Goal: Task Accomplishment & Management: Manage account settings

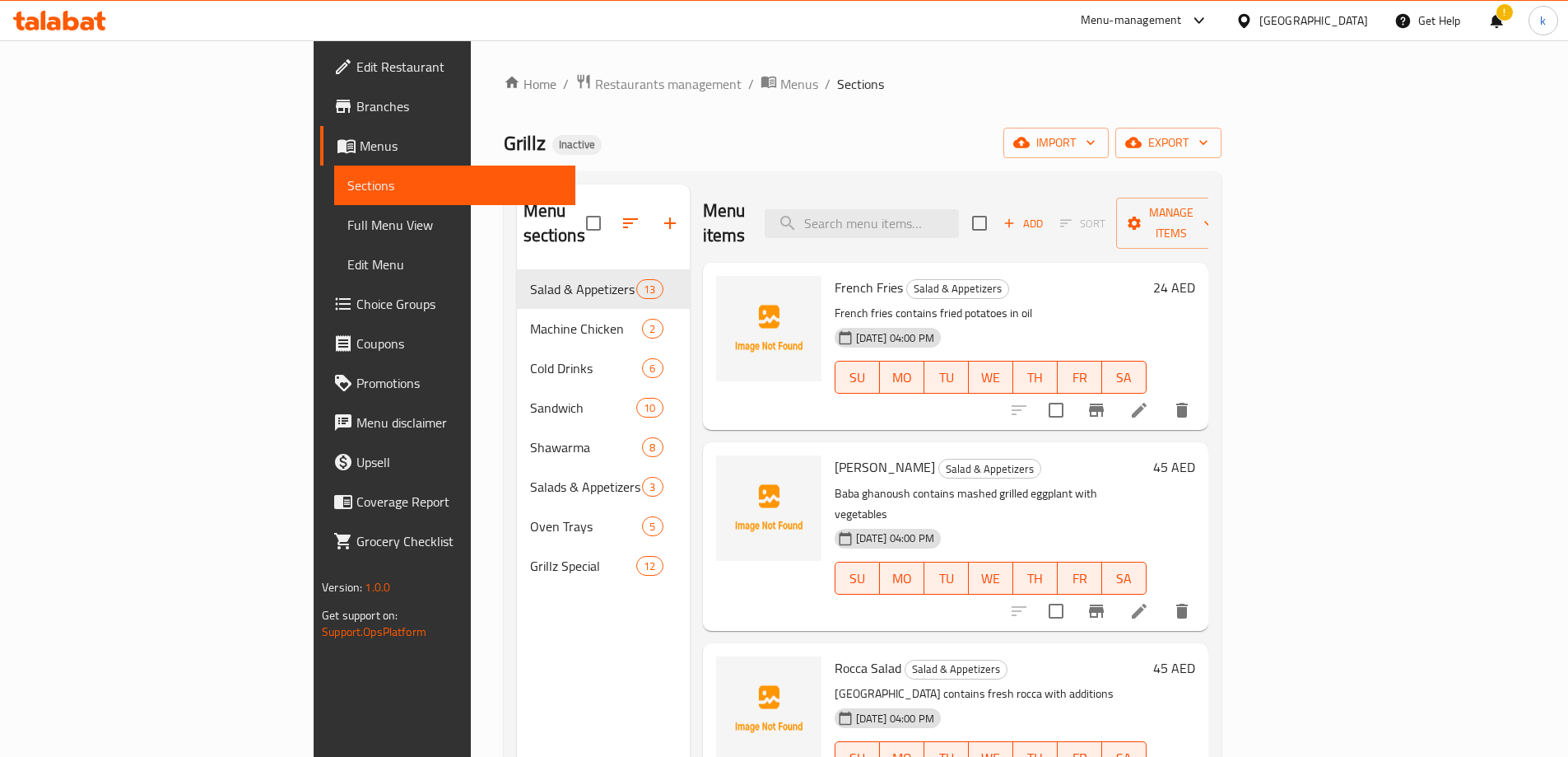
click at [359, 146] on span "Menus" at bounding box center [461, 146] width 203 height 20
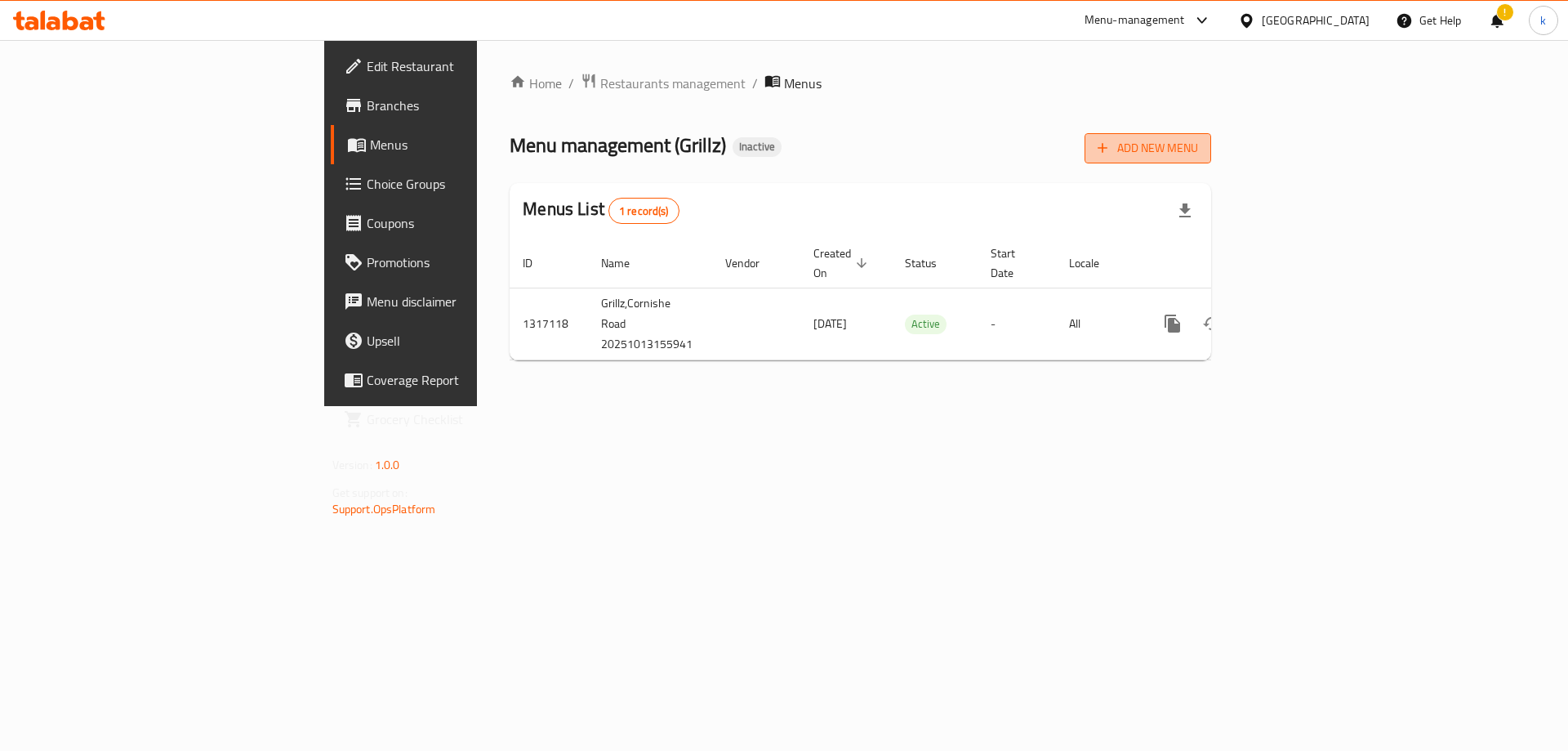
click at [1199, 152] on span "Add New Menu" at bounding box center [1148, 149] width 101 height 21
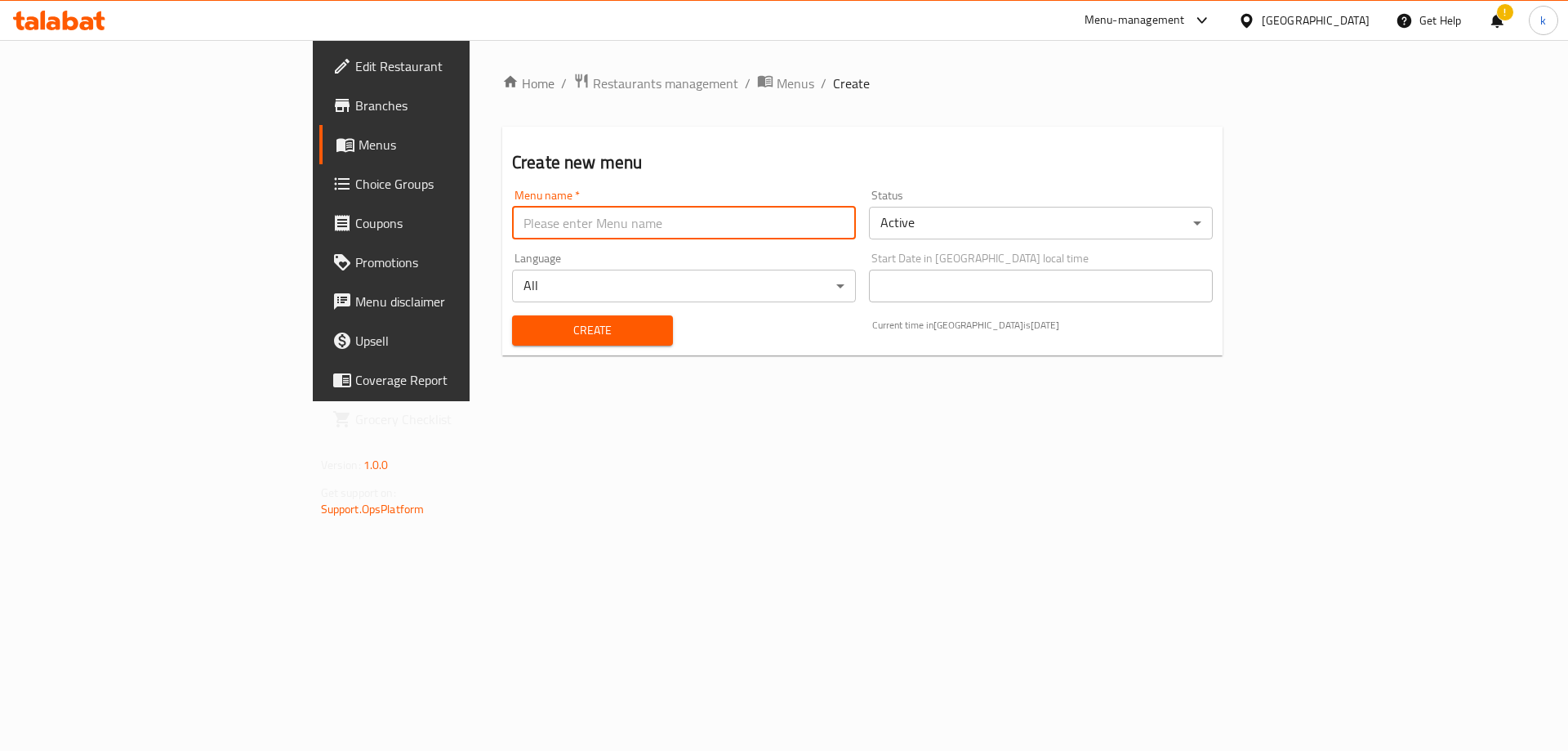
click at [512, 235] on input "text" at bounding box center [684, 223] width 344 height 33
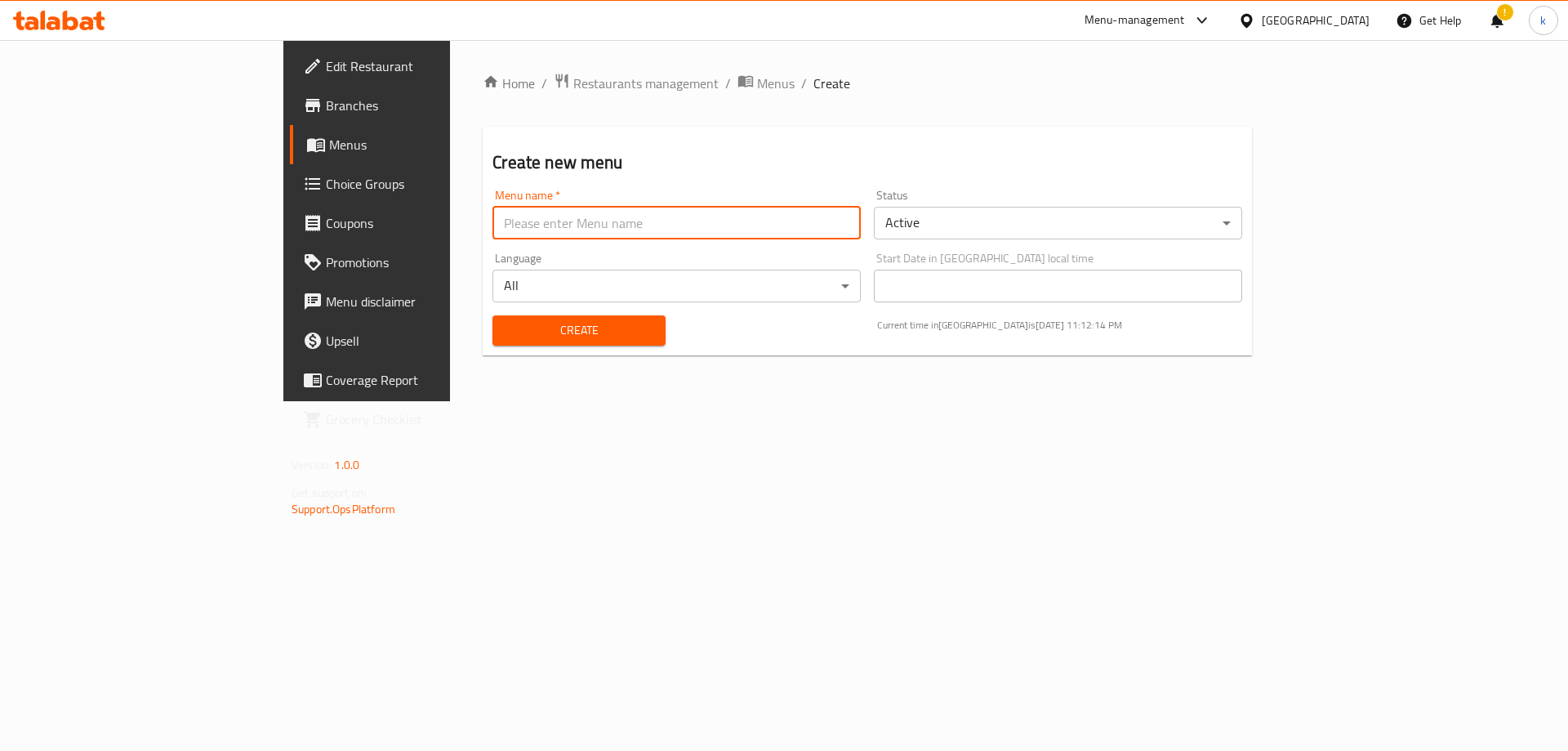
click at [492, 223] on input "text" at bounding box center [676, 223] width 369 height 33
type input "[DATE]"
click at [483, 348] on div "Create" at bounding box center [578, 331] width 192 height 50
click at [505, 327] on span "Create" at bounding box center [578, 331] width 146 height 21
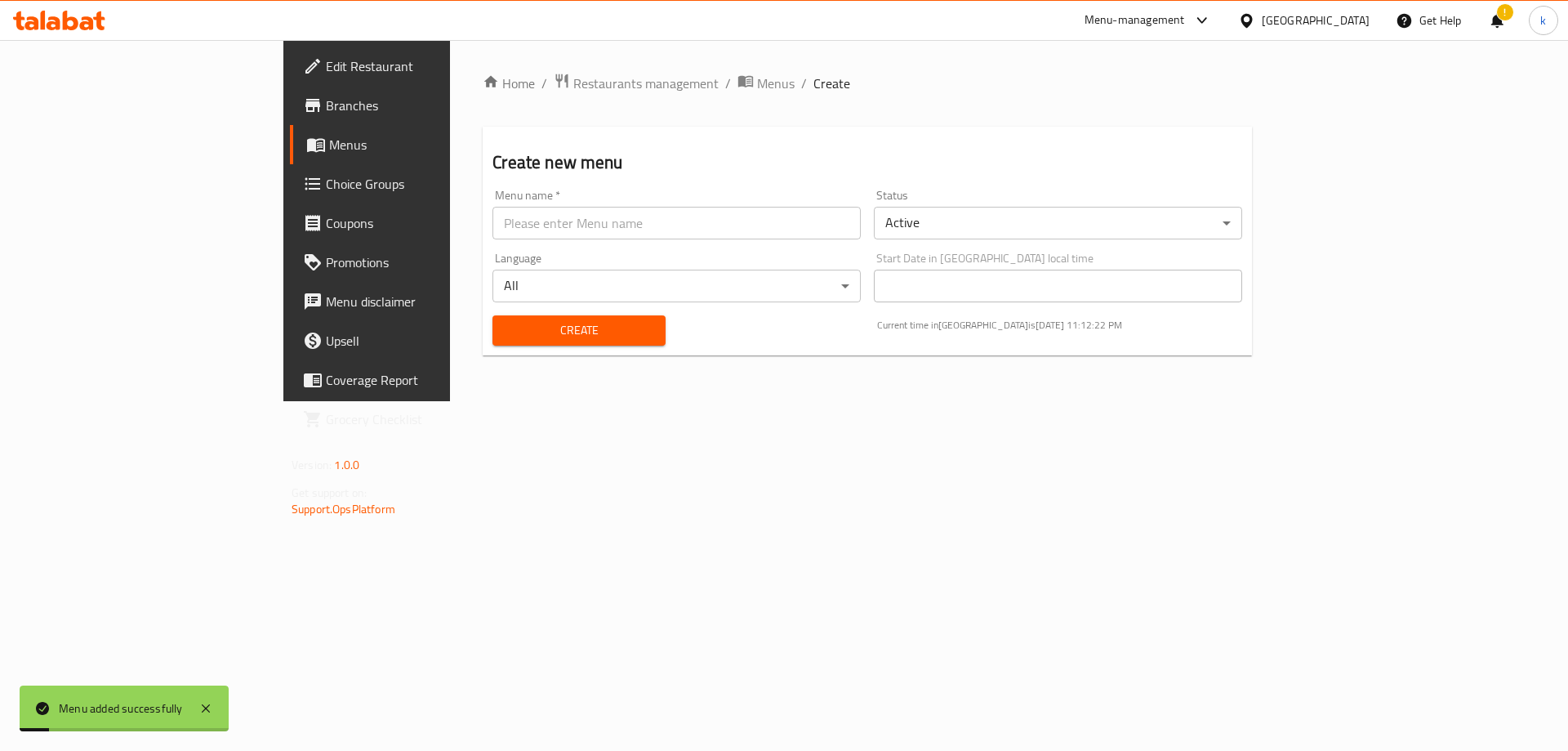
click at [329, 146] on span "Menus" at bounding box center [430, 144] width 204 height 20
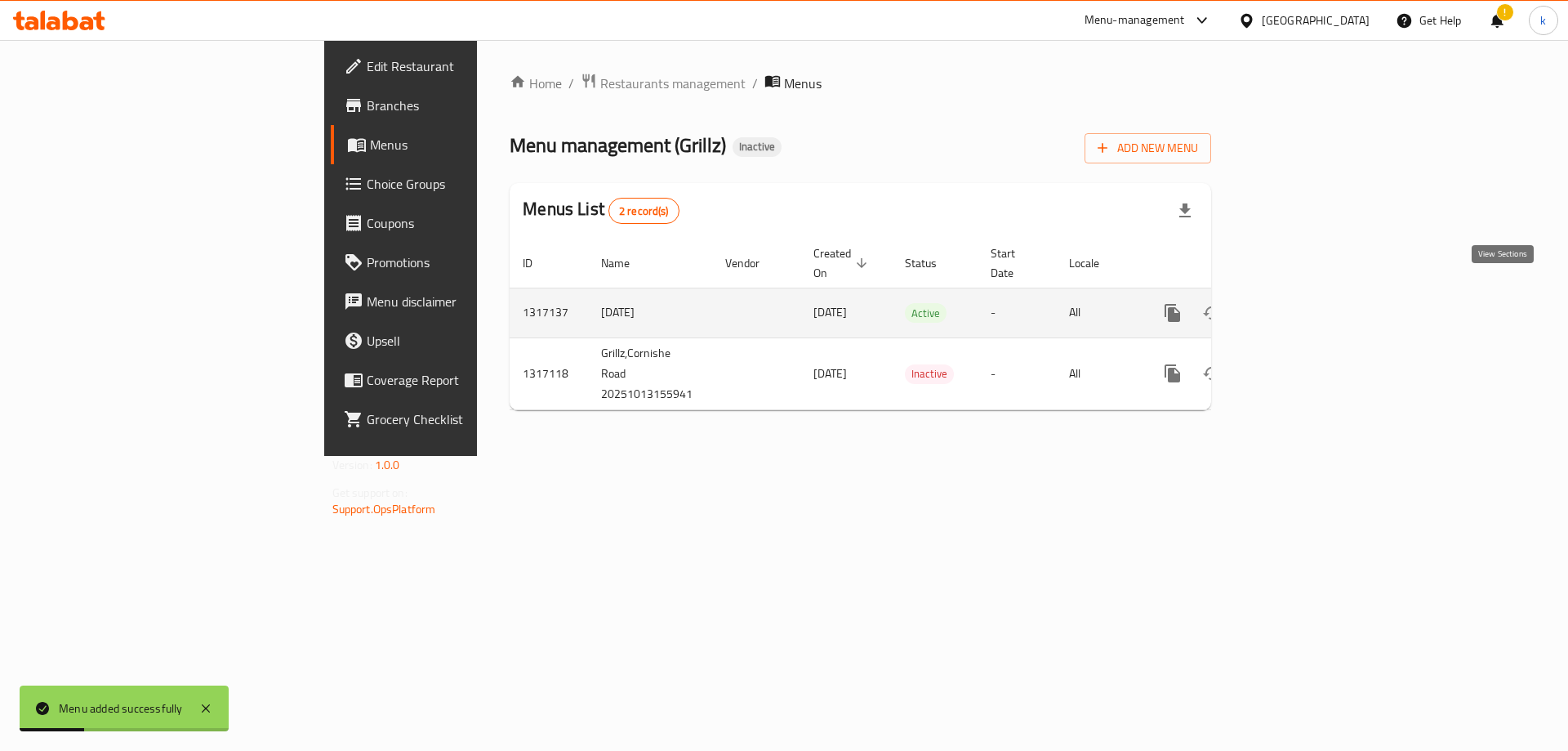
click at [1301, 303] on icon "enhanced table" at bounding box center [1290, 313] width 20 height 20
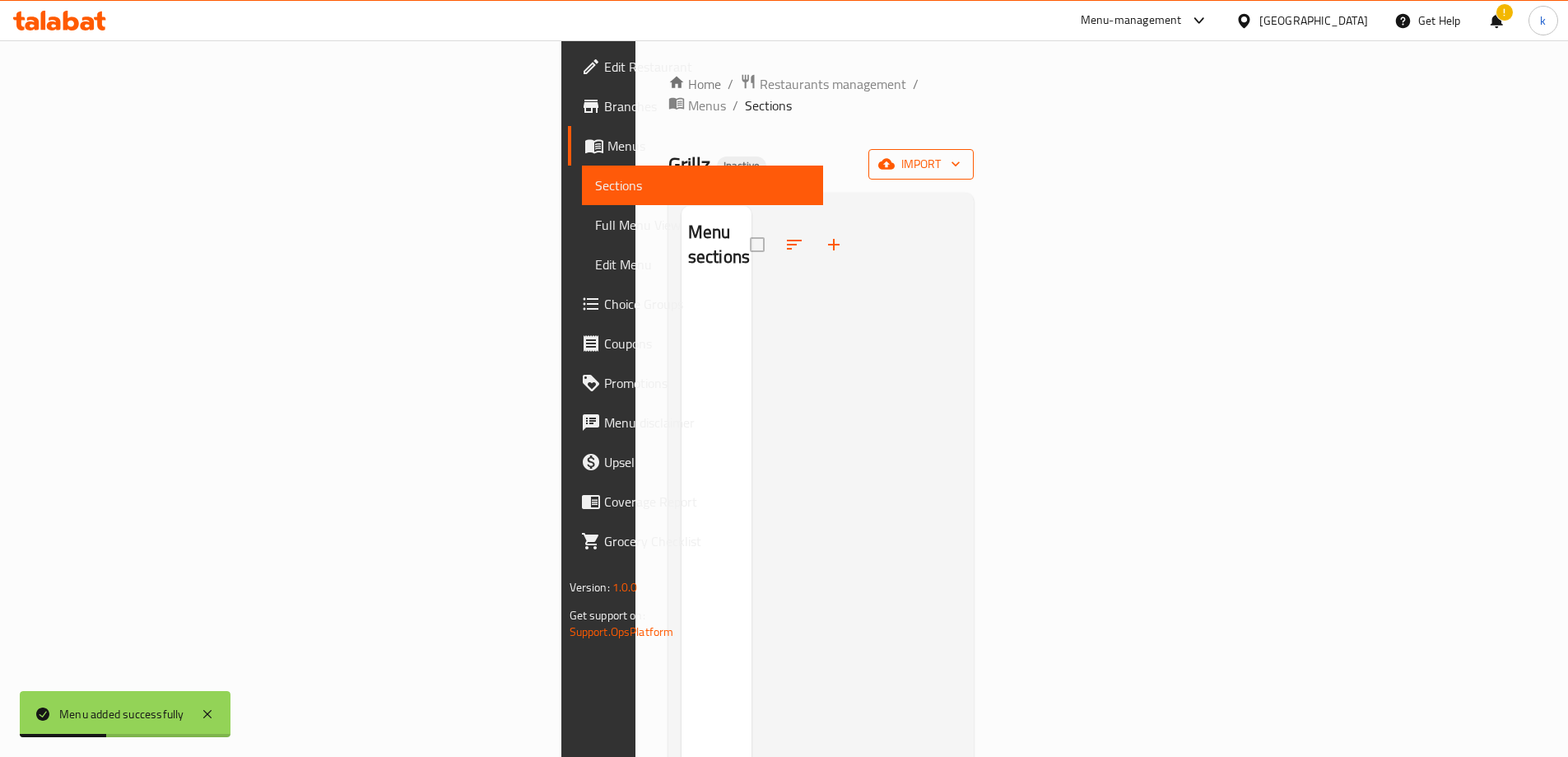
click at [960, 154] on span "import" at bounding box center [920, 165] width 79 height 21
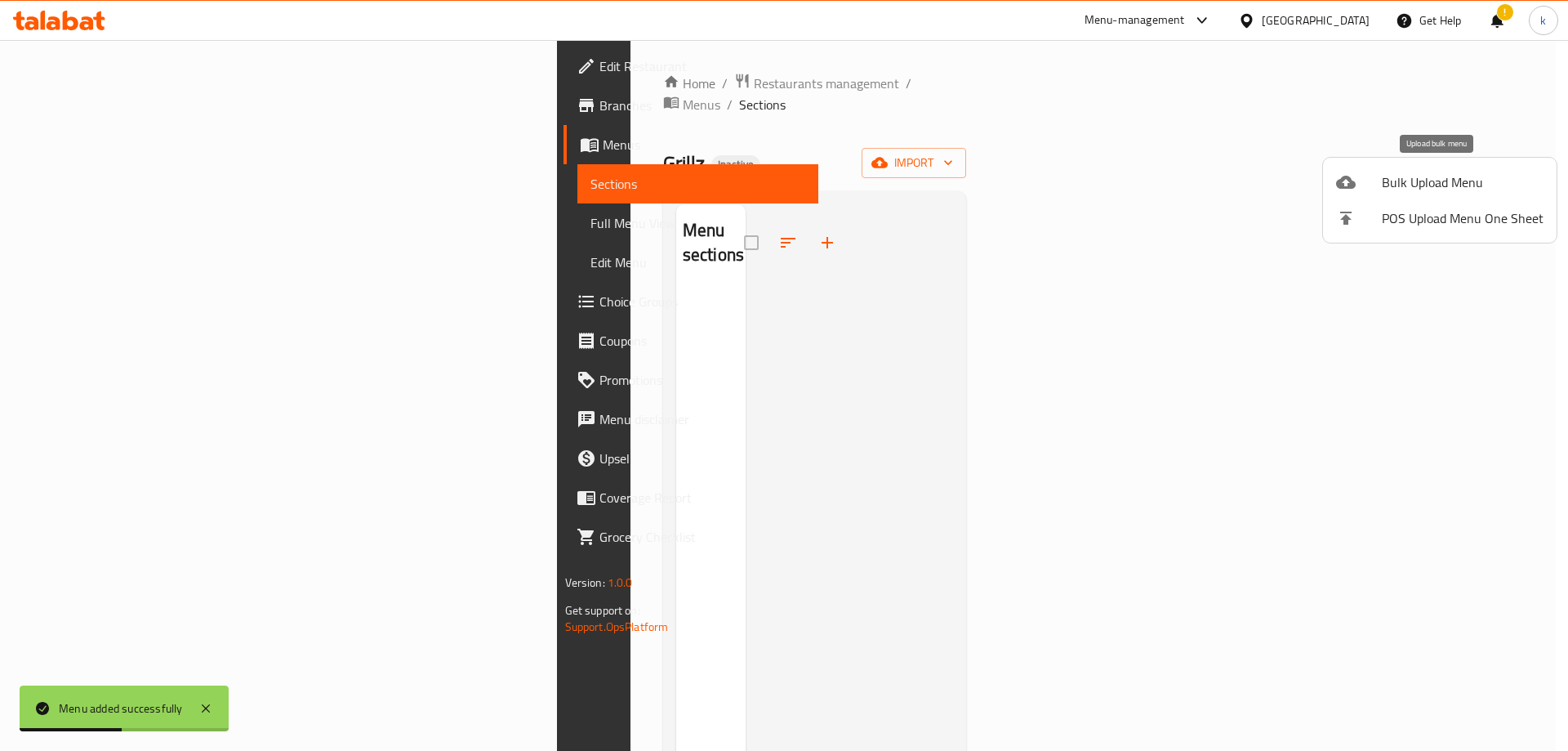
click at [1412, 180] on span "Bulk Upload Menu" at bounding box center [1463, 182] width 162 height 20
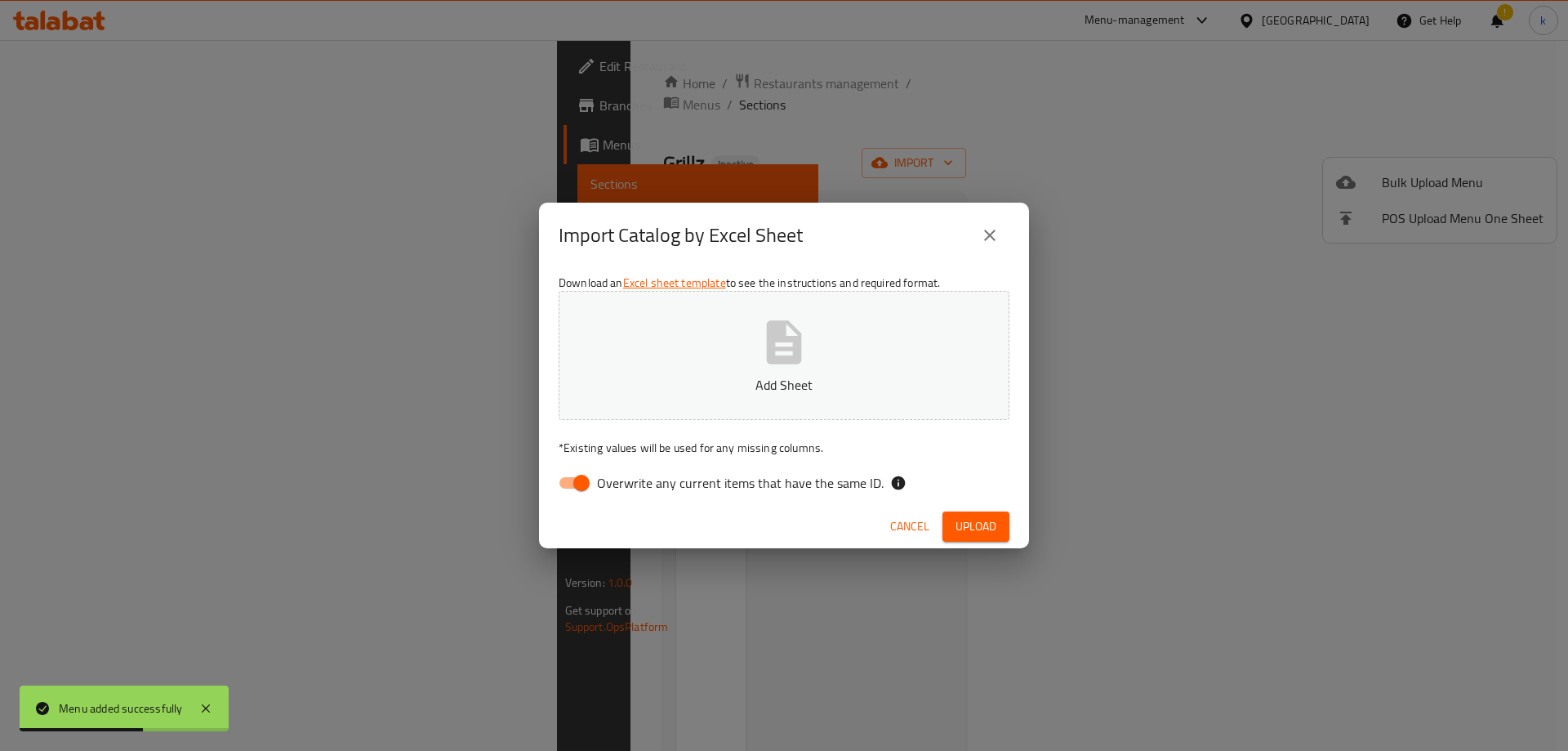
drag, startPoint x: 566, startPoint y: 484, endPoint x: 589, endPoint y: 486, distance: 23.1
click at [567, 485] on input "Overwrite any current items that have the same ID." at bounding box center [582, 483] width 93 height 31
checkbox input "false"
click at [971, 534] on span "Upload" at bounding box center [976, 527] width 41 height 21
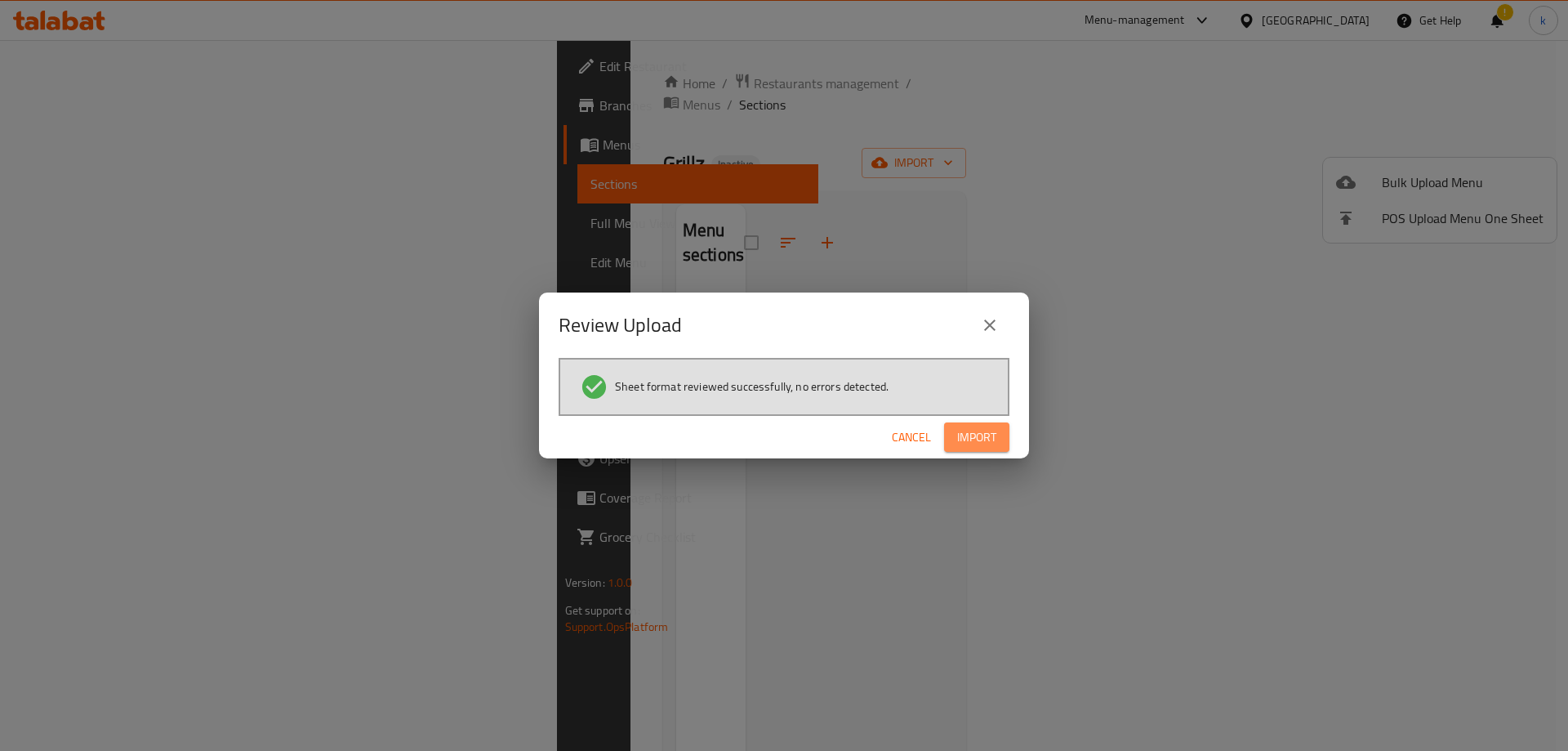
click at [983, 434] on span "Import" at bounding box center [977, 437] width 40 height 21
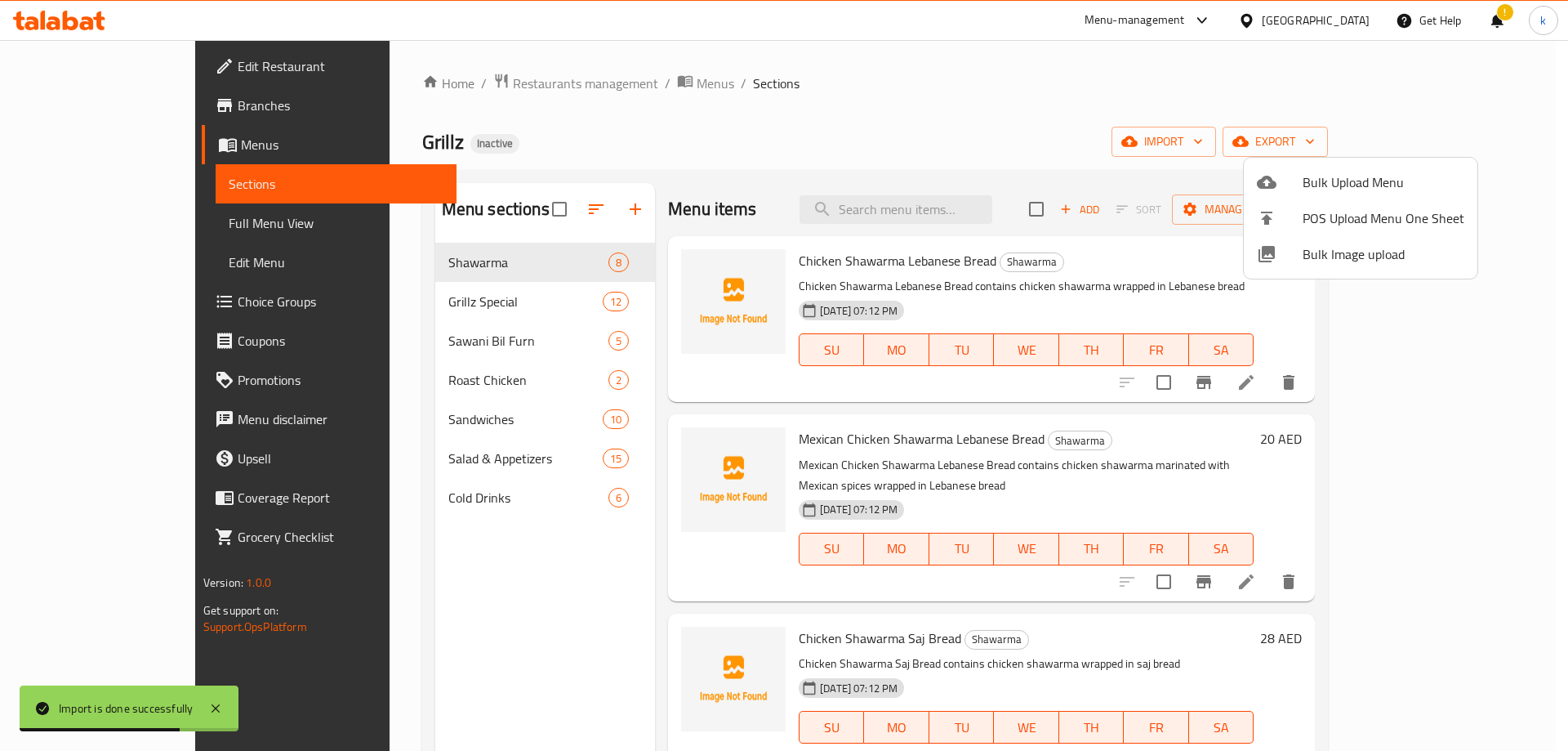
click at [1153, 101] on div at bounding box center [784, 376] width 1568 height 751
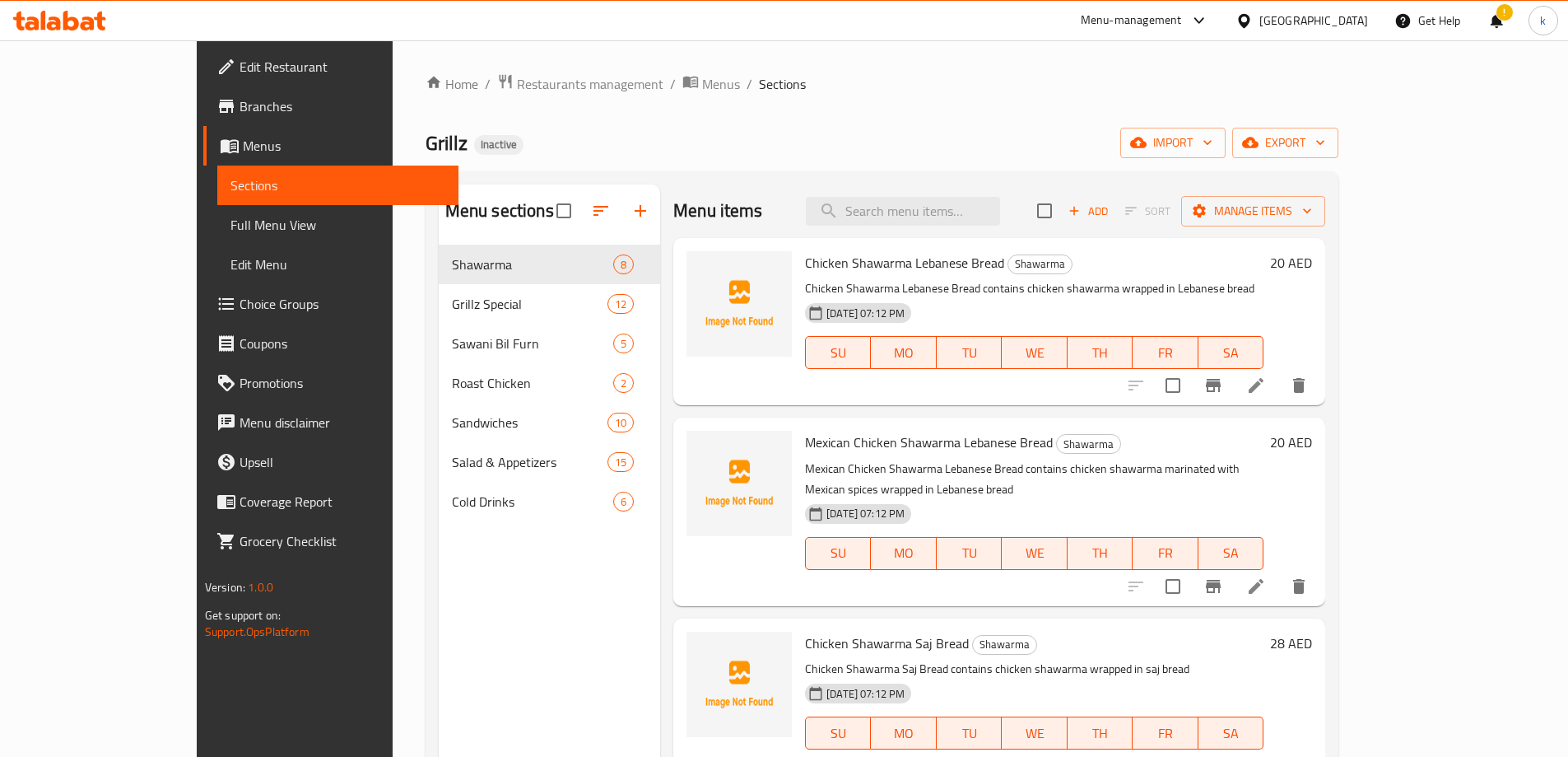
click at [230, 225] on span "Full Menu View" at bounding box center [338, 224] width 215 height 20
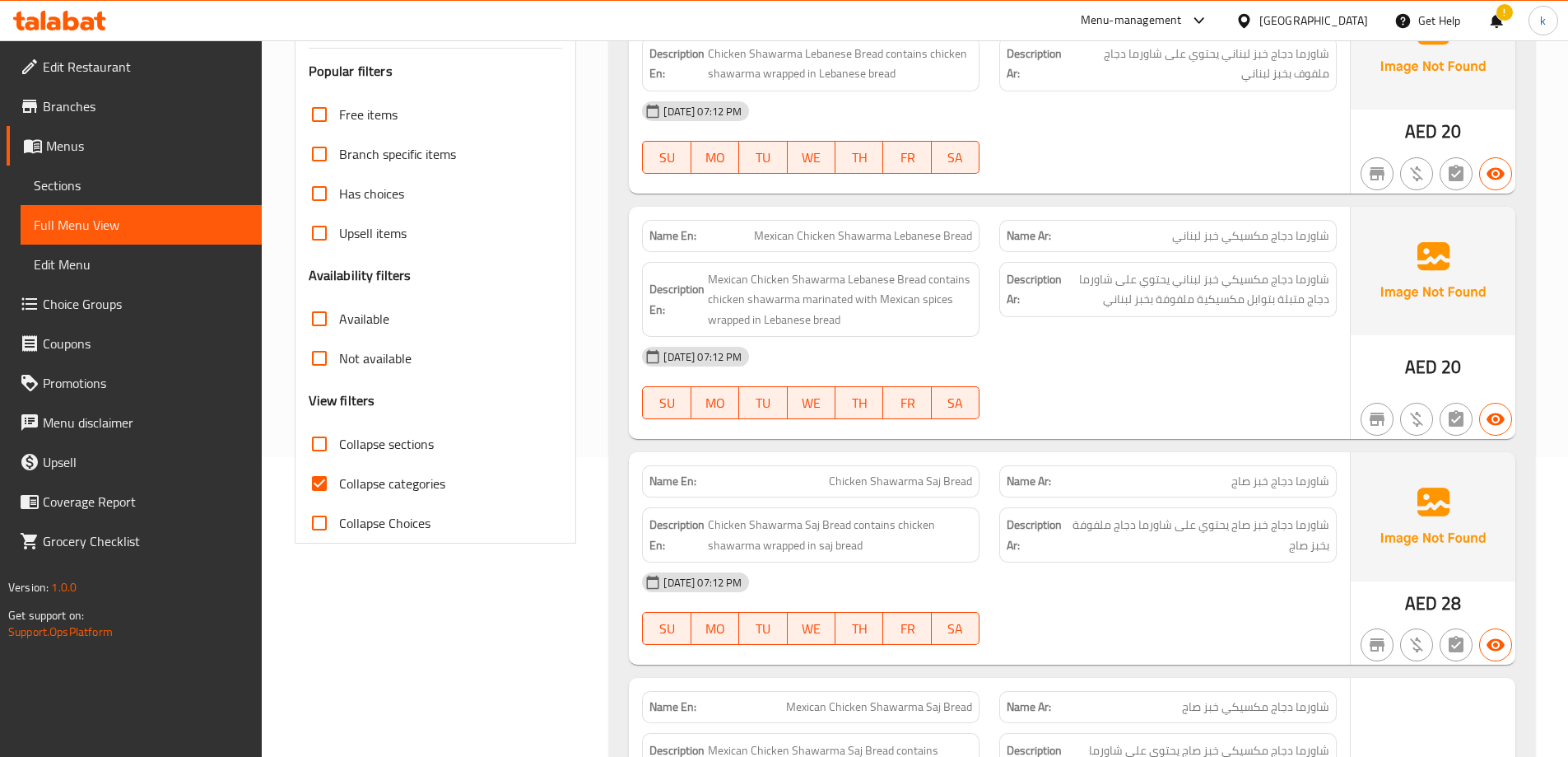
scroll to position [329, 0]
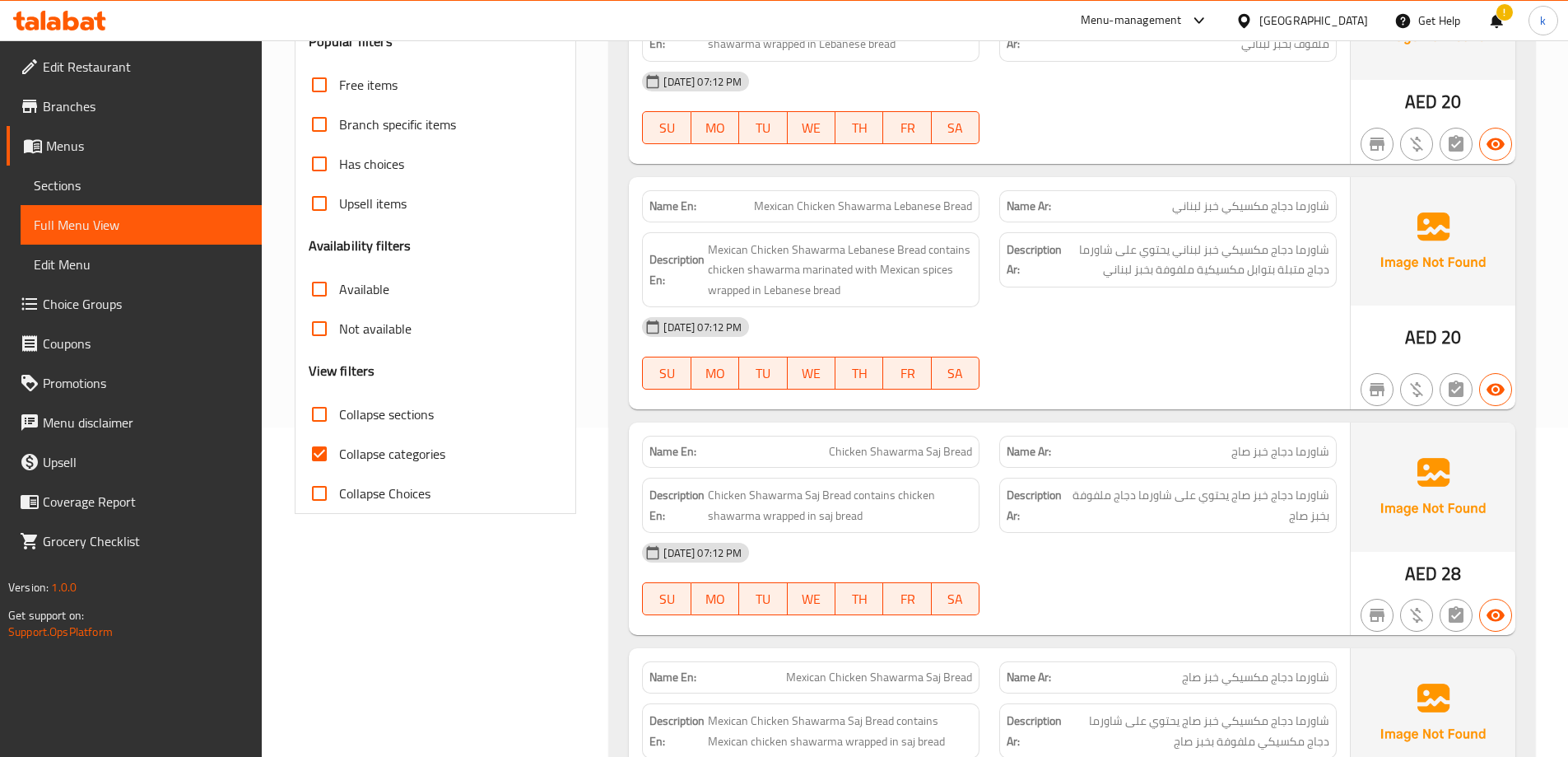
click at [411, 453] on span "Collapse categories" at bounding box center [392, 453] width 106 height 20
click at [339, 453] on input "Collapse categories" at bounding box center [319, 454] width 40 height 40
checkbox input "false"
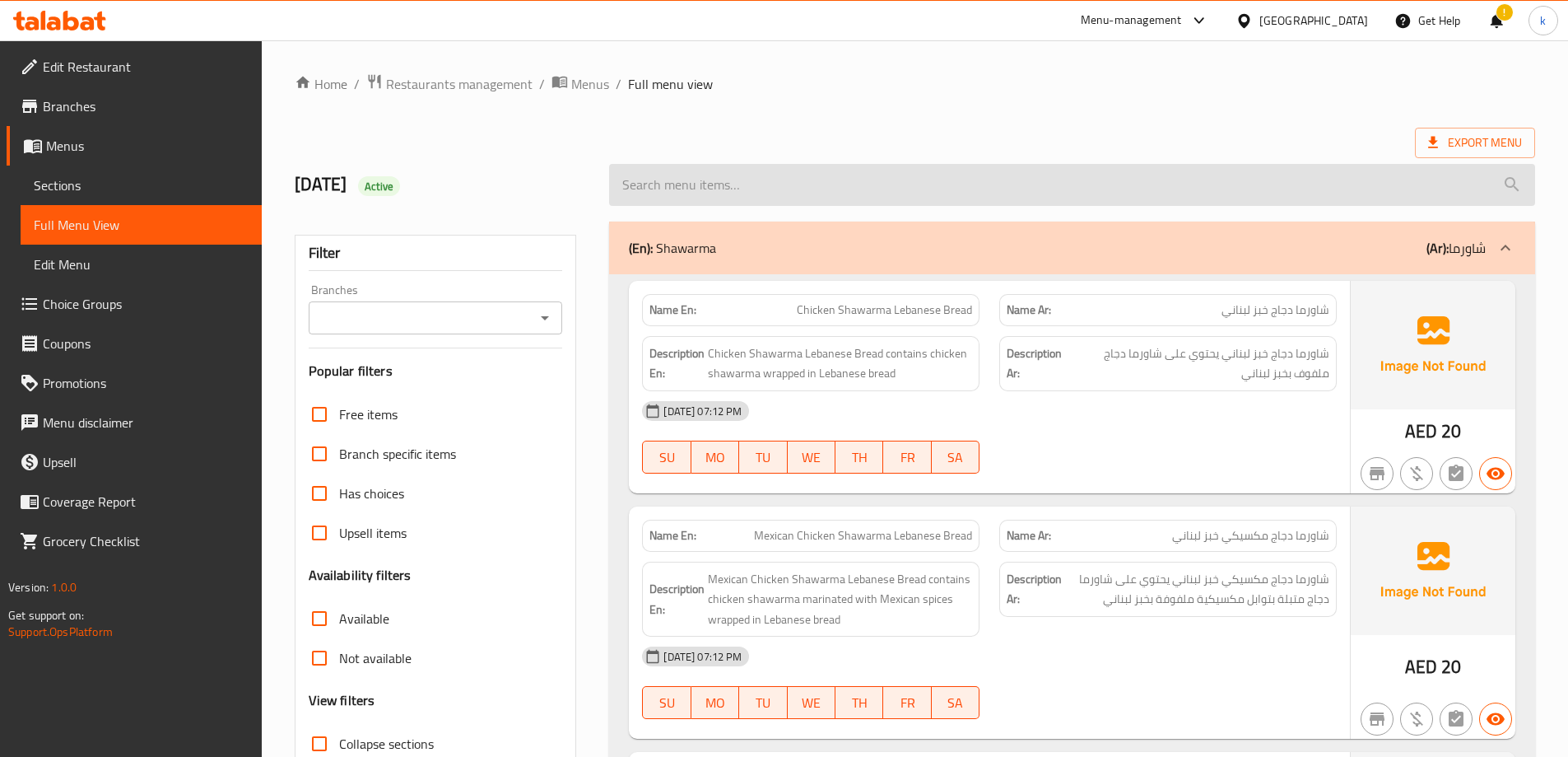
scroll to position [165, 0]
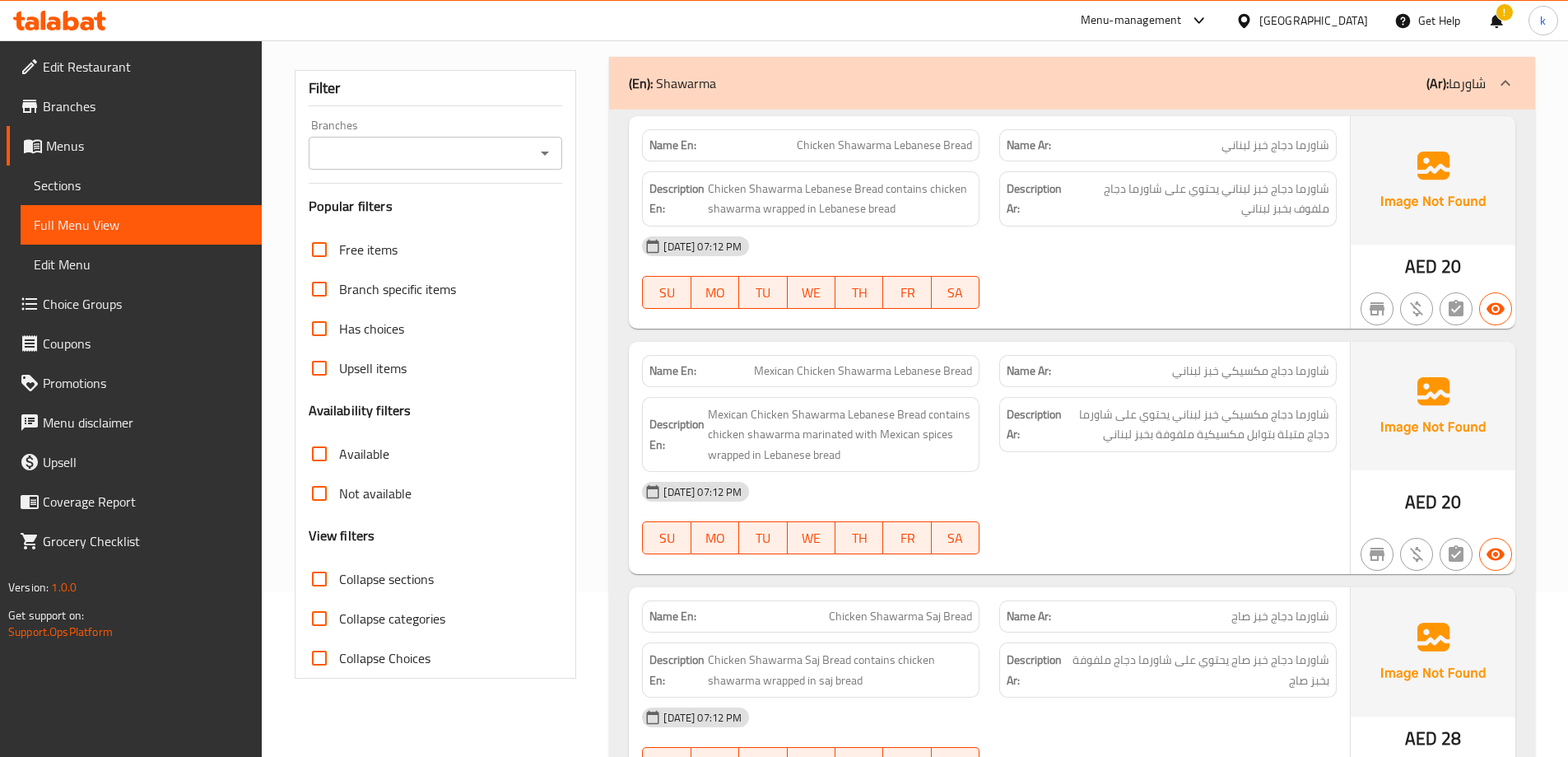
click at [134, 218] on span "Full Menu View" at bounding box center [141, 224] width 215 height 20
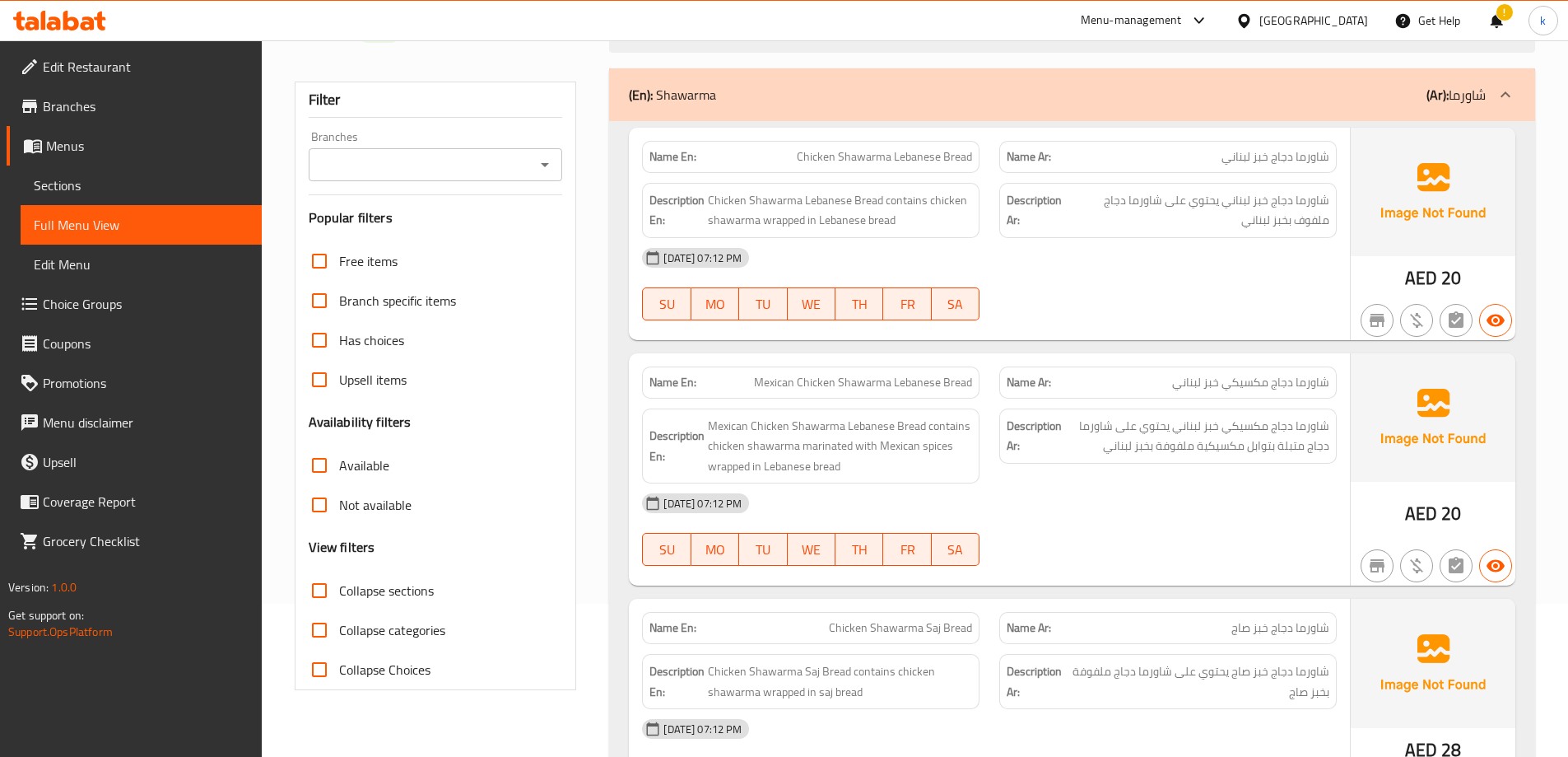
scroll to position [0, 0]
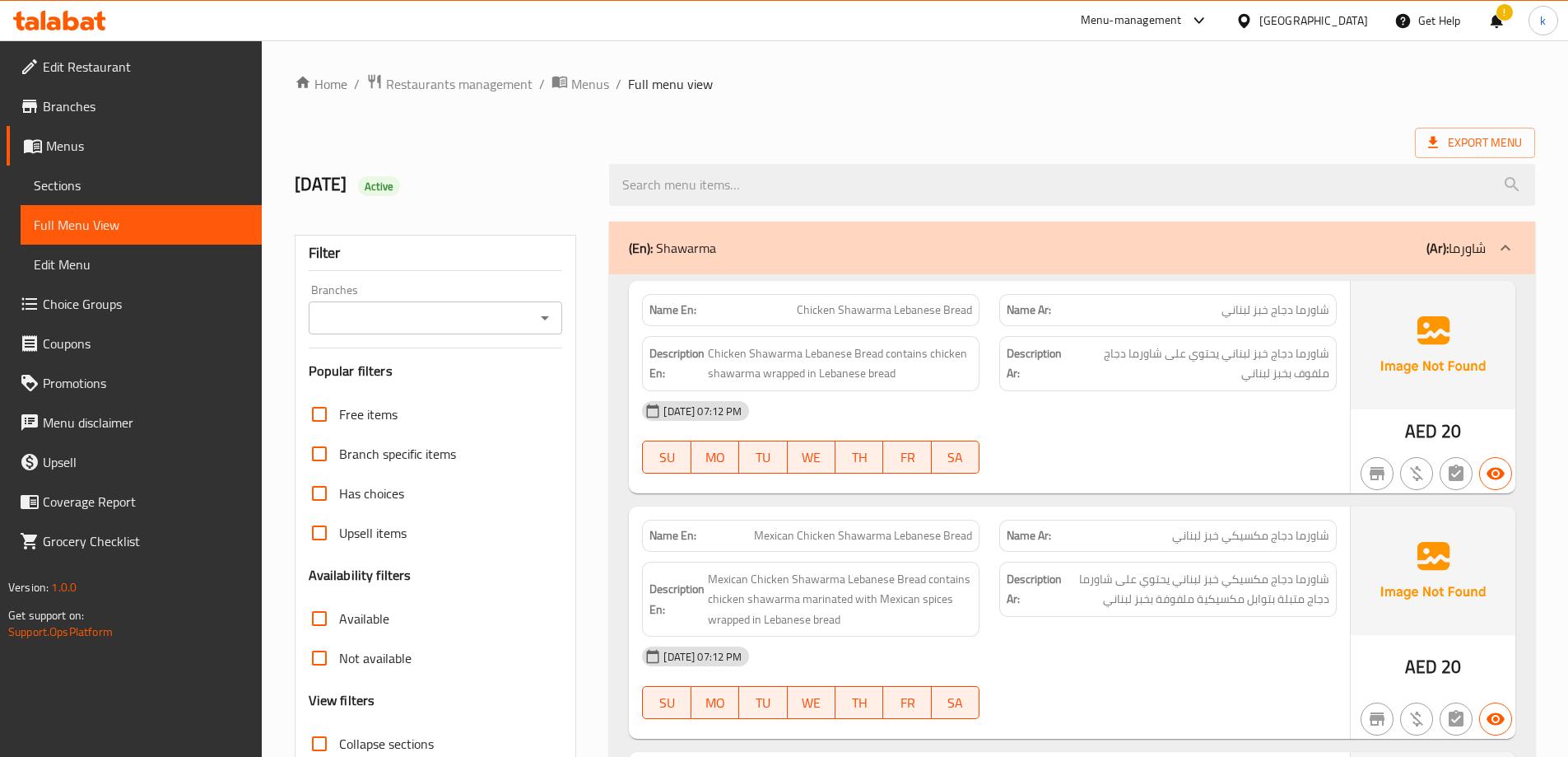
click at [992, 284] on div "Name Ar: شاورما دجاج خبز لبناني" at bounding box center [1168, 310] width 358 height 52
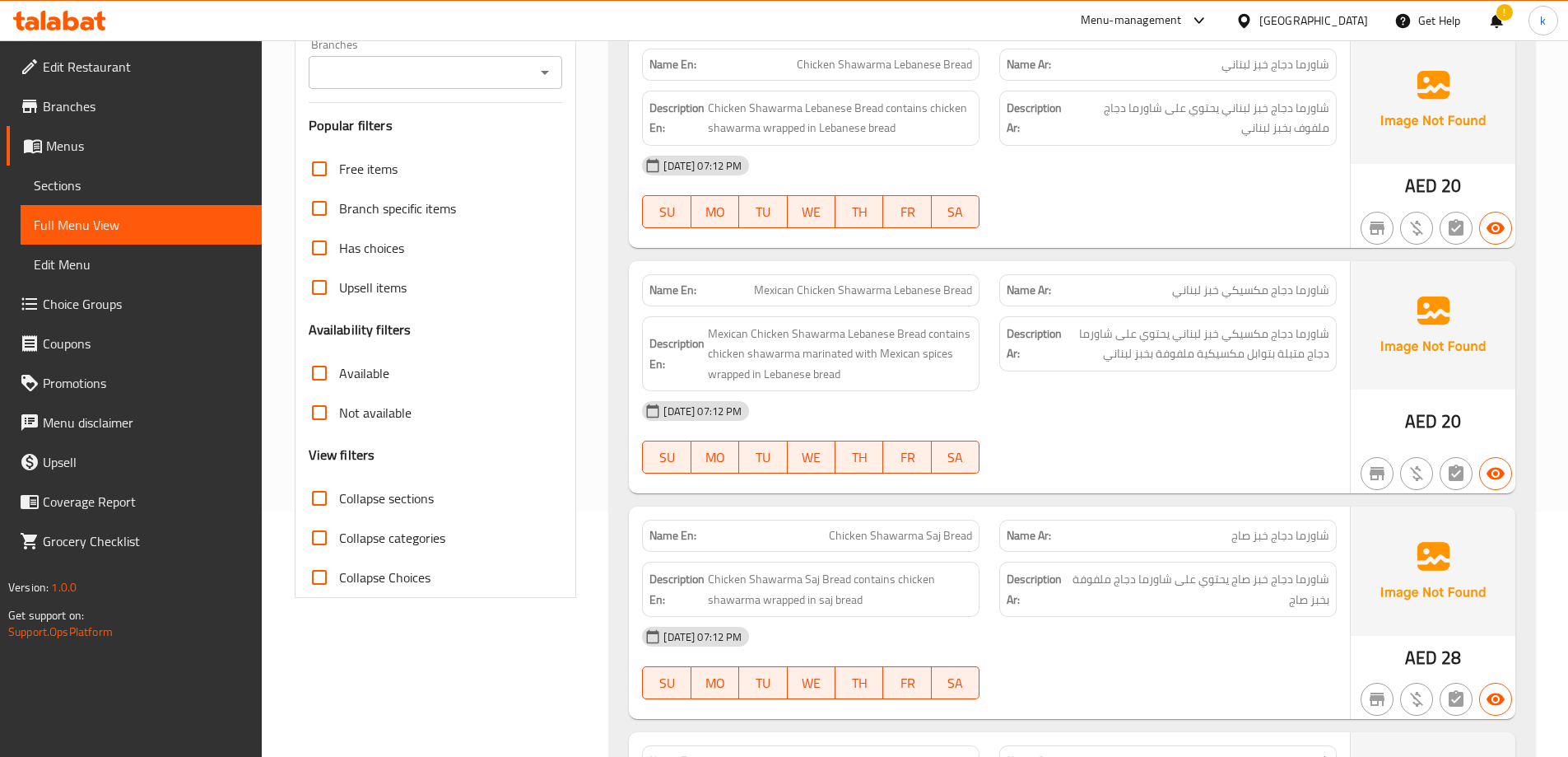
scroll to position [247, 0]
drag, startPoint x: 1005, startPoint y: 279, endPoint x: 578, endPoint y: 375, distance: 437.7
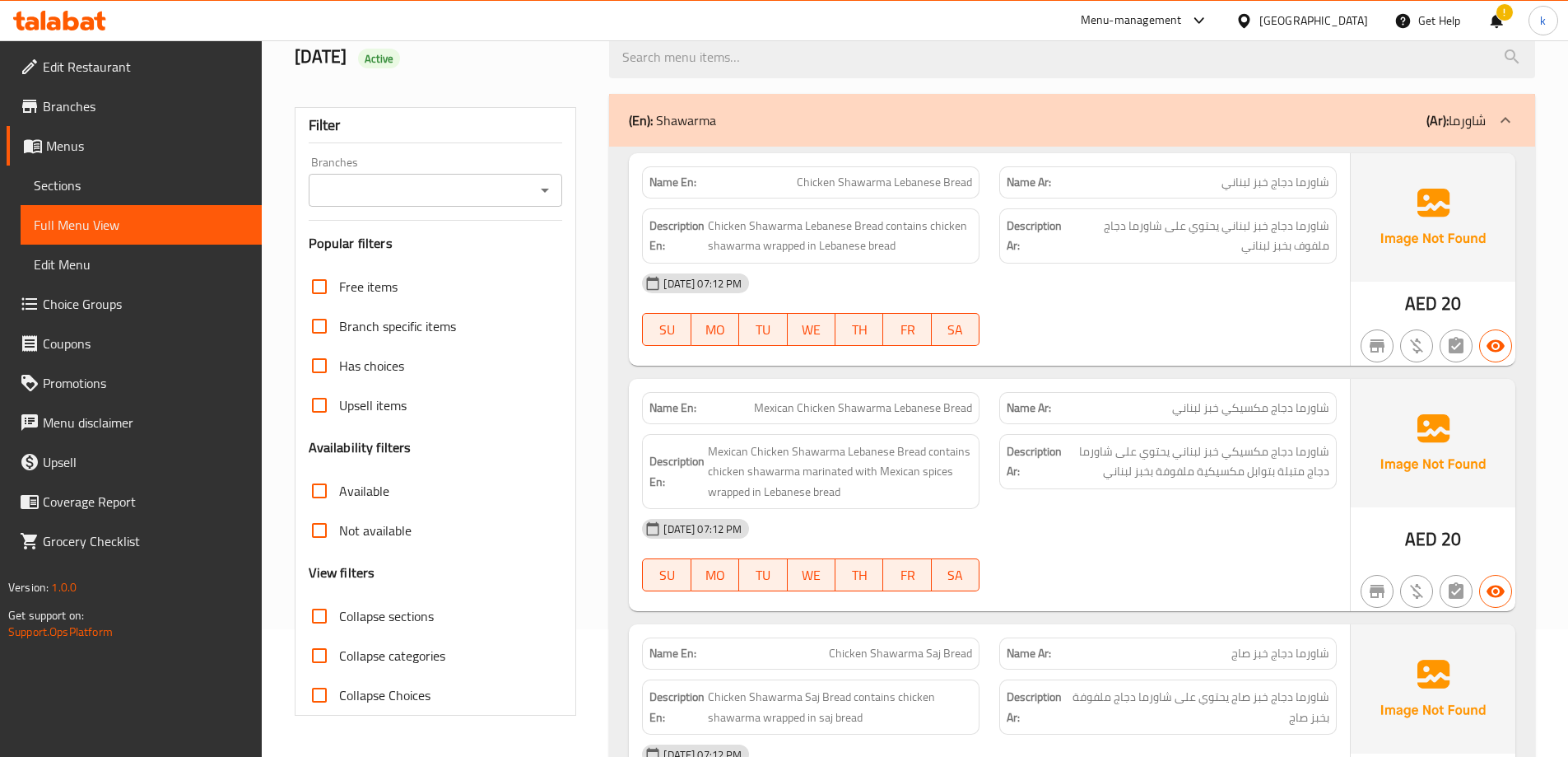
scroll to position [0, 0]
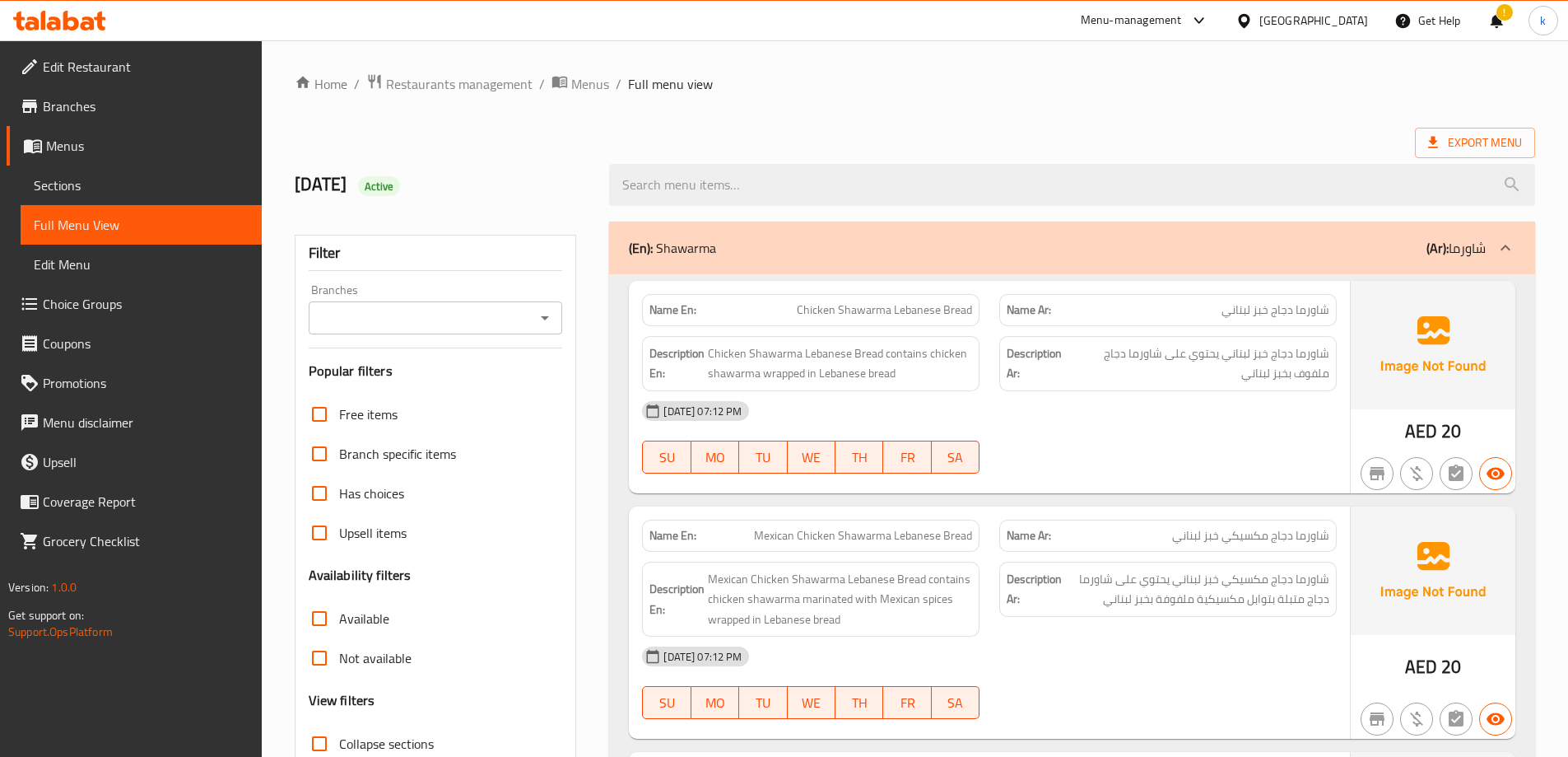
click at [1277, 313] on span "شاورما دجاج خبز لبناني" at bounding box center [1275, 310] width 108 height 17
click at [894, 305] on span "Chicken Shawarma Lebanese Bread" at bounding box center [884, 310] width 175 height 17
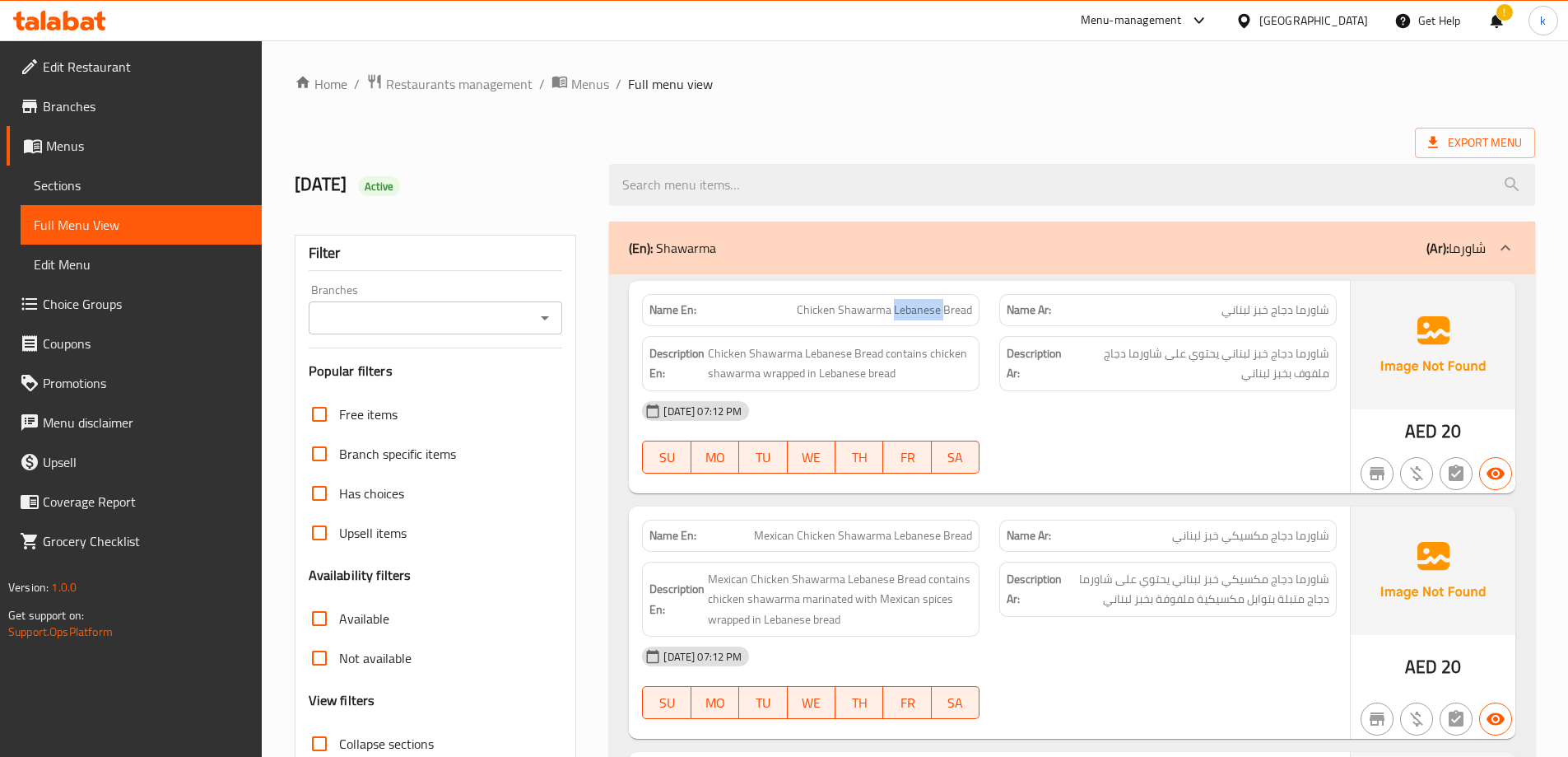
click at [894, 305] on span "Chicken Shawarma Lebanese Bread" at bounding box center [884, 310] width 175 height 17
click at [910, 309] on span "Chicken Shawarma Lebanese Bread" at bounding box center [884, 310] width 175 height 17
click at [965, 306] on span "Chicken Shawarma Lebanese Bread" at bounding box center [884, 310] width 175 height 17
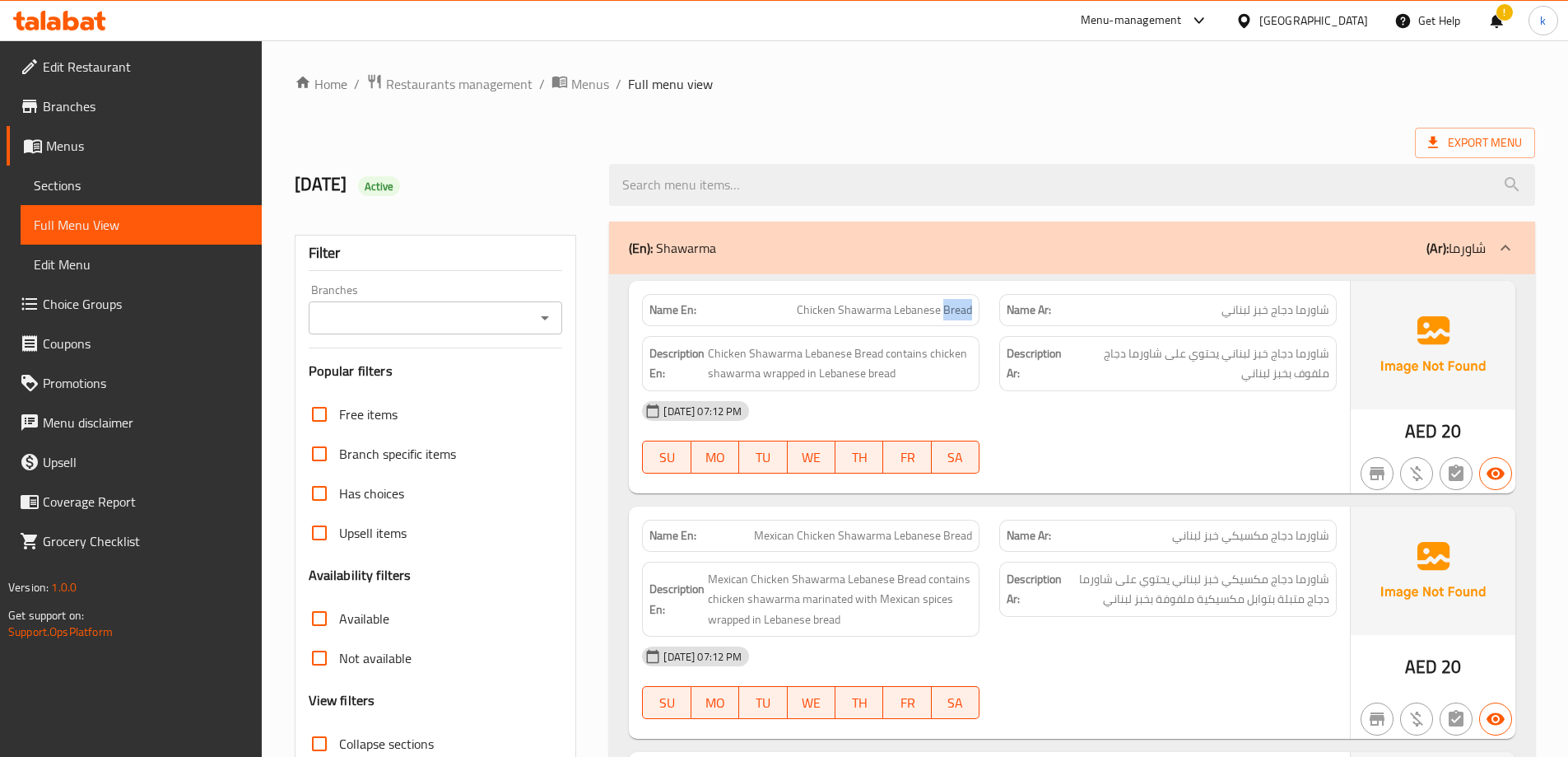
click at [965, 306] on span "Chicken Shawarma Lebanese Bread" at bounding box center [884, 310] width 175 height 17
drag, startPoint x: 965, startPoint y: 306, endPoint x: 934, endPoint y: 314, distance: 32.0
click at [934, 314] on span "Chicken Shawarma Lebanese Bread" at bounding box center [884, 310] width 175 height 17
drag, startPoint x: 1306, startPoint y: 359, endPoint x: 1276, endPoint y: 359, distance: 30.0
click at [1276, 359] on span "شاورما دجاج خبز لبناني يحتوي على شاورما دجاج ملفوف بخبز لبناني" at bounding box center [1198, 363] width 261 height 41
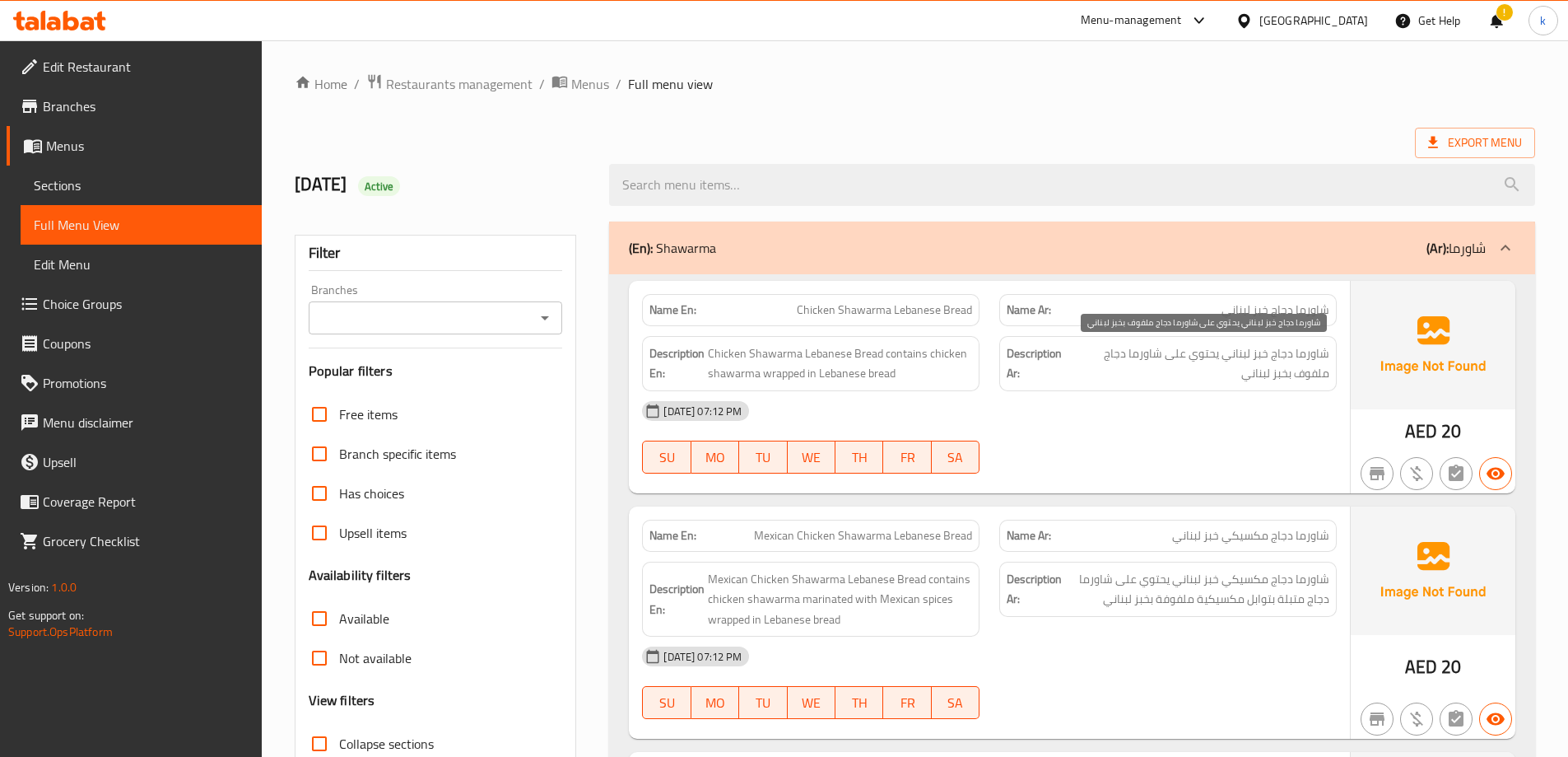
click at [1227, 349] on span "شاورما دجاج خبز لبناني يحتوي على شاورما دجاج ملفوف بخبز لبناني" at bounding box center [1198, 363] width 261 height 41
click at [1227, 352] on span "شاورما دجاج خبز لبناني يحتوي على شاورما دجاج ملفوف بخبز لبناني" at bounding box center [1198, 363] width 261 height 41
click at [1281, 347] on span "شاورما دجاج خبز لبناني يحتوي على شاورما دجاج ملفوف بخبز لبناني" at bounding box center [1198, 363] width 261 height 41
click at [1320, 359] on span "شاورما دجاج خبز لبناني يحتوي على شاورما دجاج ملفوف بخبز لبناني" at bounding box center [1198, 363] width 261 height 41
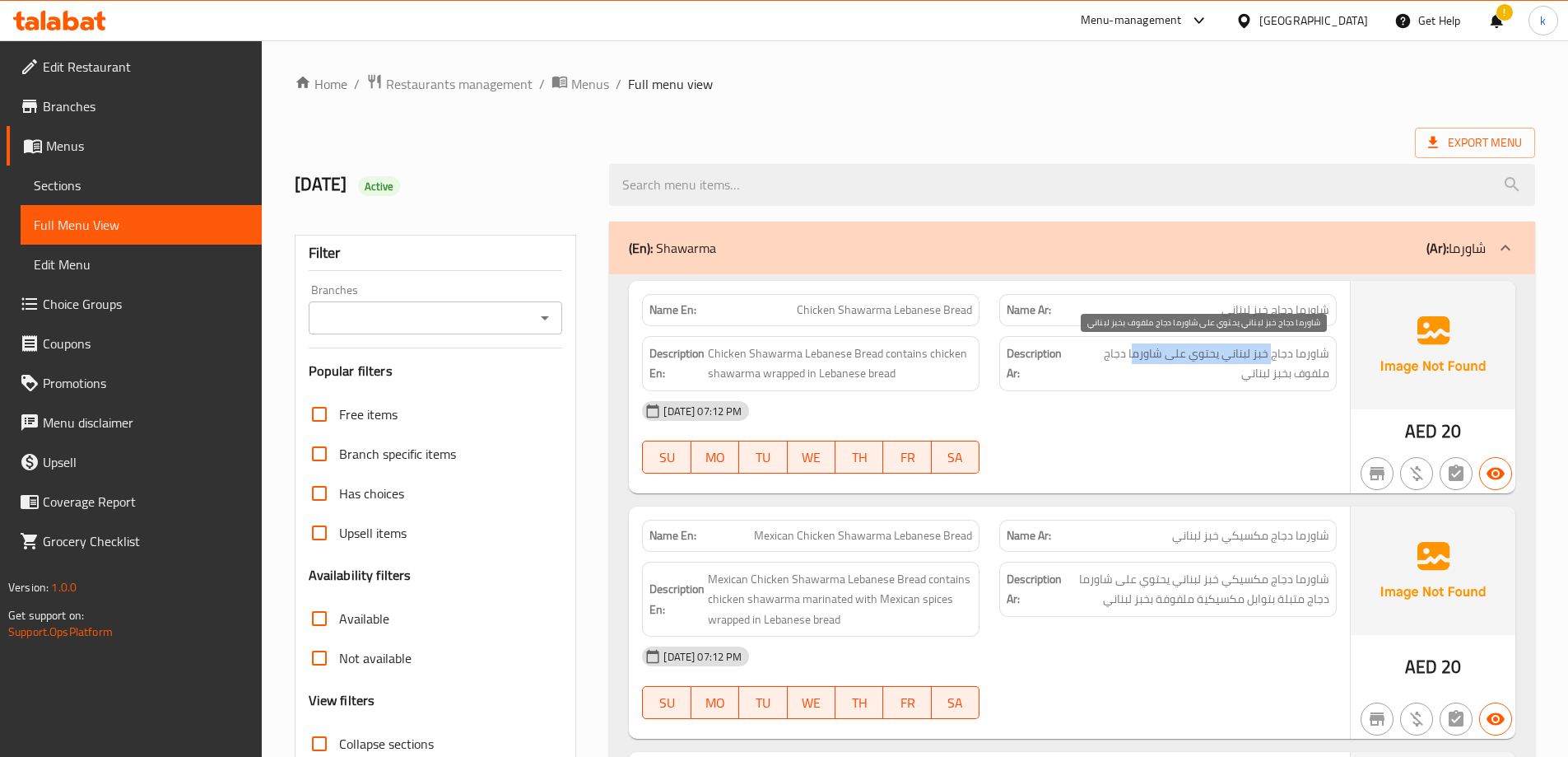
drag, startPoint x: 1273, startPoint y: 358, endPoint x: 1135, endPoint y: 347, distance: 138.4
click at [1135, 347] on span "شاورما دجاج خبز لبناني يحتوي على شاورما دجاج ملفوف بخبز لبناني" at bounding box center [1198, 363] width 261 height 41
click at [1104, 359] on span "شاورما دجاج خبز لبناني يحتوي على شاورما دجاج ملفوف بخبز لبناني" at bounding box center [1198, 363] width 261 height 41
click at [1304, 356] on span "شاورما دجاج خبز لبناني يحتوي على شاورما دجاج ملفوف بخبز لبناني" at bounding box center [1198, 363] width 261 height 41
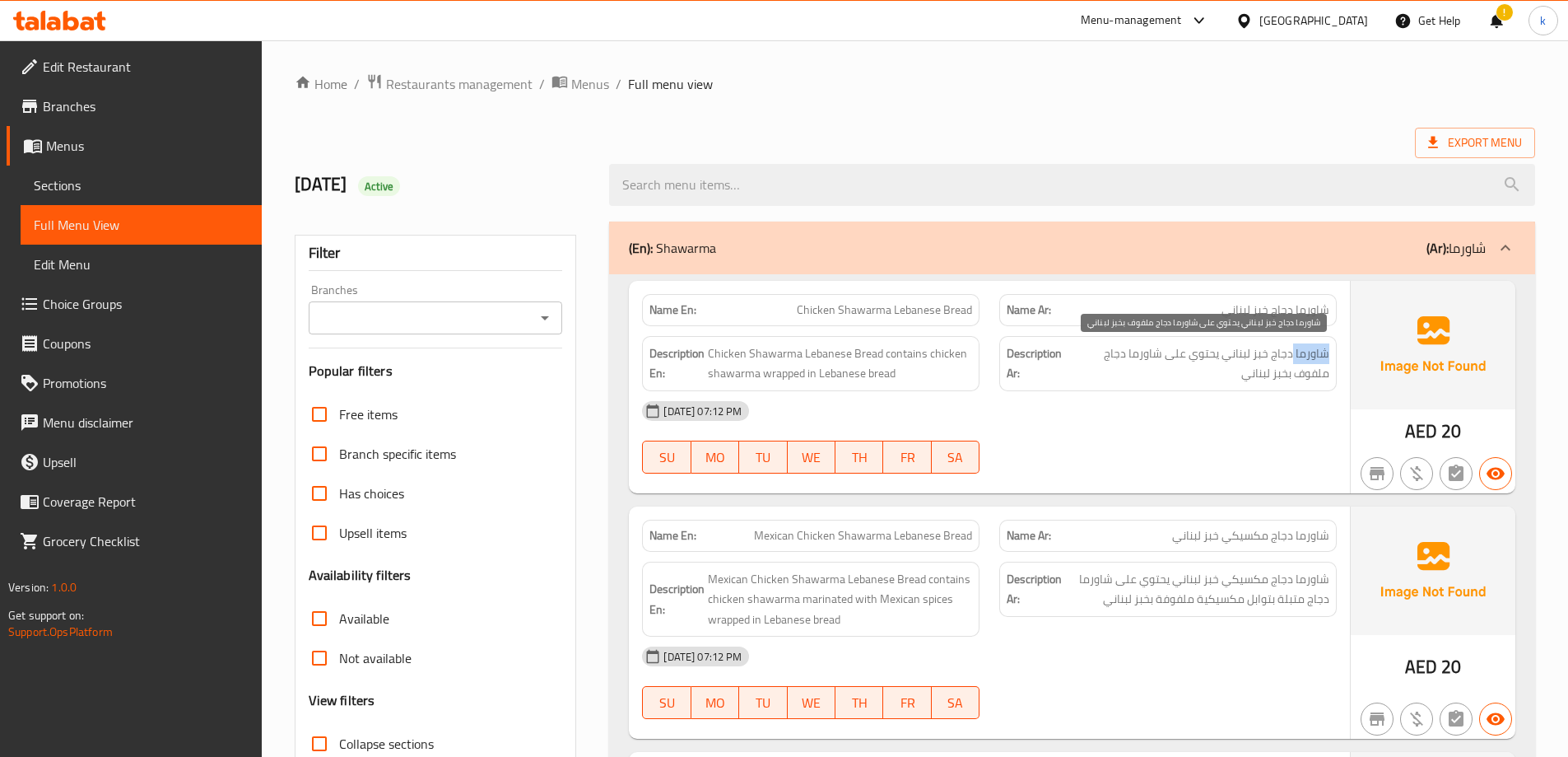
click at [1304, 356] on span "شاورما دجاج خبز لبناني يحتوي على شاورما دجاج ملفوف بخبز لبناني" at bounding box center [1198, 363] width 261 height 41
click at [1151, 357] on span "شاورما دجاج خبز لبناني يحتوي على شاورما دجاج ملفوف بخبز لبناني" at bounding box center [1198, 363] width 261 height 41
click at [1091, 355] on span "شاورما دجاج خبز لبناني يحتوي على شاورما دجاج ملفوف بخبز لبناني" at bounding box center [1198, 363] width 261 height 41
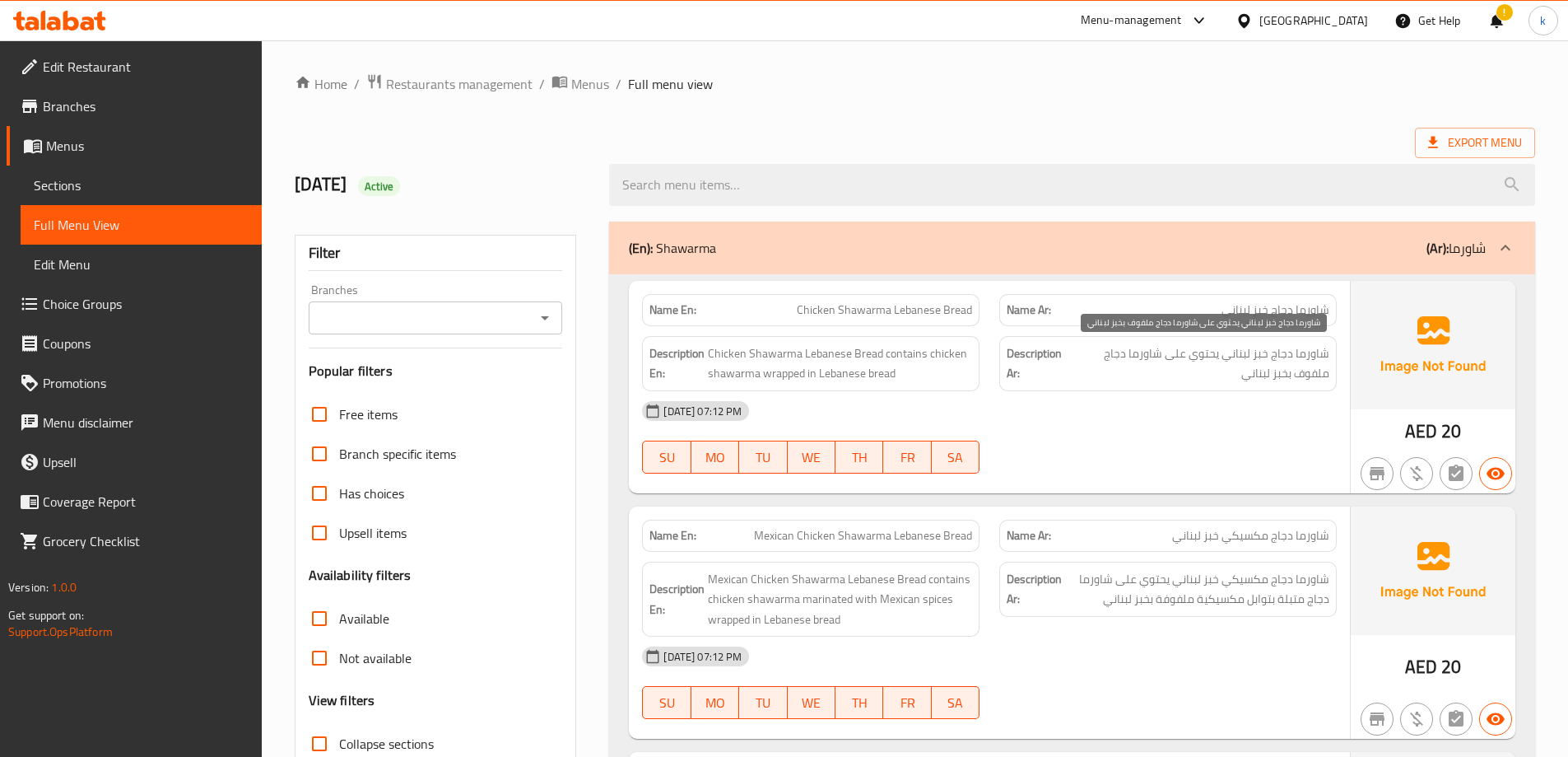
click at [1086, 356] on span "شاورما دجاج خبز لبناني يحتوي على شاورما دجاج ملفوف بخبز لبناني" at bounding box center [1198, 363] width 261 height 41
click at [1320, 377] on span "شاورما دجاج خبز لبناني يحتوي على شاورما دجاج ملفوف بخبز لبناني" at bounding box center [1198, 363] width 261 height 41
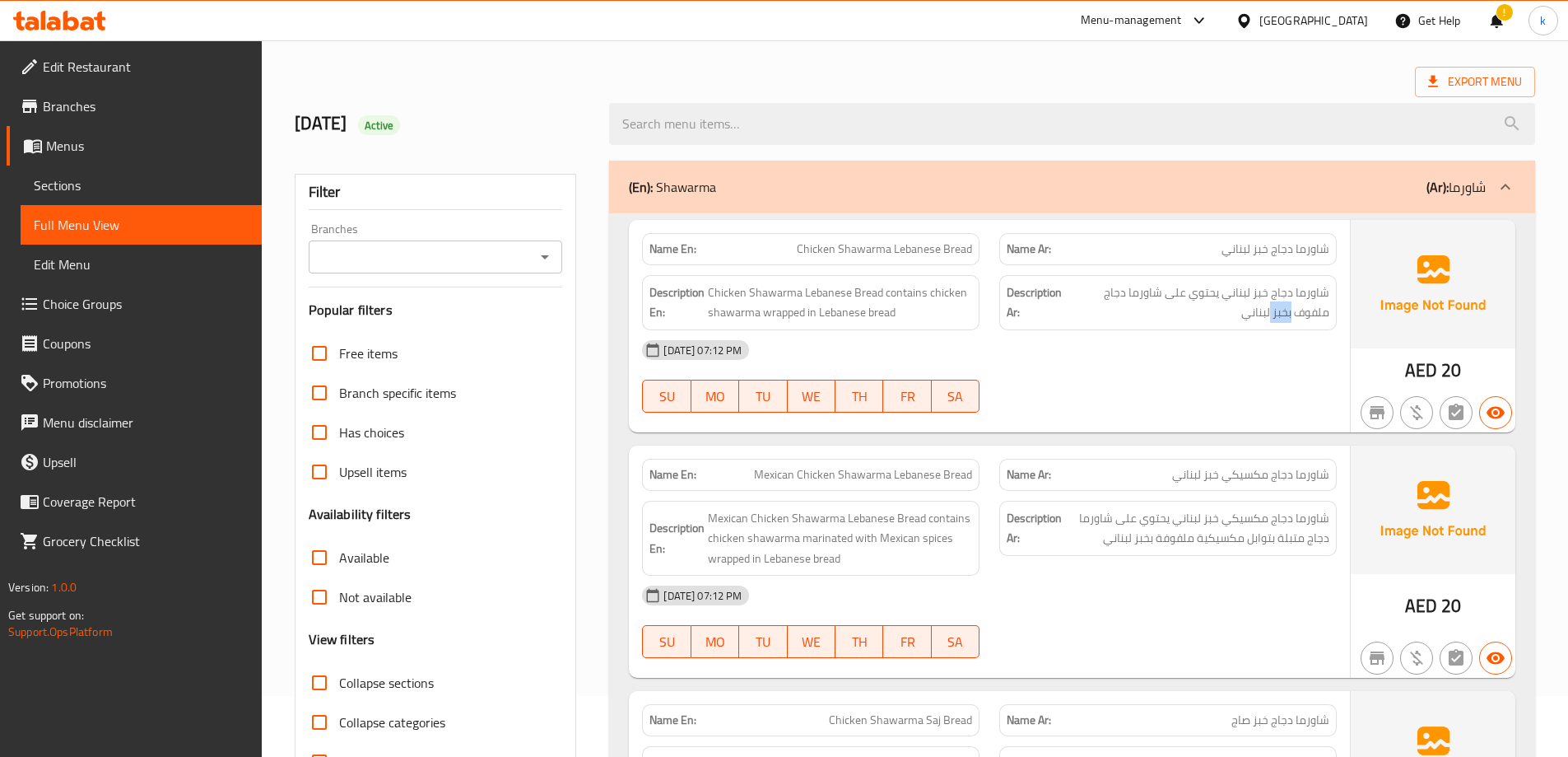
scroll to position [165, 0]
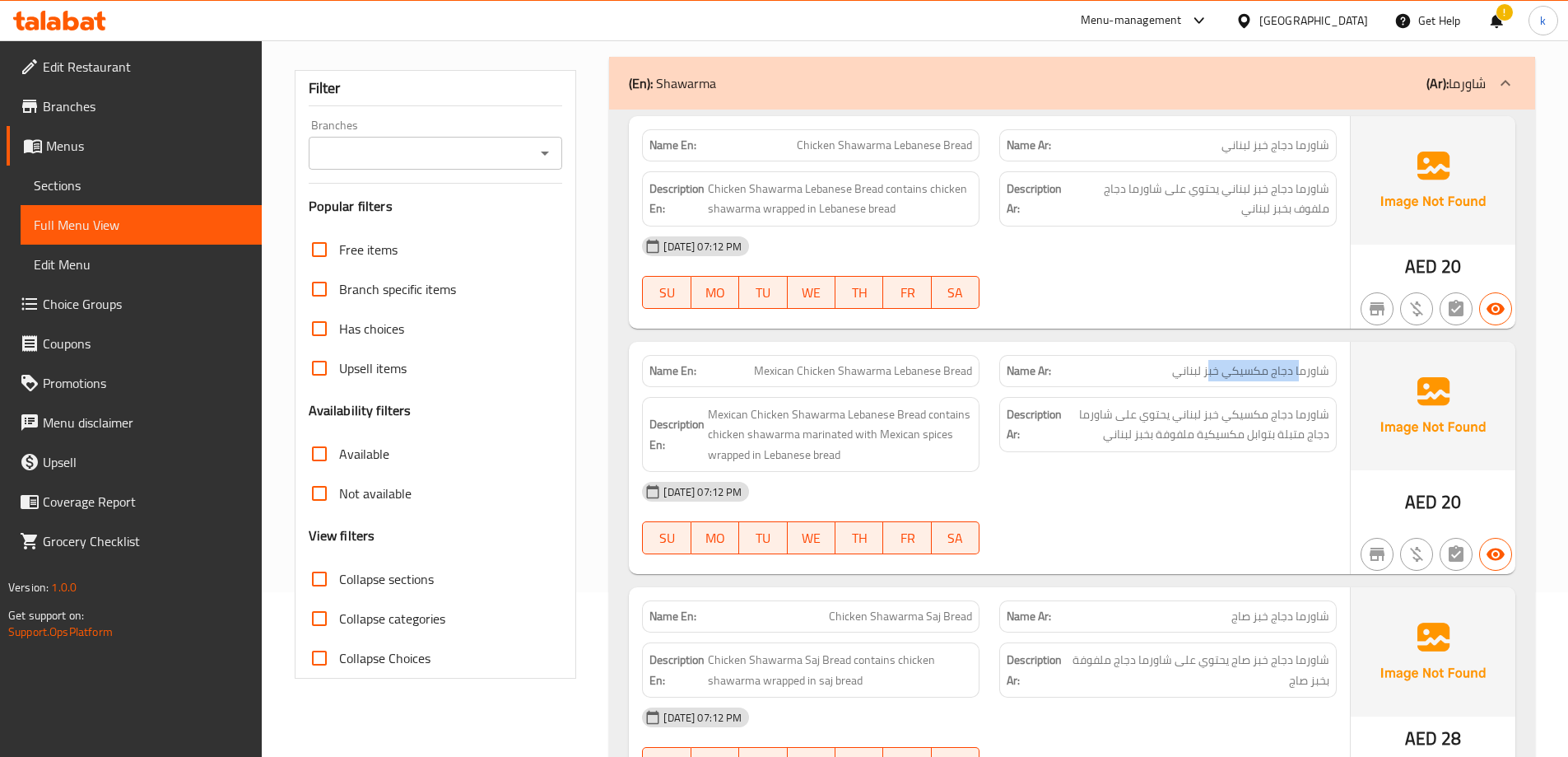
drag, startPoint x: 1301, startPoint y: 370, endPoint x: 1211, endPoint y: 368, distance: 90.0
click at [1211, 368] on span "شاورما دجاج مكسيكي خبز لبناني" at bounding box center [1251, 371] width 158 height 17
drag, startPoint x: 915, startPoint y: 368, endPoint x: 846, endPoint y: 365, distance: 69.1
click at [846, 365] on span "Mexican Chicken Shawarma Lebanese Bread" at bounding box center [863, 371] width 218 height 17
click at [863, 369] on span "Mexican Chicken Shawarma Lebanese Bread" at bounding box center [863, 371] width 218 height 17
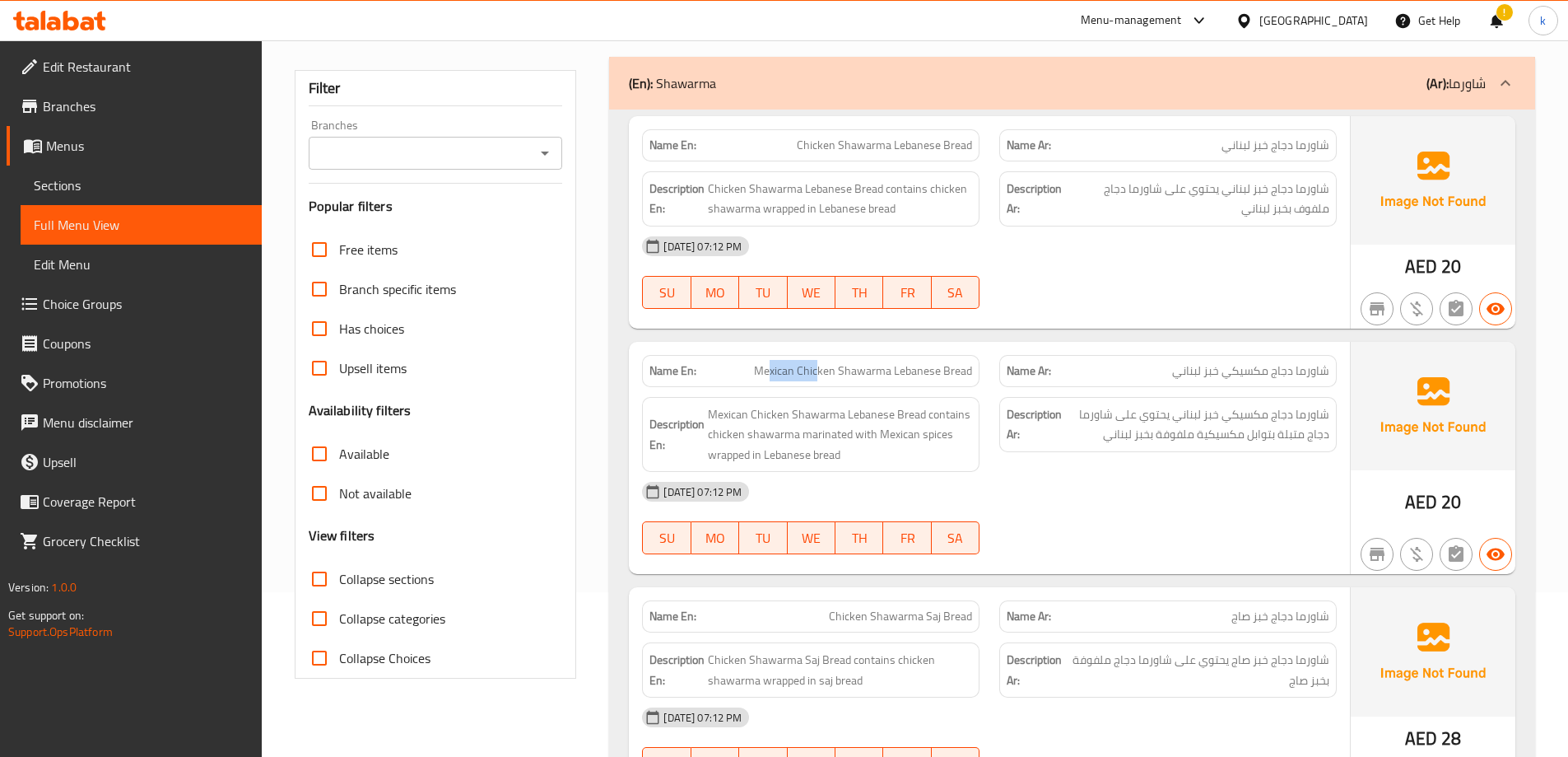
drag, startPoint x: 822, startPoint y: 375, endPoint x: 775, endPoint y: 372, distance: 47.1
click at [775, 372] on span "Mexican Chicken Shawarma Lebanese Bread" at bounding box center [863, 371] width 218 height 17
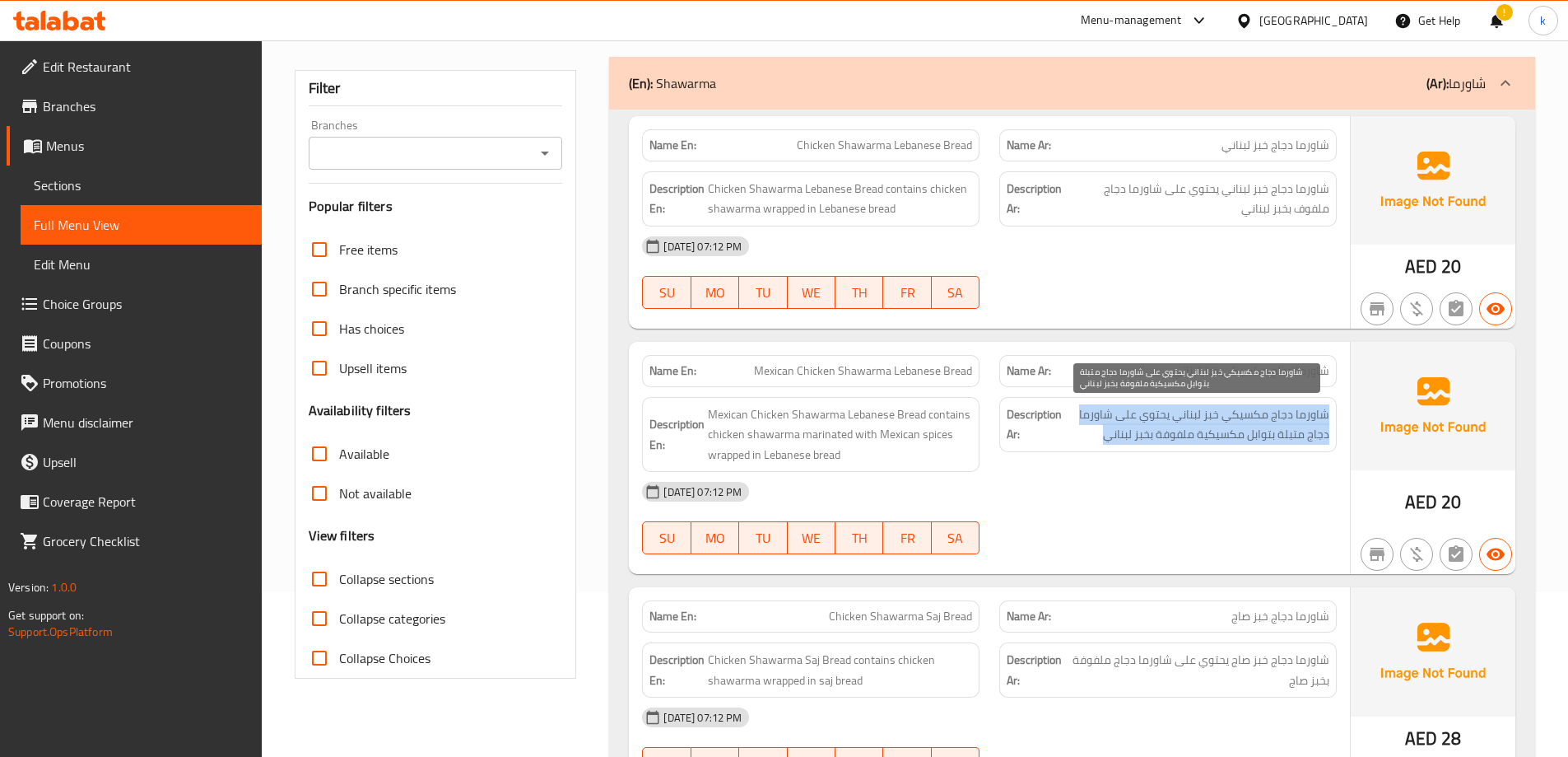
drag, startPoint x: 1328, startPoint y: 411, endPoint x: 1101, endPoint y: 441, distance: 229.0
click at [1101, 441] on span "شاورما دجاج مكسيكي خبز لبناني يحتوي على شاورما دجاج متبلة بتوابل مكسيكية ملفوفة…" at bounding box center [1197, 424] width 264 height 41
click at [1228, 416] on span "شاورما دجاج مكسيكي خبز لبناني يحتوي على شاورما دجاج متبلة بتوابل مكسيكية ملفوفة…" at bounding box center [1197, 424] width 264 height 41
drag, startPoint x: 1313, startPoint y: 412, endPoint x: 1197, endPoint y: 414, distance: 116.0
click at [1197, 414] on span "شاورما دجاج مكسيكي خبز لبناني يحتوي على شاورما دجاج متبلة بتوابل مكسيكية ملفوفة…" at bounding box center [1197, 424] width 264 height 41
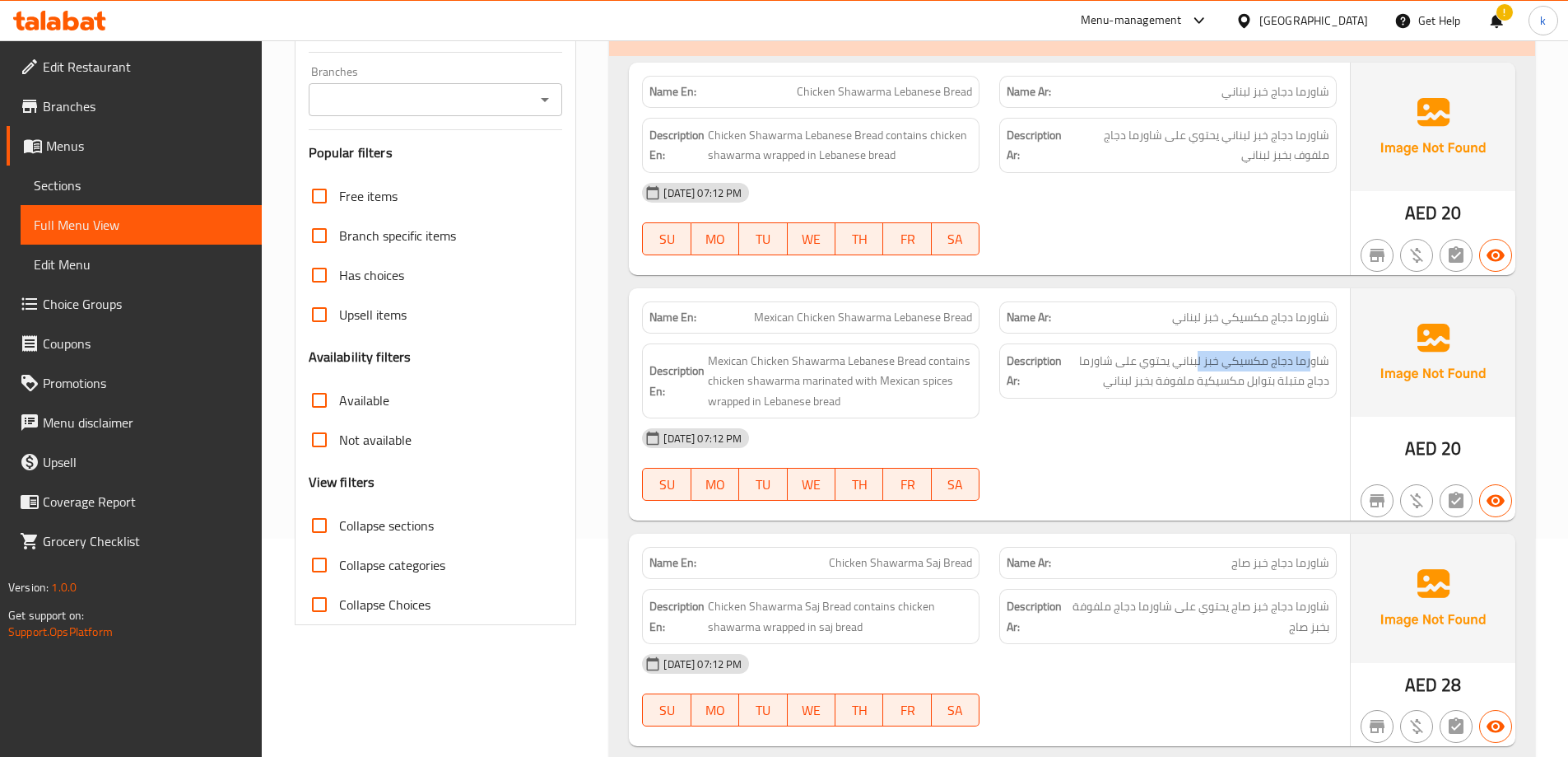
scroll to position [247, 0]
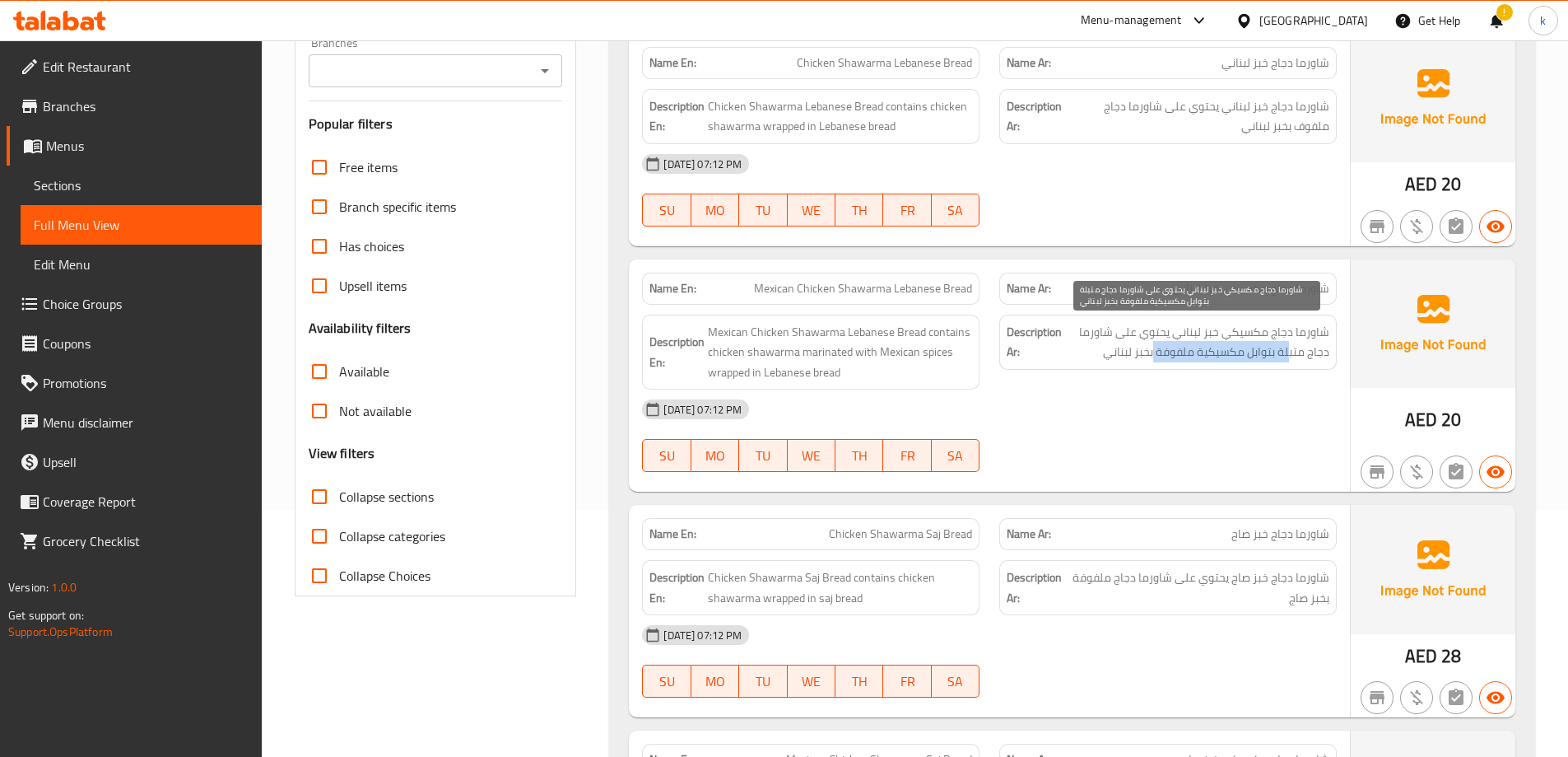
drag, startPoint x: 1291, startPoint y: 351, endPoint x: 1154, endPoint y: 357, distance: 137.1
click at [1154, 357] on span "شاورما دجاج مكسيكي خبز لبناني يحتوي على شاورما دجاج متبلة بتوابل مكسيكية ملفوفة…" at bounding box center [1197, 342] width 264 height 41
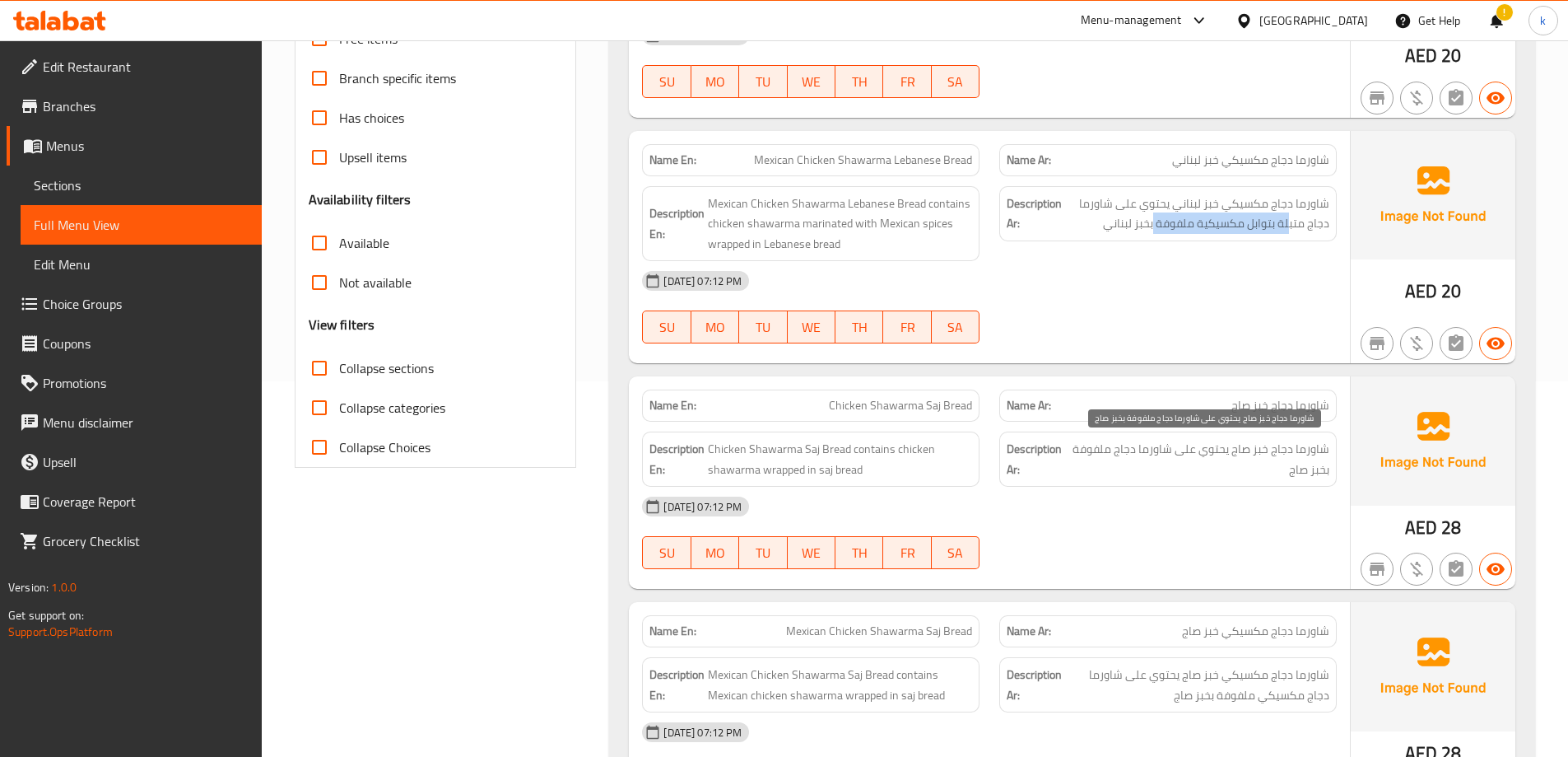
scroll to position [494, 0]
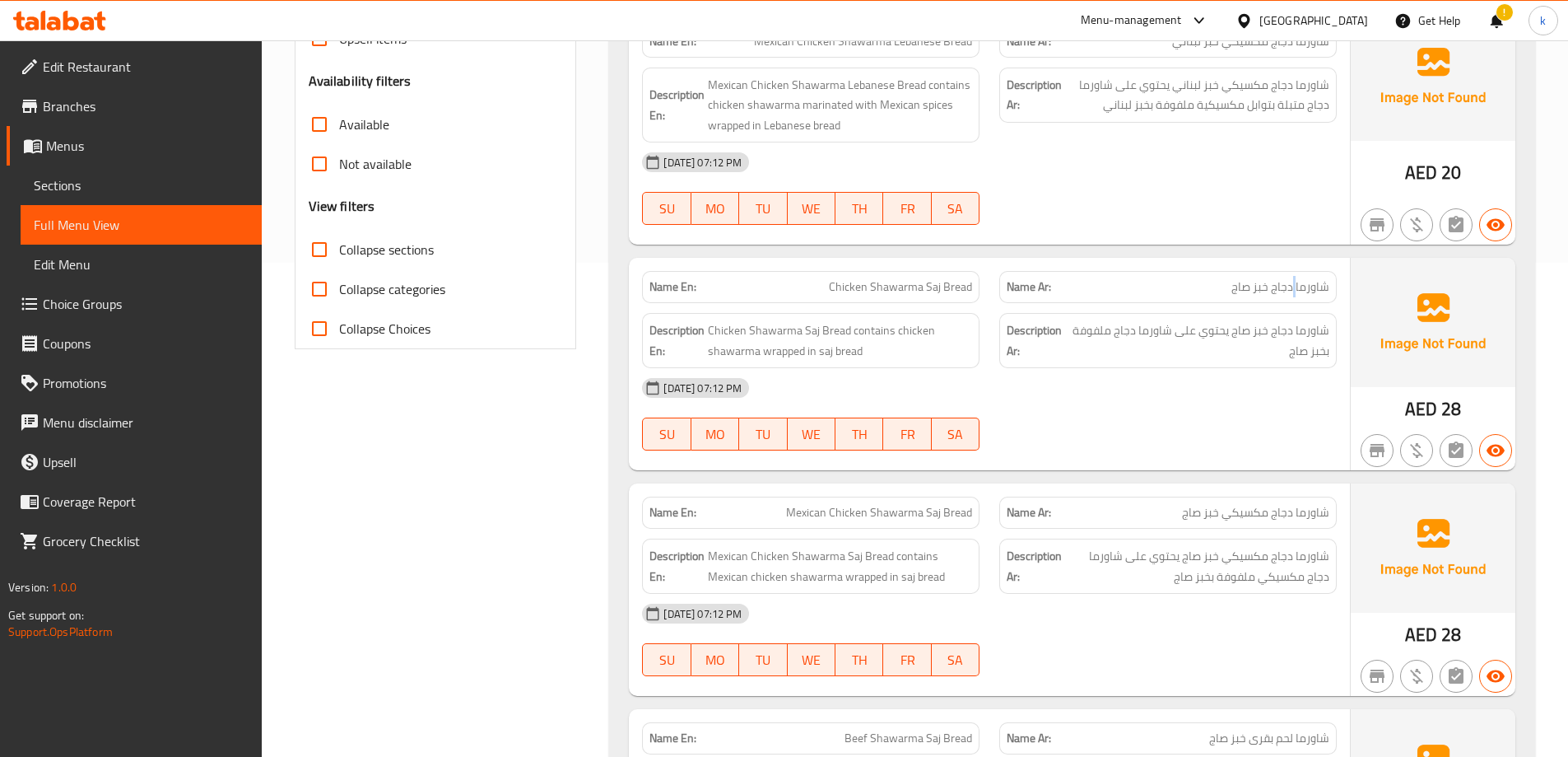
click at [1294, 296] on div "Name Ar: شاورما دجاج خبز صاج" at bounding box center [1168, 287] width 338 height 32
click at [1314, 324] on span "شاورما دجاج خبز صاج يحتوي على شاورما دجاج ملفوفة بخبز صاج" at bounding box center [1200, 340] width 259 height 41
drag, startPoint x: 1322, startPoint y: 329, endPoint x: 1088, endPoint y: 329, distance: 234.0
click at [1088, 329] on span "شاورما دجاج خبز صاج يحتوي على شاورما دجاج ملفوفة بخبز صاج" at bounding box center [1200, 340] width 259 height 41
click at [1209, 397] on div "[DATE] 07:12 PM" at bounding box center [989, 388] width 714 height 40
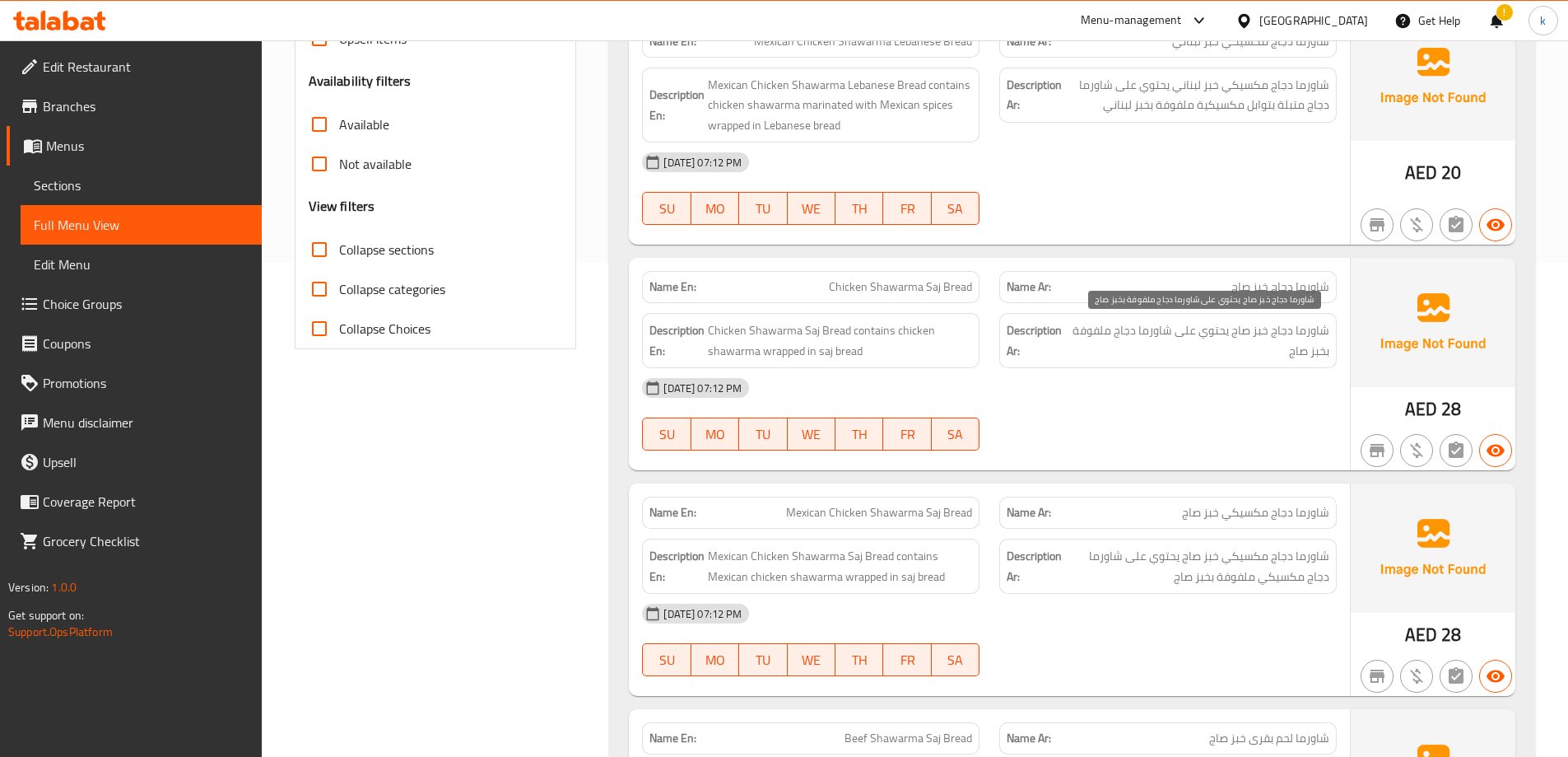
click at [1200, 337] on span "شاورما دجاج خبز صاج يحتوي على شاورما دجاج ملفوفة بخبز صاج" at bounding box center [1200, 340] width 259 height 41
click at [1298, 334] on span "شاورما دجاج خبز صاج يحتوي على شاورما دجاج ملفوفة بخبز صاج" at bounding box center [1200, 340] width 259 height 41
drag, startPoint x: 1274, startPoint y: 325, endPoint x: 1270, endPoint y: 351, distance: 26.3
click at [1270, 351] on span "شاورما دجاج خبز صاج يحتوي على شاورما دجاج ملفوفة بخبز صاج" at bounding box center [1200, 340] width 259 height 41
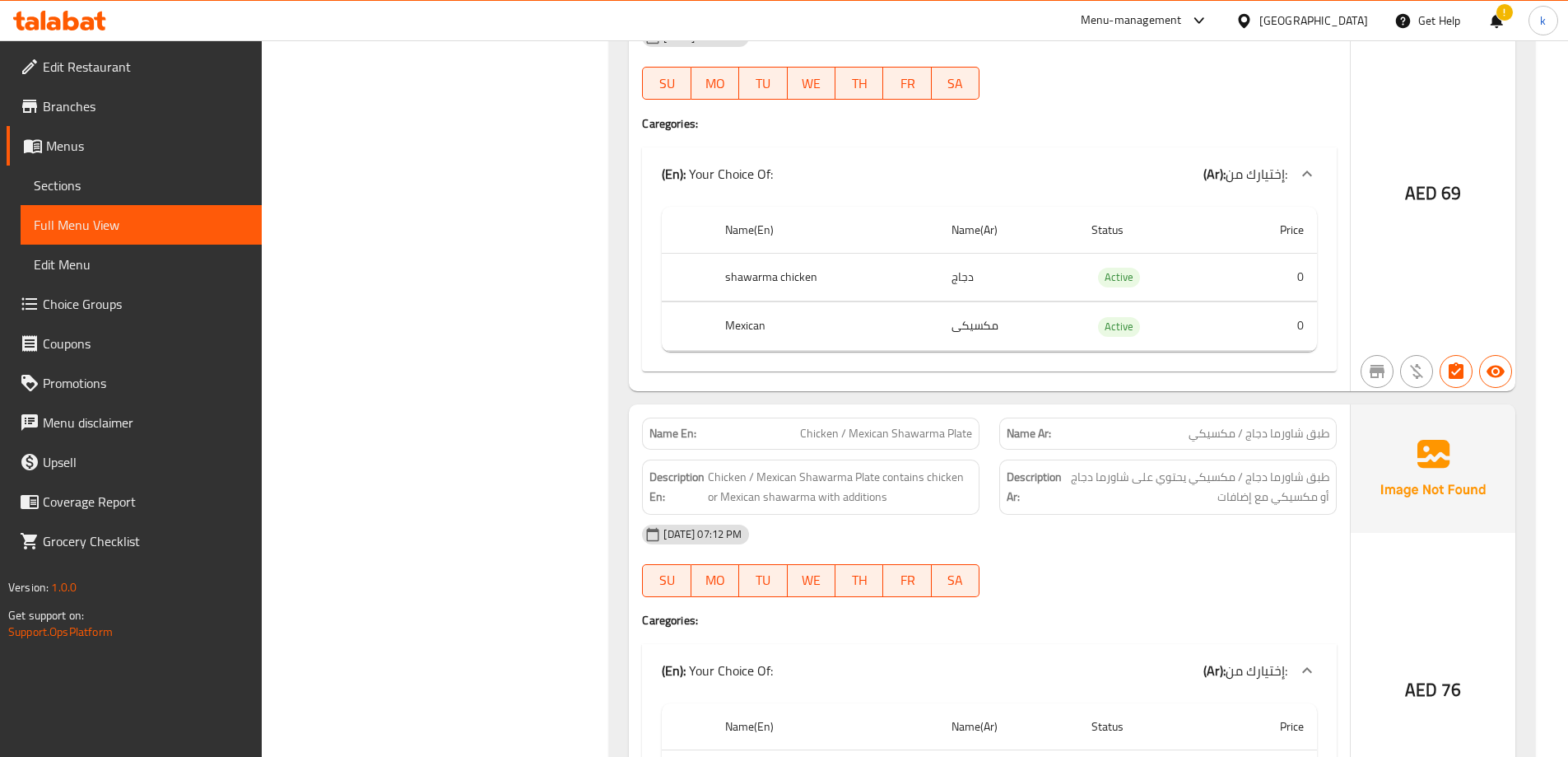
scroll to position [1482, 0]
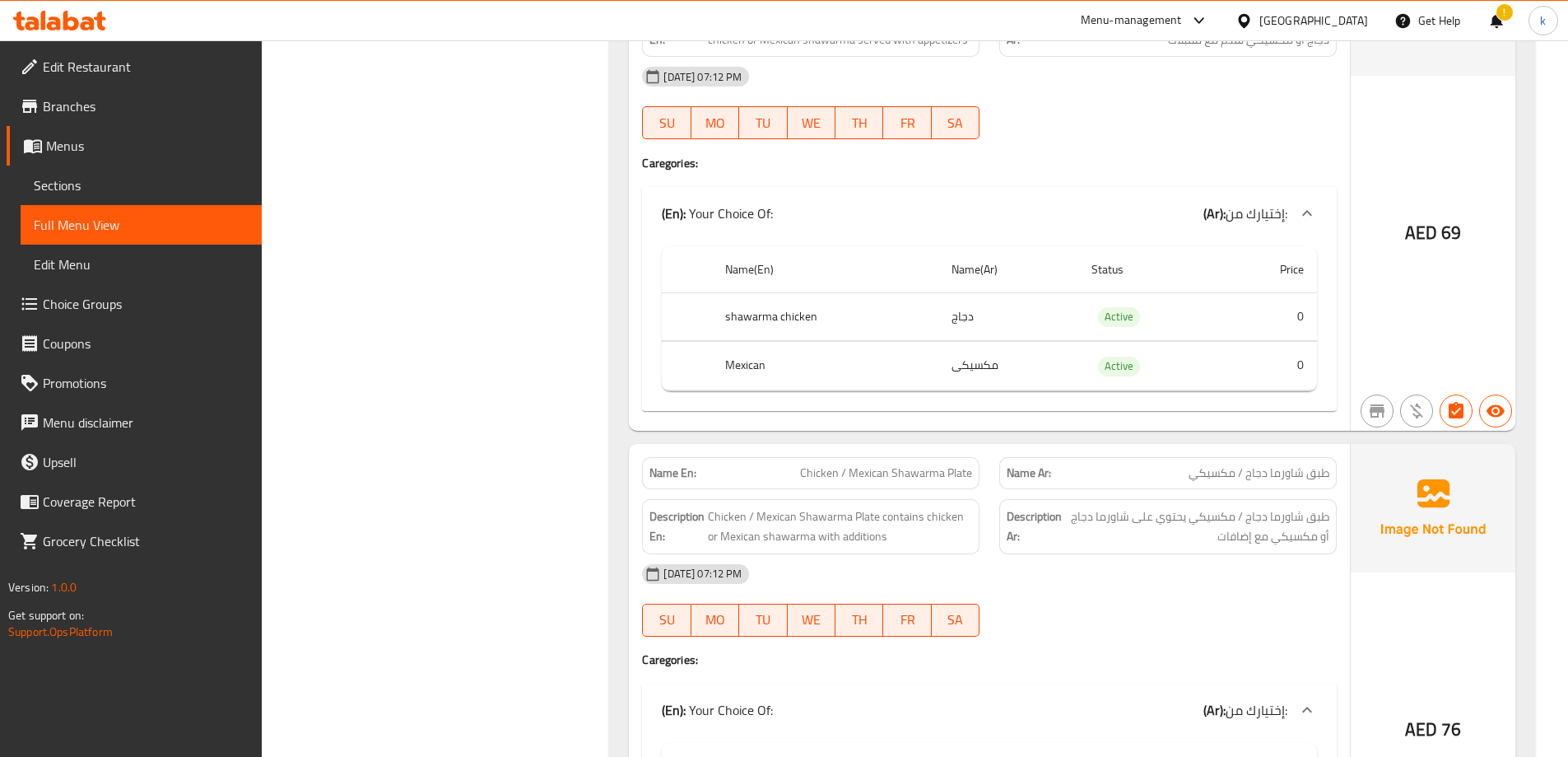
click at [780, 311] on th "shawarma chicken" at bounding box center [824, 316] width 226 height 49
click at [958, 316] on td "دجاج" at bounding box center [1009, 316] width 140 height 49
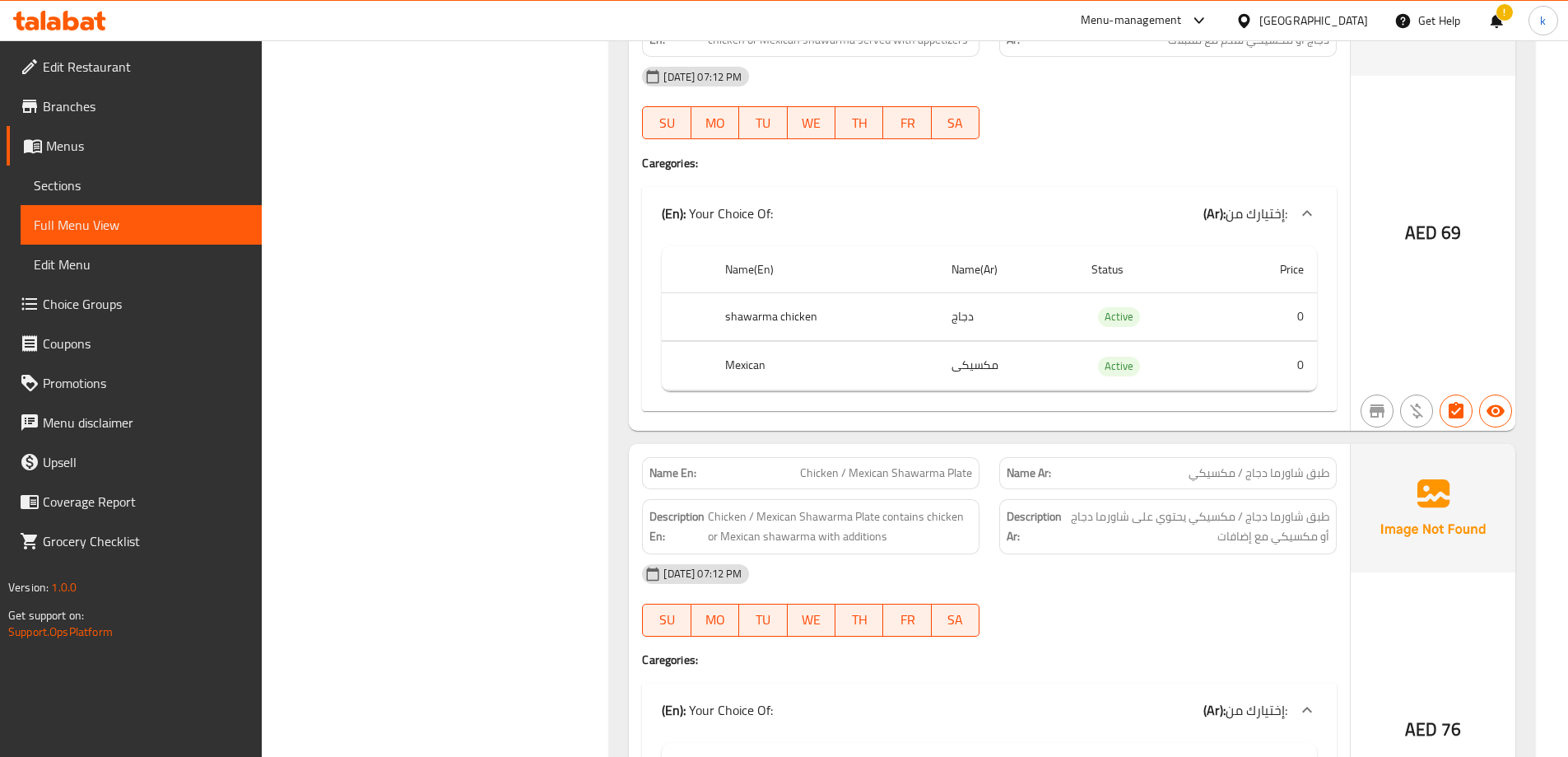
click at [915, 316] on th "shawarma chicken" at bounding box center [824, 316] width 226 height 49
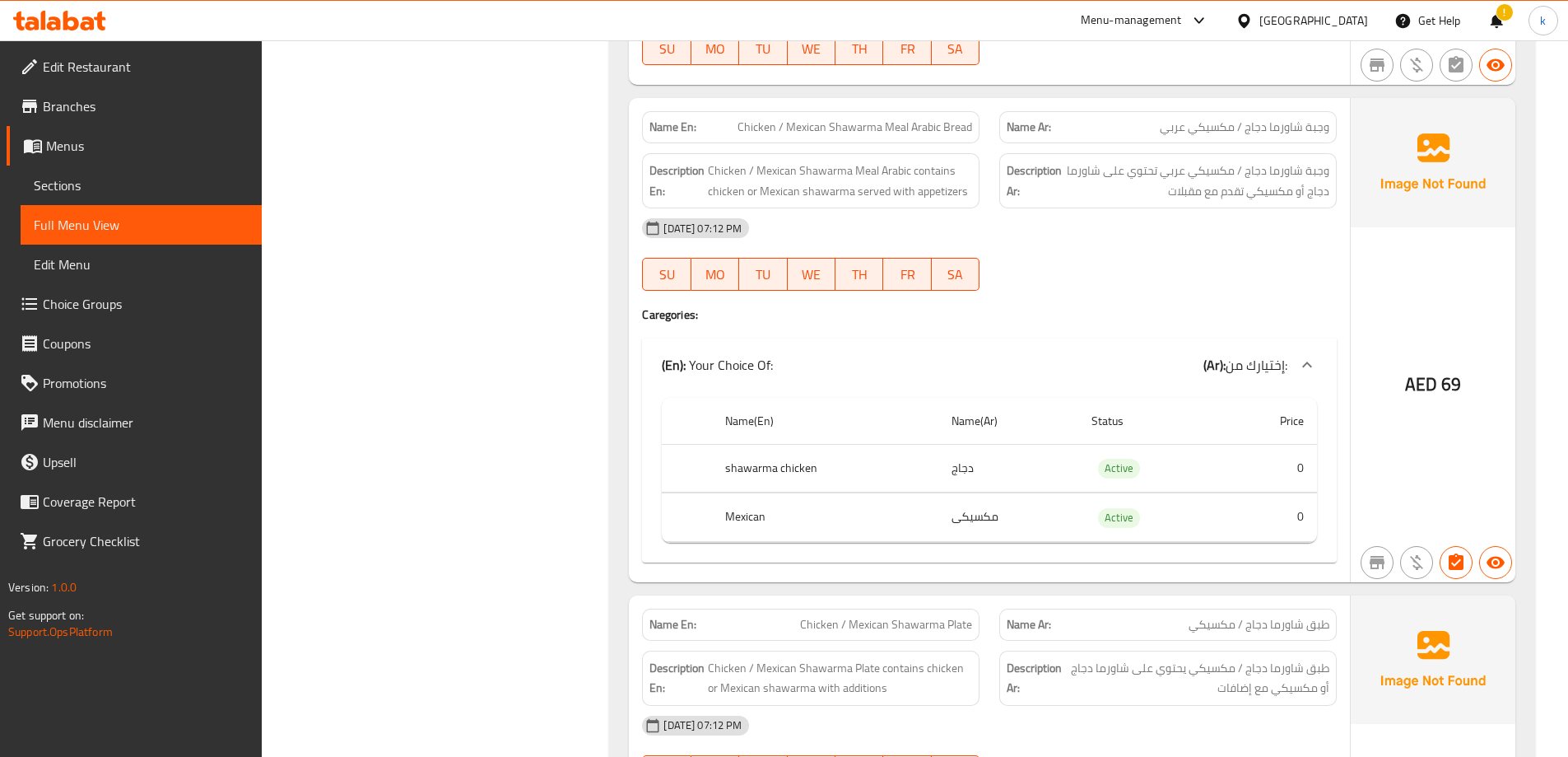
scroll to position [1317, 0]
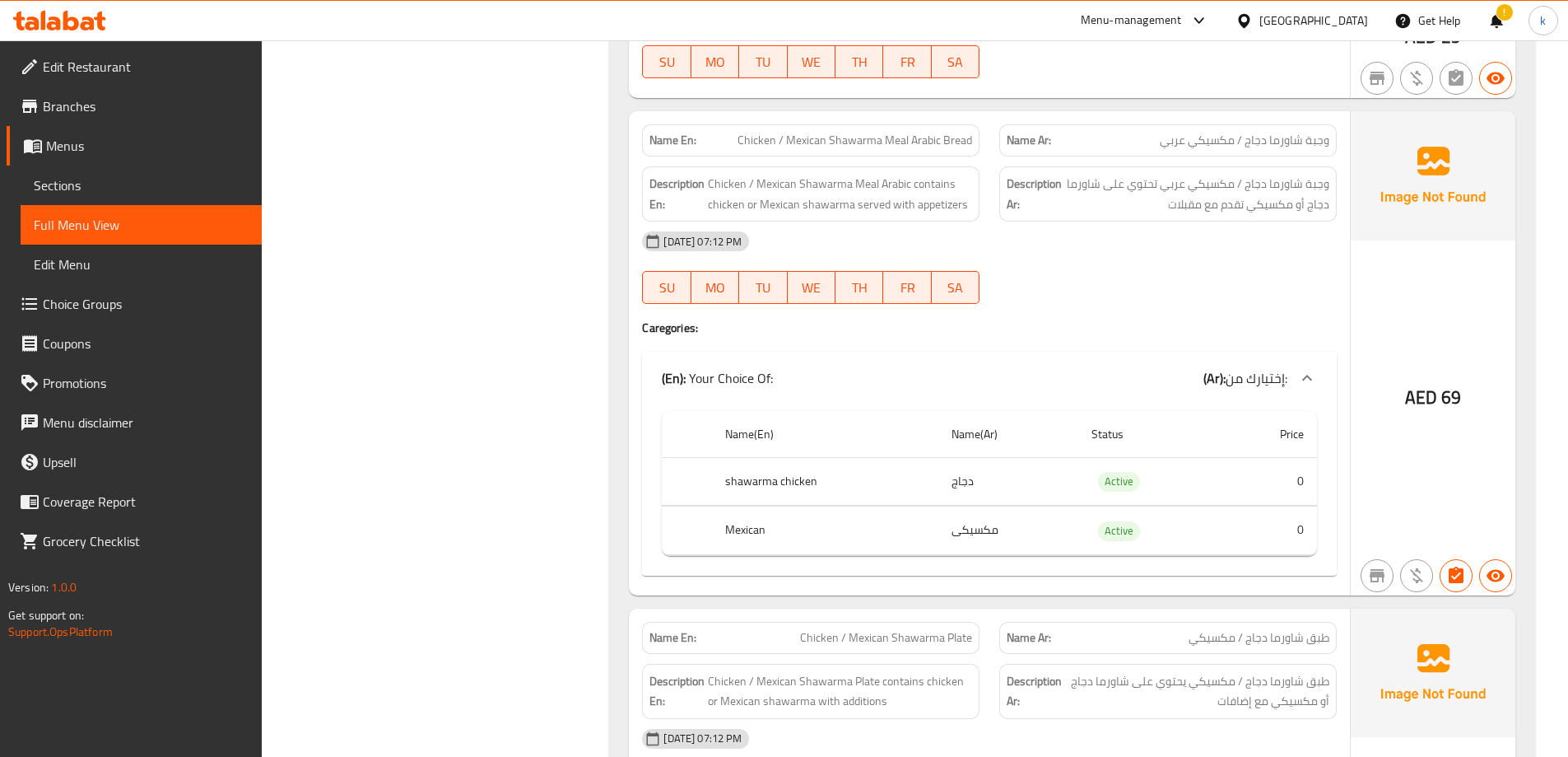
click at [926, 133] on span "Chicken / Mexican Shawarma Meal Arabic Bread" at bounding box center [855, 140] width 235 height 17
copy span "Chicken / Mexican Shawarma Meal Arabic Bread"
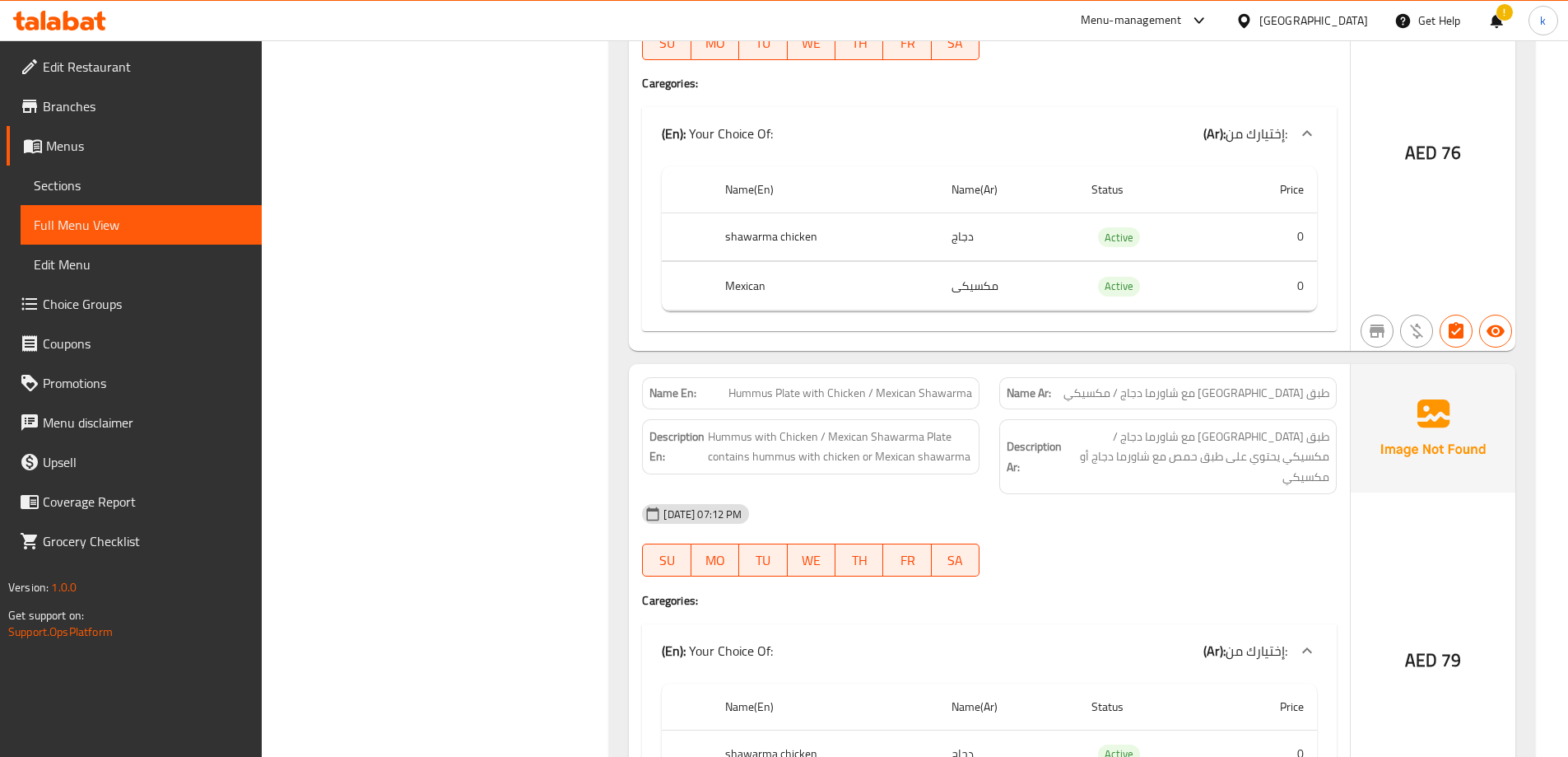
scroll to position [2141, 0]
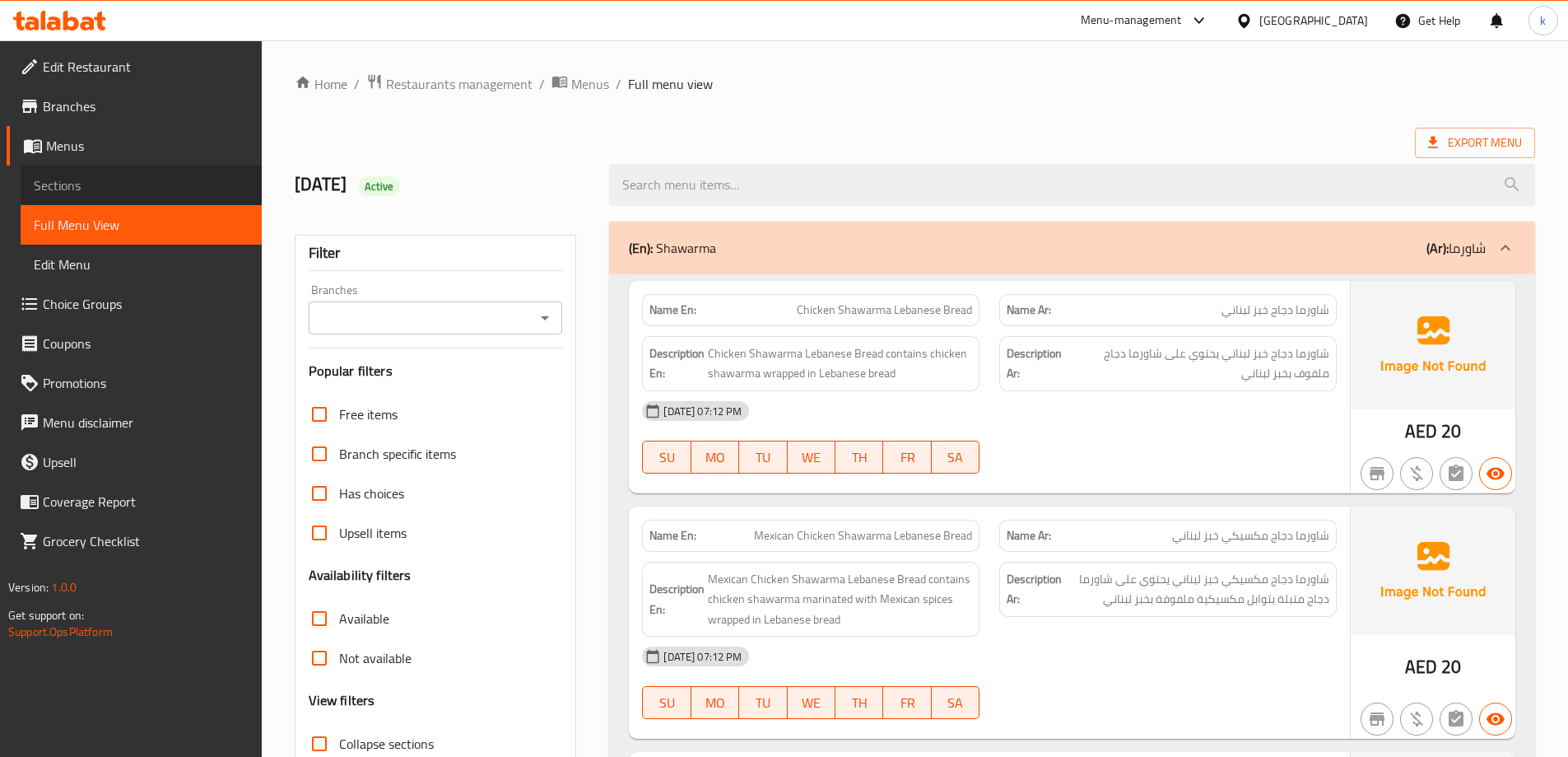
click at [87, 170] on link "Sections" at bounding box center [141, 185] width 242 height 40
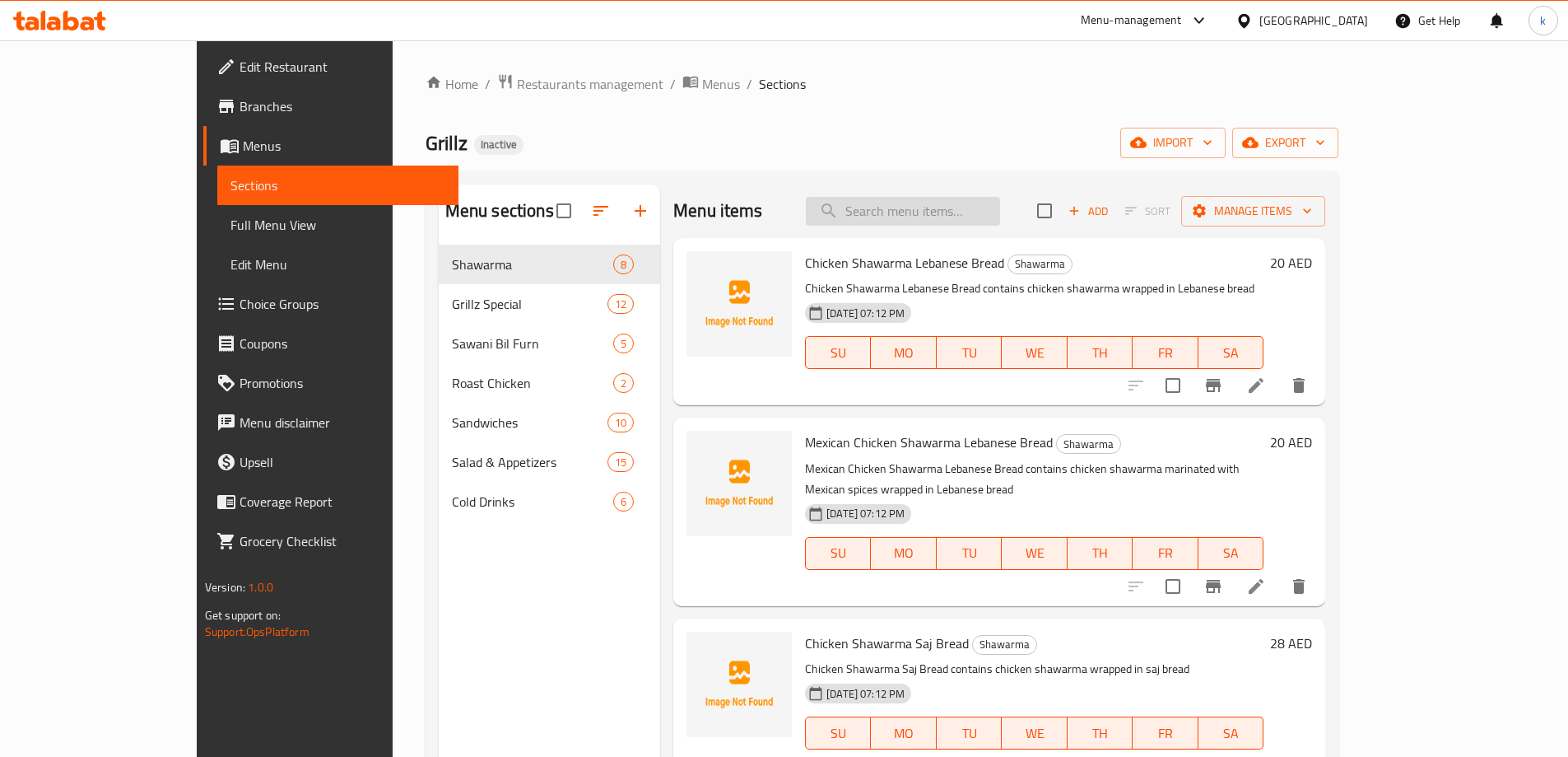
click at [1000, 214] on input "search" at bounding box center [903, 210] width 194 height 29
paste input "Chicken / Mexican Shawarma Meal Arabic Bread"
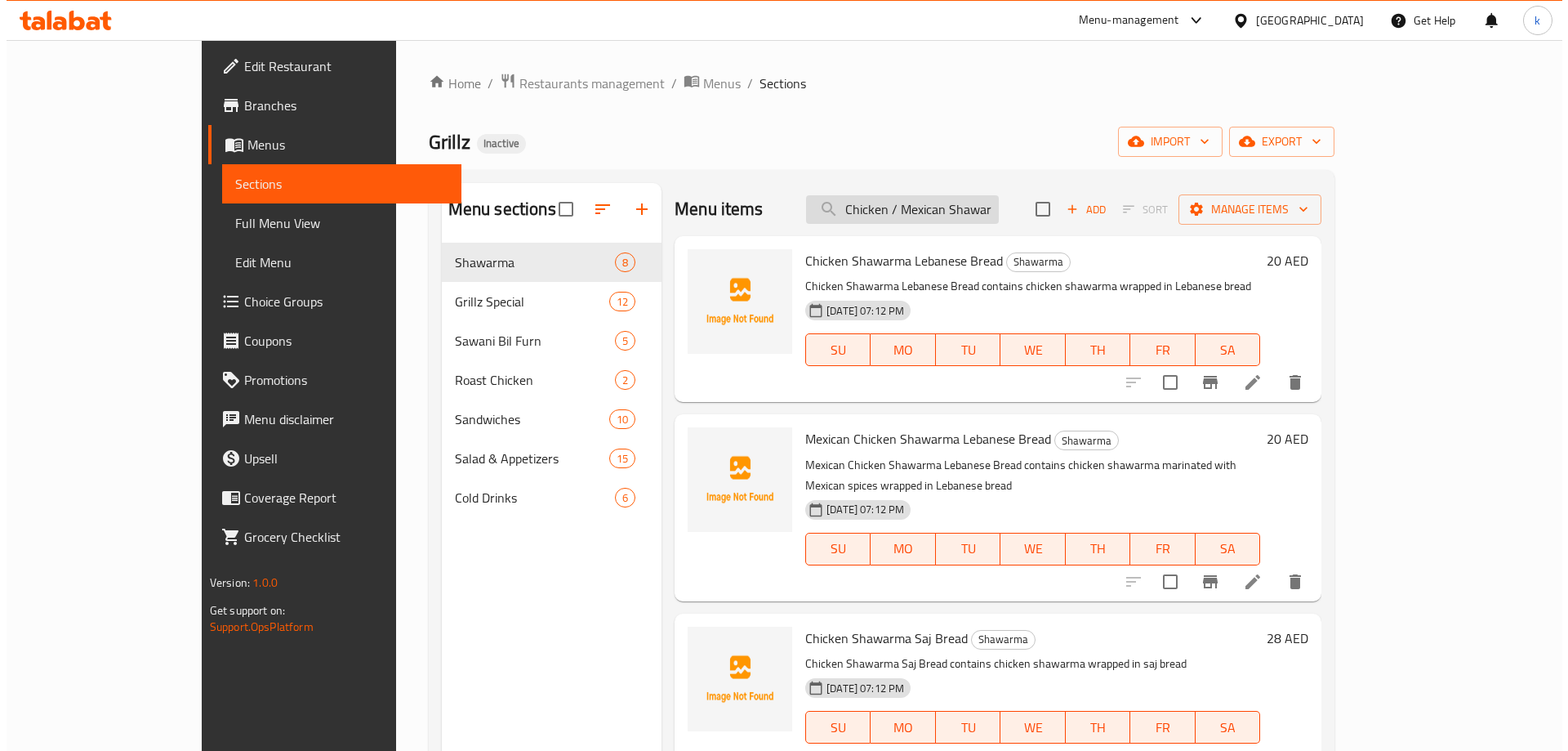
scroll to position [0, 117]
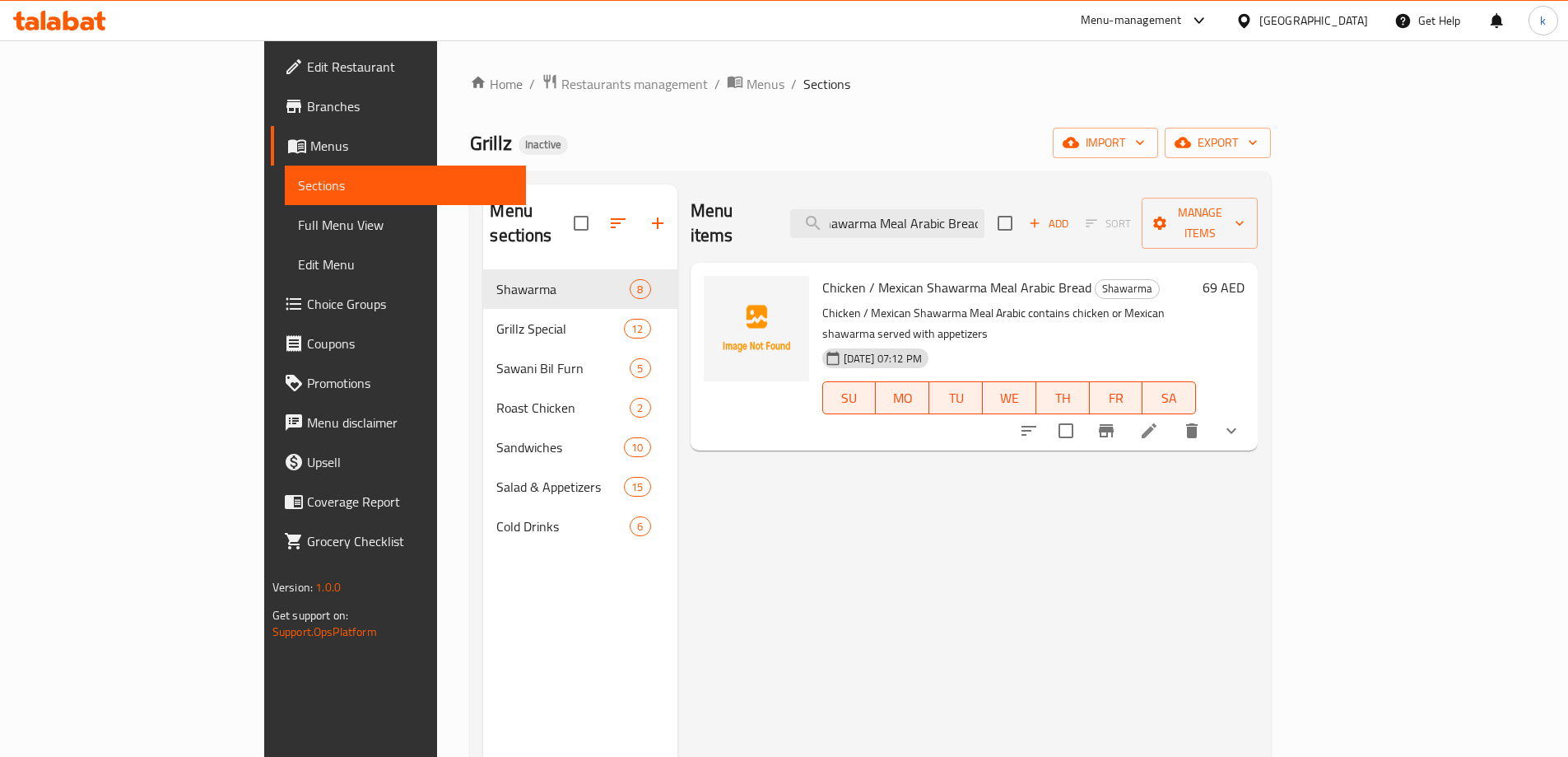
type input "Chicken / Mexican Shawarma Meal Arabic Bread"
click at [1159, 421] on icon at bounding box center [1149, 430] width 20 height 20
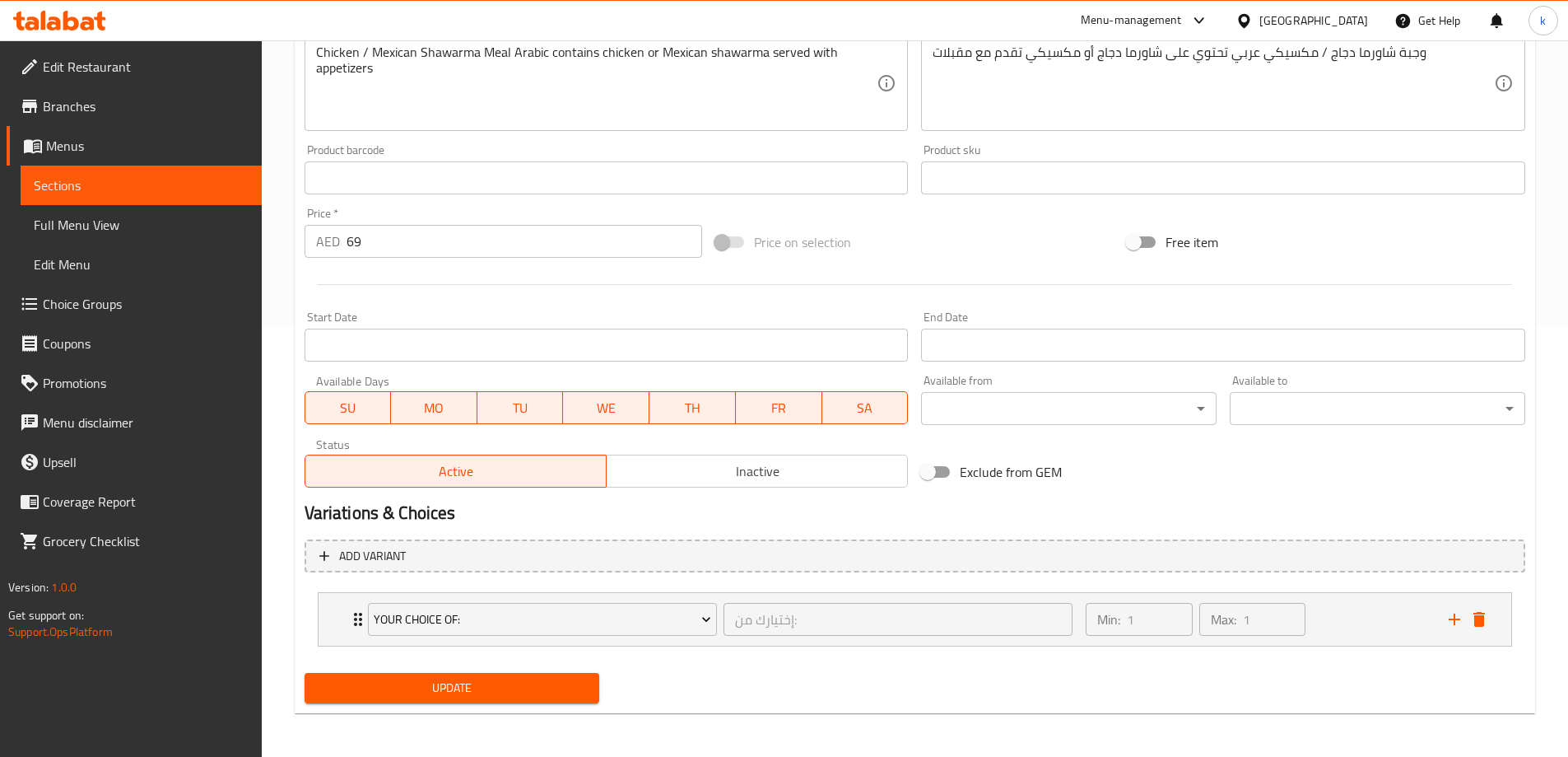
scroll to position [434, 0]
click at [1349, 616] on div "Min: 1 ​ Max: 1 ​" at bounding box center [1257, 617] width 362 height 53
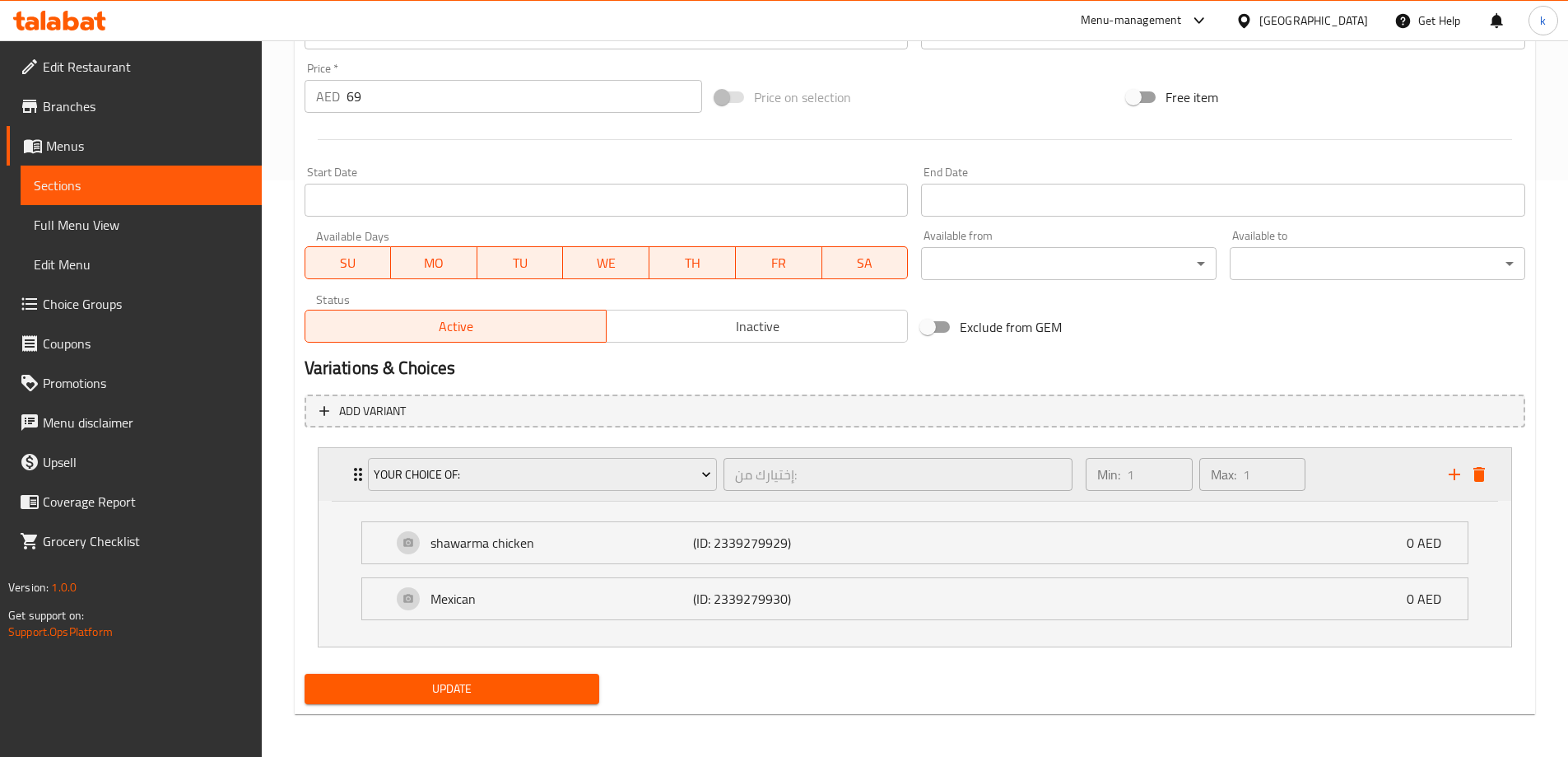
scroll to position [579, 0]
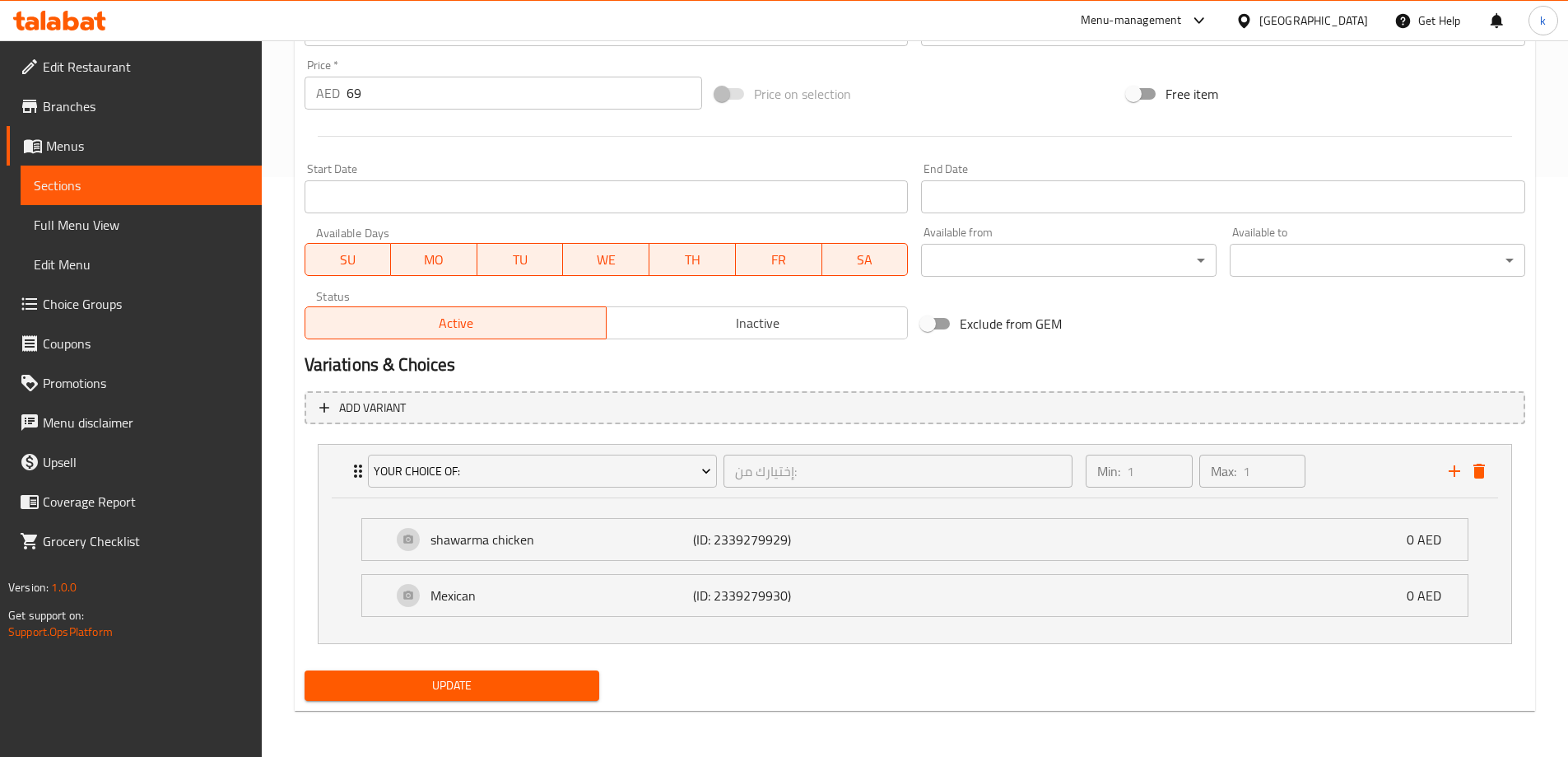
click at [143, 305] on span "Choice Groups" at bounding box center [145, 303] width 206 height 20
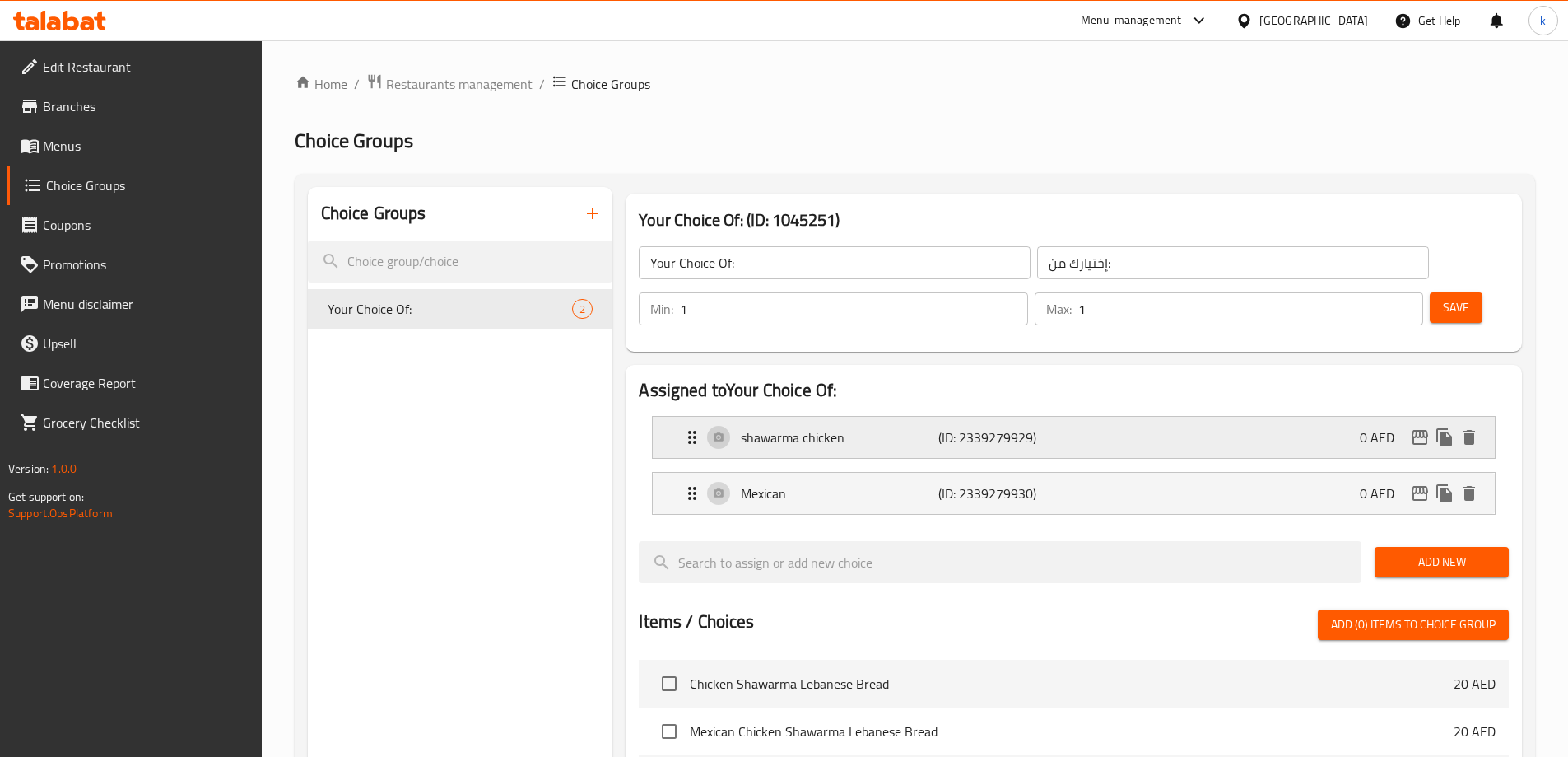
click at [1154, 417] on div "shawarma chicken (ID: 2339279929) 0 AED" at bounding box center [1079, 437] width 793 height 42
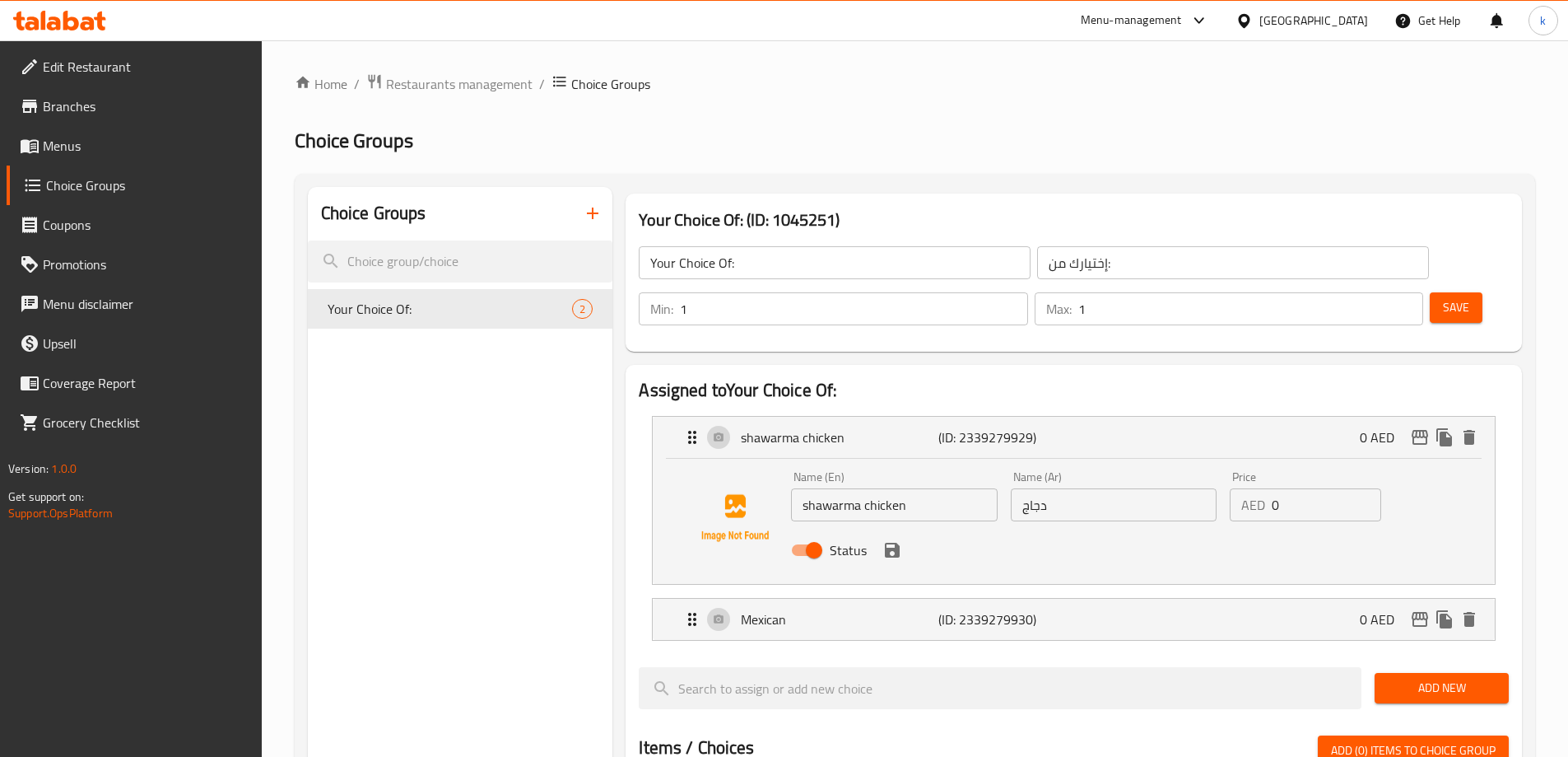
click at [1069, 488] on input "دجاج" at bounding box center [1113, 505] width 206 height 33
click at [885, 543] on icon "save" at bounding box center [892, 550] width 15 height 15
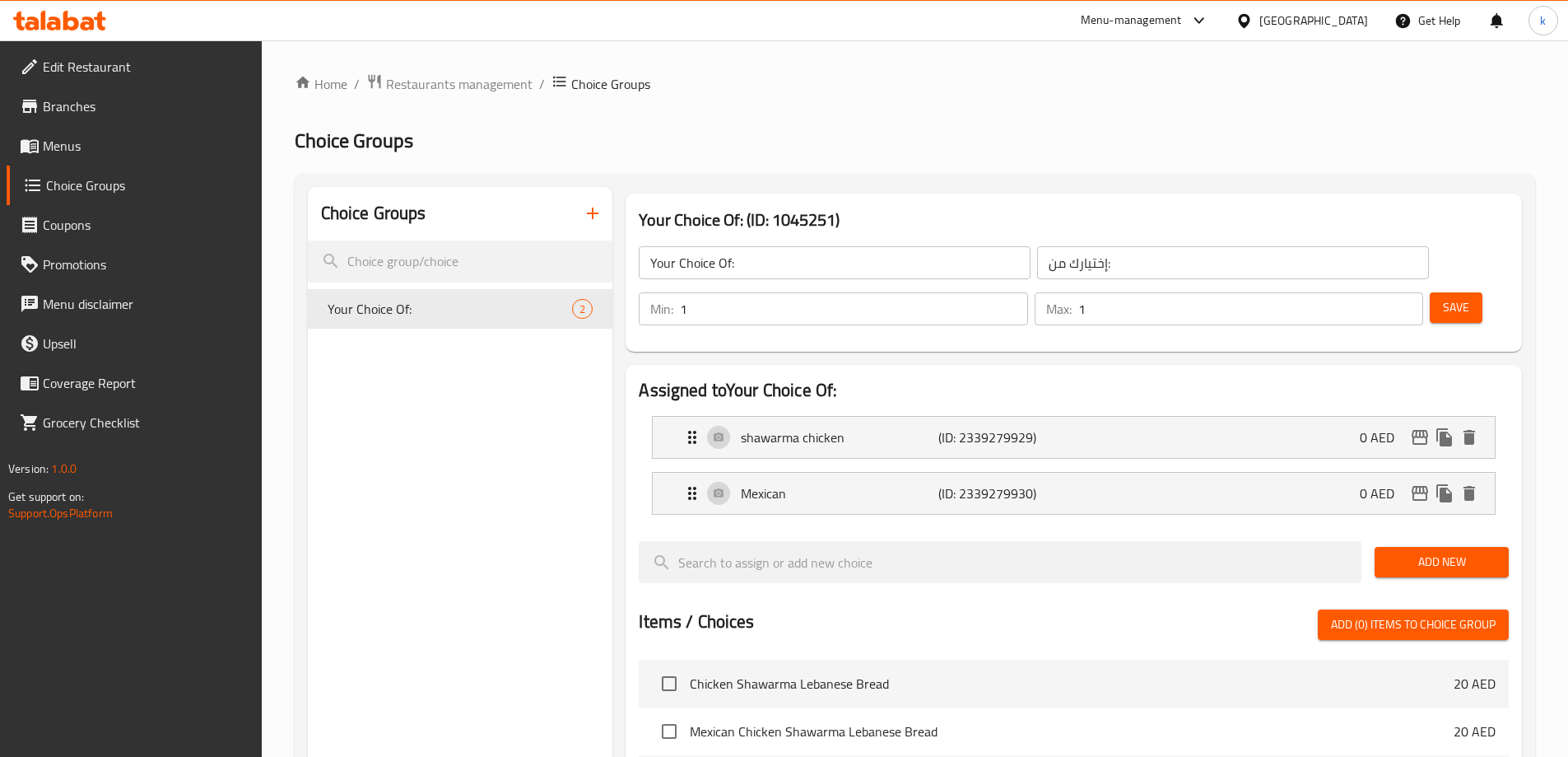
type input "شاورما دجاج"
click at [1443, 297] on span "Save" at bounding box center [1456, 307] width 26 height 21
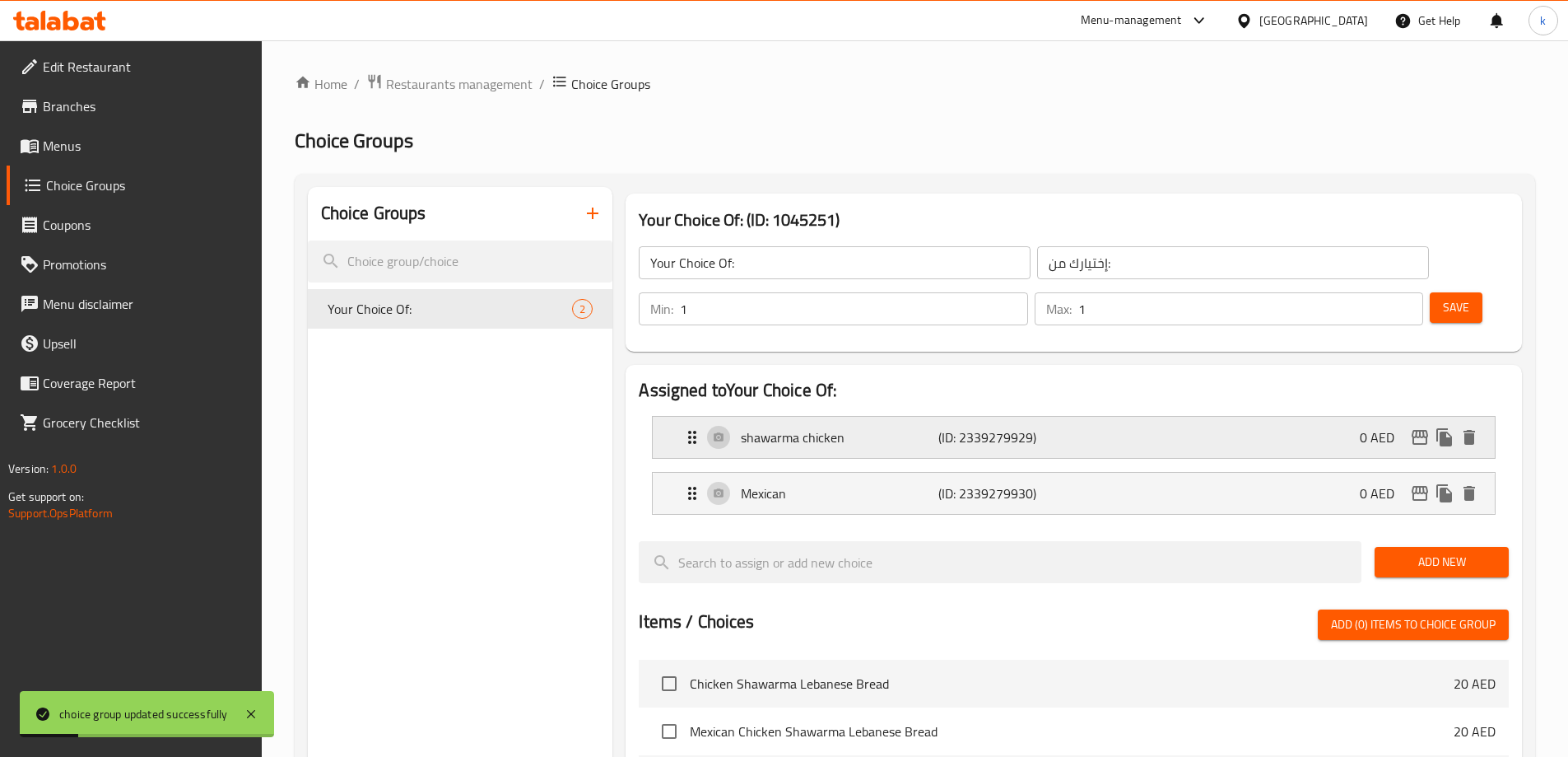
click at [1089, 417] on div "shawarma chicken (ID: 2339279929) 0 AED" at bounding box center [1079, 437] width 793 height 42
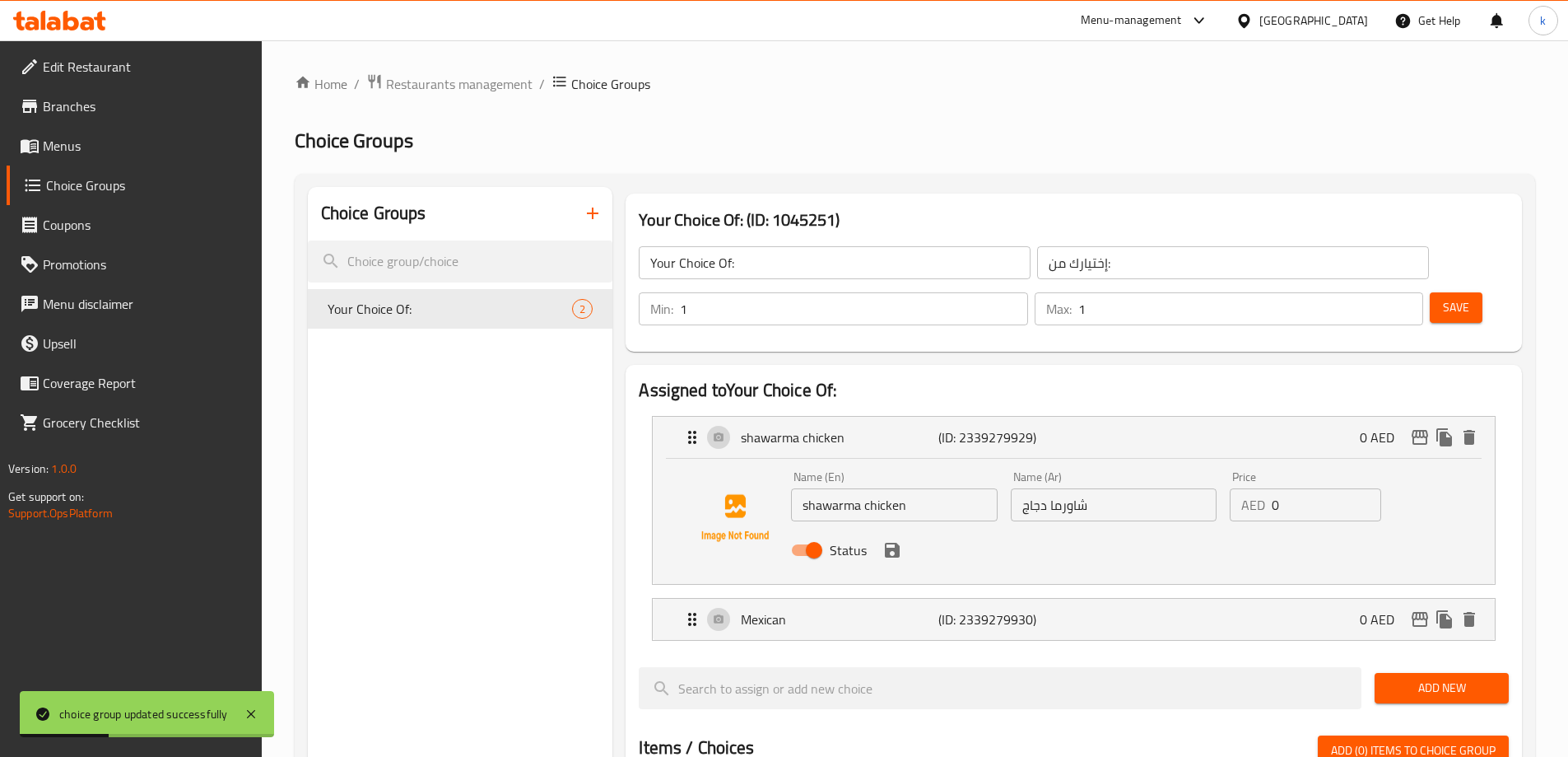
click at [1061, 488] on input "شاورما دجاج" at bounding box center [1113, 505] width 206 height 33
click at [1081, 488] on input "شاوما دجاج" at bounding box center [1113, 505] width 206 height 33
click at [1072, 488] on input "شاوما دجاج" at bounding box center [1113, 505] width 206 height 33
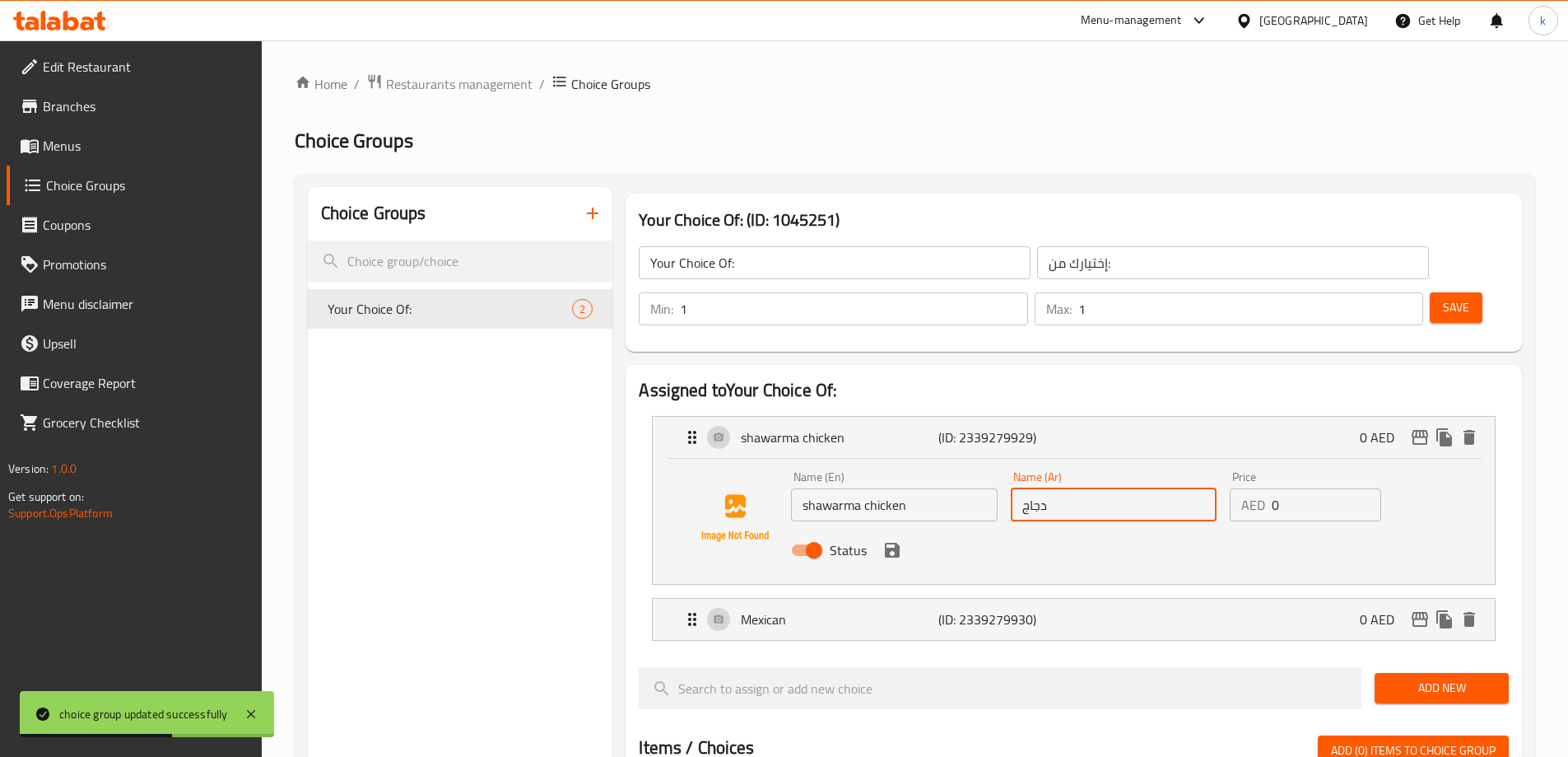
type input "دجاج"
click at [847, 488] on input "shawarma chicken" at bounding box center [894, 505] width 206 height 33
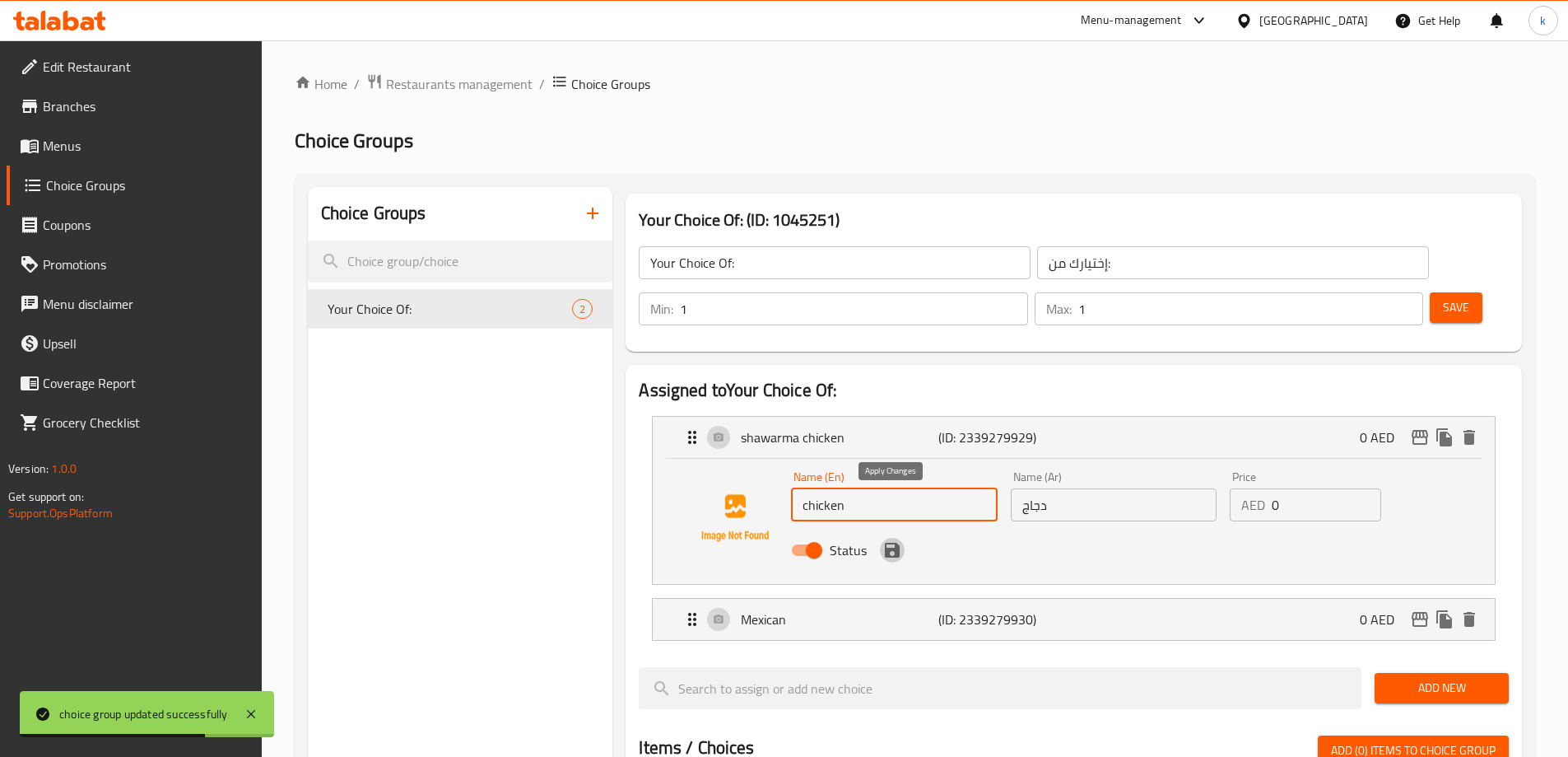
click at [898, 540] on icon "save" at bounding box center [892, 550] width 20 height 20
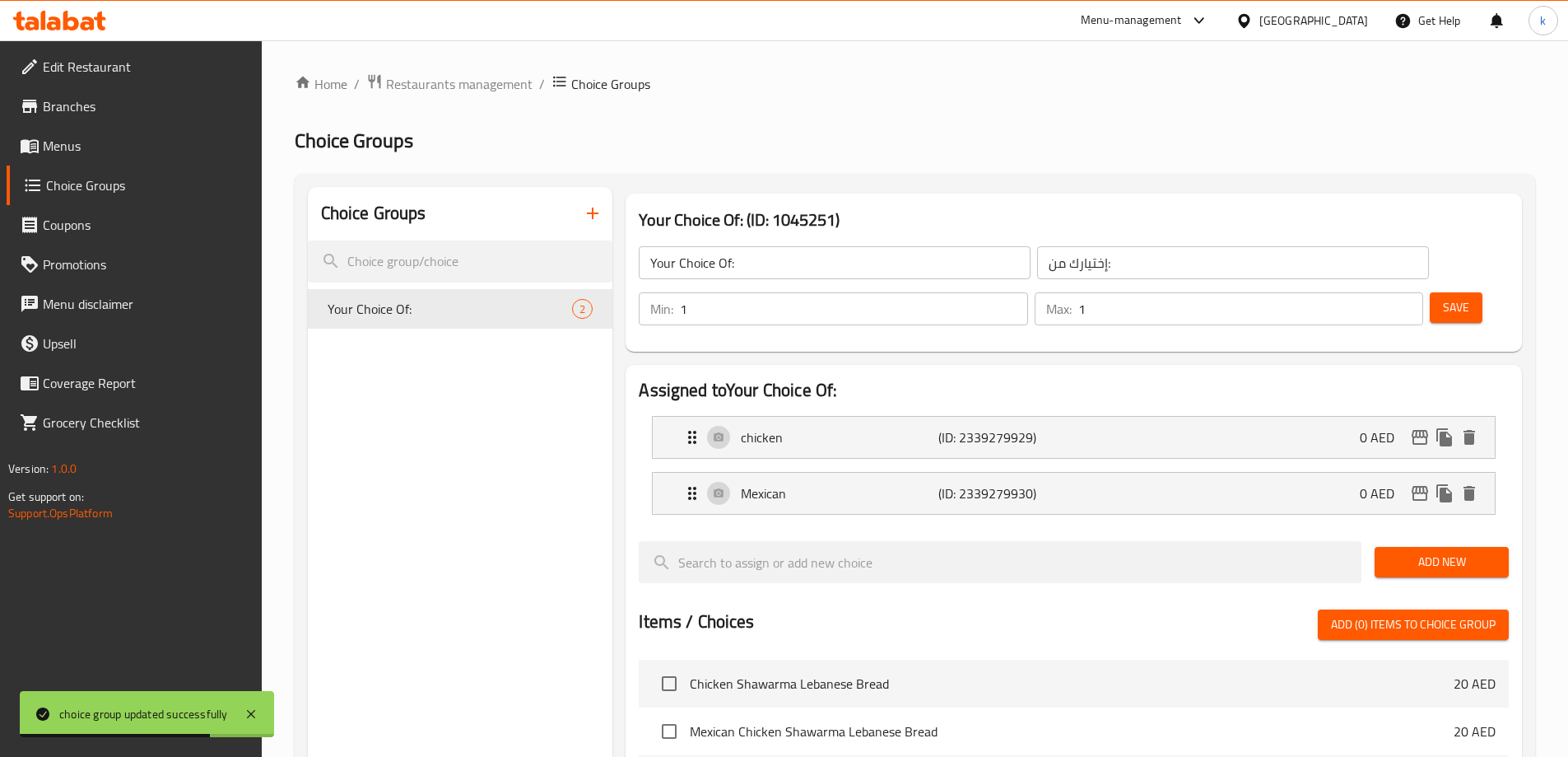
type input "chicken"
click at [1443, 297] on span "Save" at bounding box center [1456, 307] width 26 height 21
click at [142, 180] on span "Choice Groups" at bounding box center [147, 184] width 203 height 20
click at [144, 146] on span "Menus" at bounding box center [145, 146] width 206 height 20
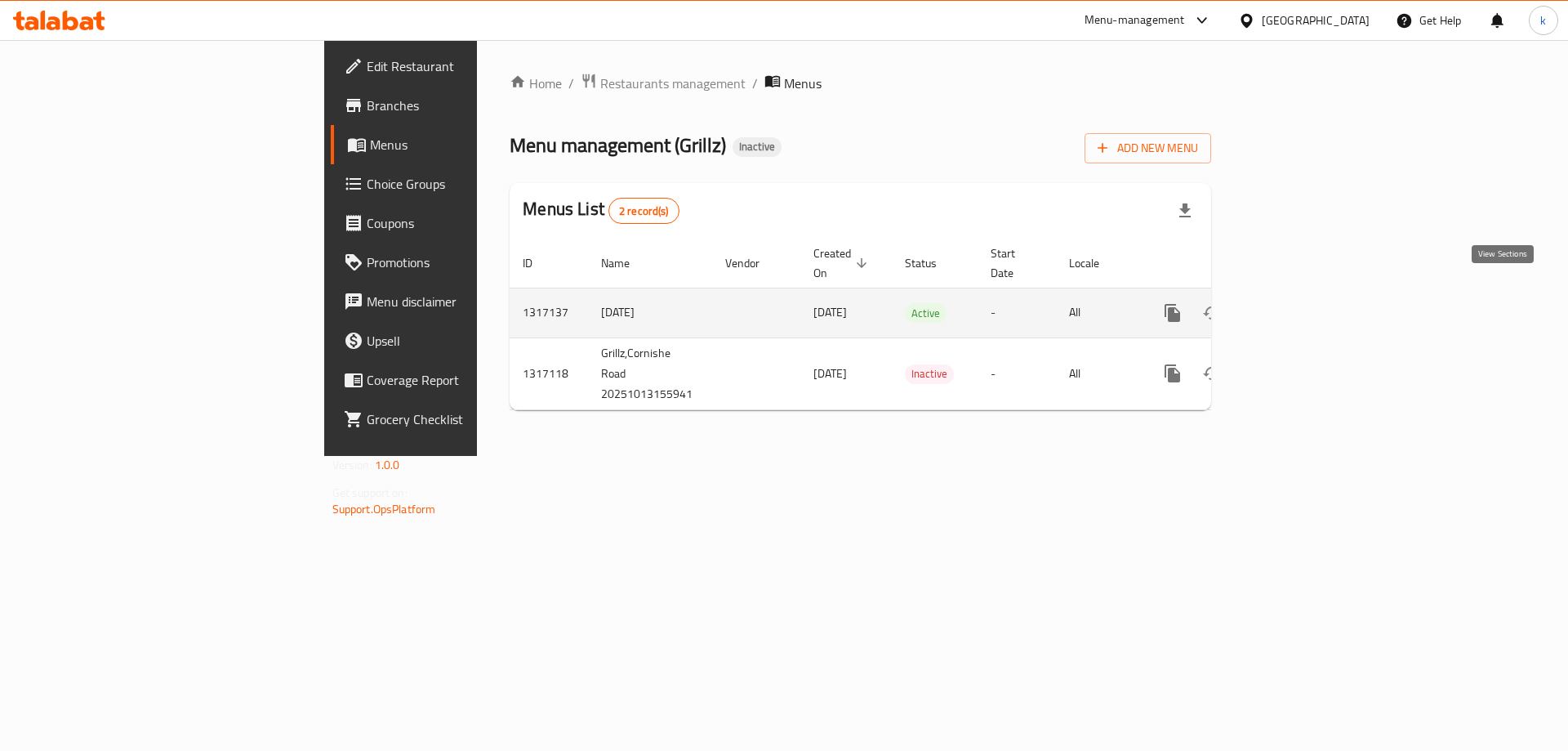
click at [1310, 305] on link "enhanced table" at bounding box center [1290, 313] width 40 height 40
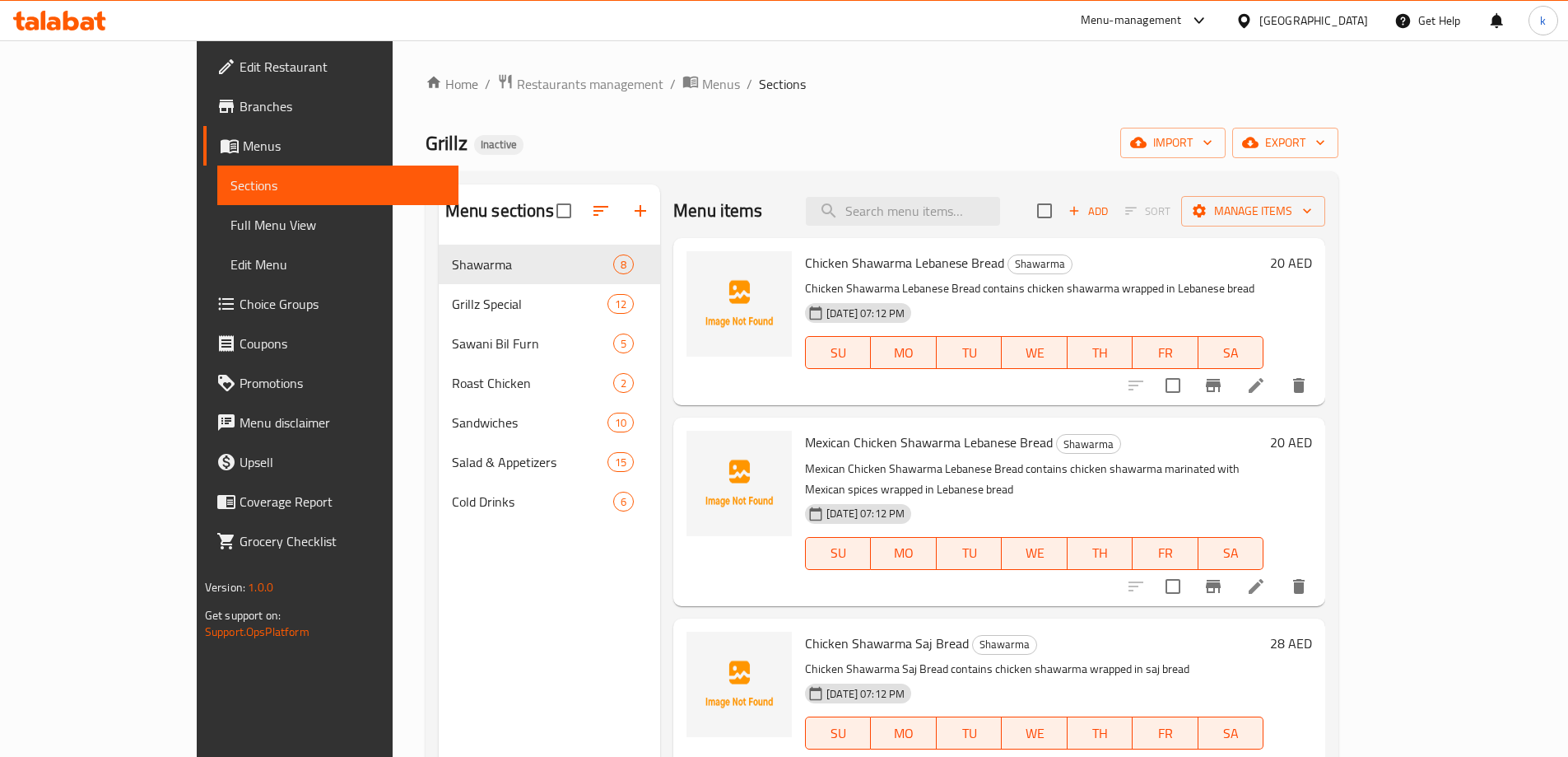
click at [230, 183] on span "Sections" at bounding box center [338, 184] width 215 height 20
click at [1000, 209] on input "search" at bounding box center [903, 210] width 194 height 29
paste input "Half Kilo Mixed Grill"
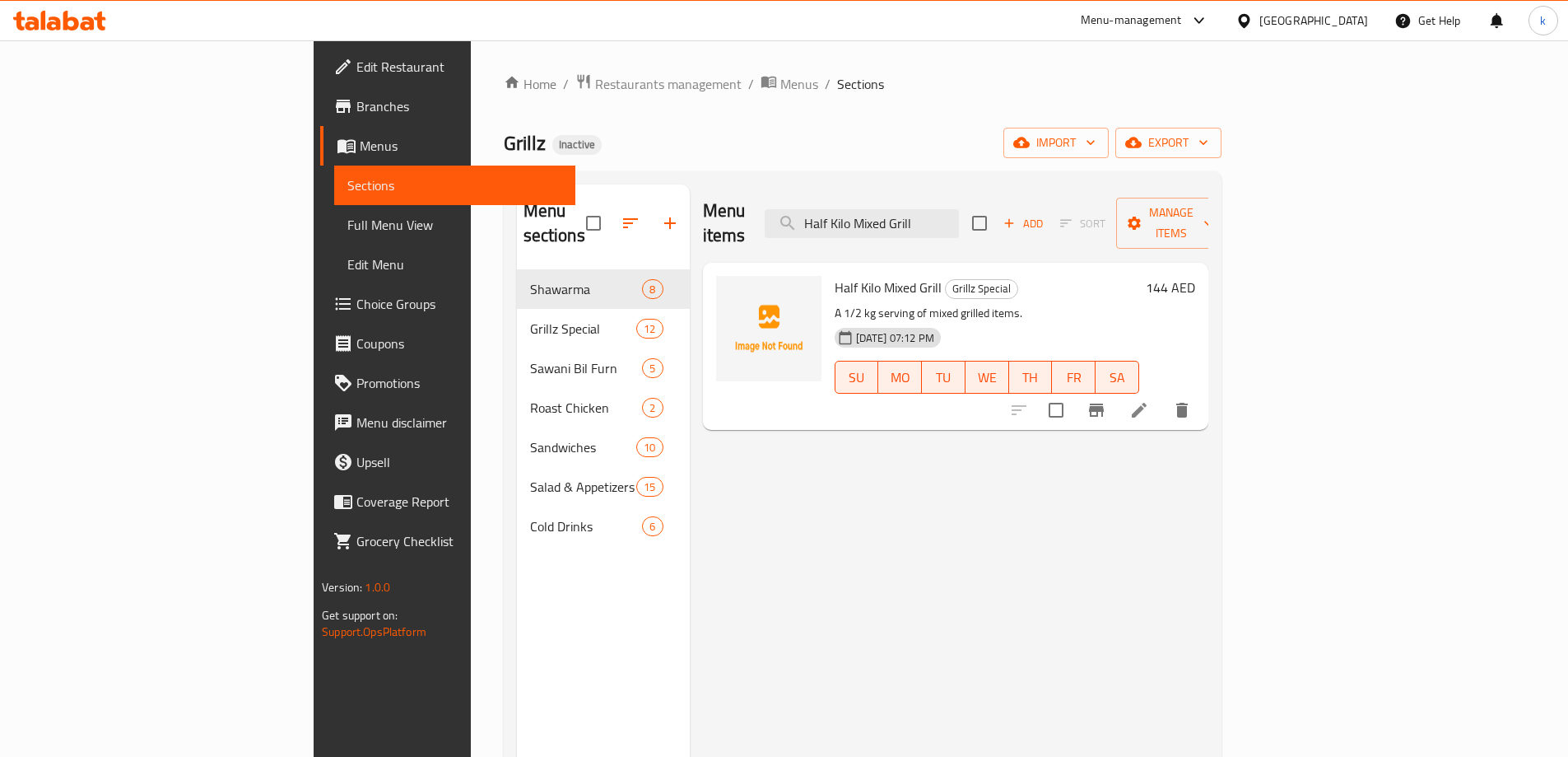
type input "Half Kilo Mixed Grill"
click at [1149, 400] on icon at bounding box center [1139, 410] width 20 height 20
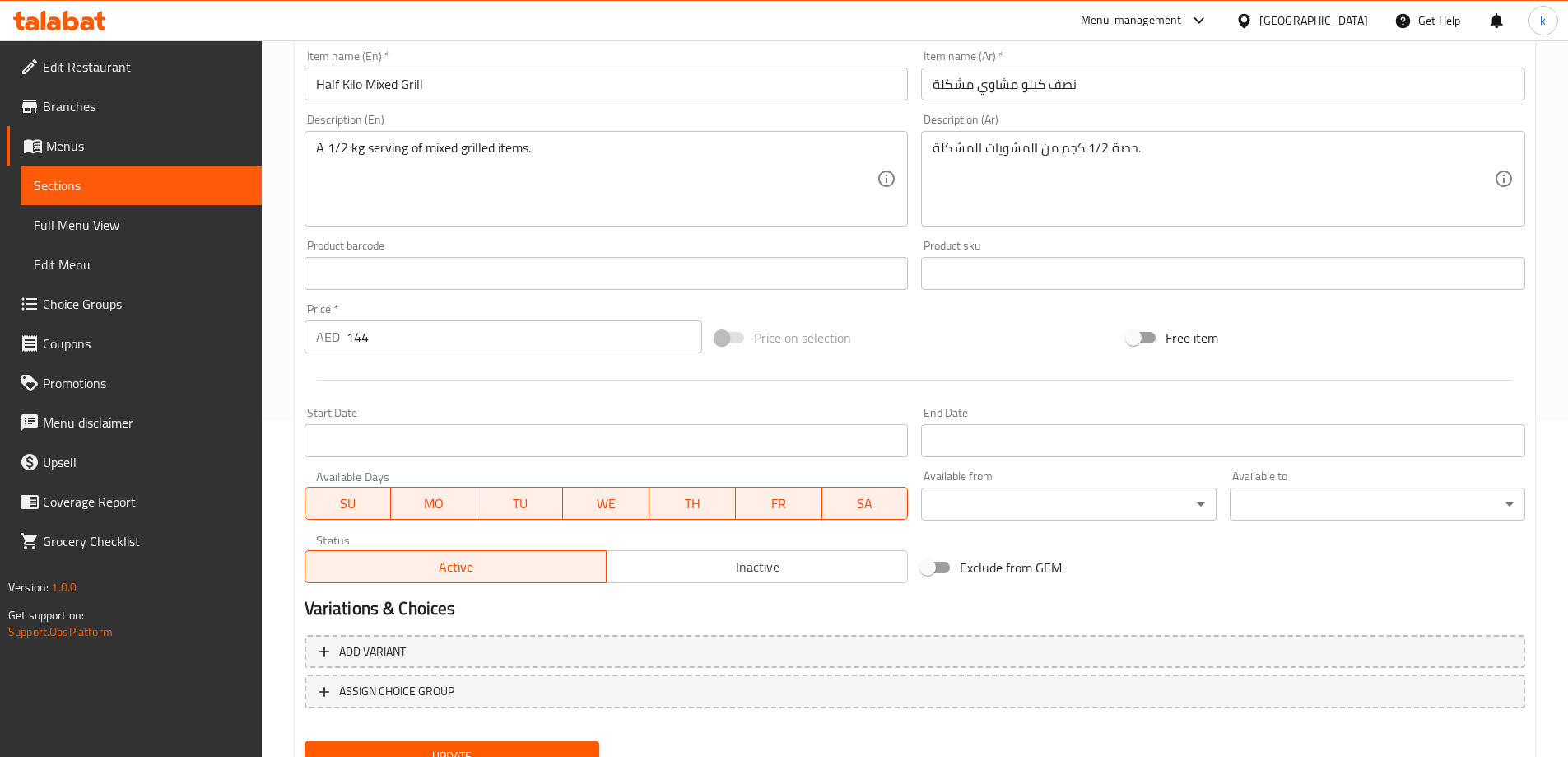
scroll to position [243, 0]
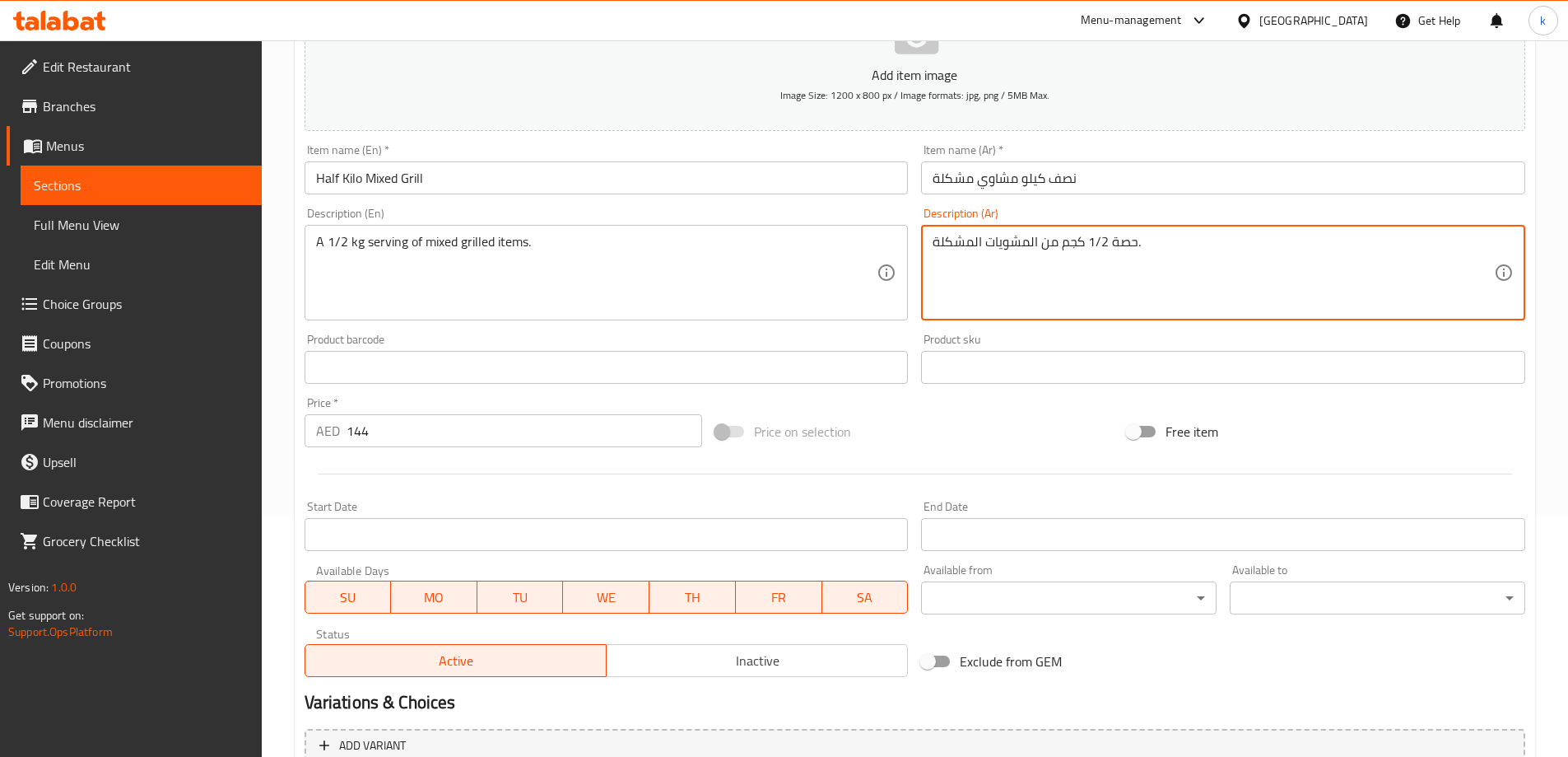
click at [1068, 246] on textarea "حصة 1/2 كجم من المشويات المشكلة." at bounding box center [1213, 273] width 561 height 78
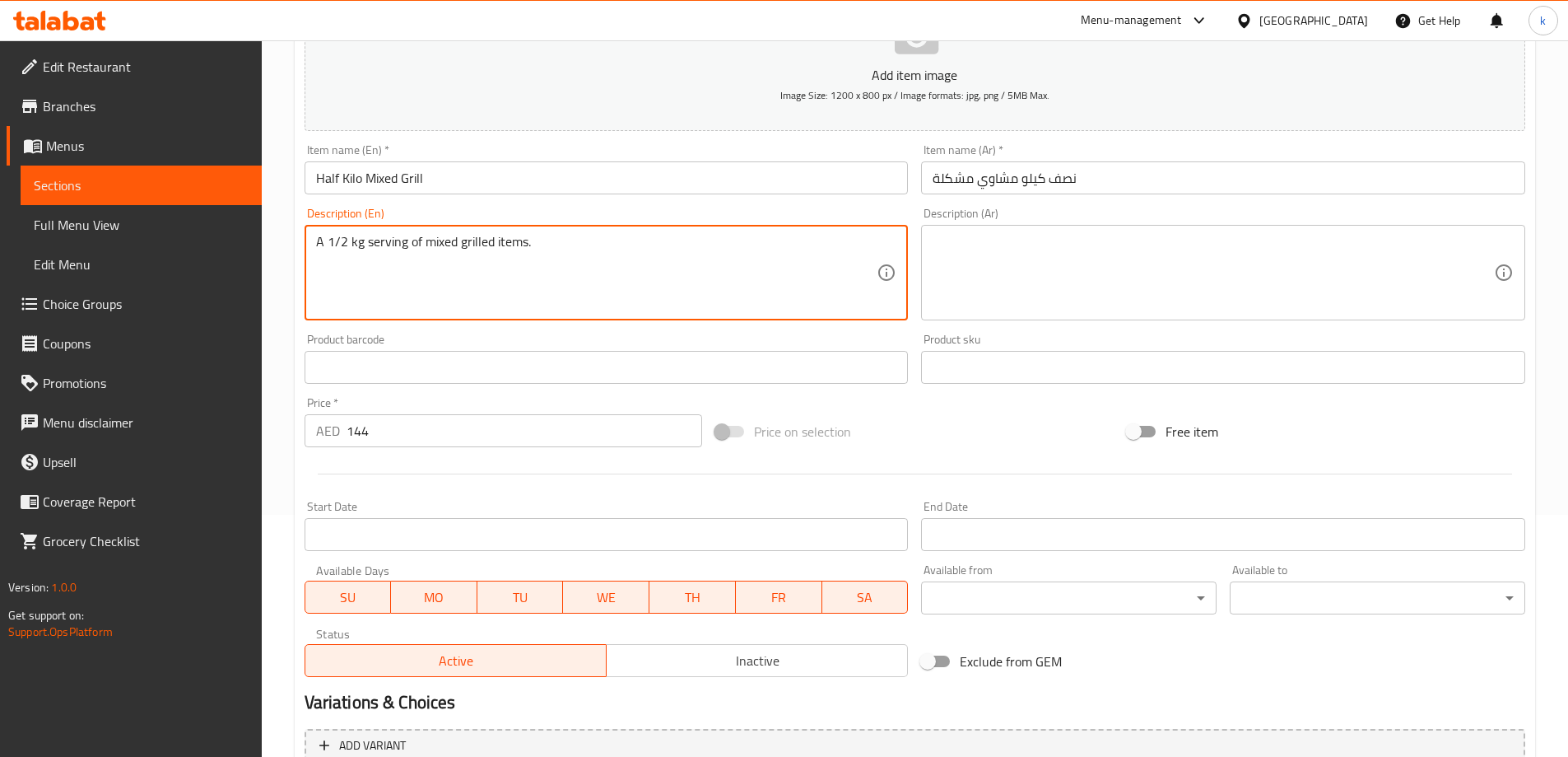
click at [519, 247] on textarea "A 1/2 kg serving of mixed grilled items." at bounding box center [597, 273] width 561 height 78
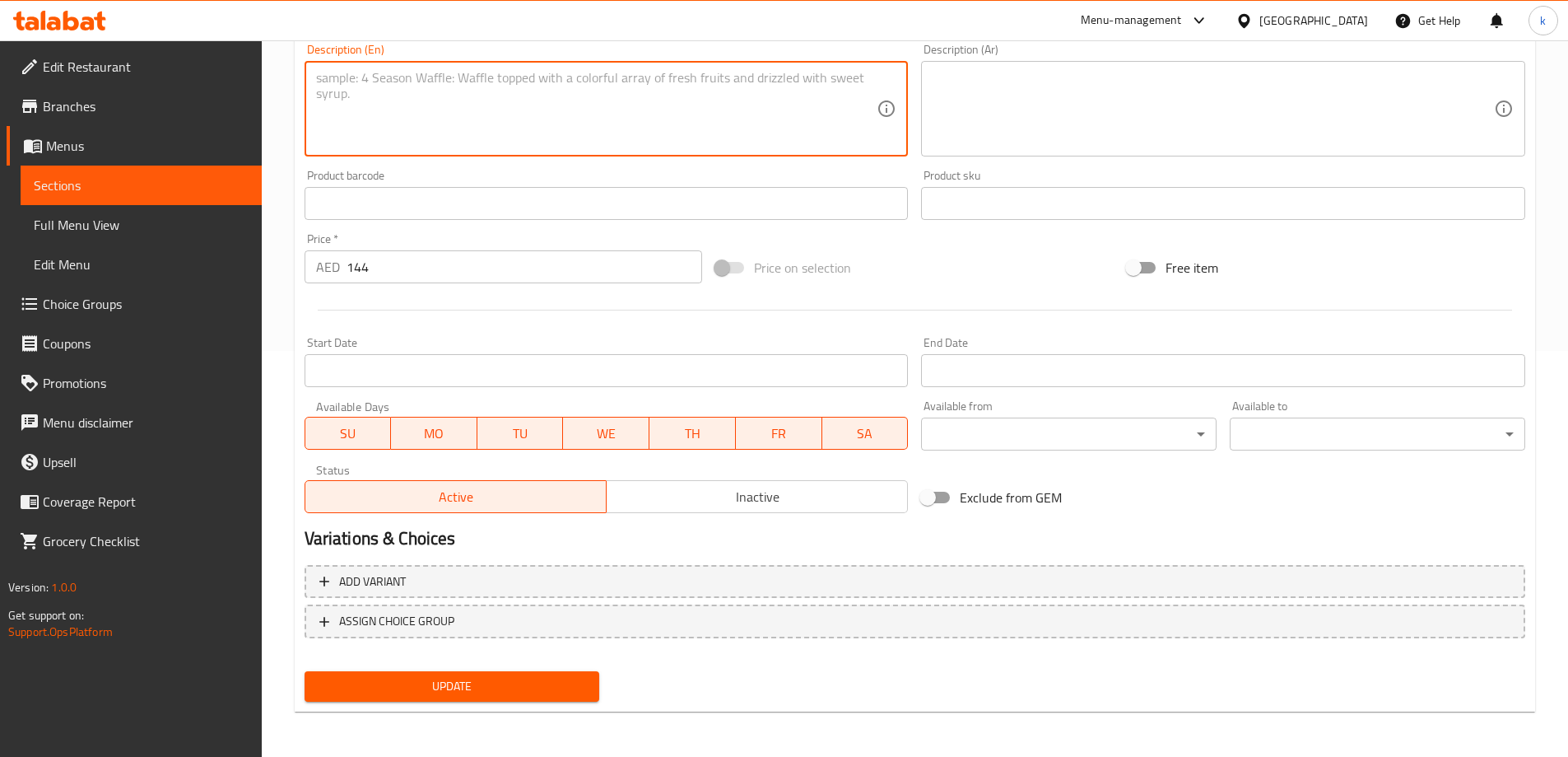
scroll to position [407, 0]
click at [500, 687] on span "Update" at bounding box center [452, 686] width 269 height 21
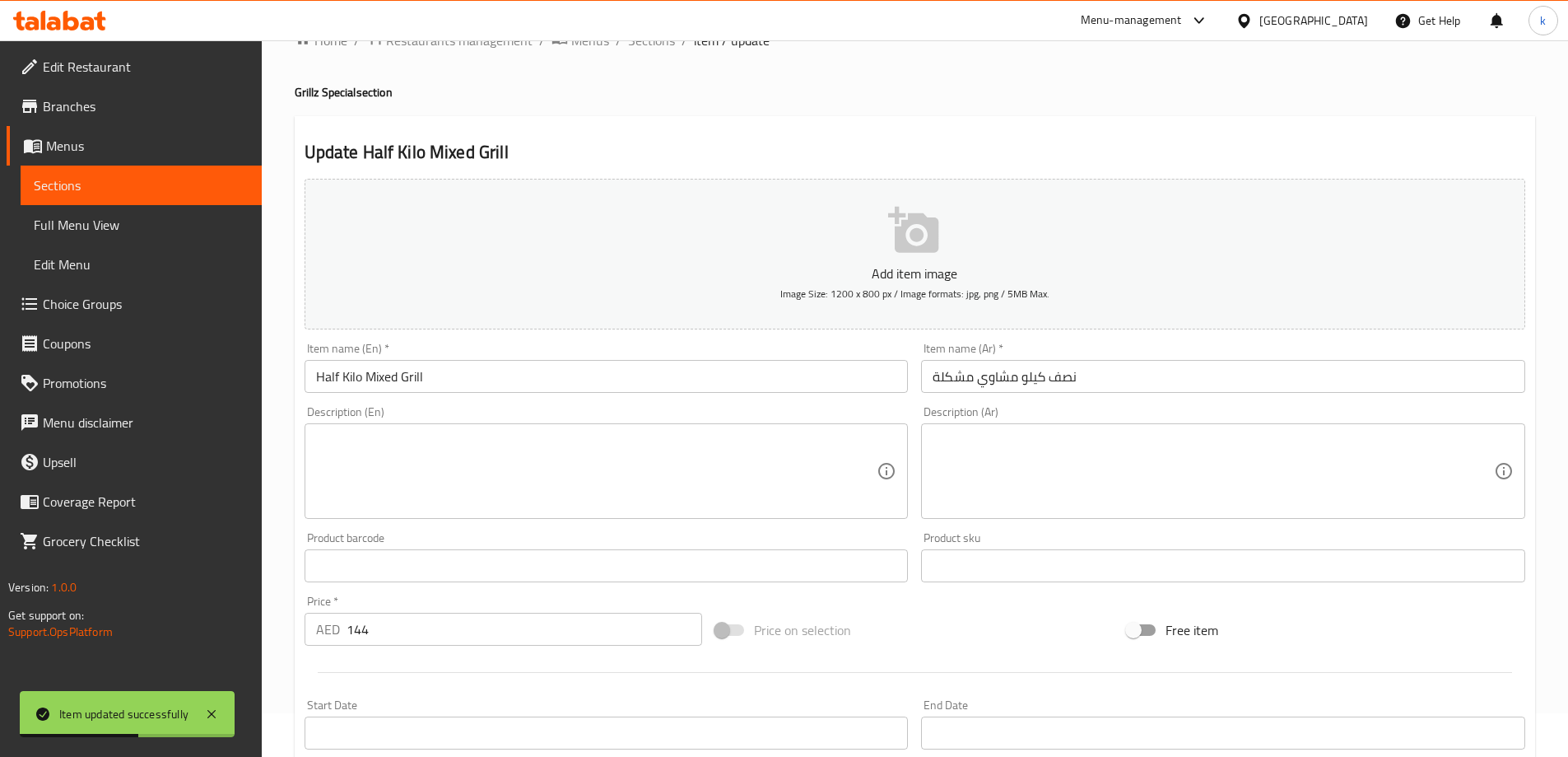
scroll to position [0, 0]
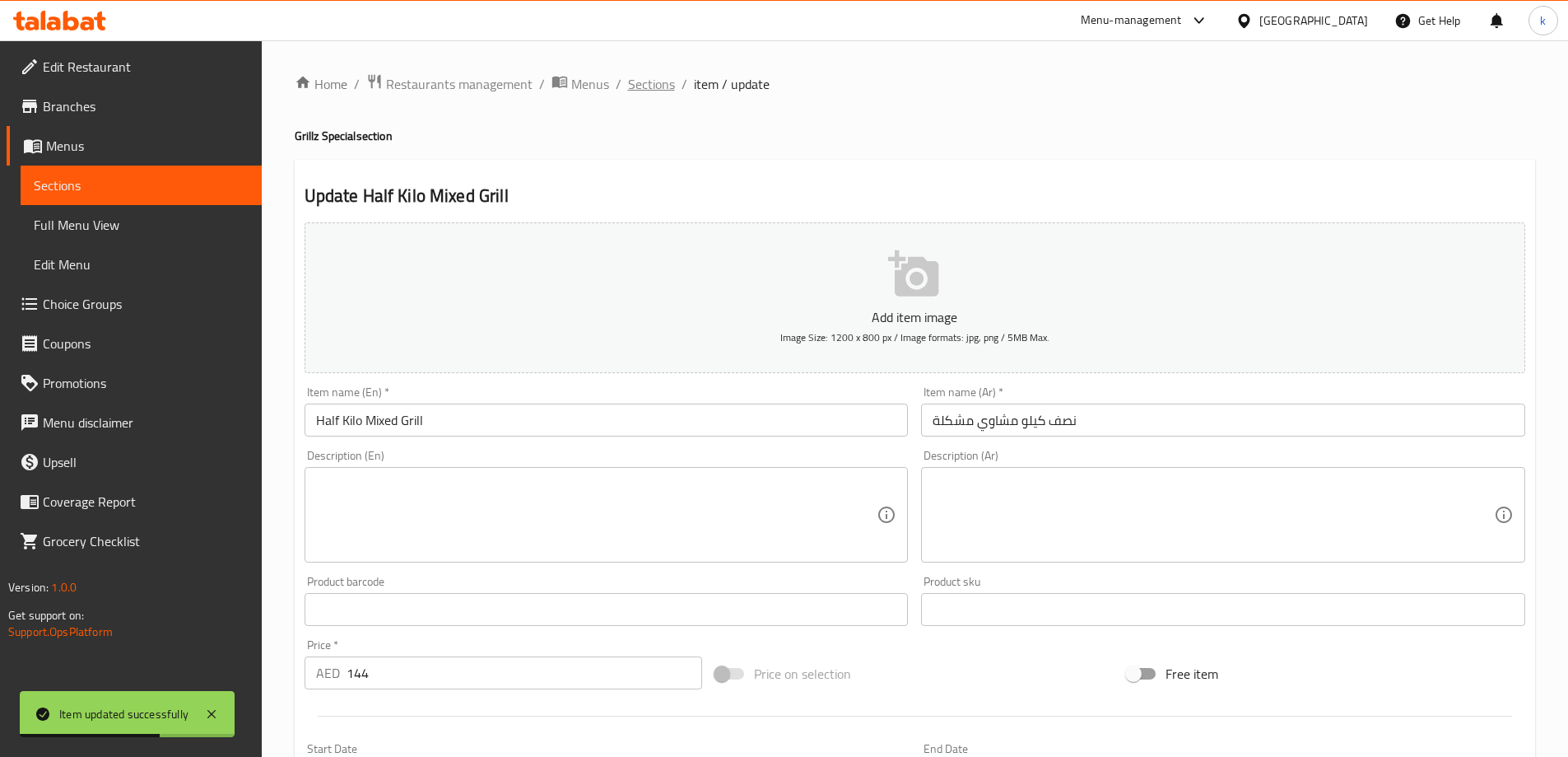
click at [654, 78] on span "Sections" at bounding box center [651, 84] width 47 height 20
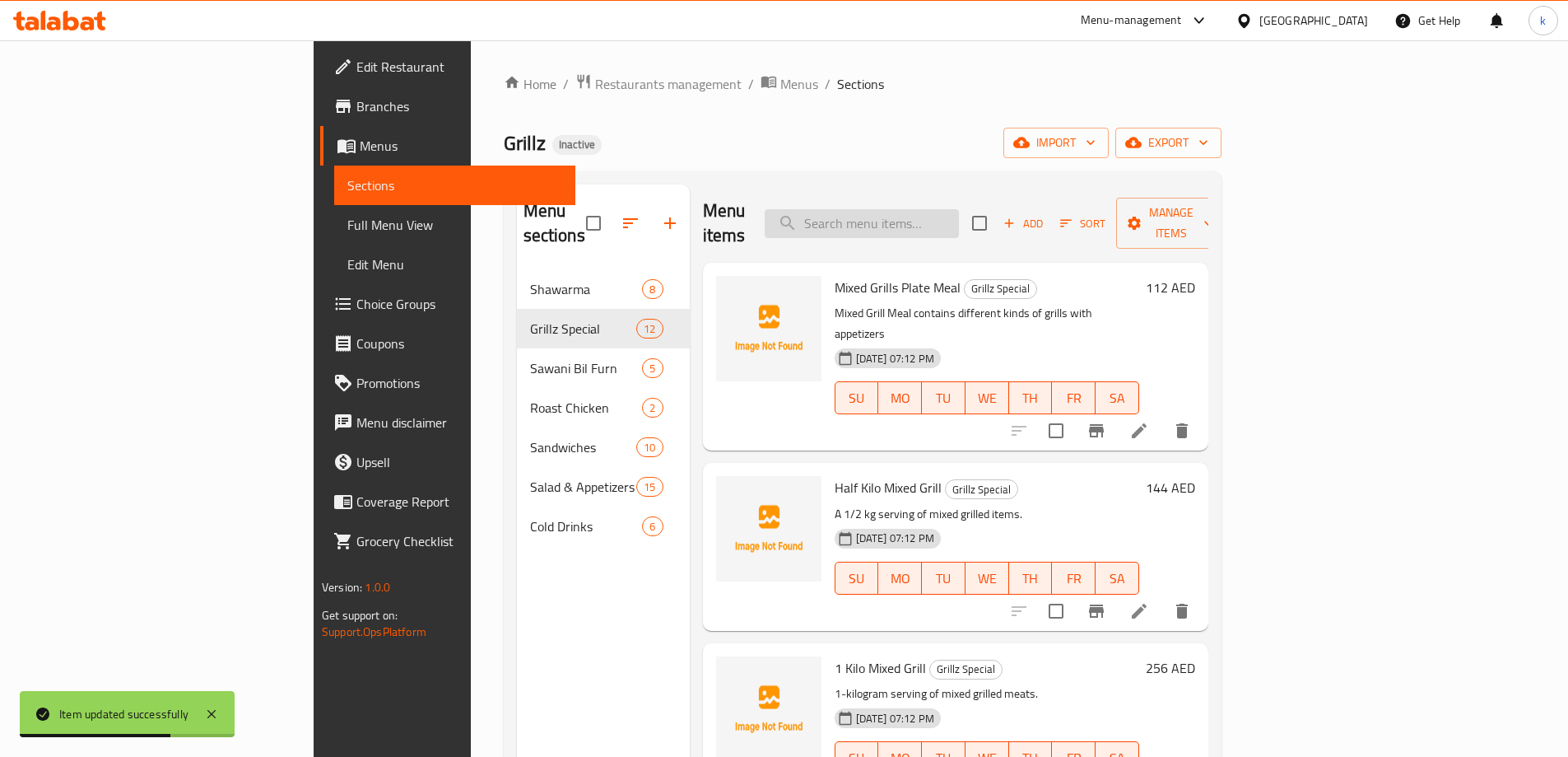
click at [922, 209] on input "search" at bounding box center [861, 223] width 194 height 29
paste input "1 Kilo Mixed Grill"
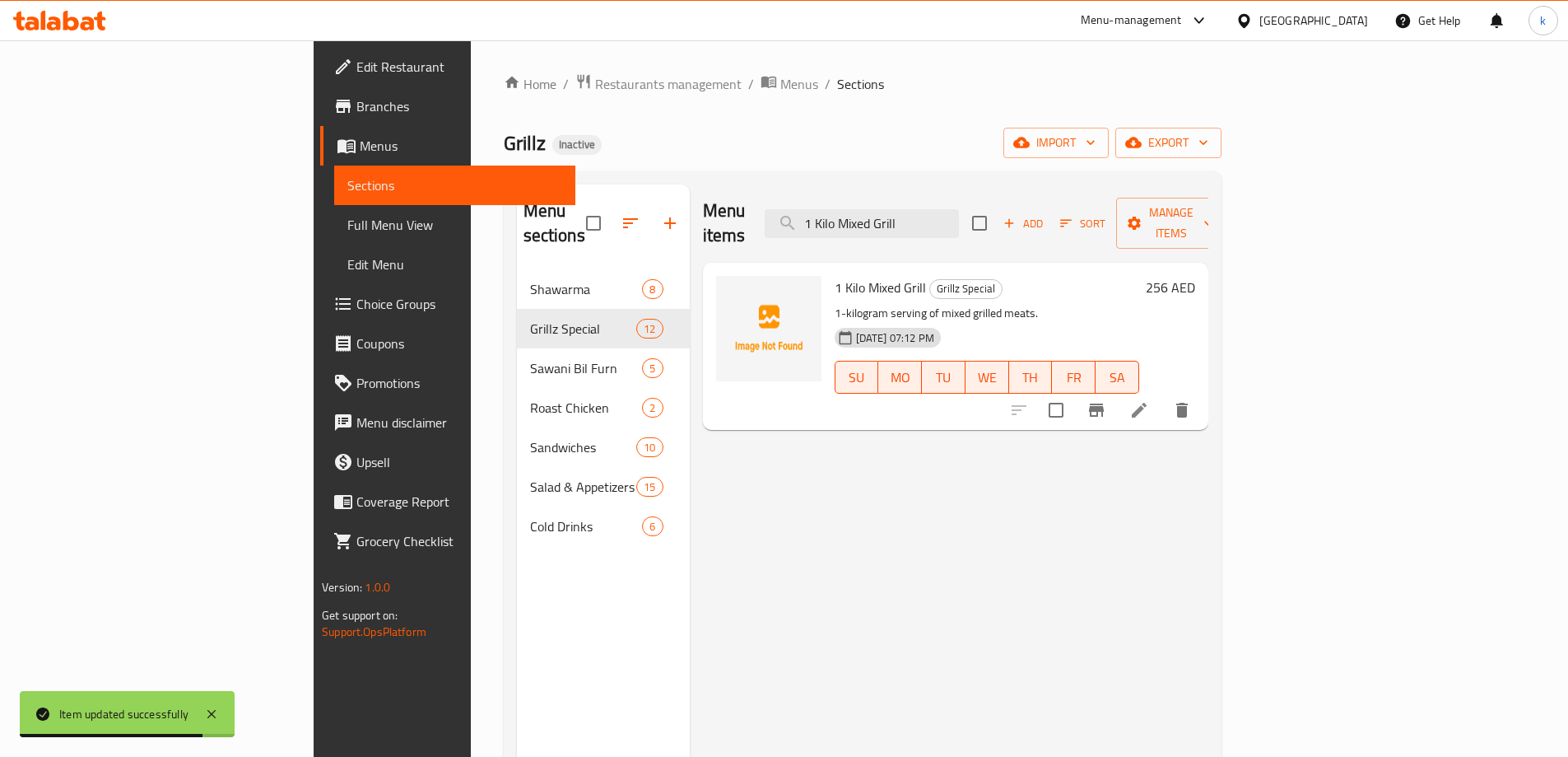
type input "1 Kilo Mixed Grill"
click at [1149, 400] on icon at bounding box center [1139, 410] width 20 height 20
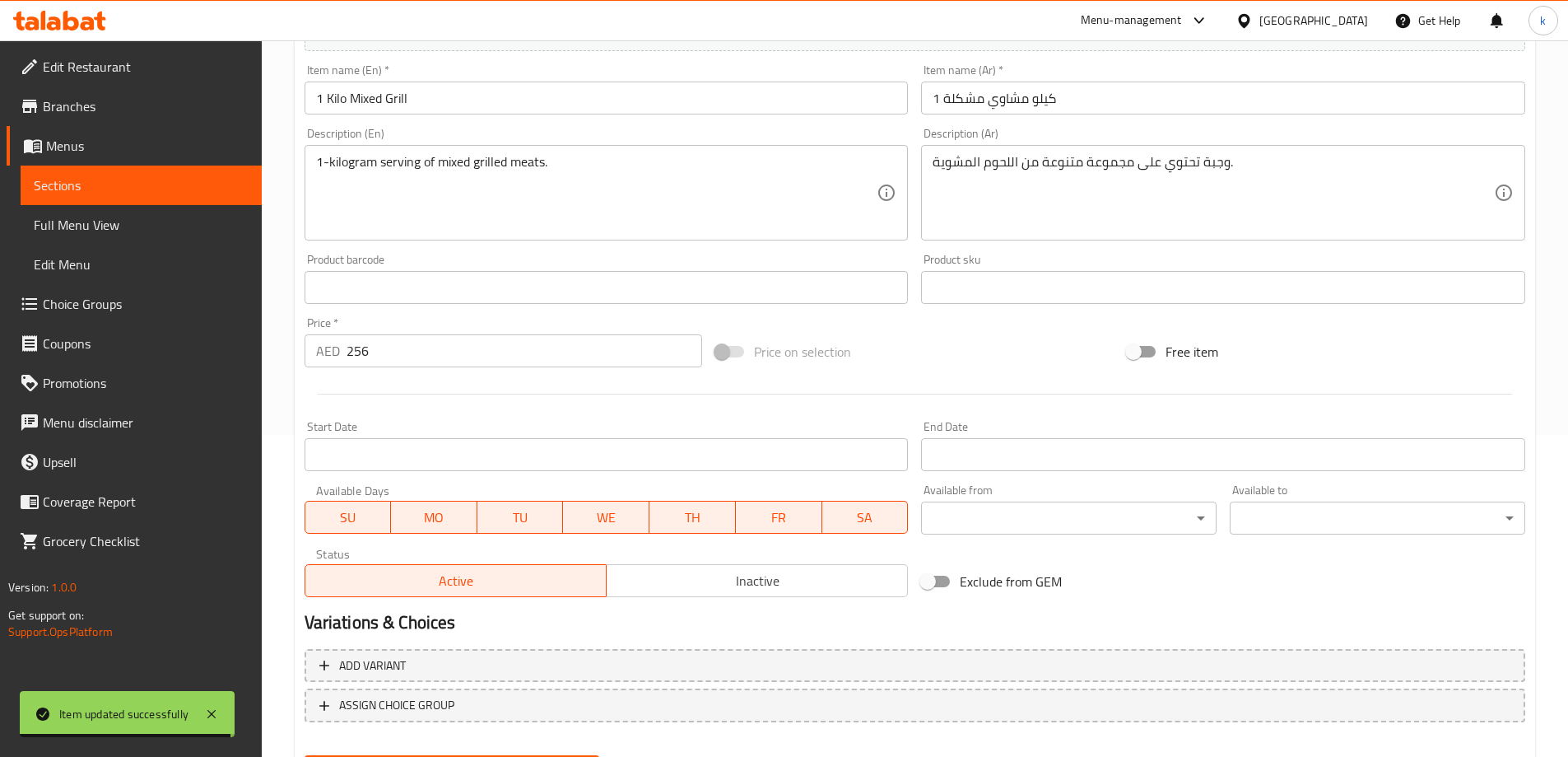
scroll to position [329, 0]
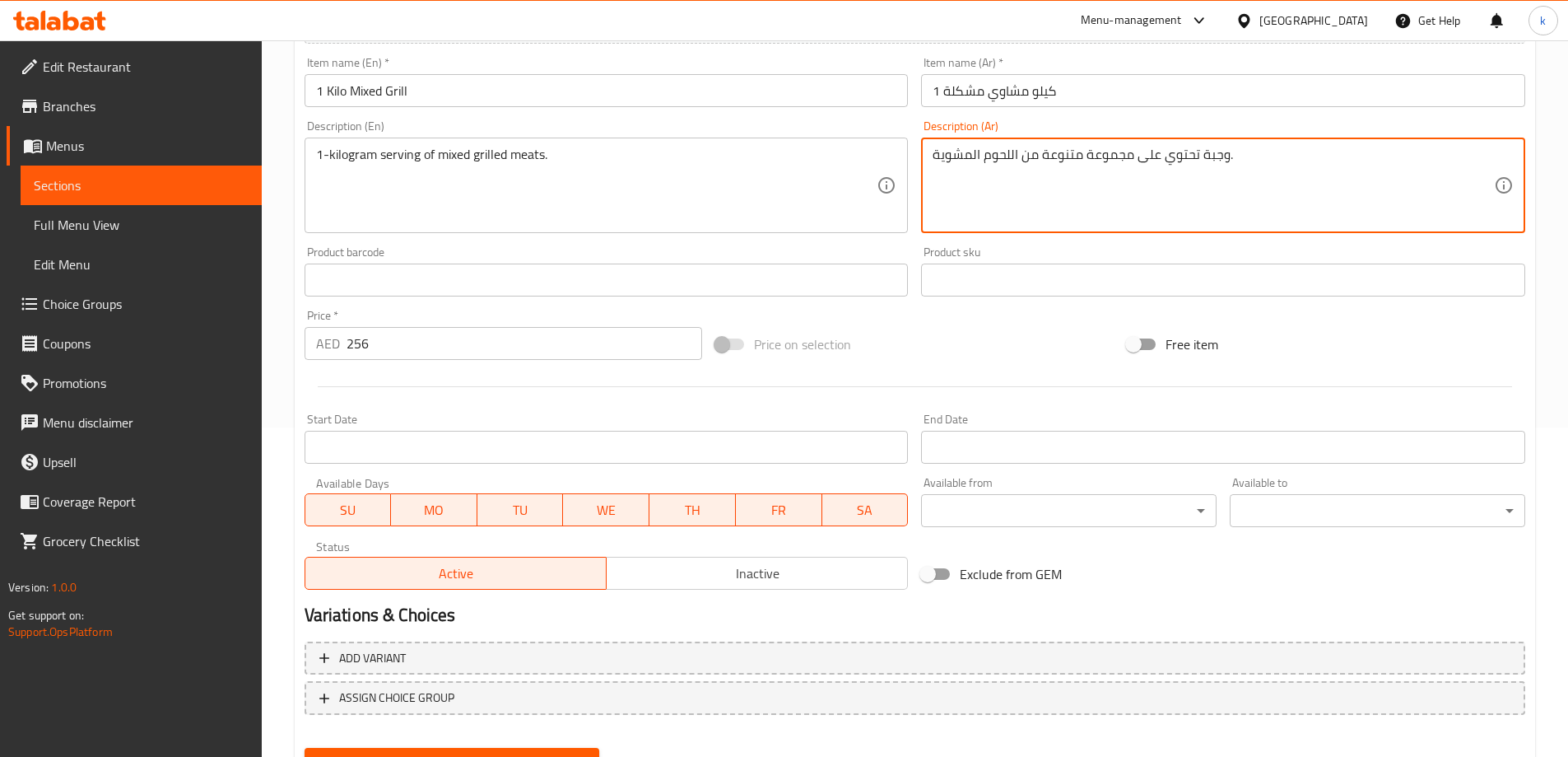
click at [1055, 157] on textarea "وجبة تحتوي على مجموعة متنوعة من اللحوم المشوية." at bounding box center [1213, 185] width 561 height 78
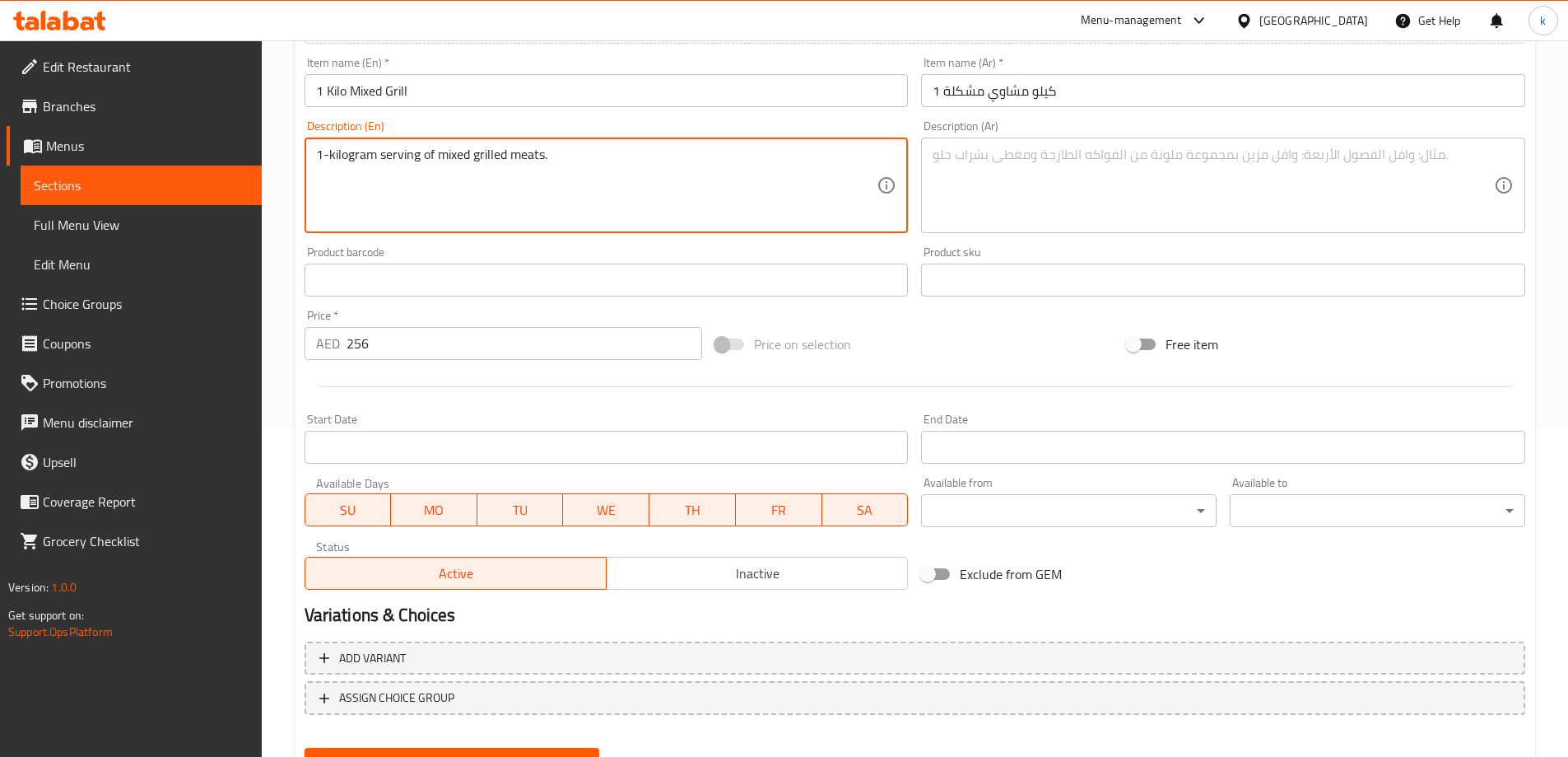
click at [488, 163] on textarea "1-kilogram serving of mixed grilled meats." at bounding box center [597, 185] width 561 height 78
type textarea "1-kilogram serving of mixed grilled meats."
click at [509, 150] on textarea "1-kilogram serving of mixed grilled meats." at bounding box center [597, 185] width 561 height 78
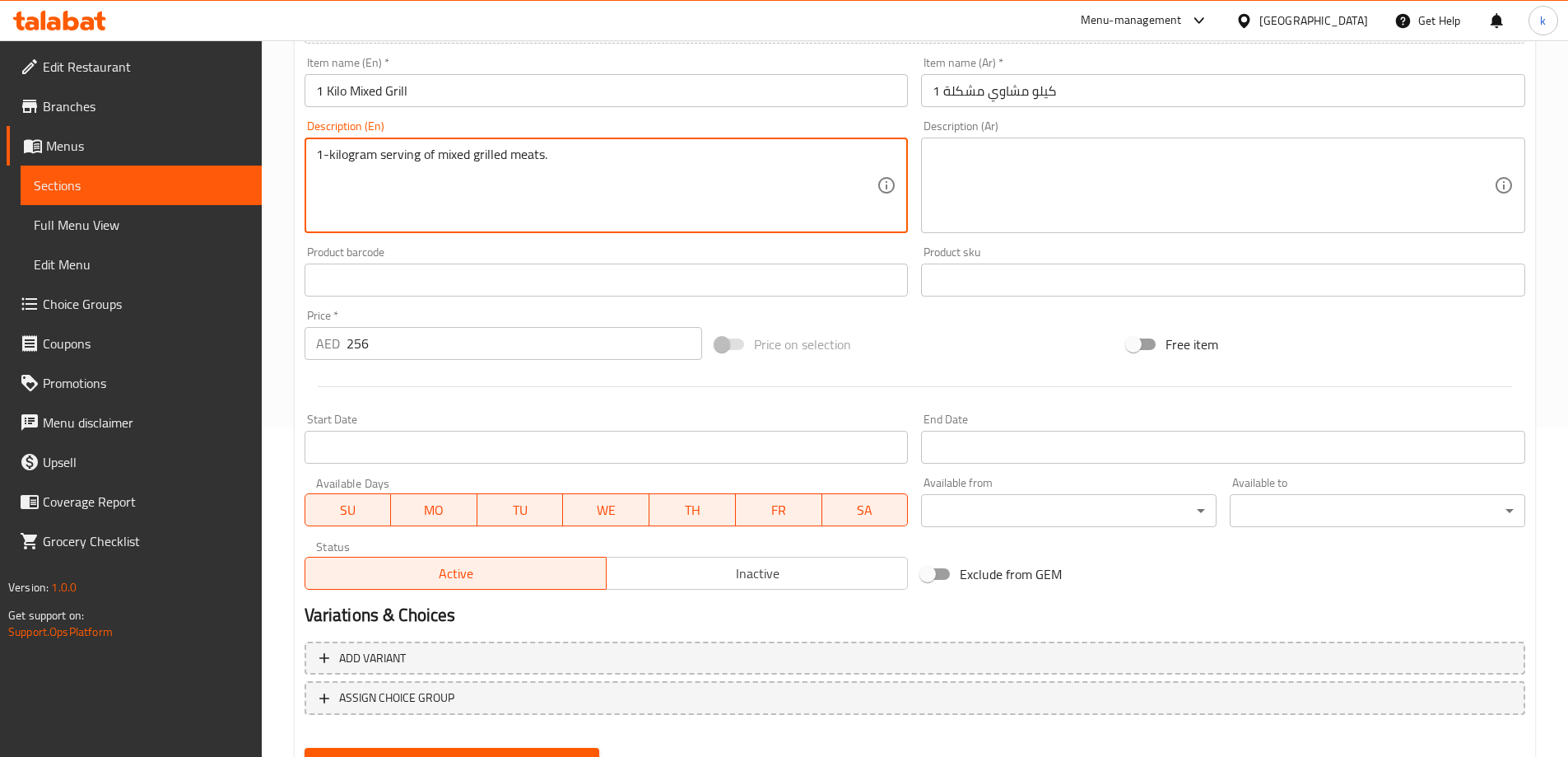
click at [509, 150] on textarea "1-kilogram serving of mixed grilled meats." at bounding box center [597, 185] width 561 height 78
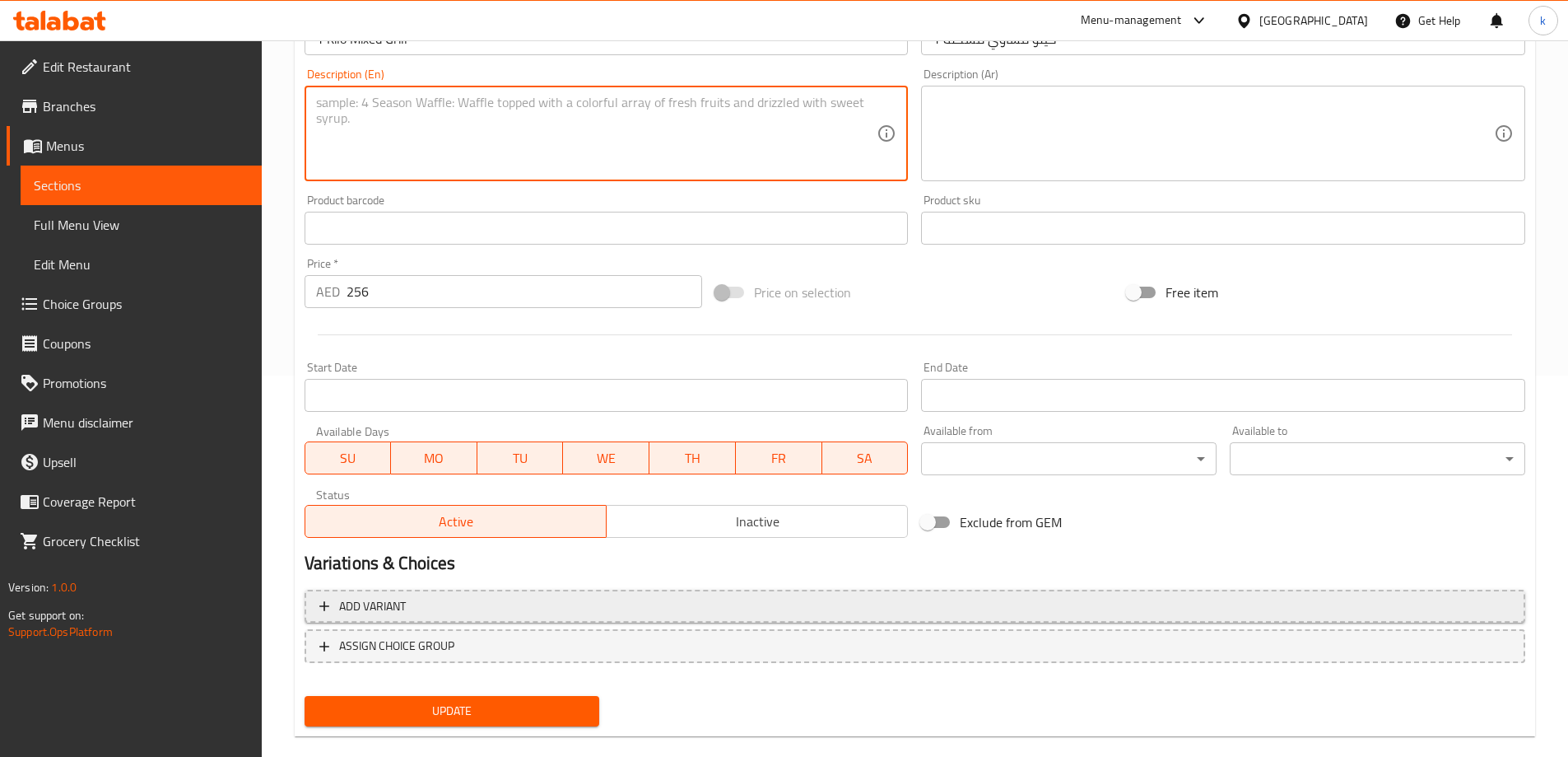
scroll to position [407, 0]
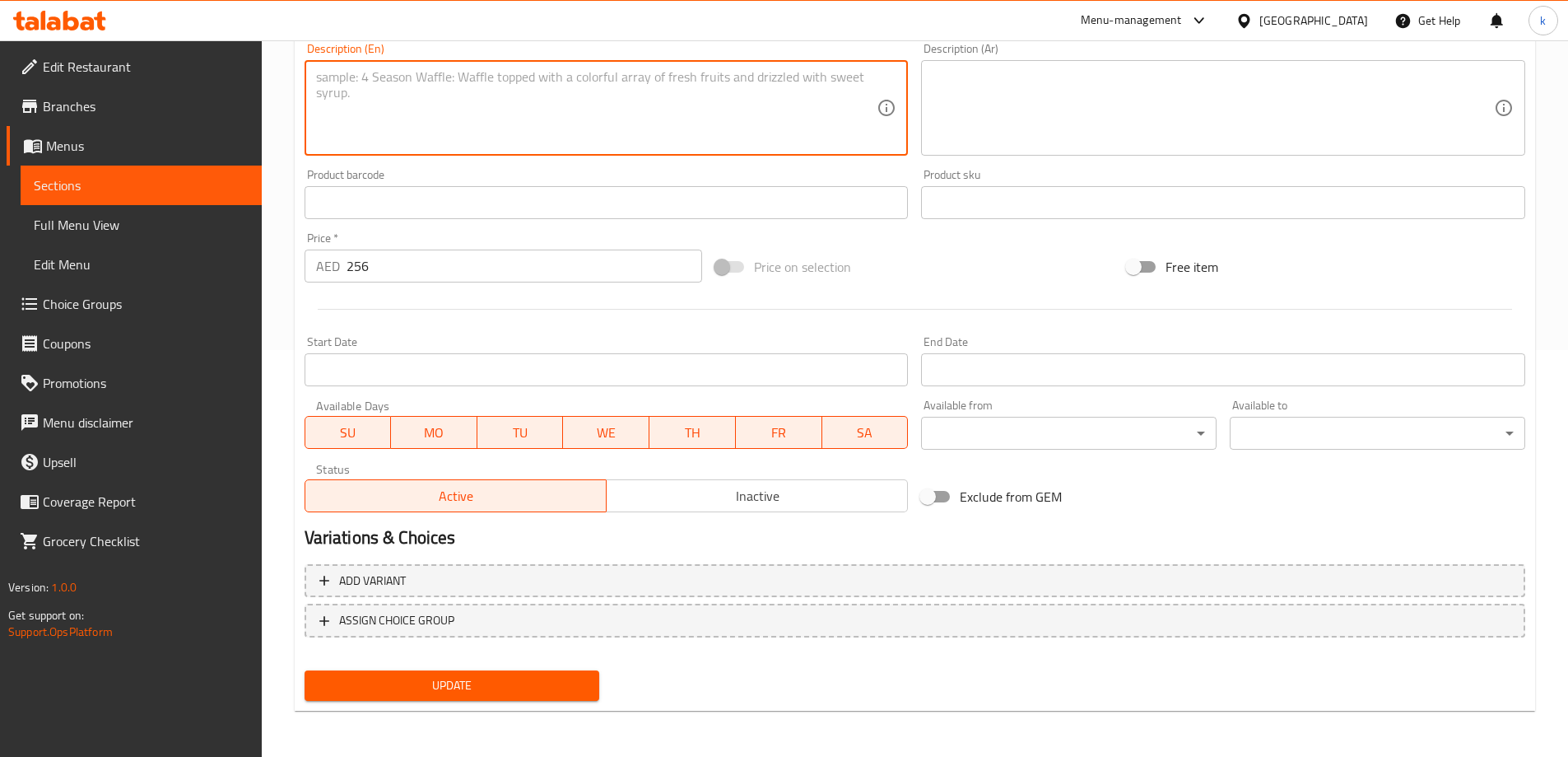
click at [489, 676] on span "Update" at bounding box center [452, 686] width 269 height 21
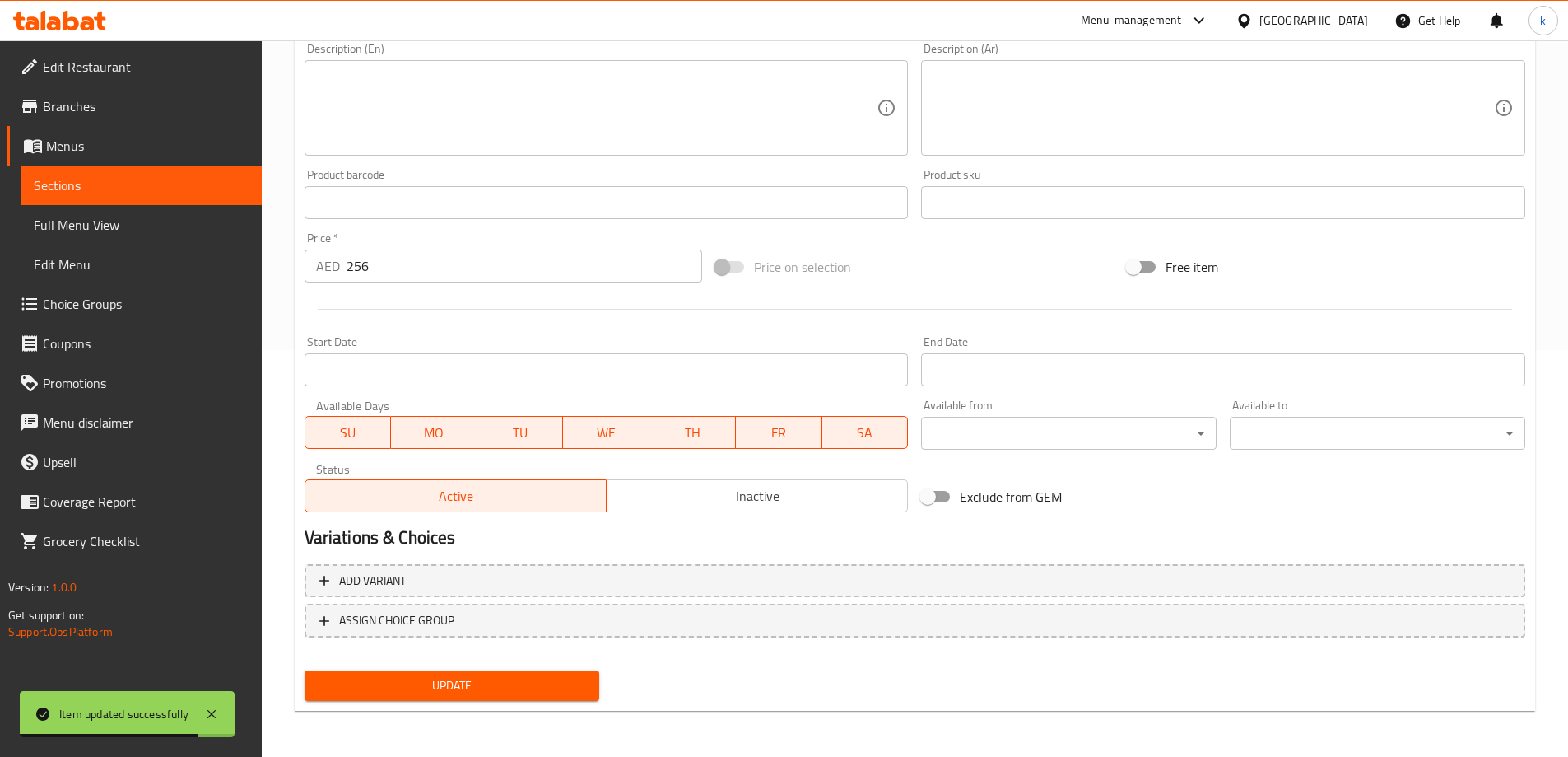
scroll to position [0, 0]
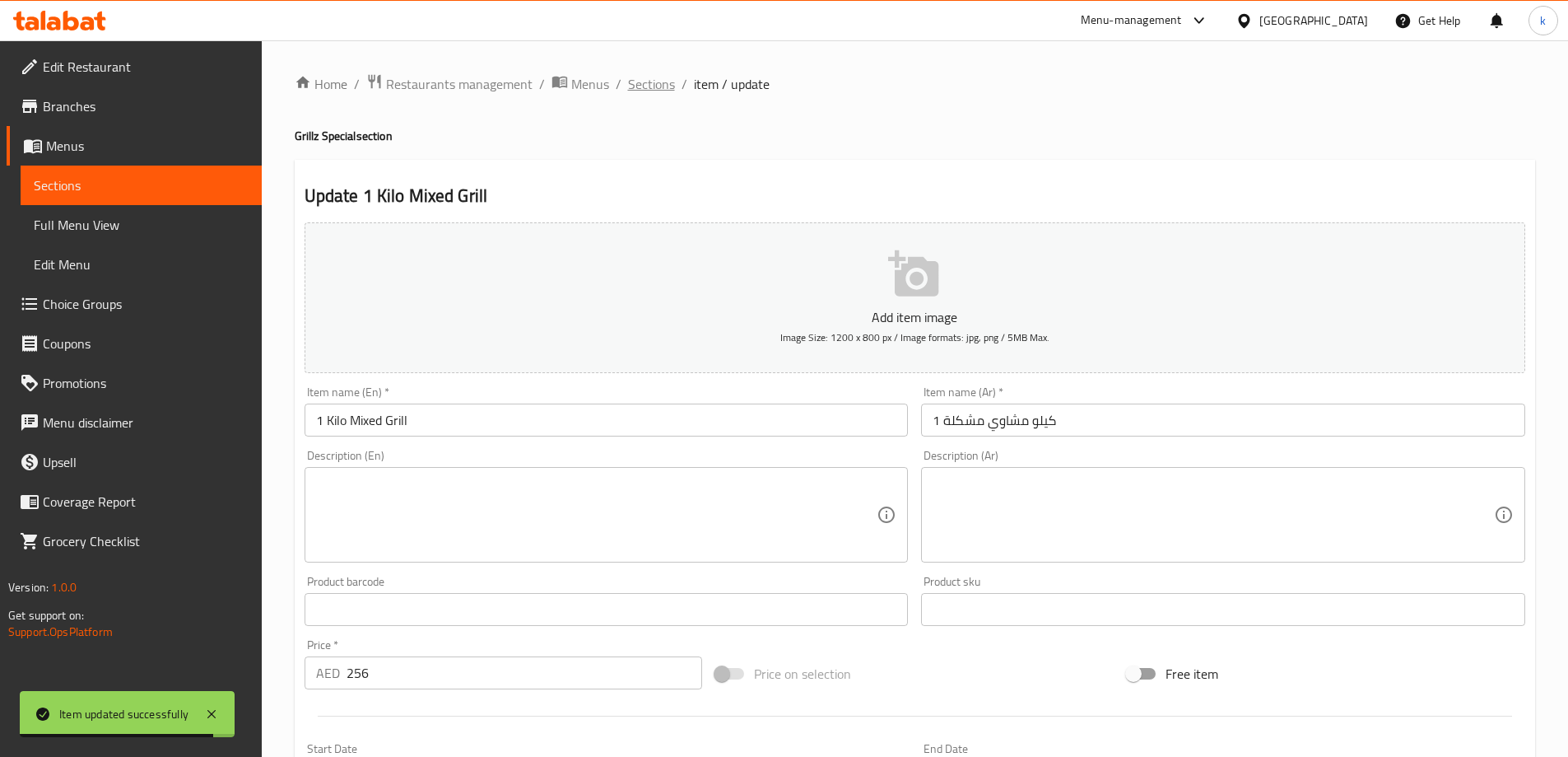
click at [665, 76] on span "Sections" at bounding box center [651, 84] width 47 height 20
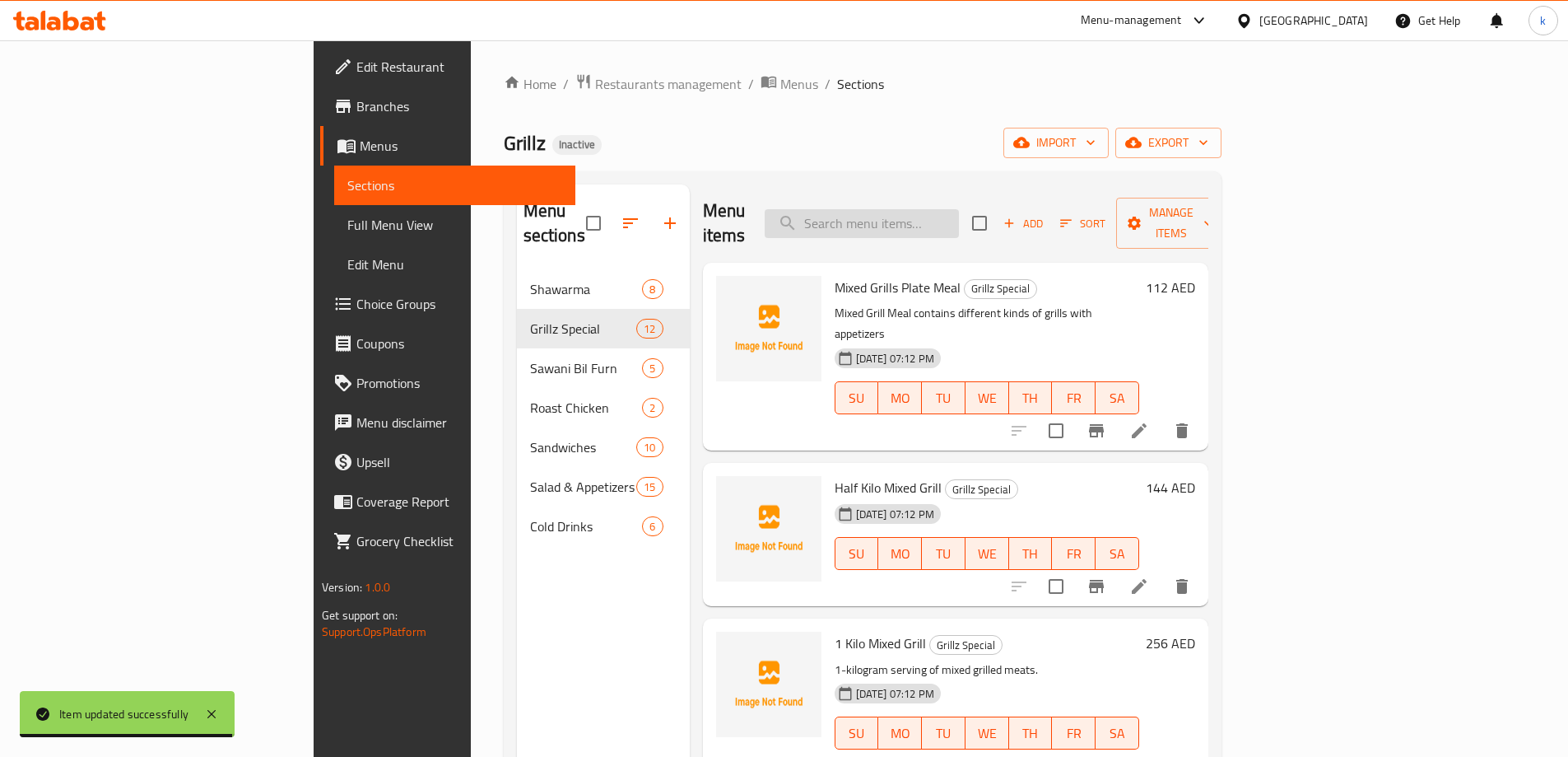
click at [932, 213] on input "search" at bounding box center [861, 223] width 194 height 29
paste input "Tawook Sandwich"
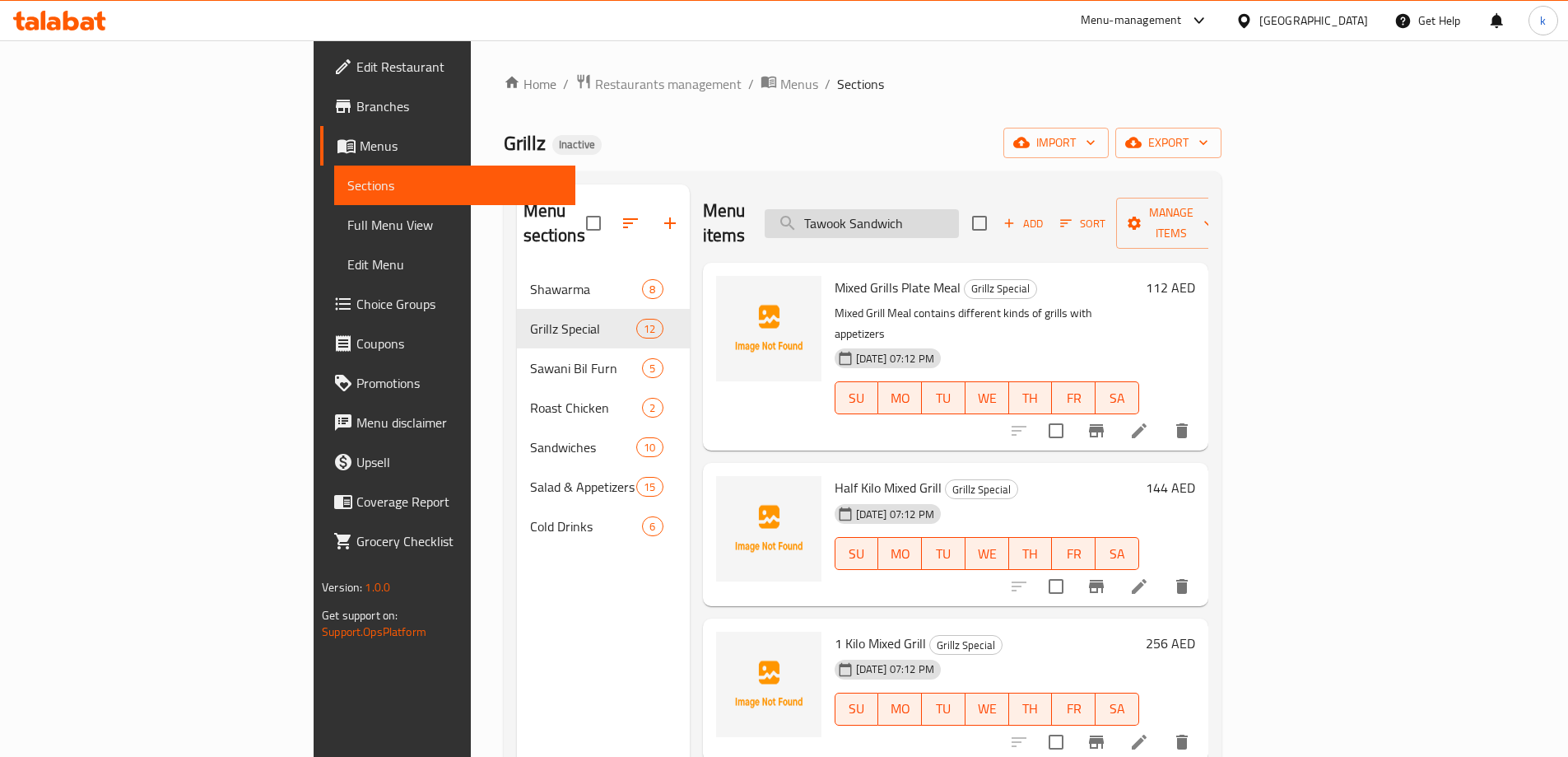
click at [959, 217] on input "Tawook Sandwich" at bounding box center [861, 223] width 194 height 29
paste input "search"
click at [959, 212] on input "Tawook Sandwich" at bounding box center [861, 223] width 194 height 29
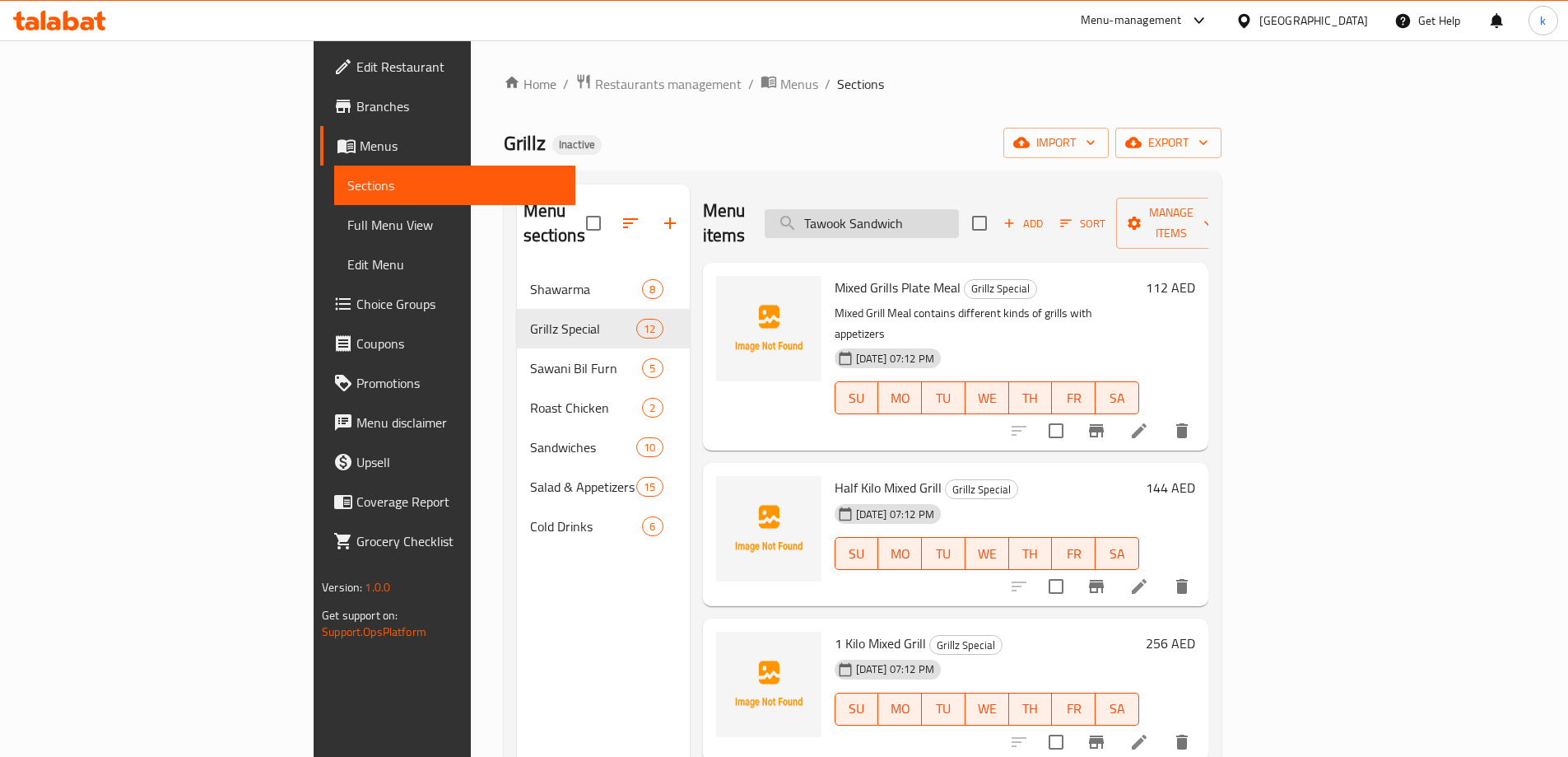
click at [959, 212] on input "Tawook Sandwich" at bounding box center [861, 223] width 194 height 29
paste input "search"
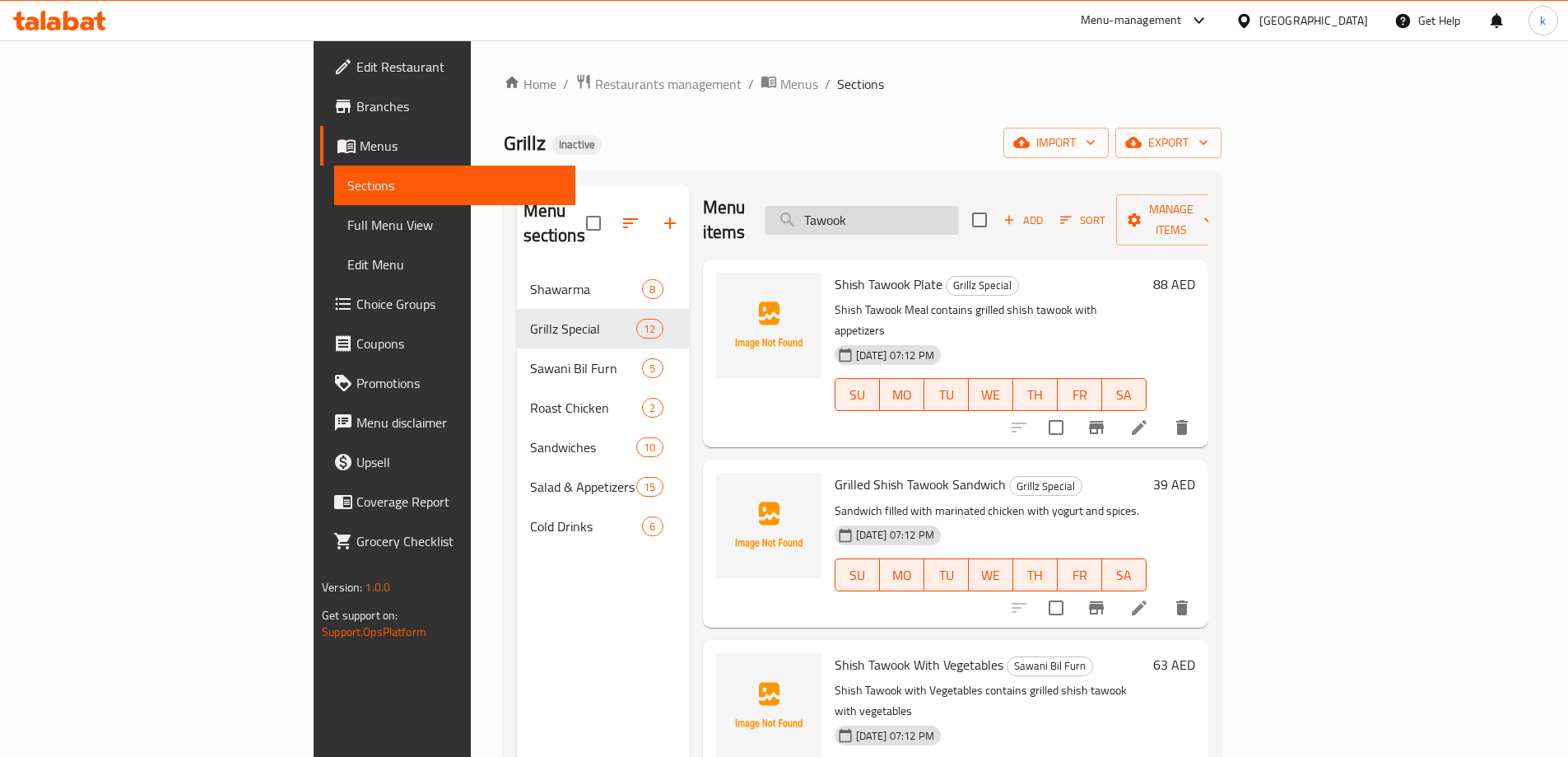
scroll to position [4, 0]
click at [347, 182] on span "Sections" at bounding box center [455, 184] width 215 height 20
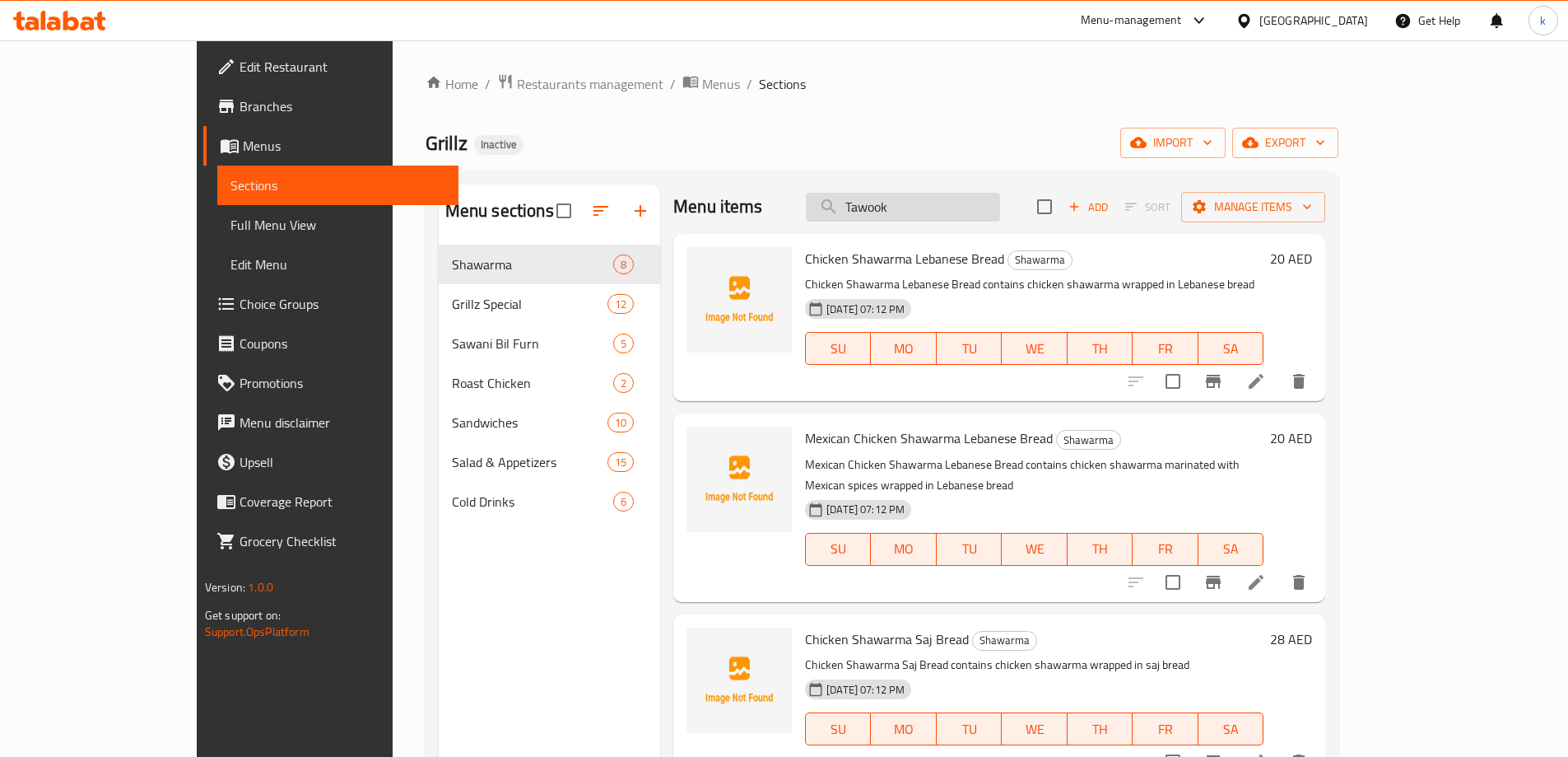
click at [926, 205] on input "Tawook" at bounding box center [903, 206] width 194 height 29
paste input "Grilled Shish Tawook Sandwich"
type input "Grilled Shish Tawook Sandwich"
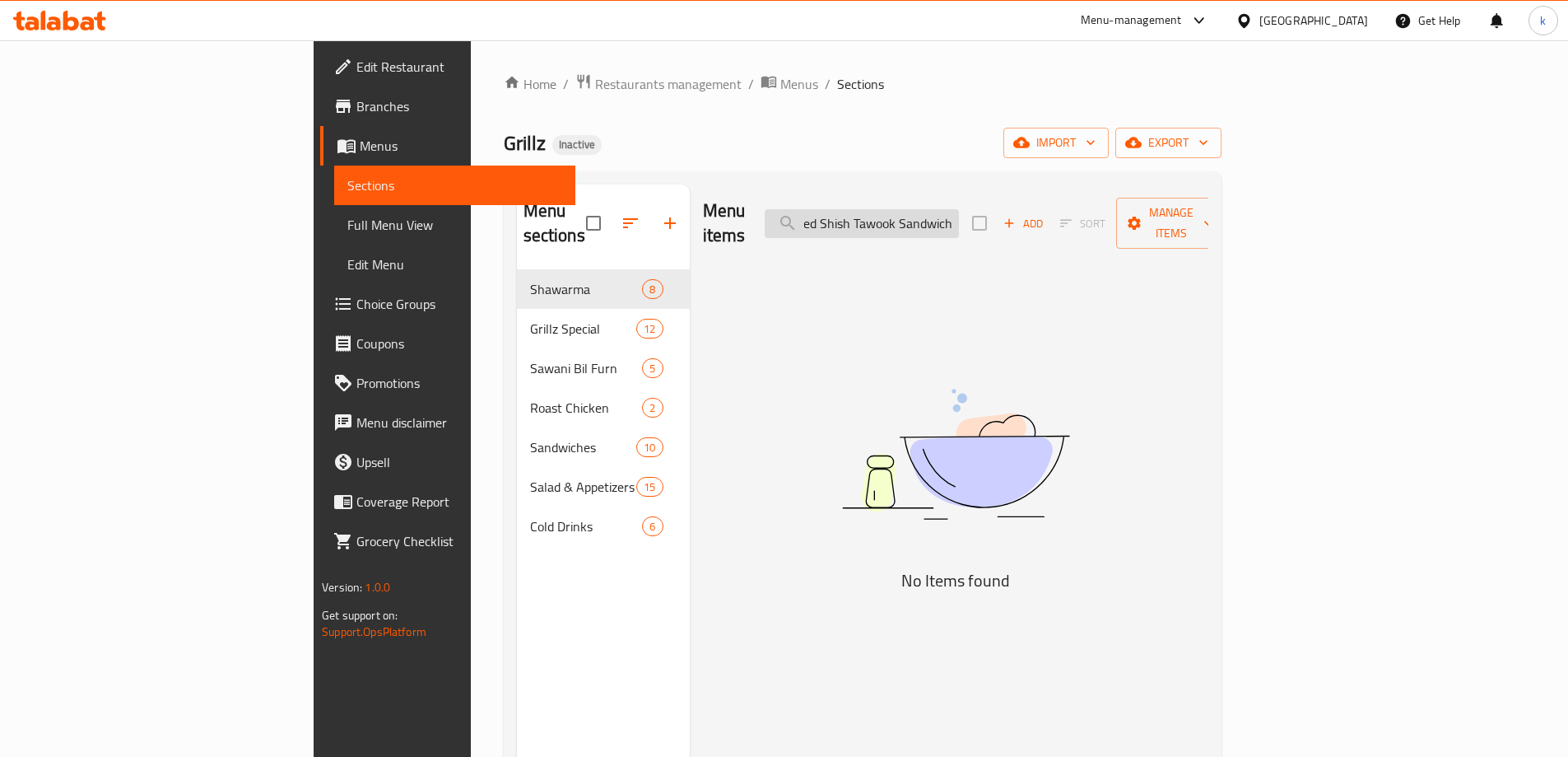
click at [959, 209] on input "Grilled Shish Tawook Sandwich" at bounding box center [861, 223] width 194 height 29
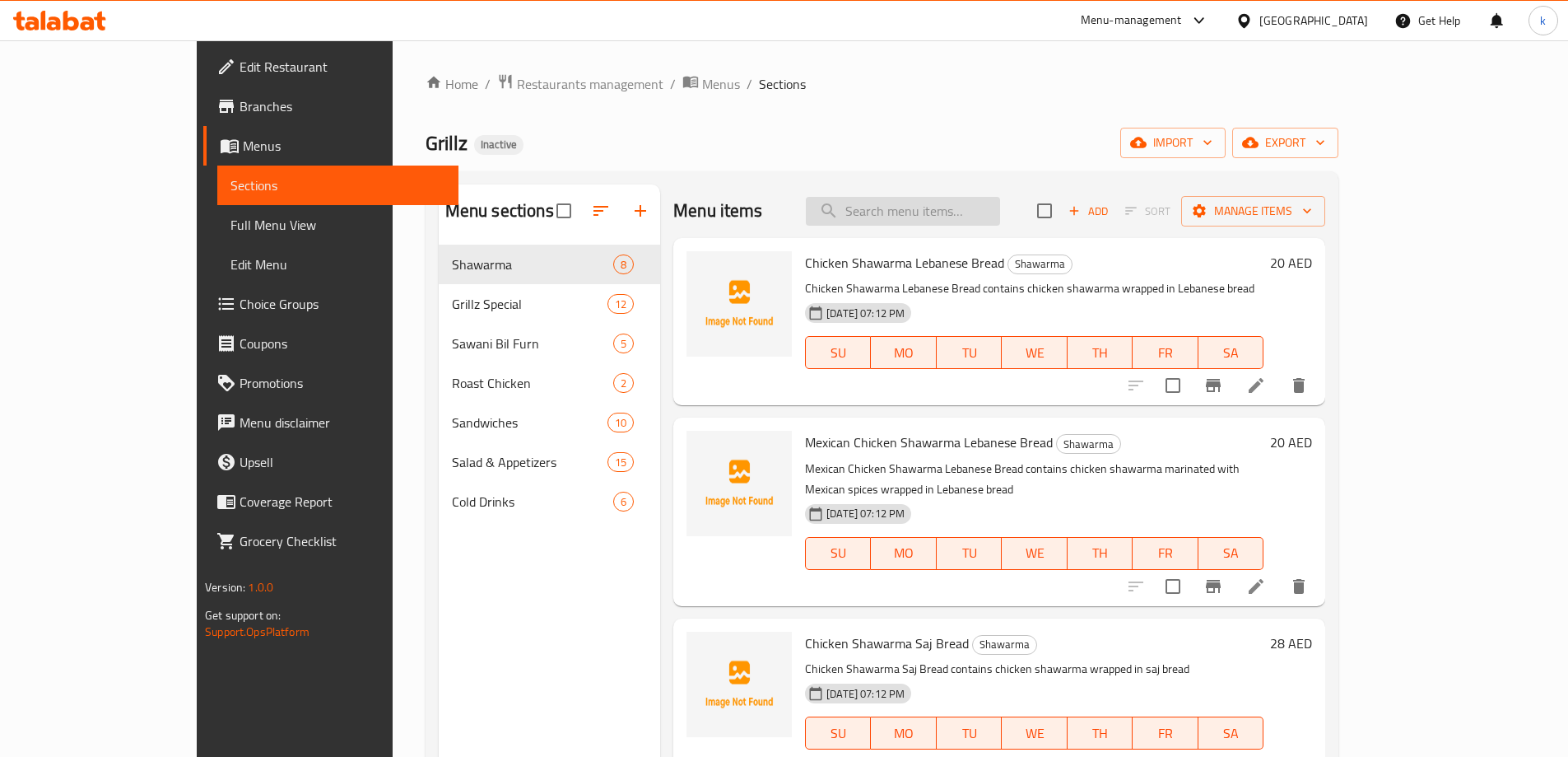
paste input "Grilled Shish Tawook Sandwich"
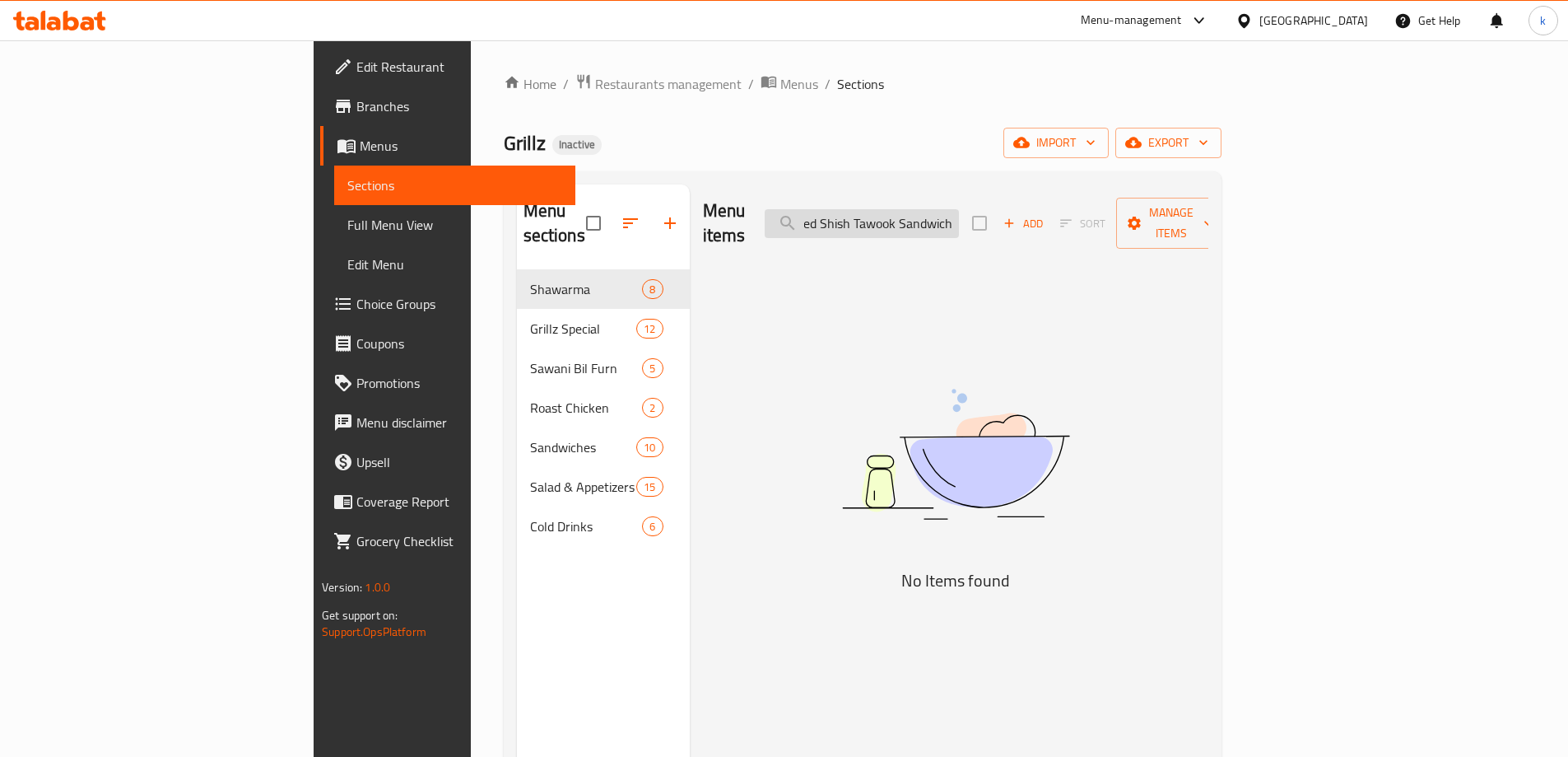
click at [959, 210] on input "Grilled Shish Tawook Sandwich" at bounding box center [861, 223] width 194 height 29
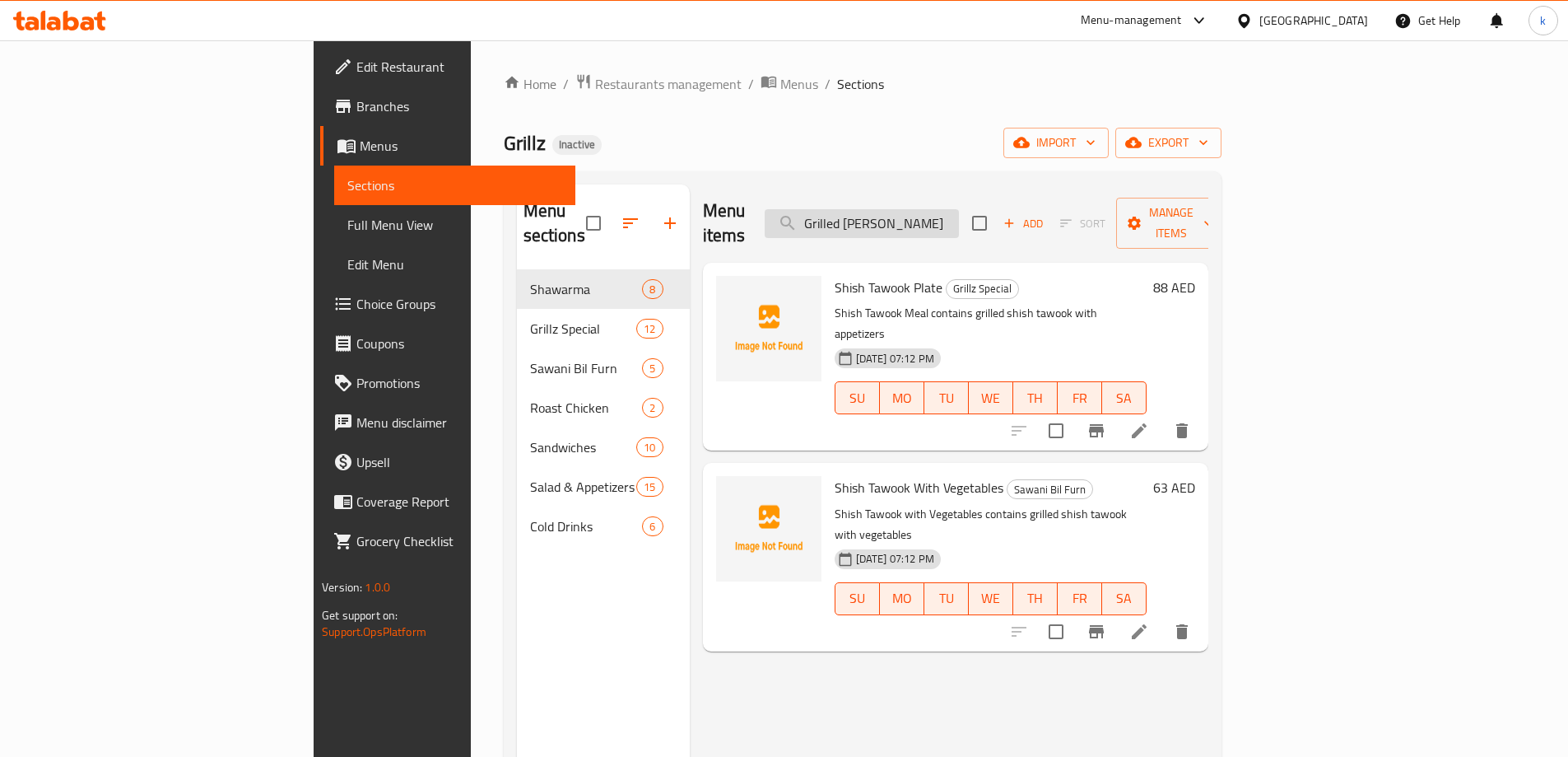
click at [959, 213] on input "Grilled Shish Tawook" at bounding box center [861, 223] width 194 height 29
click at [959, 221] on input "Grilled Shish Tawook" at bounding box center [861, 223] width 194 height 29
type input "Grilled Shish"
click at [959, 209] on input "Grilled Shish" at bounding box center [861, 223] width 194 height 29
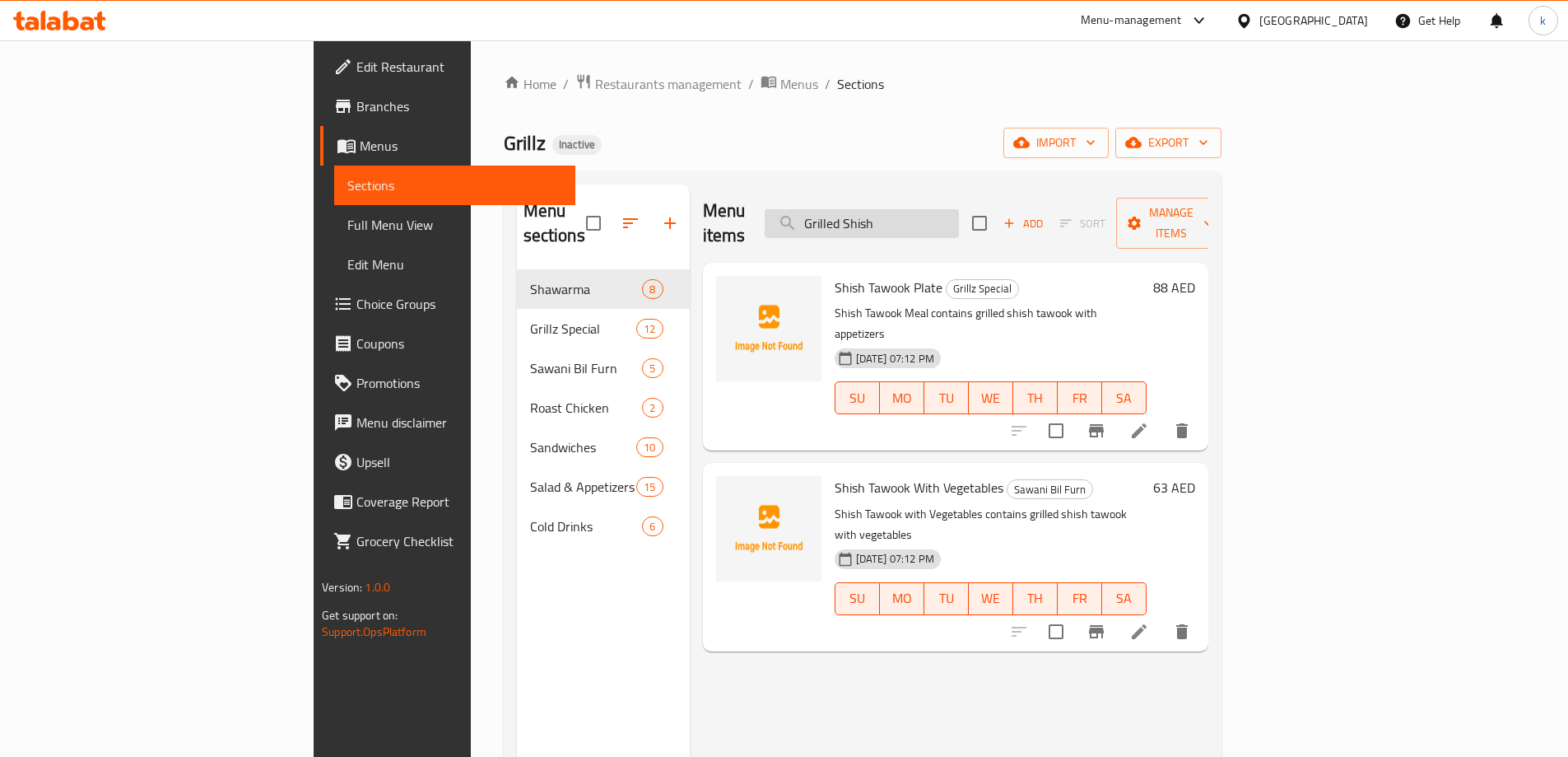
click at [959, 209] on input "Grilled Shish" at bounding box center [861, 223] width 194 height 29
click at [347, 223] on span "Full Menu View" at bounding box center [455, 224] width 215 height 20
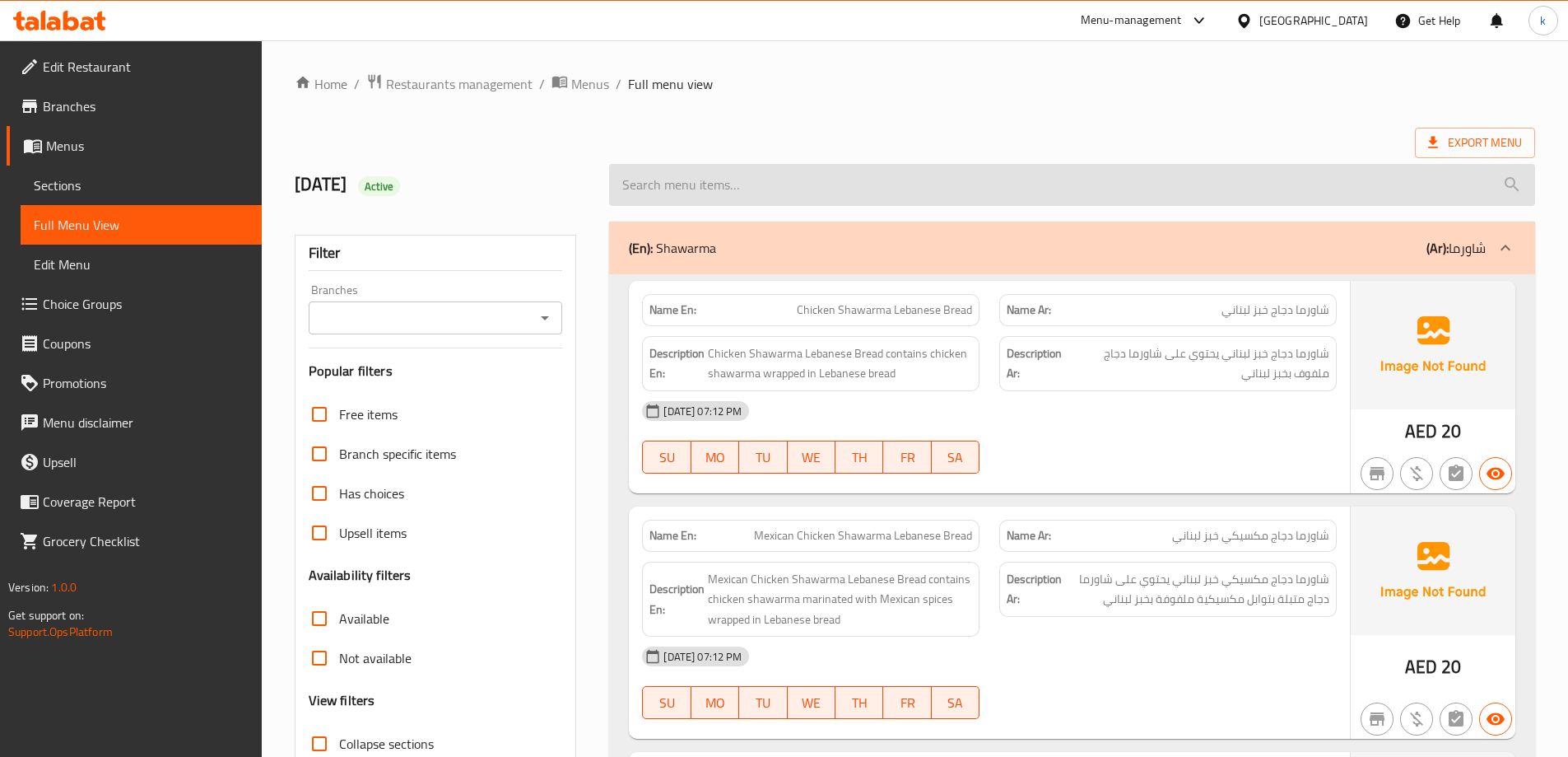
click at [824, 198] on input "search" at bounding box center [1073, 184] width 926 height 42
paste input "Grilled Shish Tawook Sandwich"
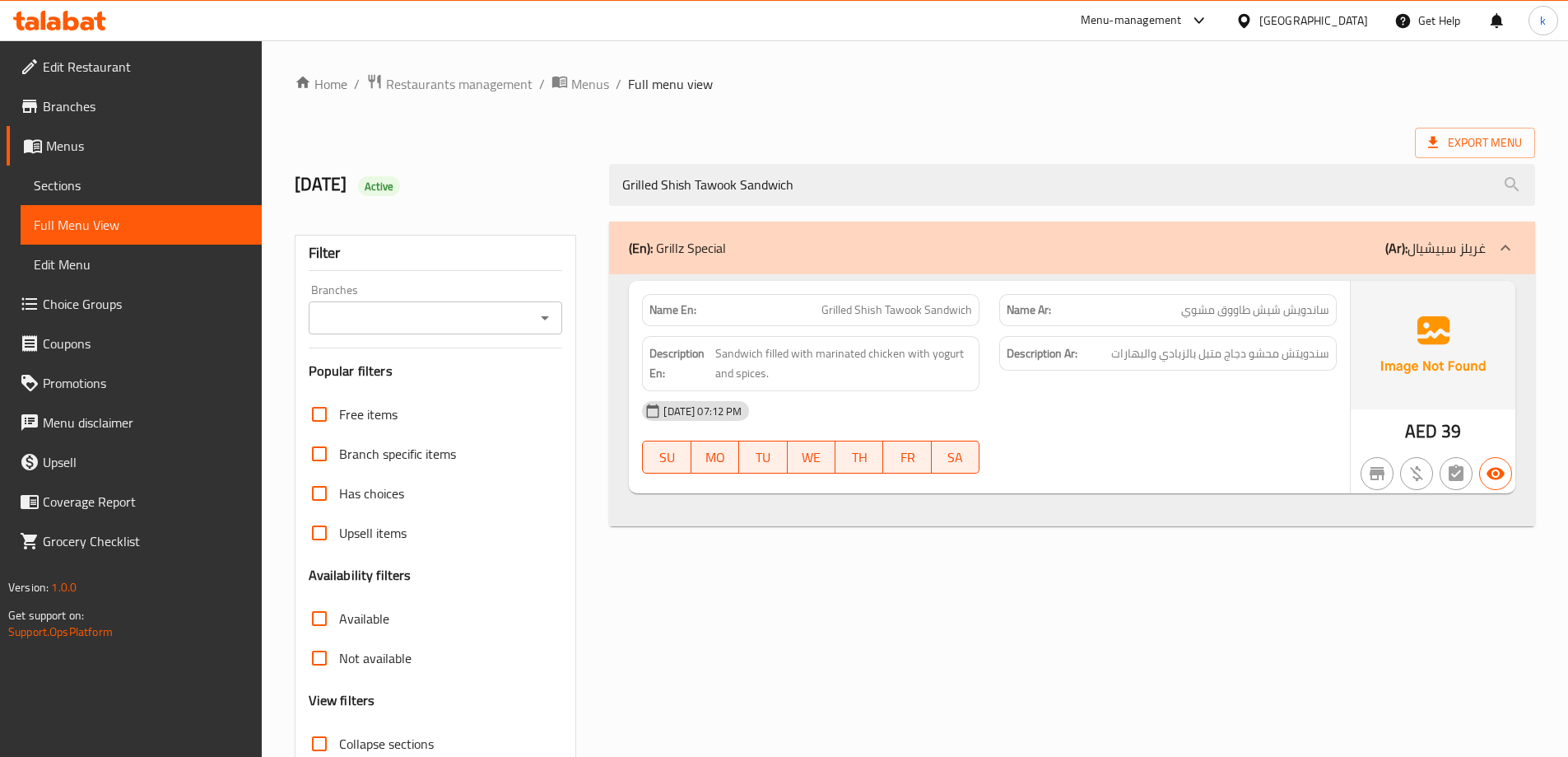
type input "Grilled Shish Tawook Sandwich"
click at [69, 182] on span "Sections" at bounding box center [141, 184] width 215 height 20
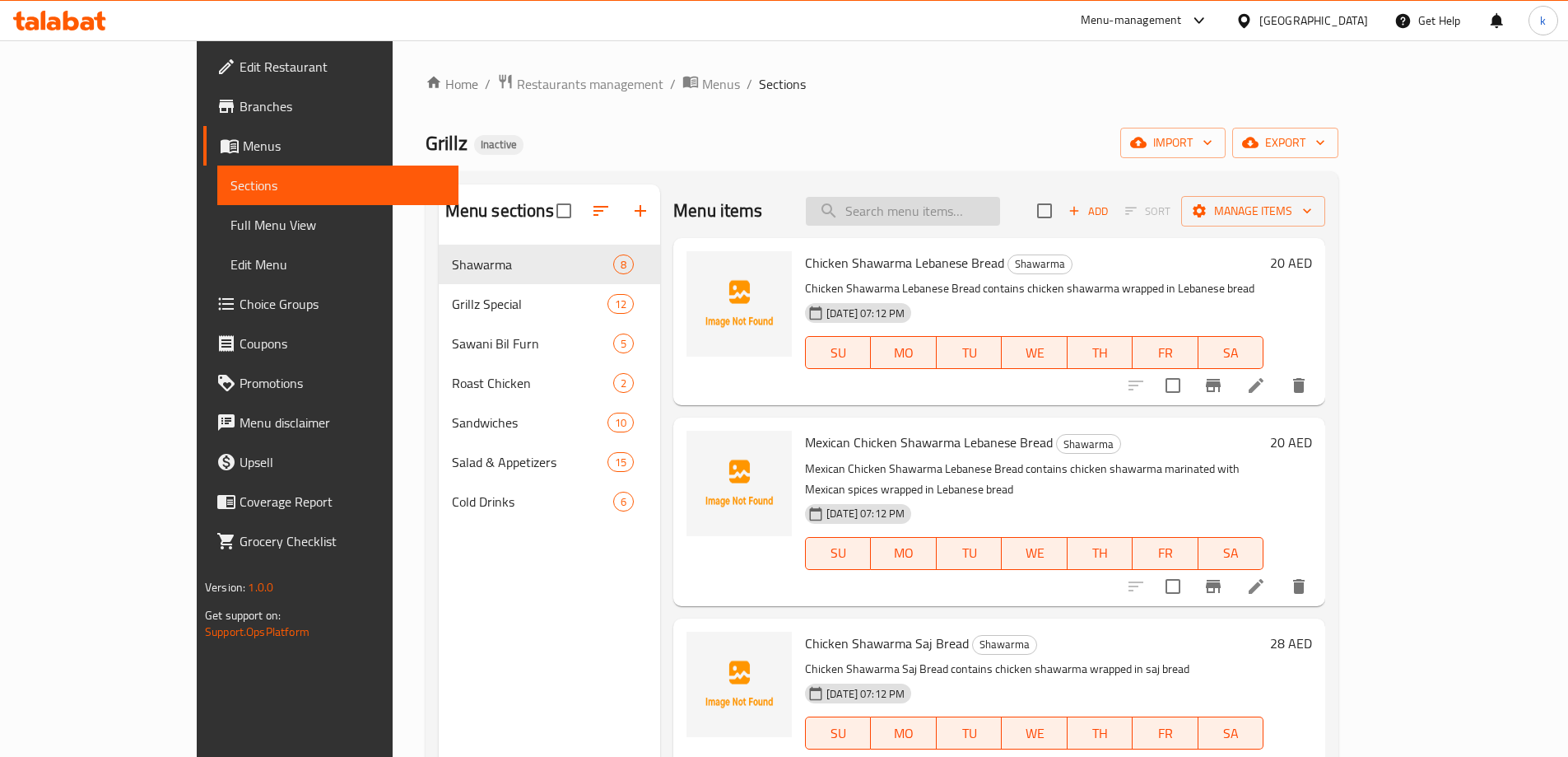
click at [997, 207] on input "search" at bounding box center [903, 210] width 194 height 29
paste input "Grilled Shish Tawook Sandwich"
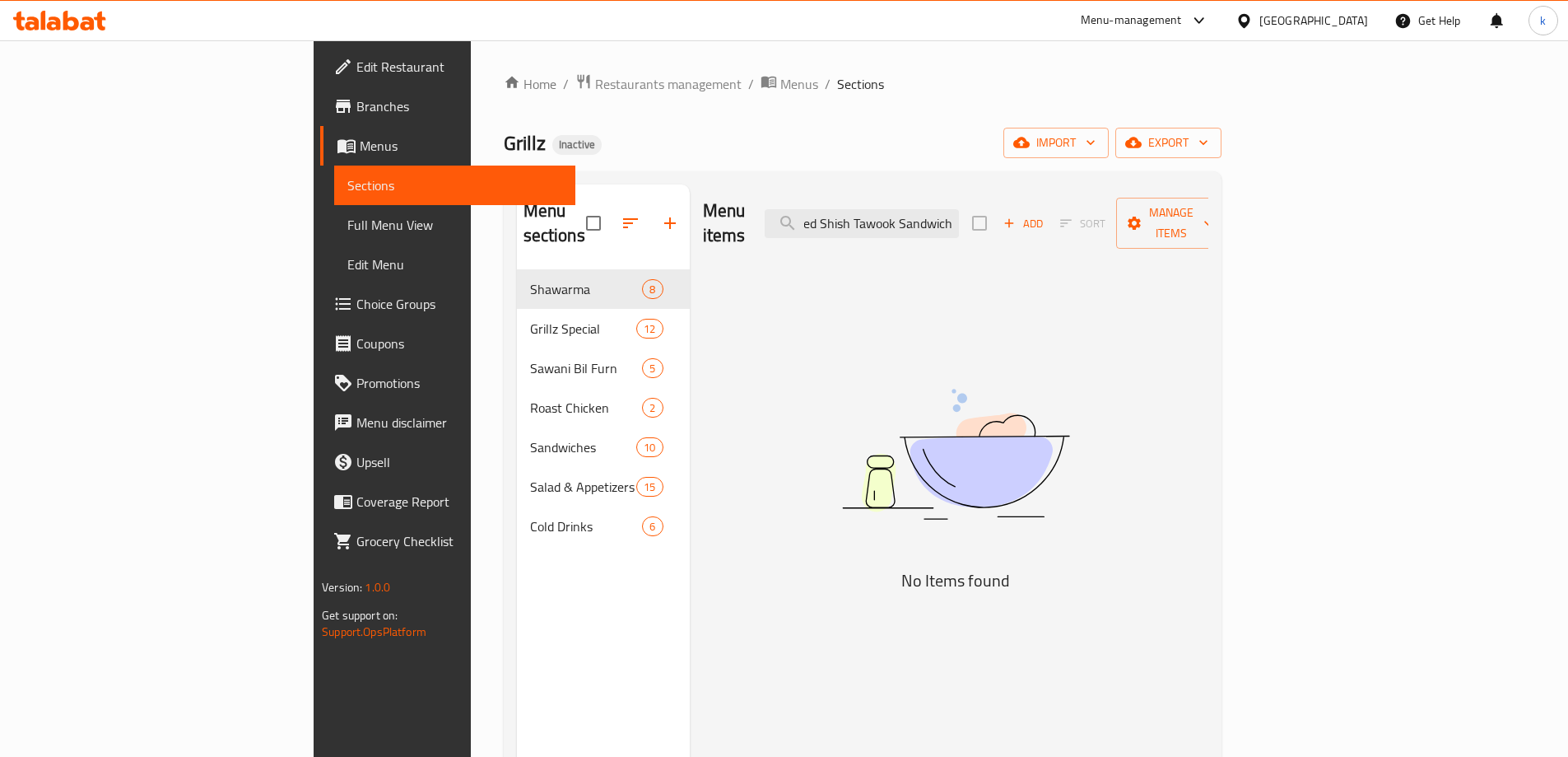
type input "Grilled Shish Tawook Sandwich"
click at [347, 259] on span "Edit Menu" at bounding box center [455, 264] width 215 height 20
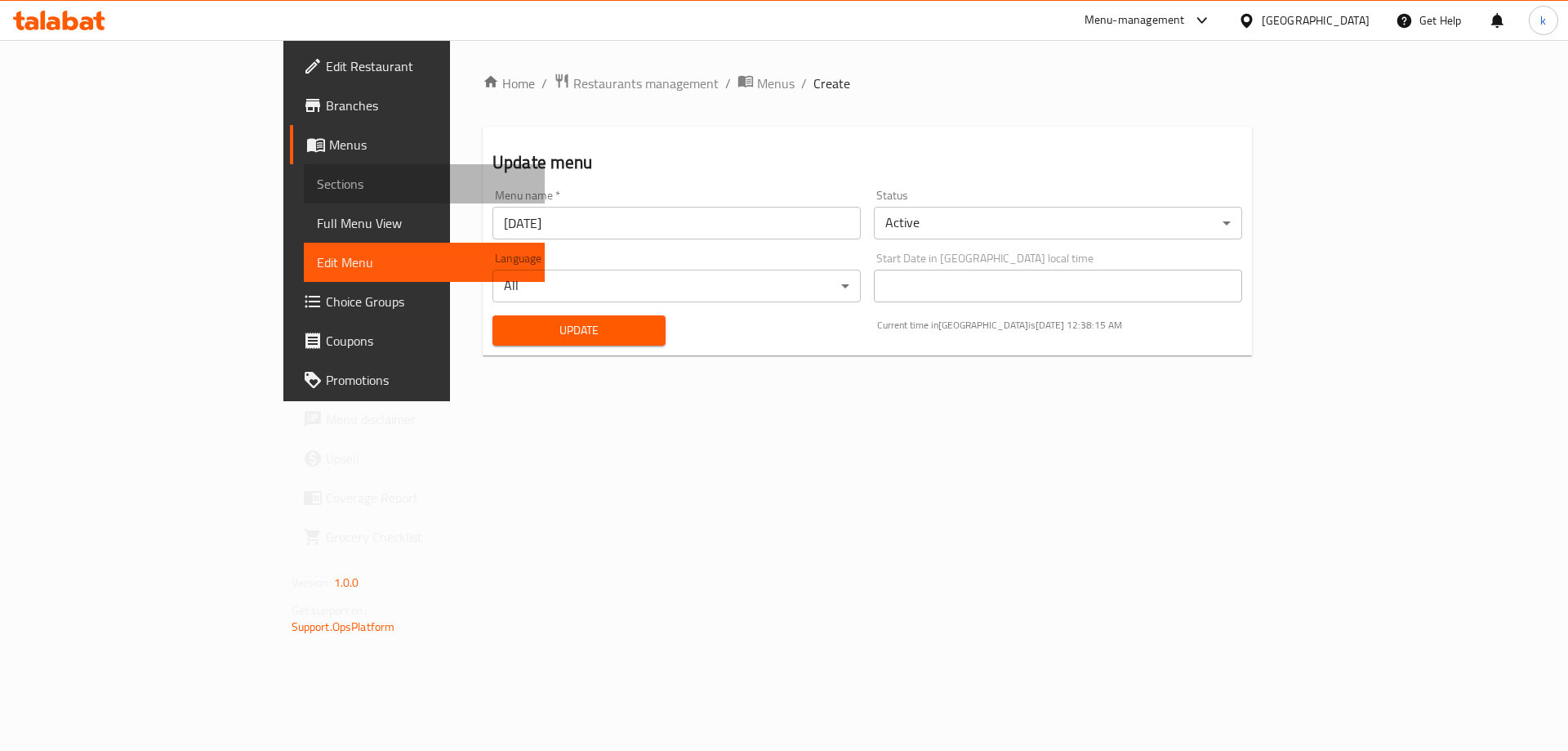
click at [317, 181] on span "Sections" at bounding box center [424, 183] width 216 height 20
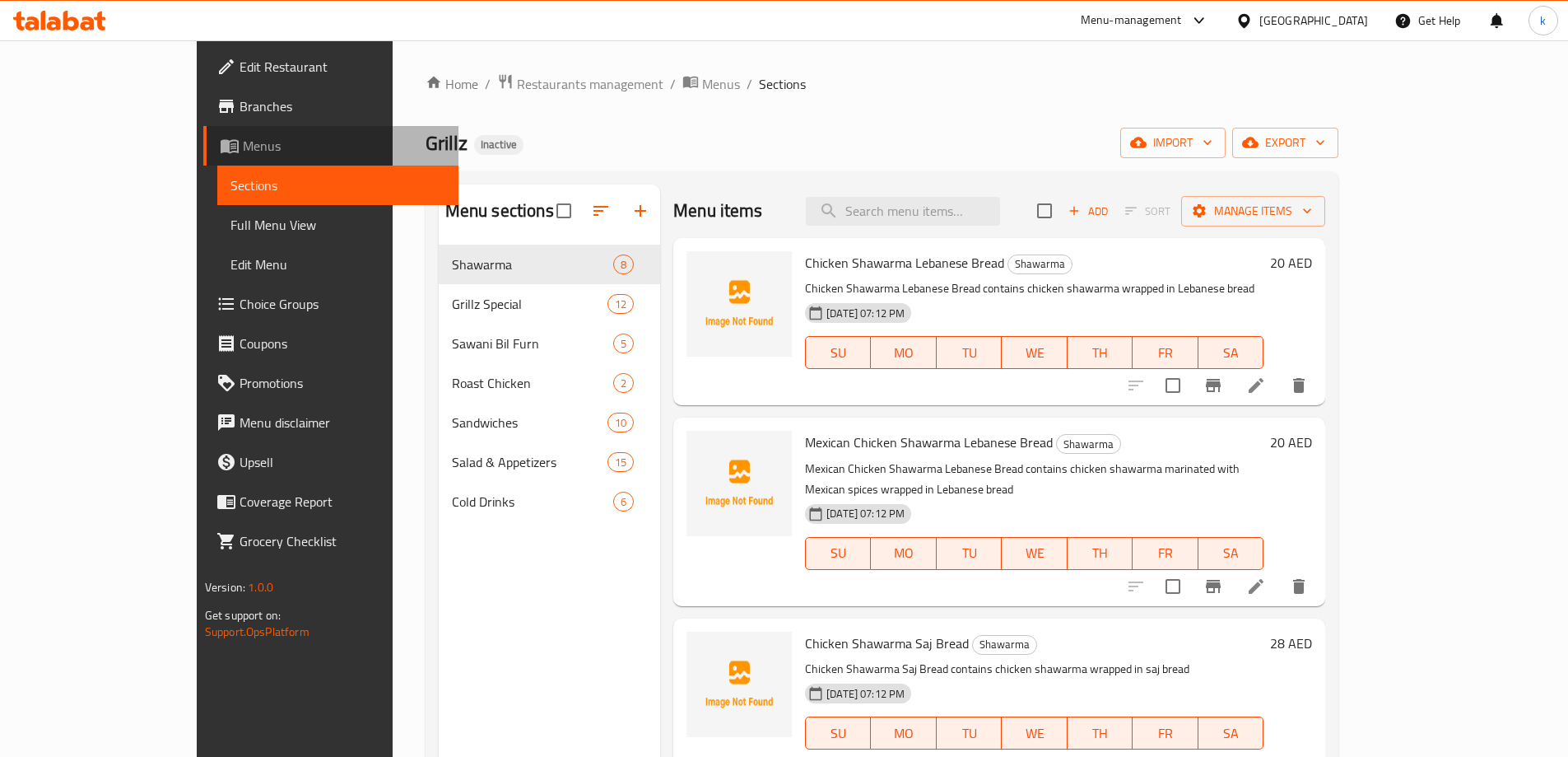
click at [203, 133] on link "Menus" at bounding box center [331, 146] width 255 height 40
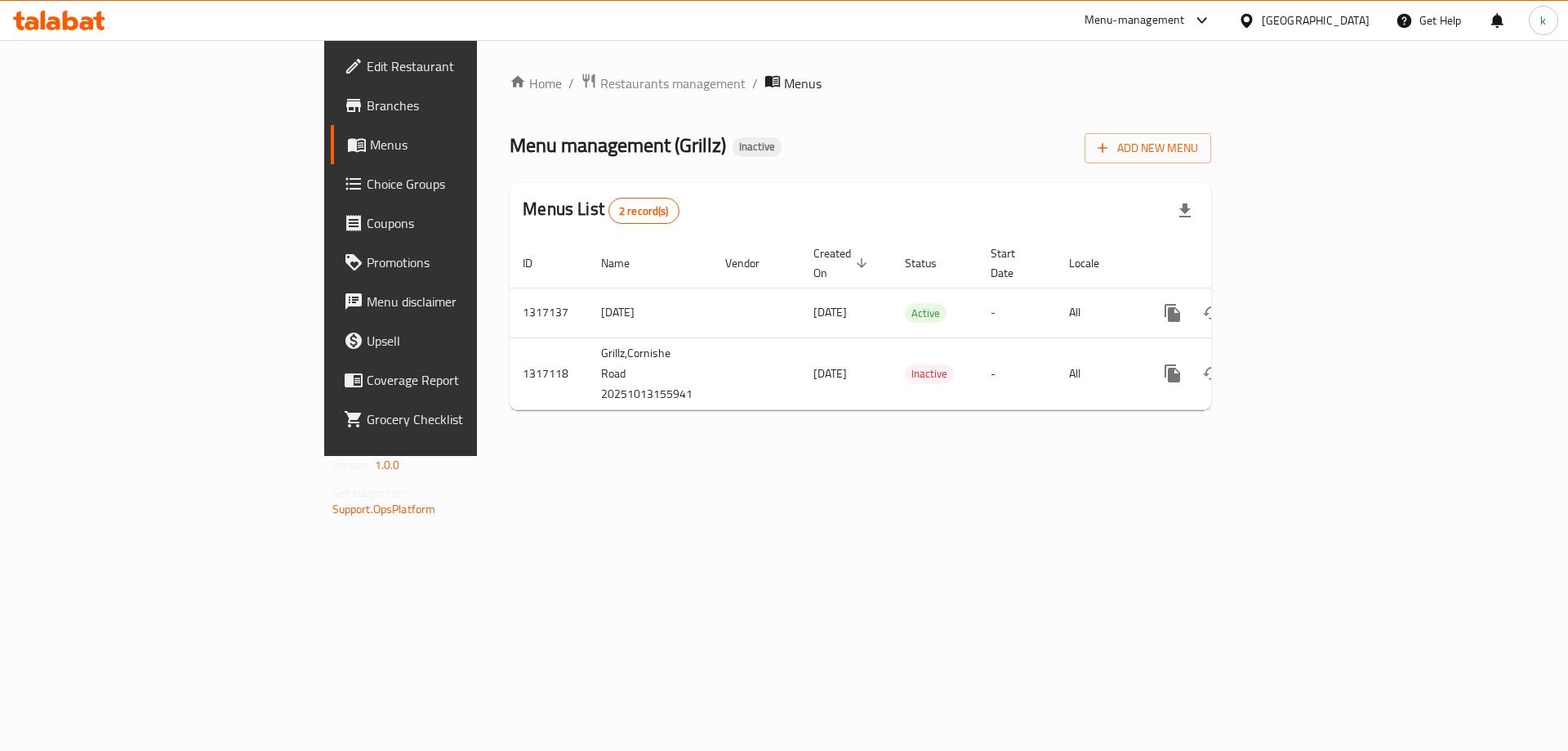
click at [367, 186] on span "Choice Groups" at bounding box center [470, 183] width 207 height 20
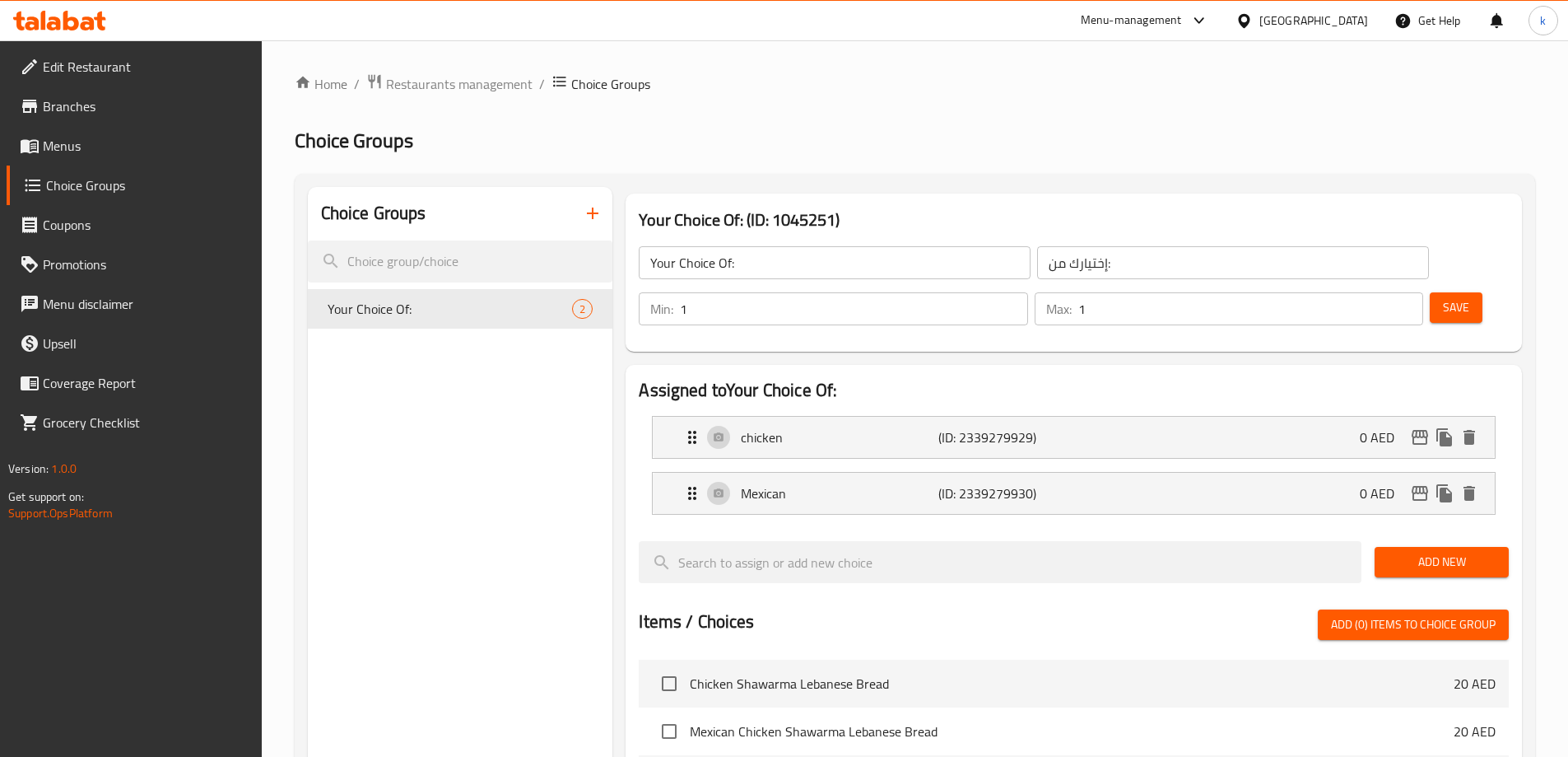
click at [176, 155] on span "Menus" at bounding box center [145, 146] width 206 height 20
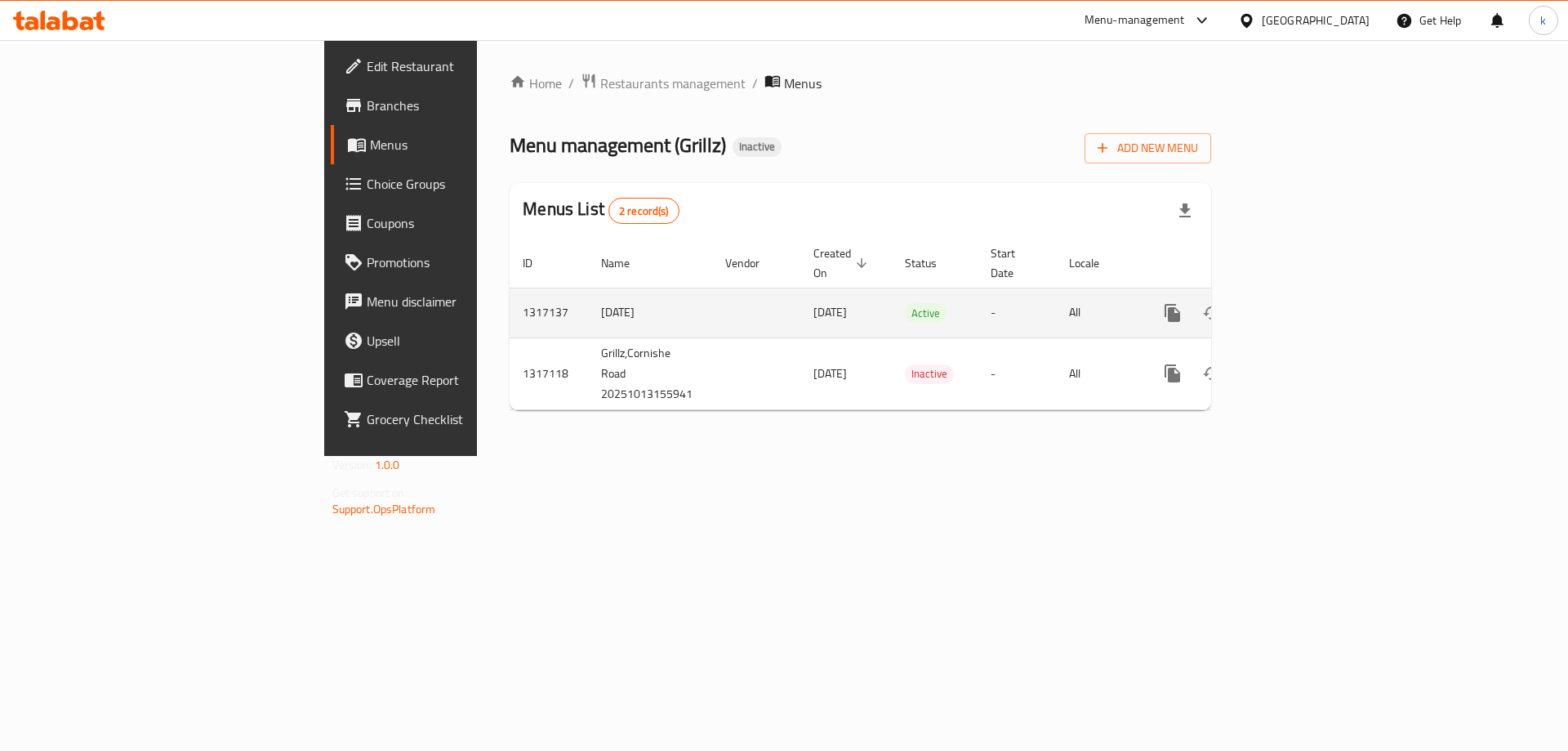
click at [1301, 303] on icon "enhanced table" at bounding box center [1290, 313] width 20 height 20
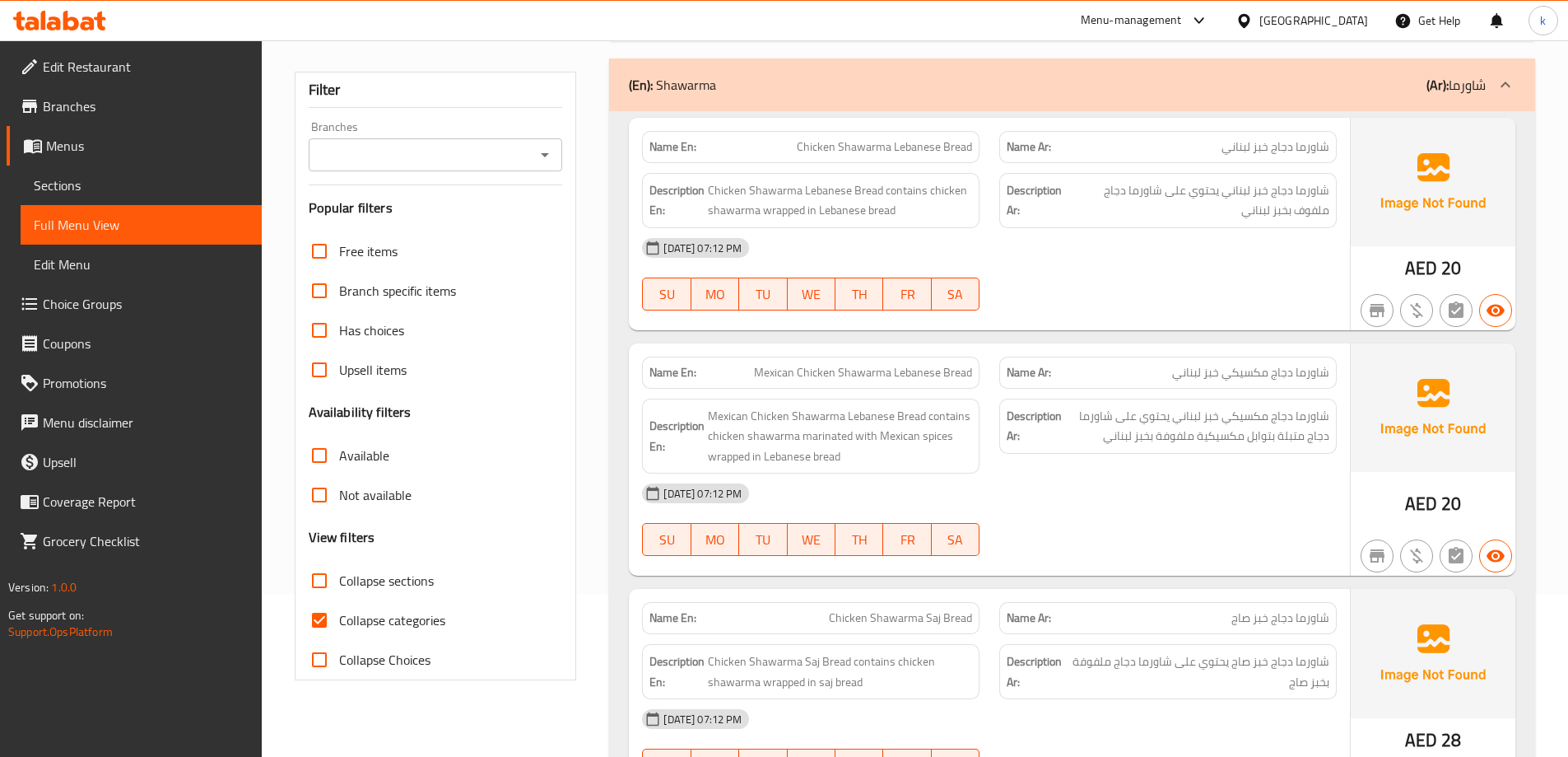
scroll to position [165, 0]
click at [424, 612] on span "Collapse categories" at bounding box center [392, 618] width 106 height 20
click at [339, 612] on input "Collapse categories" at bounding box center [319, 618] width 40 height 40
checkbox input "false"
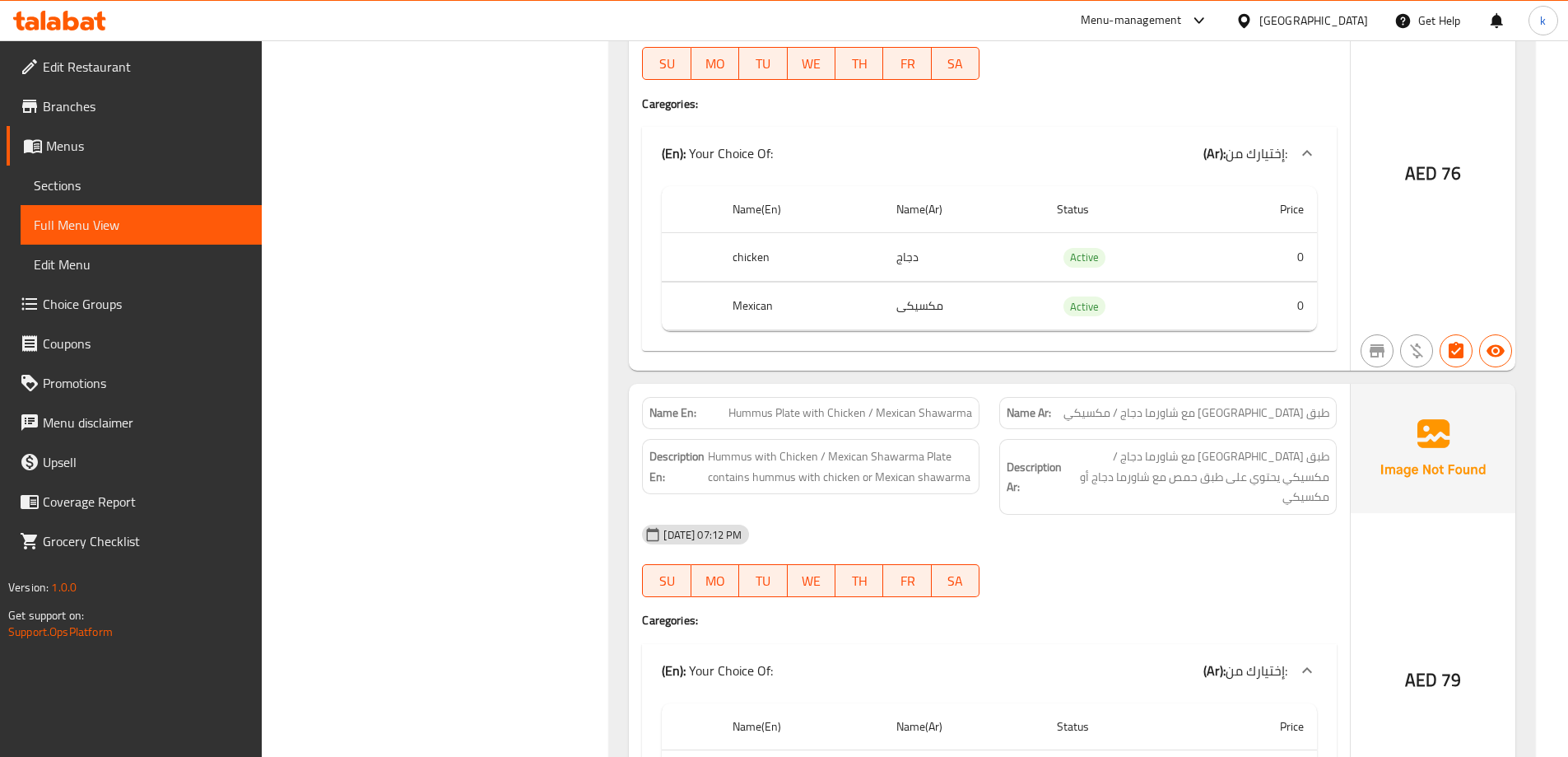
scroll to position [2223, 0]
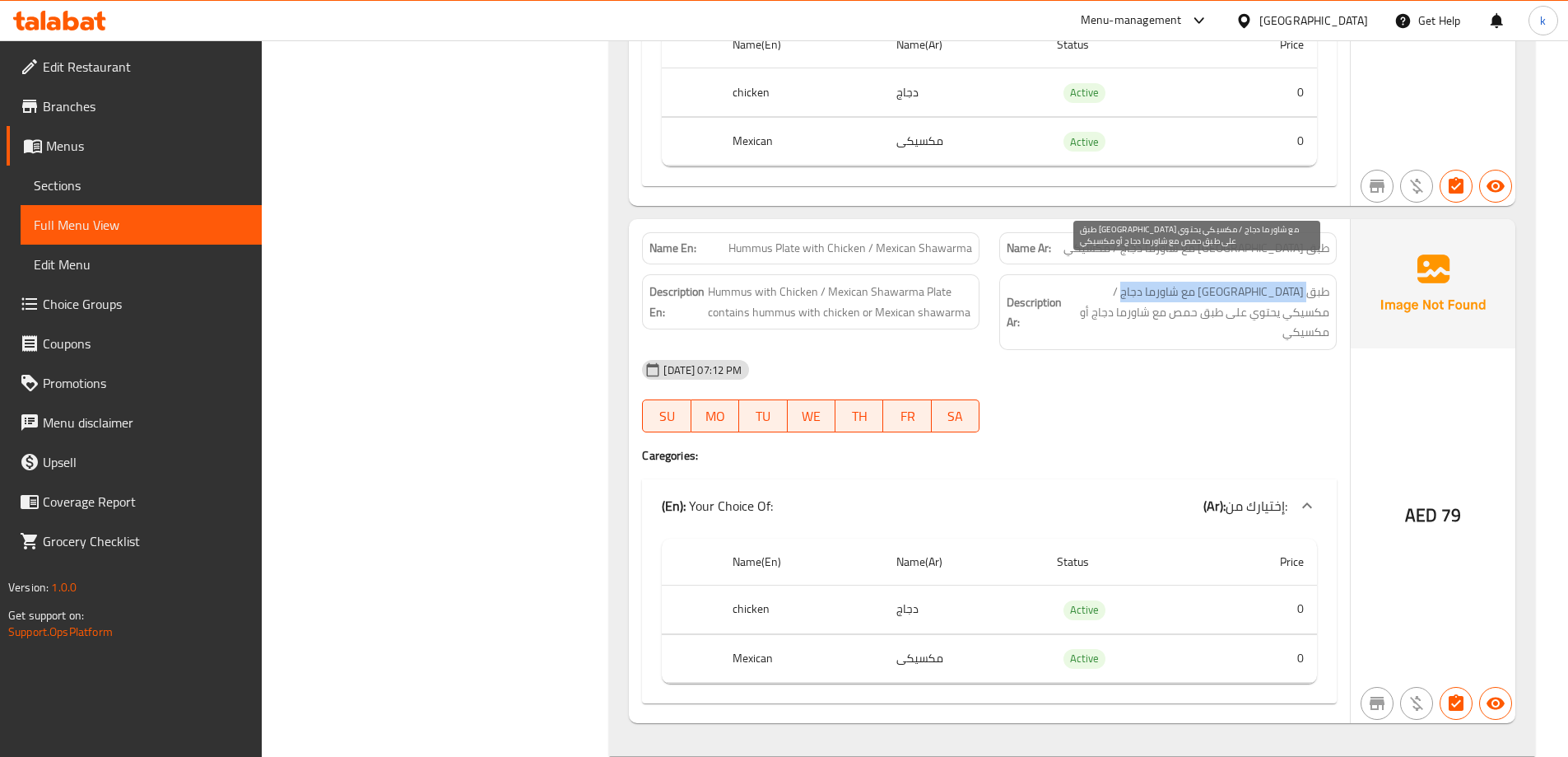
drag, startPoint x: 1304, startPoint y: 274, endPoint x: 1110, endPoint y: 264, distance: 194.3
click at [1110, 281] on span "طبق [GEOGRAPHIC_DATA] مع شاورما دجاج / مكسيكي يحتوي على طبق حمص مع شاورما دجاج …" at bounding box center [1197, 312] width 264 height 61
drag, startPoint x: 1303, startPoint y: 292, endPoint x: 1182, endPoint y: 289, distance: 121.0
click at [1182, 289] on span "طبق [GEOGRAPHIC_DATA] مع شاورما دجاج / مكسيكي يحتوي على طبق حمص مع شاورما دجاج …" at bounding box center [1197, 312] width 264 height 61
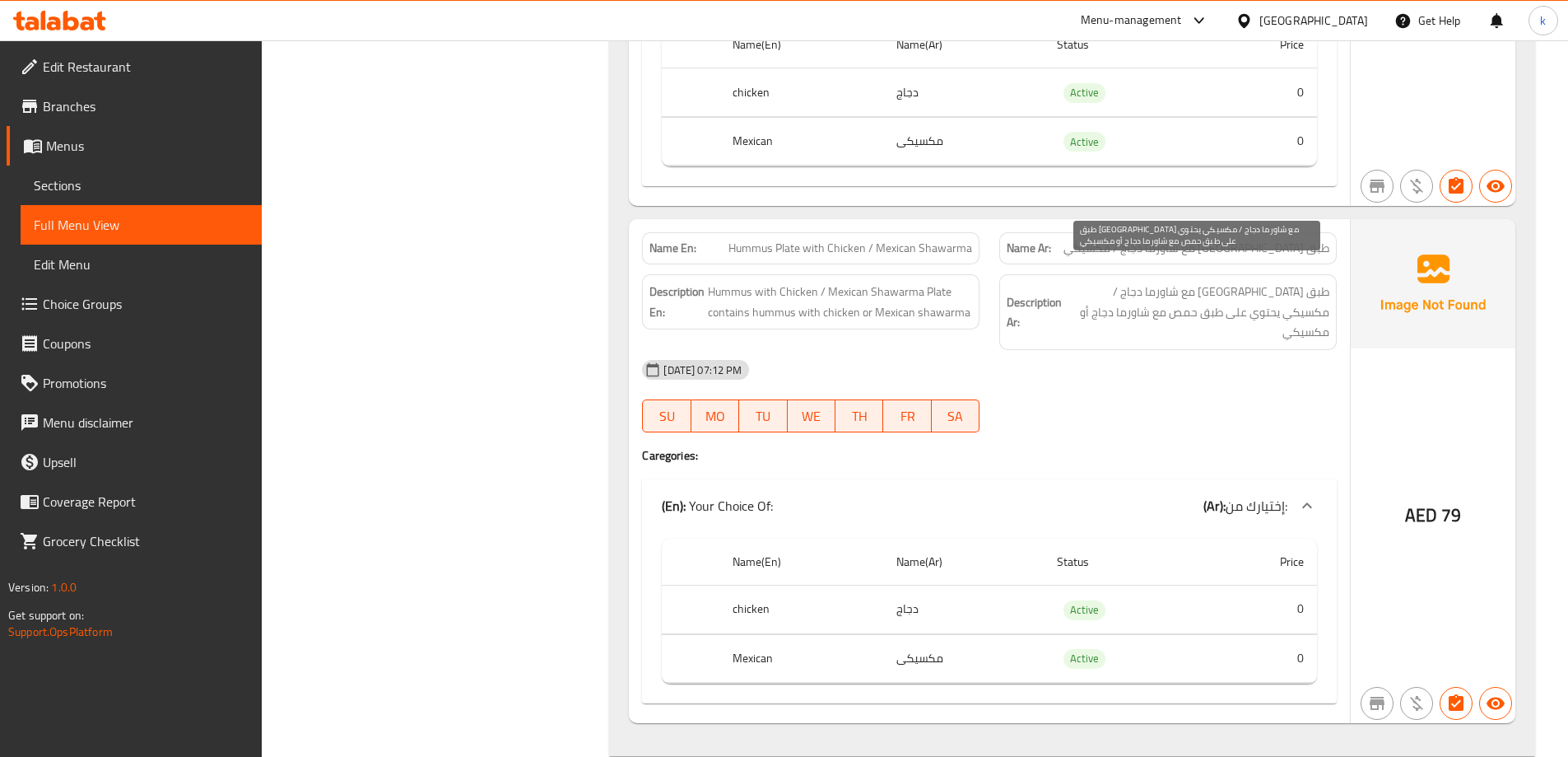
click at [1319, 294] on span "طبق [GEOGRAPHIC_DATA] مع شاورما دجاج / مكسيكي يحتوي على طبق حمص مع شاورما دجاج …" at bounding box center [1197, 312] width 264 height 61
drag, startPoint x: 1304, startPoint y: 288, endPoint x: 1123, endPoint y: 284, distance: 181.0
click at [1123, 284] on span "طبق [GEOGRAPHIC_DATA] مع شاورما دجاج / مكسيكي يحتوي على طبق حمص مع شاورما دجاج …" at bounding box center [1197, 312] width 264 height 61
drag, startPoint x: 1123, startPoint y: 284, endPoint x: 1080, endPoint y: 290, distance: 43.4
click at [1080, 290] on span "طبق [GEOGRAPHIC_DATA] مع شاورما دجاج / مكسيكي يحتوي على طبق حمص مع شاورما دجاج …" at bounding box center [1197, 312] width 264 height 61
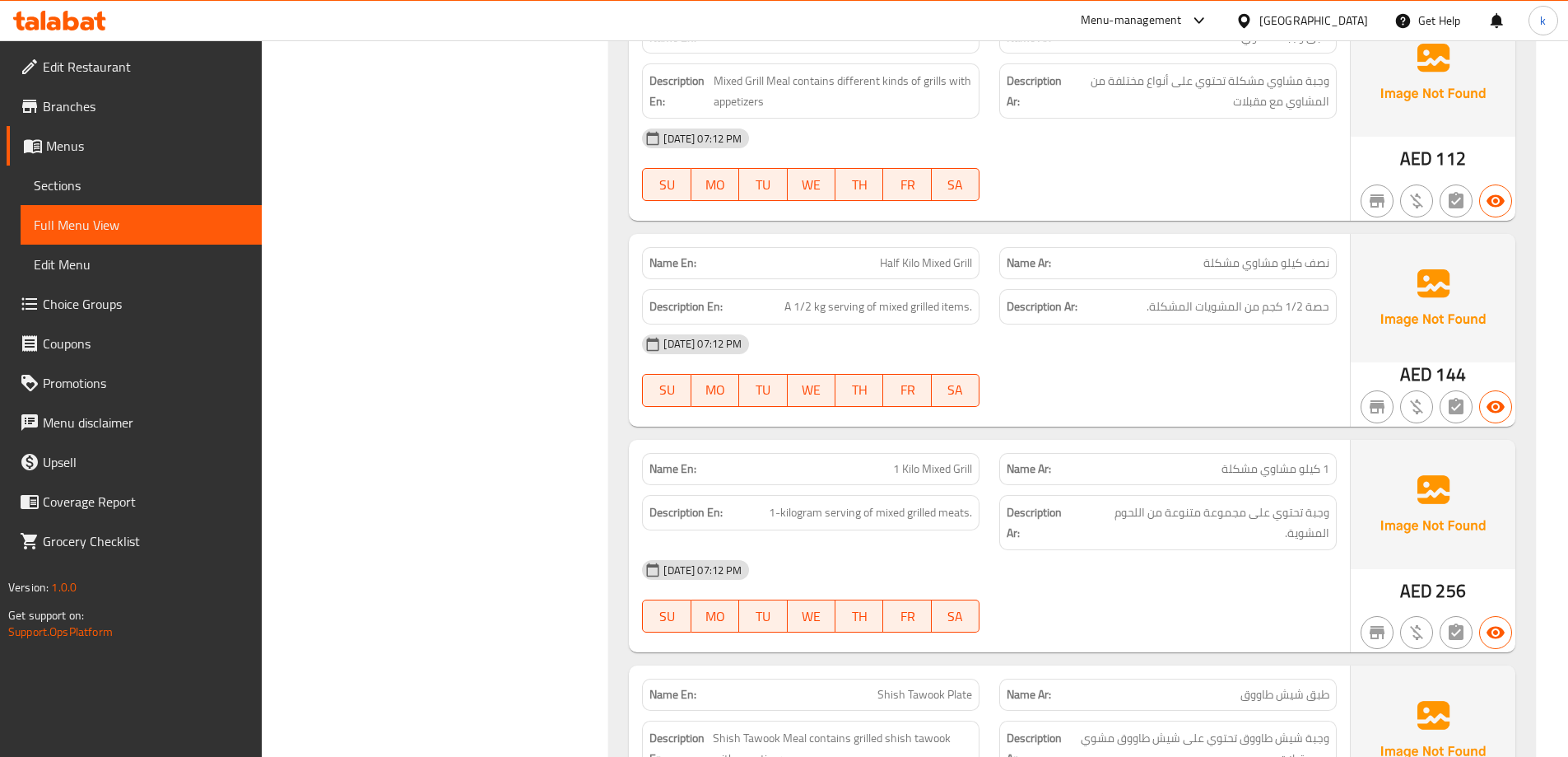
scroll to position [3047, 0]
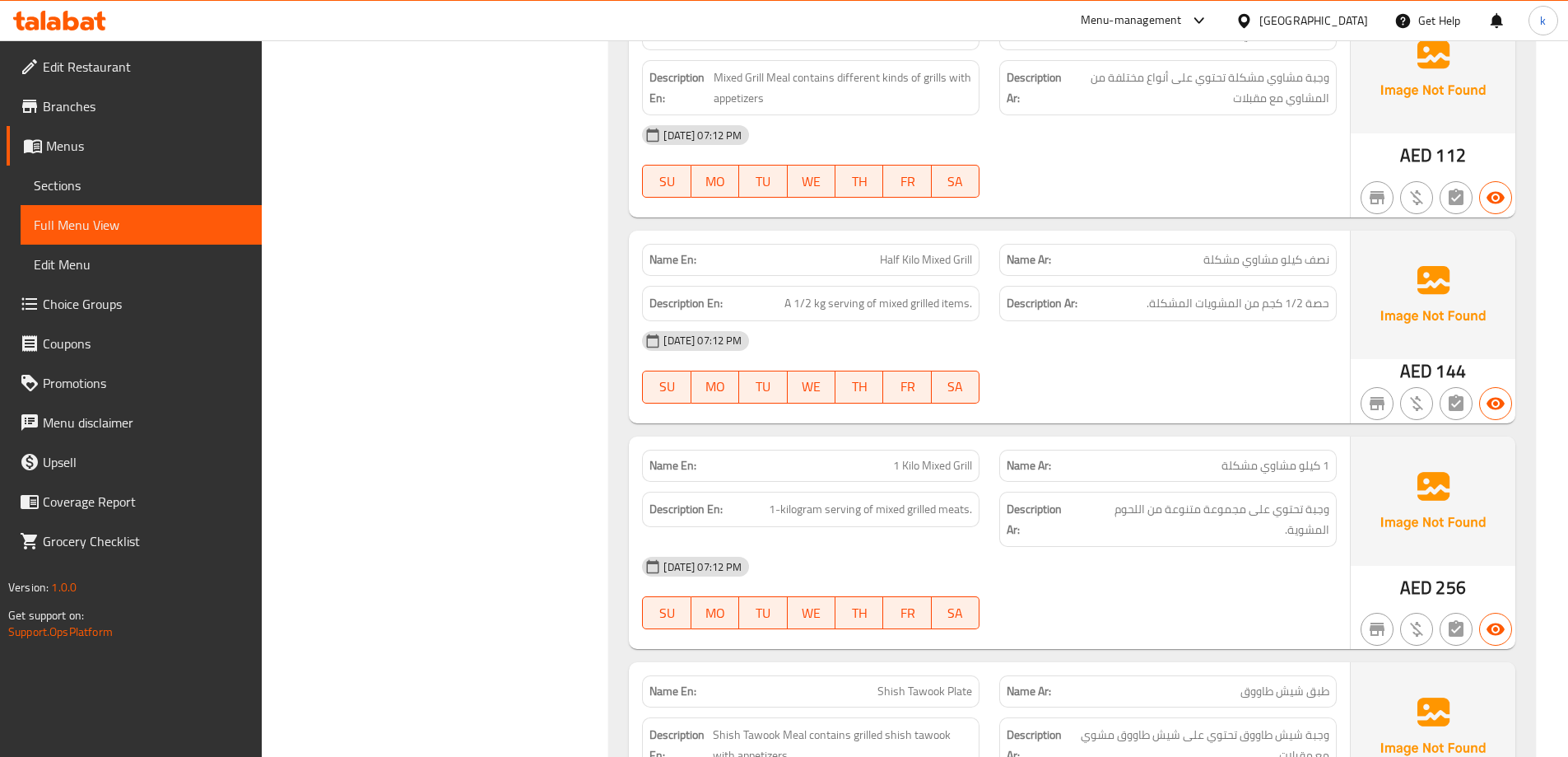
click at [1261, 286] on div "Description Ar: حصة 1/2 كجم من المشويات المشكلة." at bounding box center [1168, 303] width 338 height 36
click at [1246, 293] on span "حصة 1/2 كجم من المشويات المشكلة." at bounding box center [1237, 303] width 183 height 21
click at [953, 251] on span "Half Kilo Mixed Grill" at bounding box center [926, 260] width 92 height 17
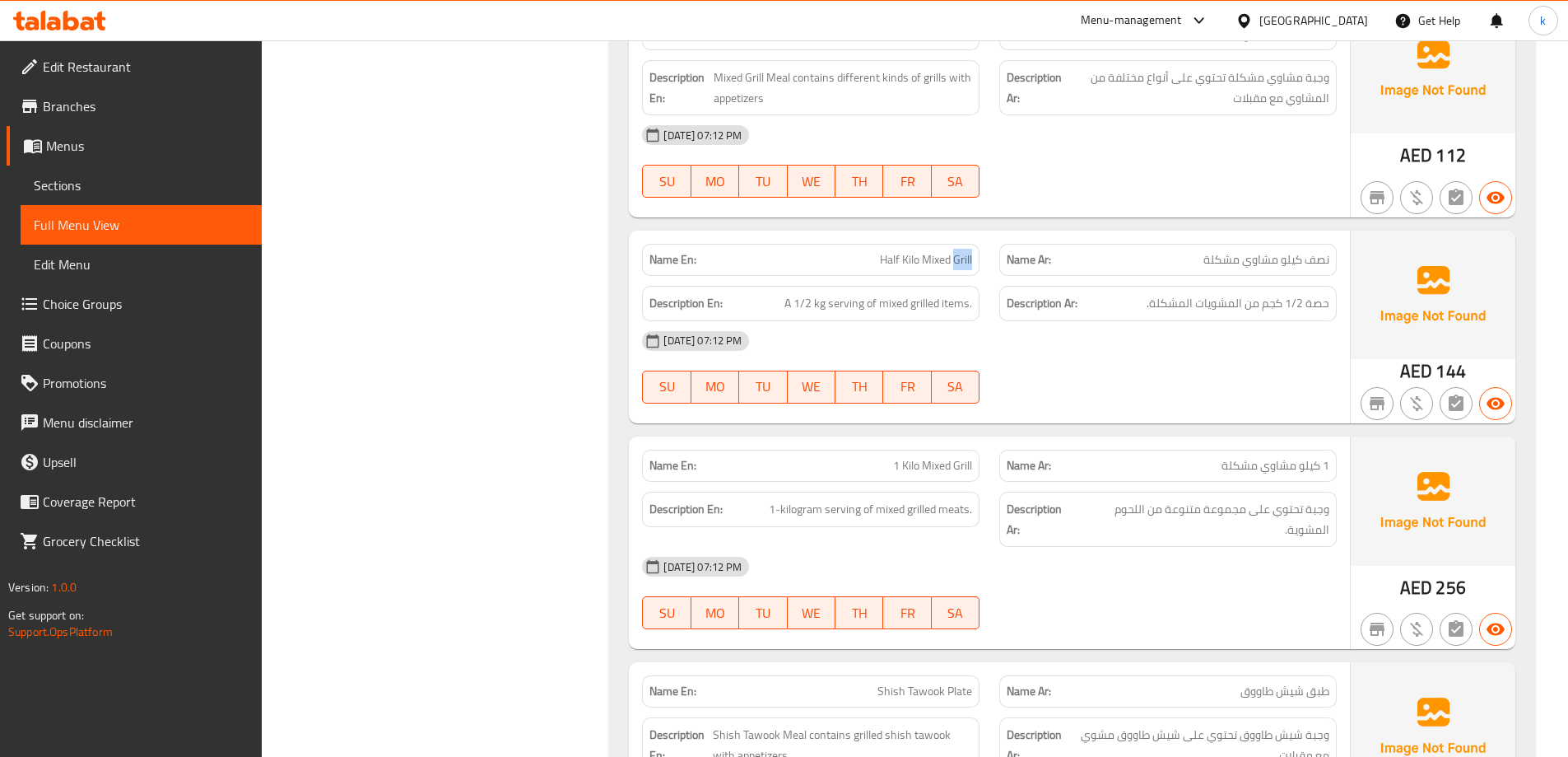
click at [953, 251] on span "Half Kilo Mixed Grill" at bounding box center [926, 260] width 92 height 17
copy span "Half Kilo Mixed Grill"
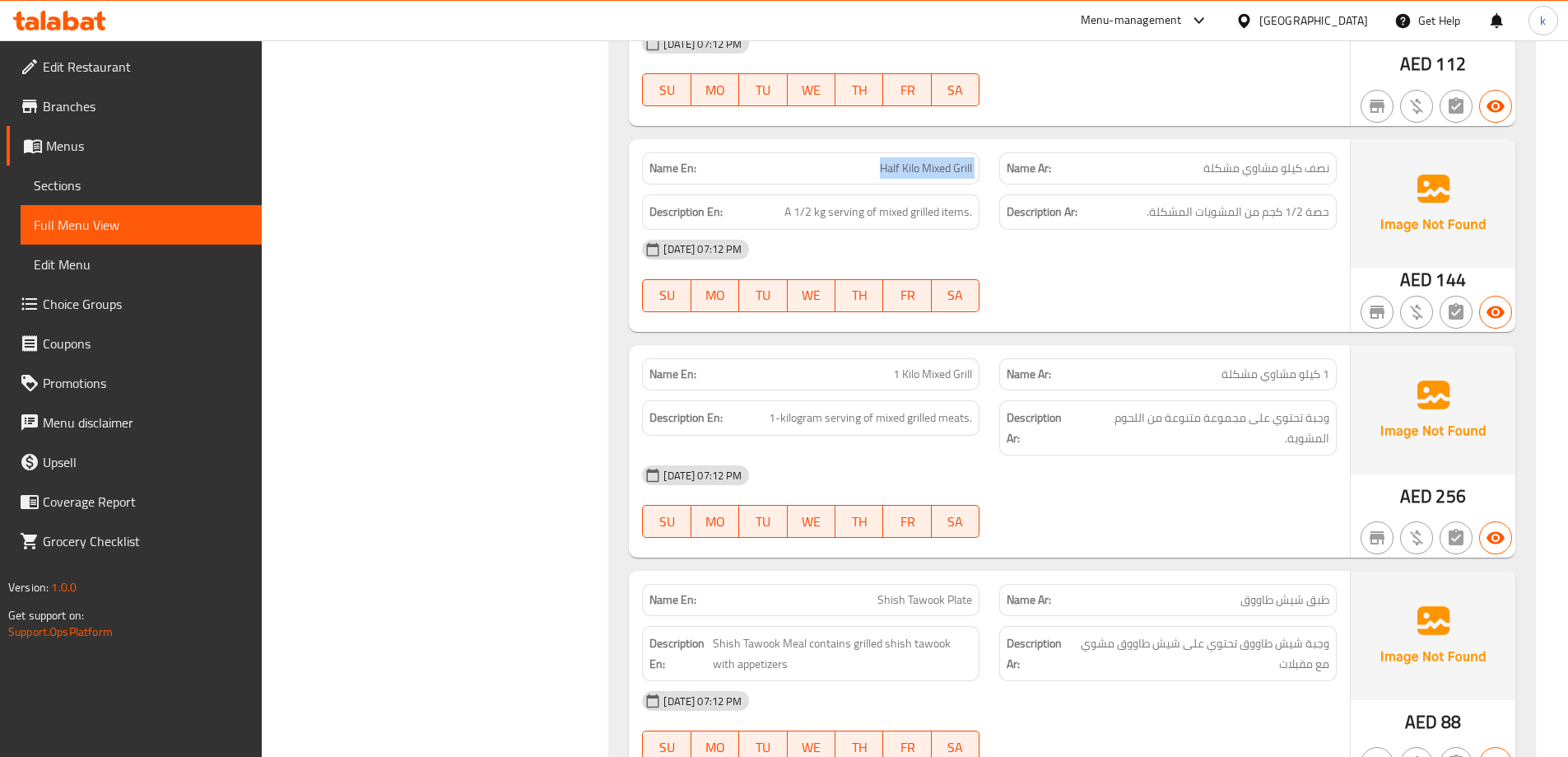
scroll to position [3212, 0]
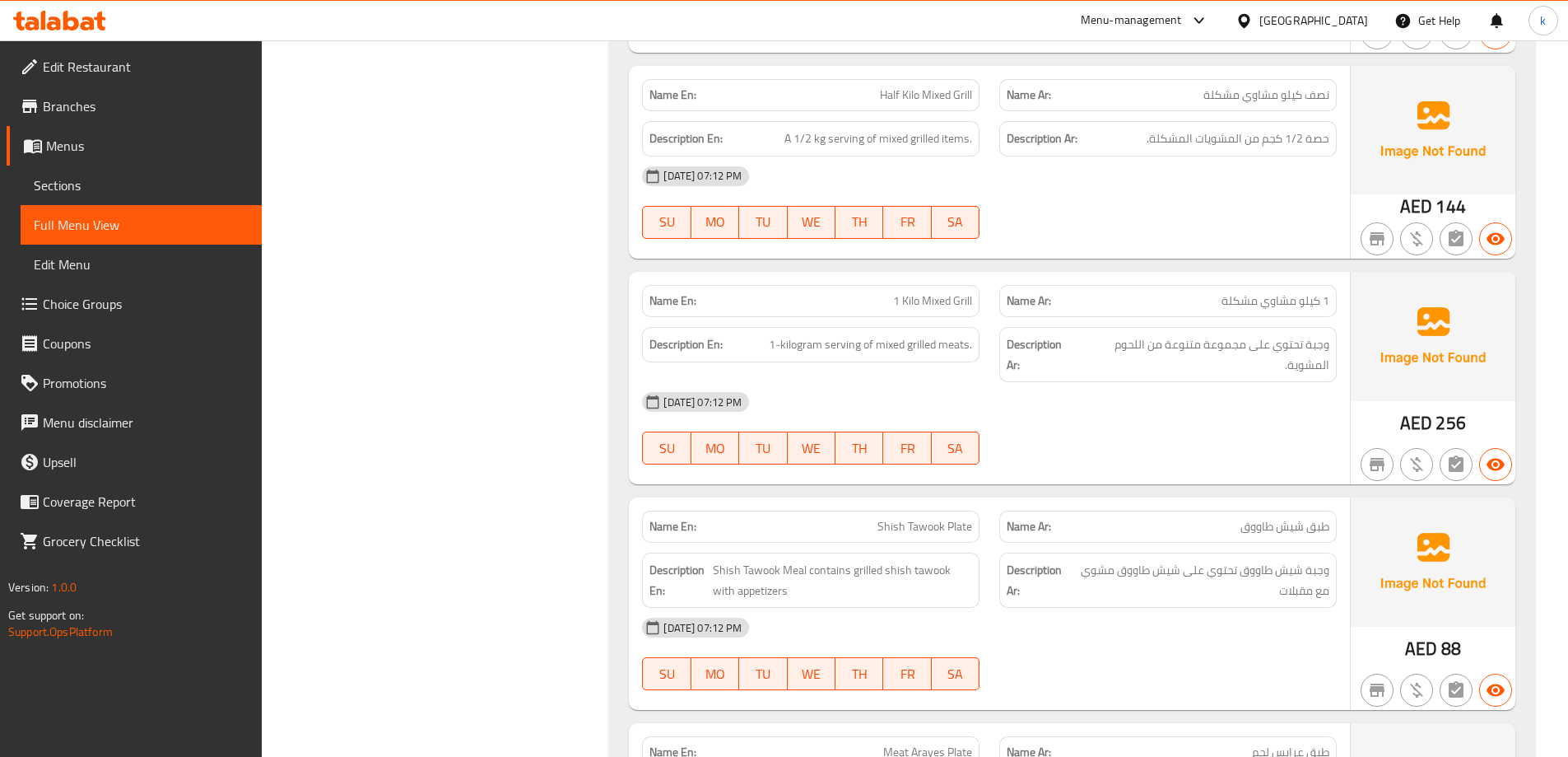
click at [926, 292] on span "1 Kilo Mixed Grill" at bounding box center [932, 301] width 79 height 17
copy span "1 Kilo Mixed Grill"
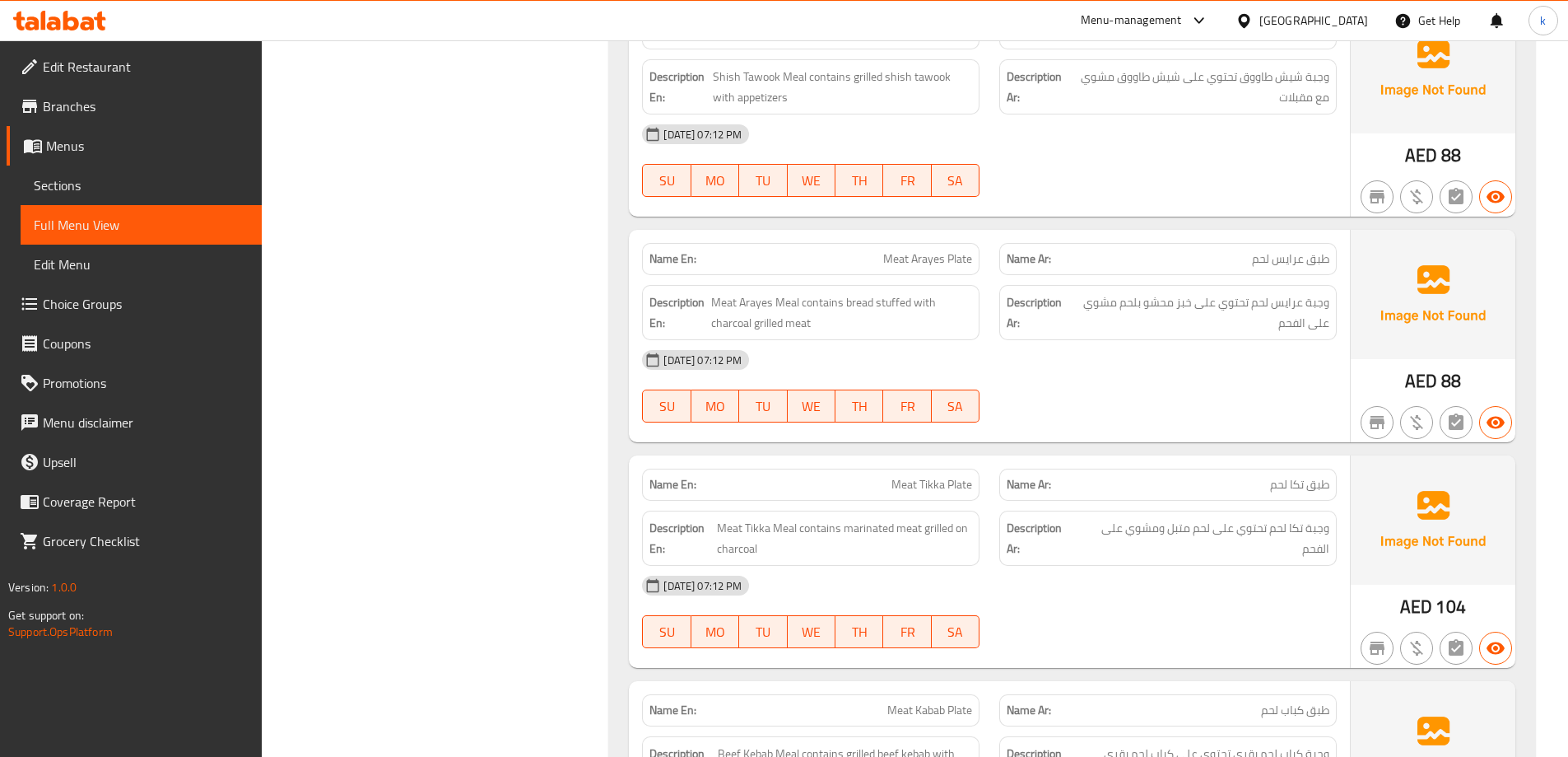
scroll to position [3705, 0]
click at [1093, 173] on div "Name En: Shish Tawook Plate Name Ar: طبق شيش طاووق Description En: Shish Tawook…" at bounding box center [989, 109] width 721 height 212
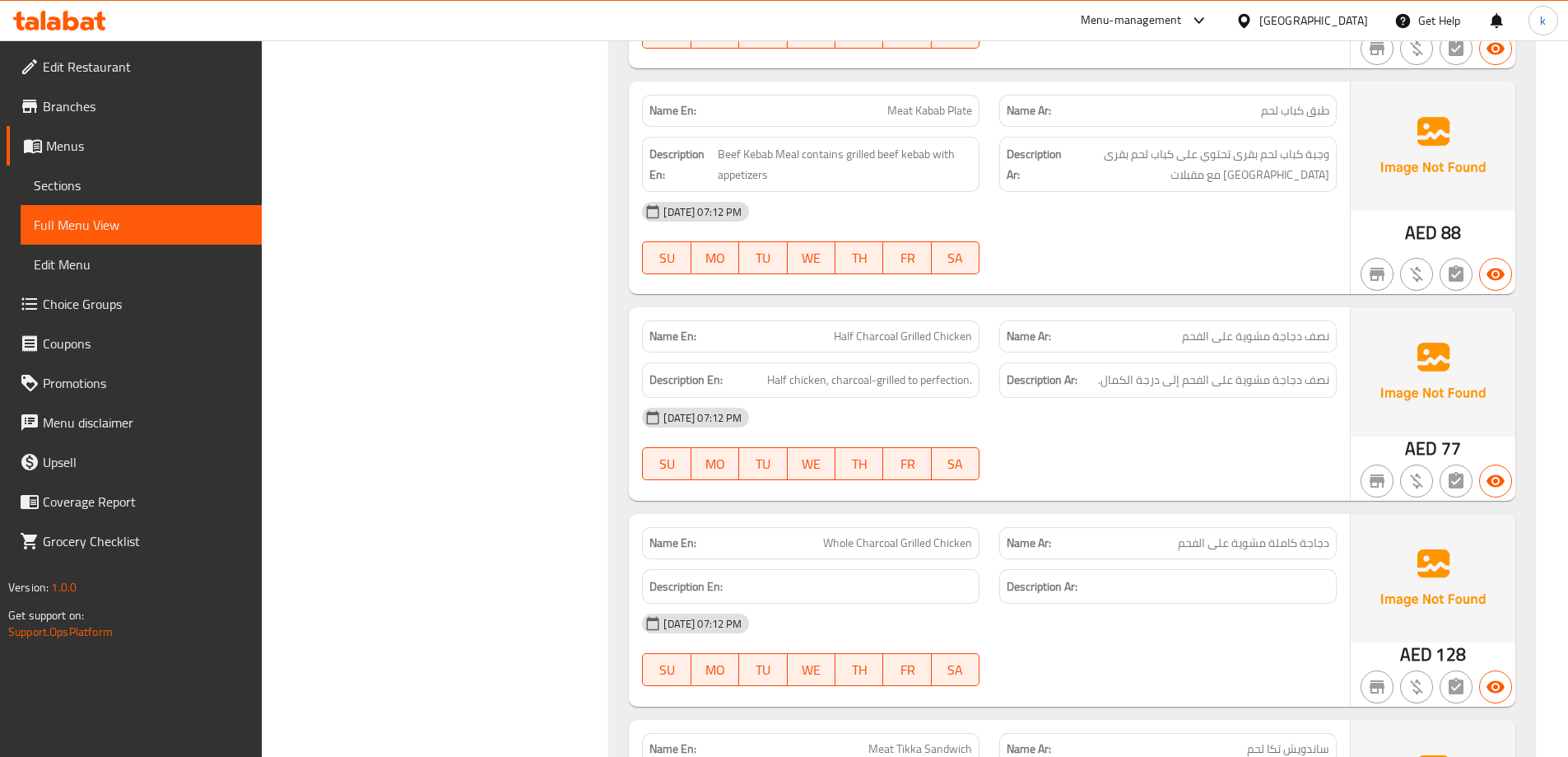
scroll to position [4860, 0]
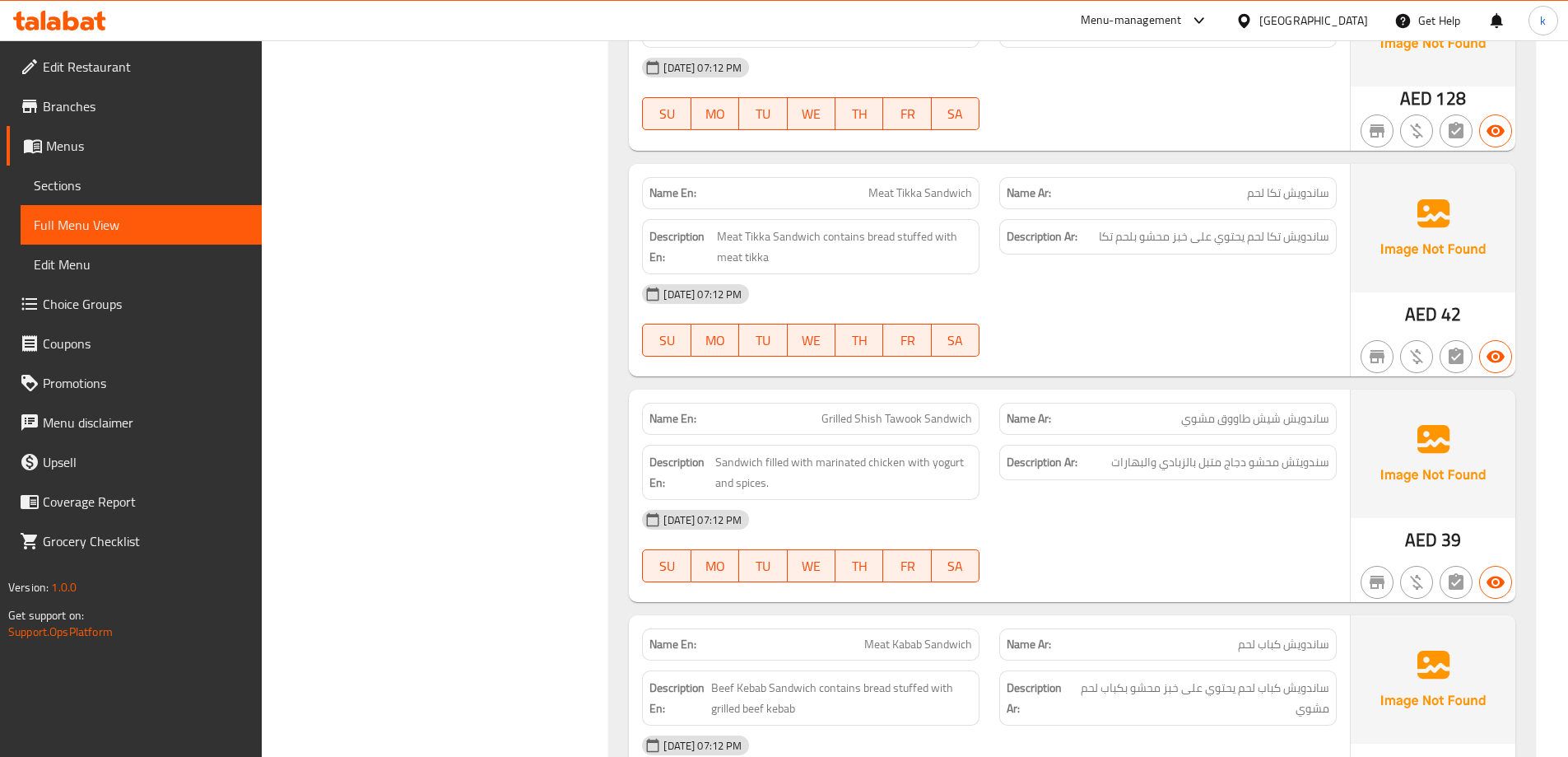
click at [1037, 452] on strong "Description Ar:" at bounding box center [1042, 463] width 71 height 21
click at [922, 410] on span "Grilled Shish Tawook Sandwich" at bounding box center [897, 418] width 151 height 17
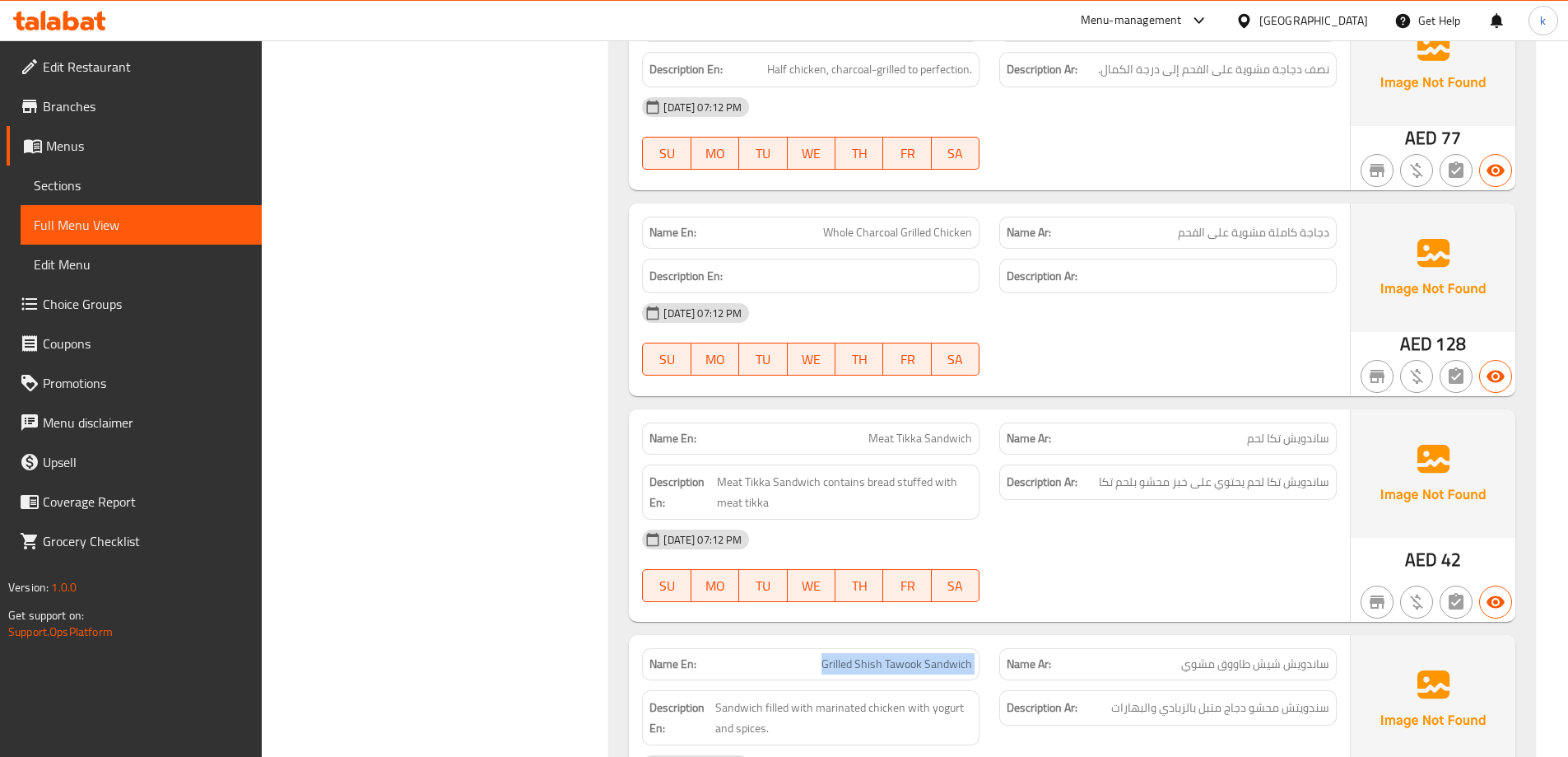
scroll to position [4613, 0]
click at [1009, 294] on div "[DATE] 07:12 PM" at bounding box center [989, 314] width 714 height 40
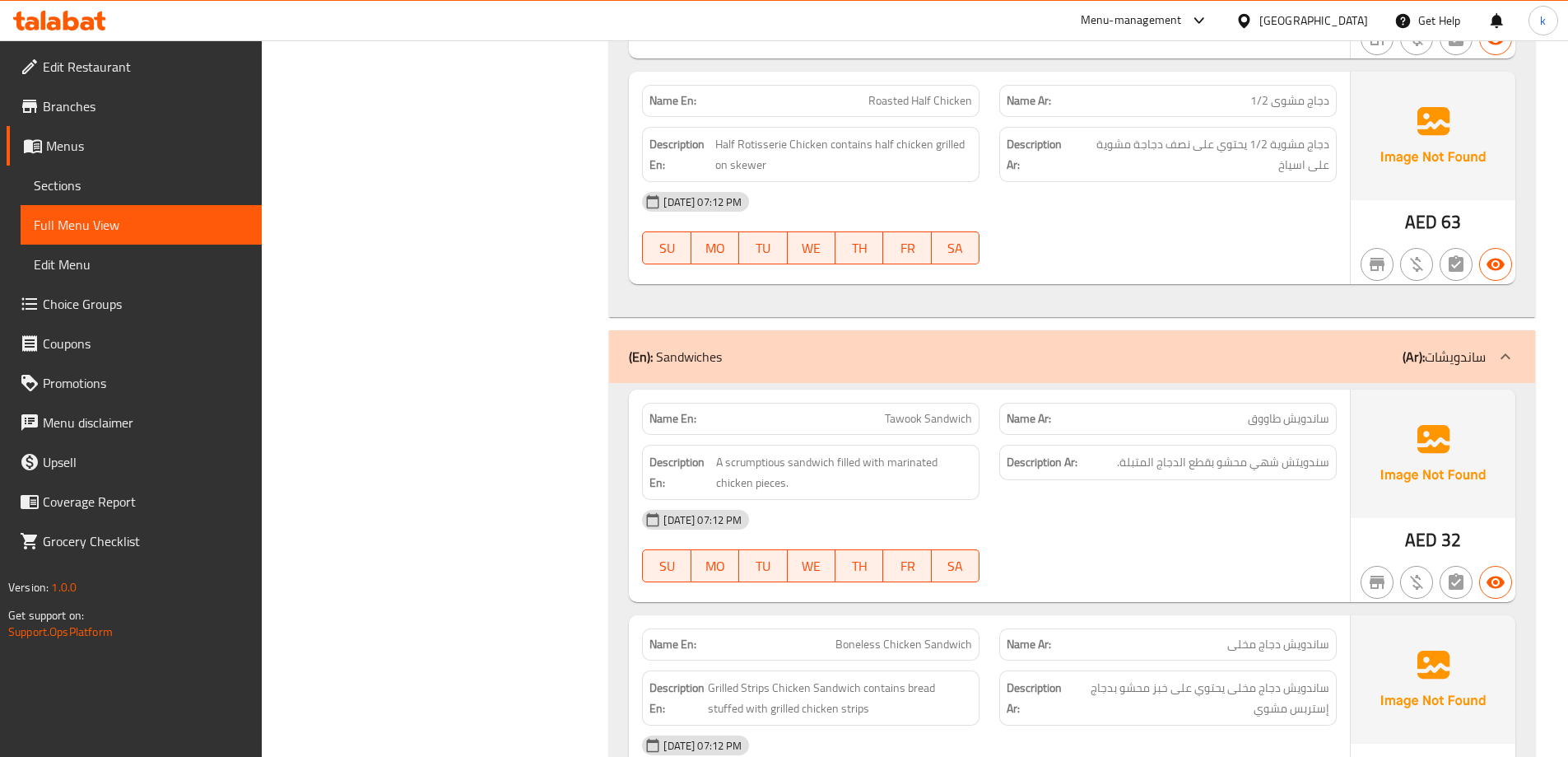
click at [916, 410] on span "Tawook Sandwich" at bounding box center [928, 418] width 87 height 17
copy span "Tawook Sandwich"
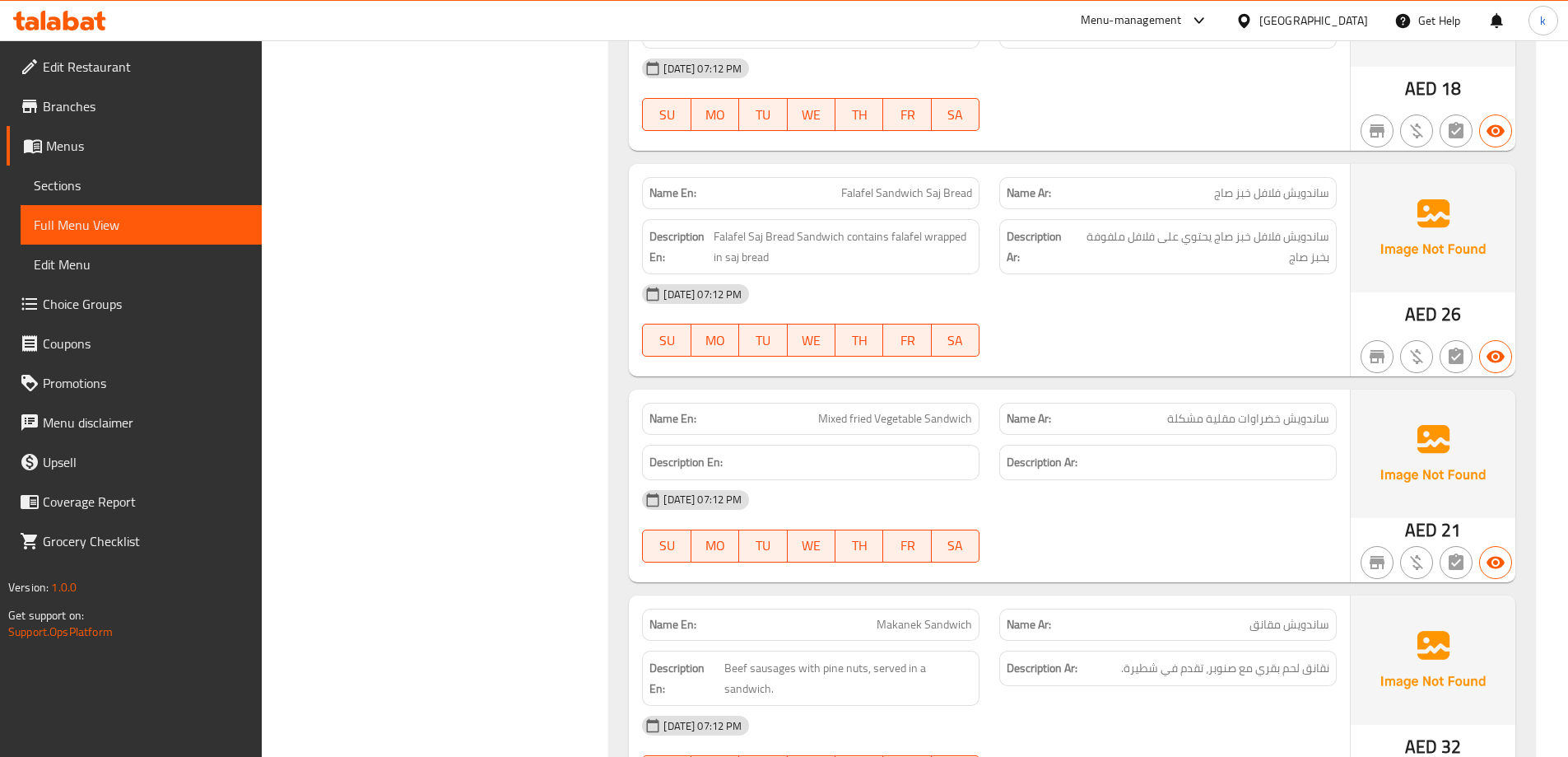
click at [932, 616] on span "Makanek Sandwich" at bounding box center [924, 624] width 95 height 17
copy span "Makanek Sandwich"
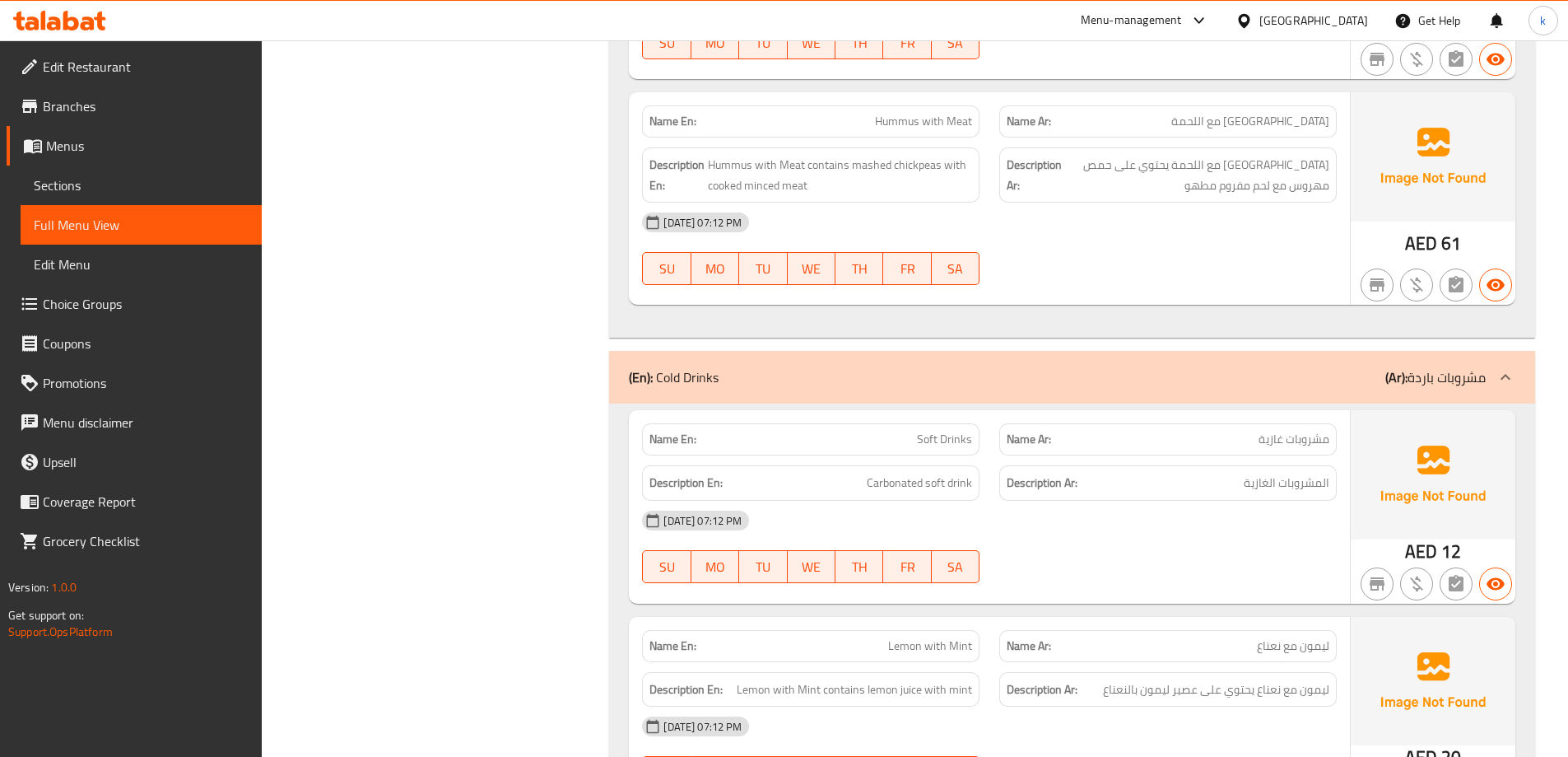
scroll to position [13364, 0]
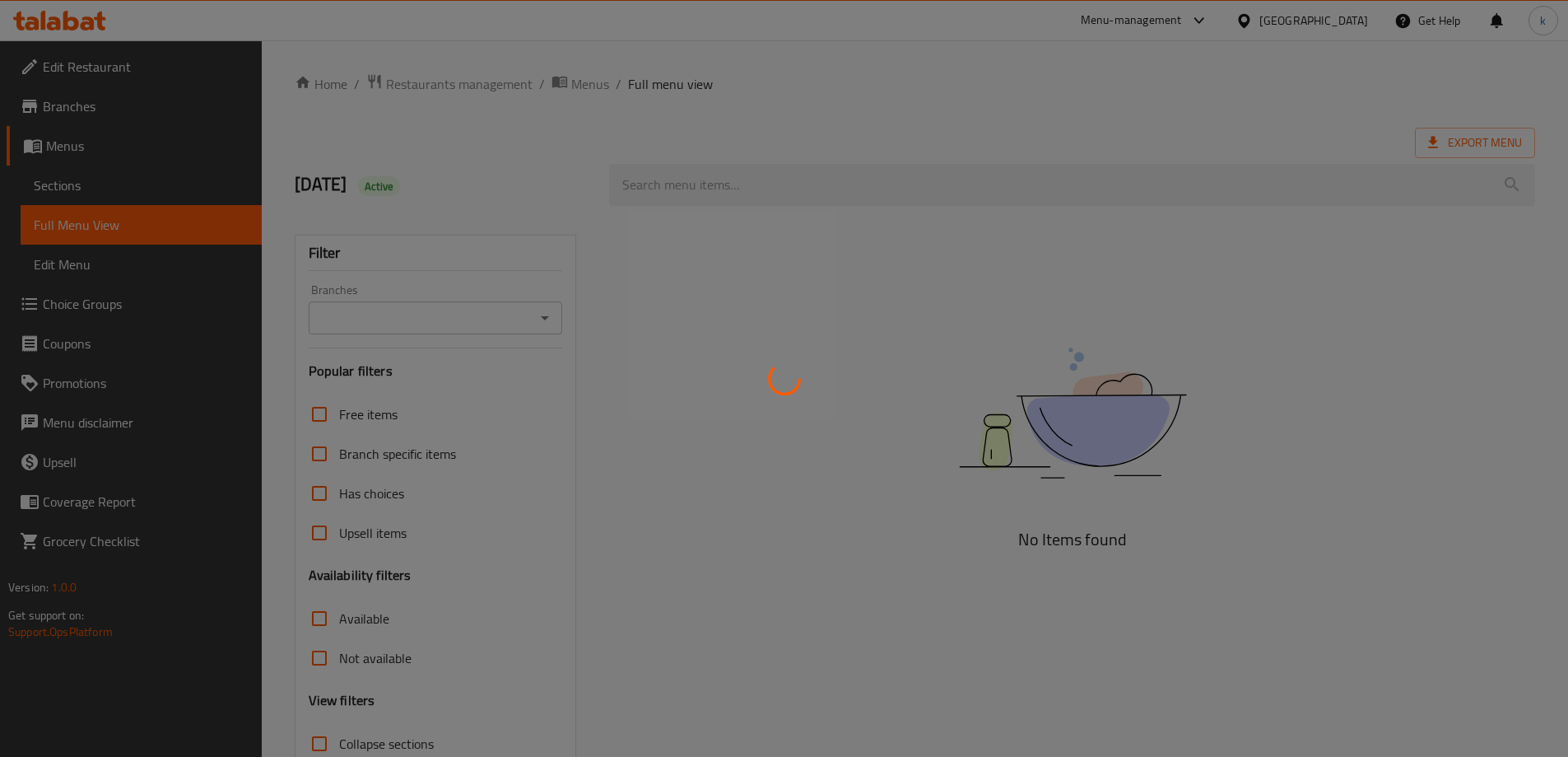
click at [101, 182] on div at bounding box center [784, 378] width 1568 height 757
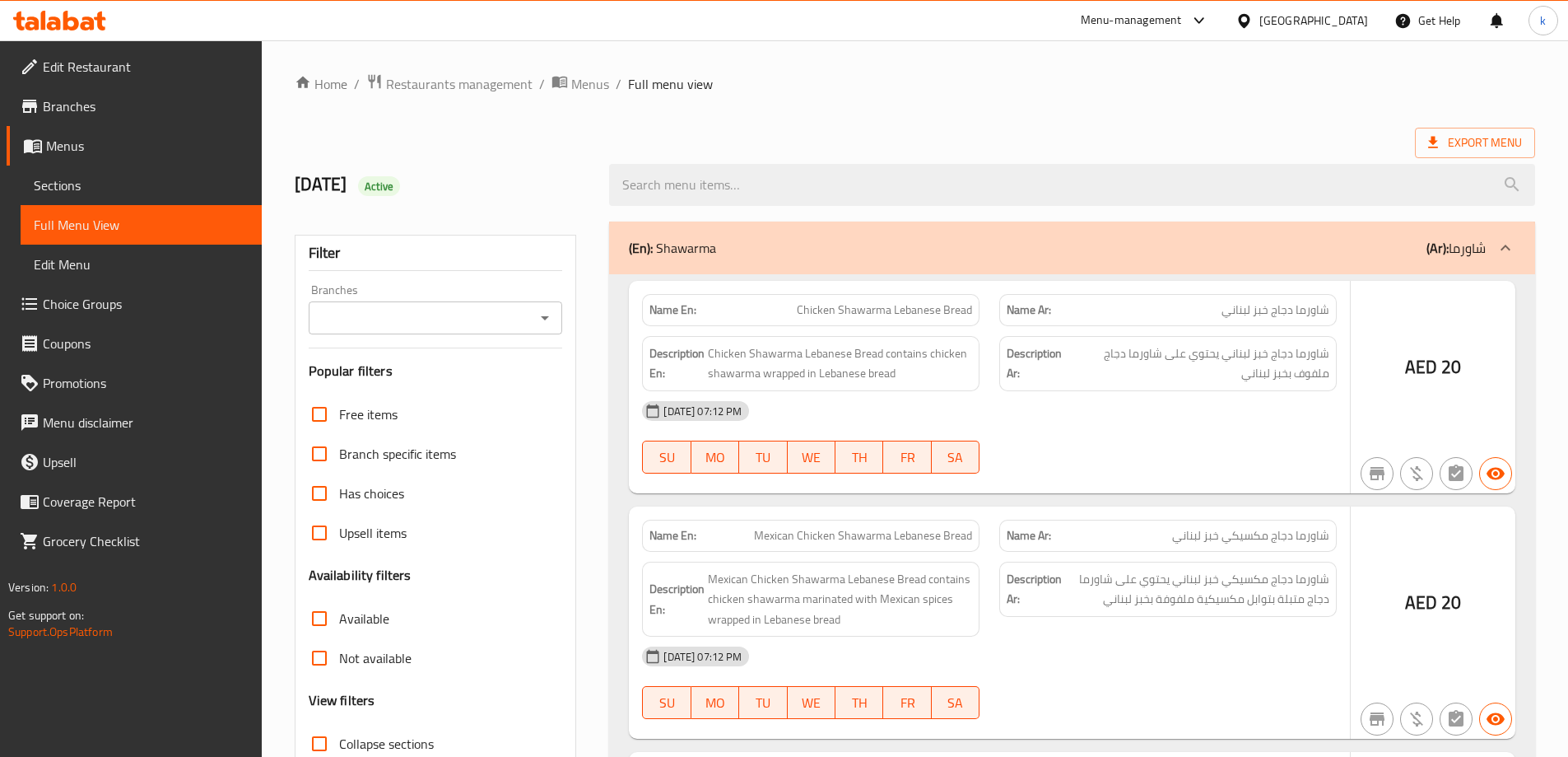
click at [65, 180] on div at bounding box center [784, 378] width 1568 height 757
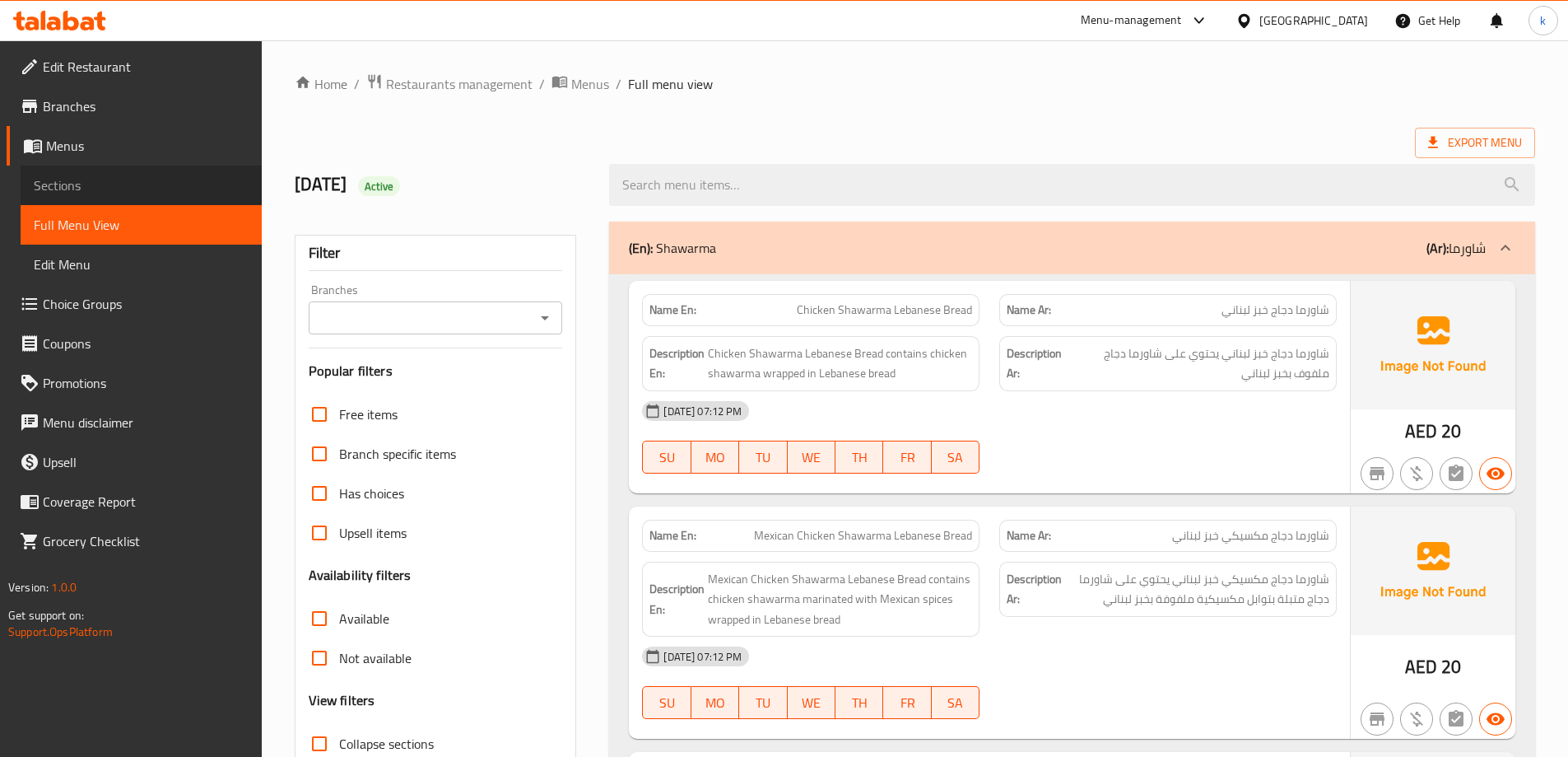
click at [176, 186] on span "Sections" at bounding box center [141, 184] width 215 height 20
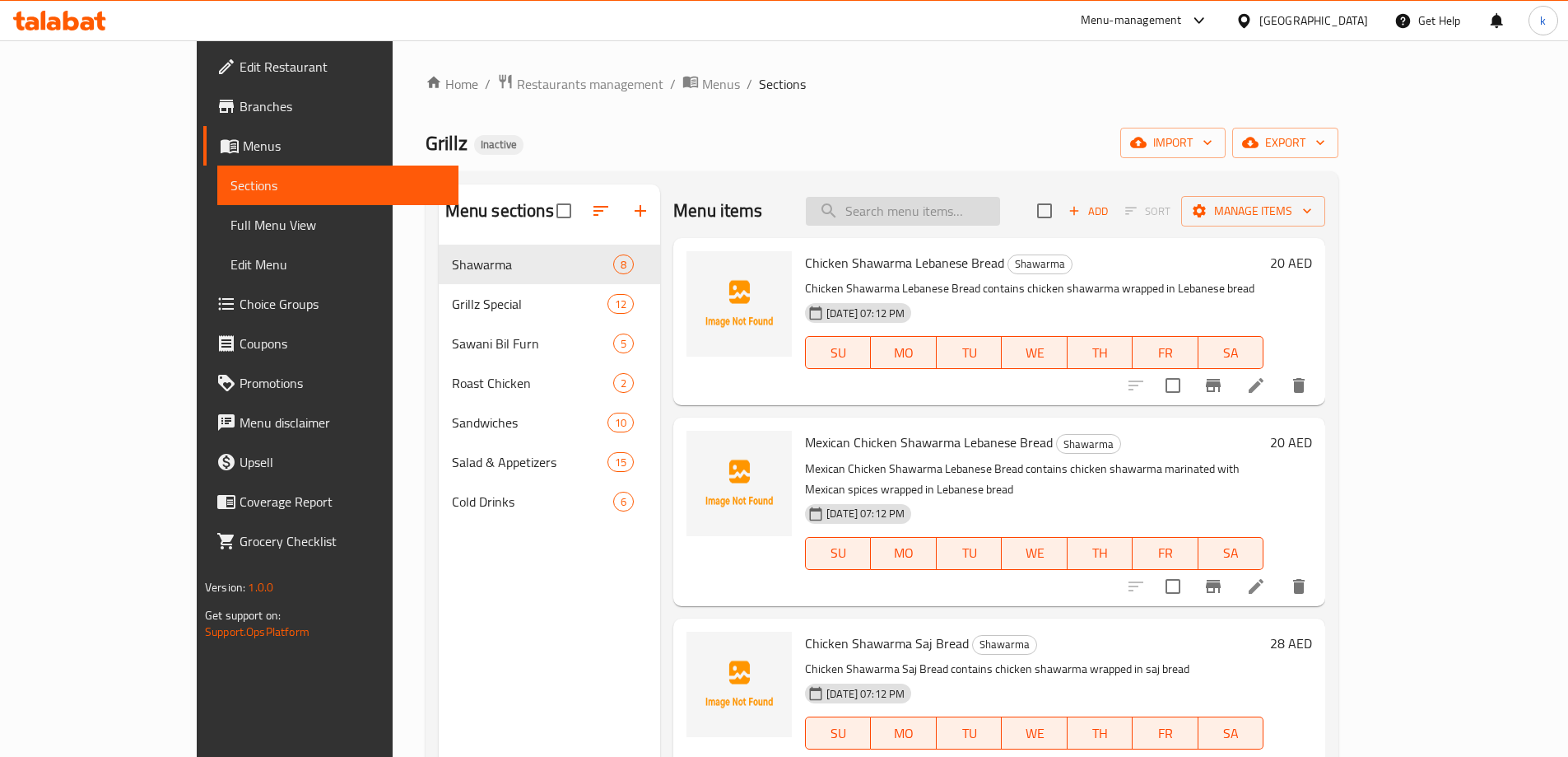
click at [988, 205] on input "search" at bounding box center [903, 210] width 194 height 29
paste input "Grilled Shish Tawook Sandwich"
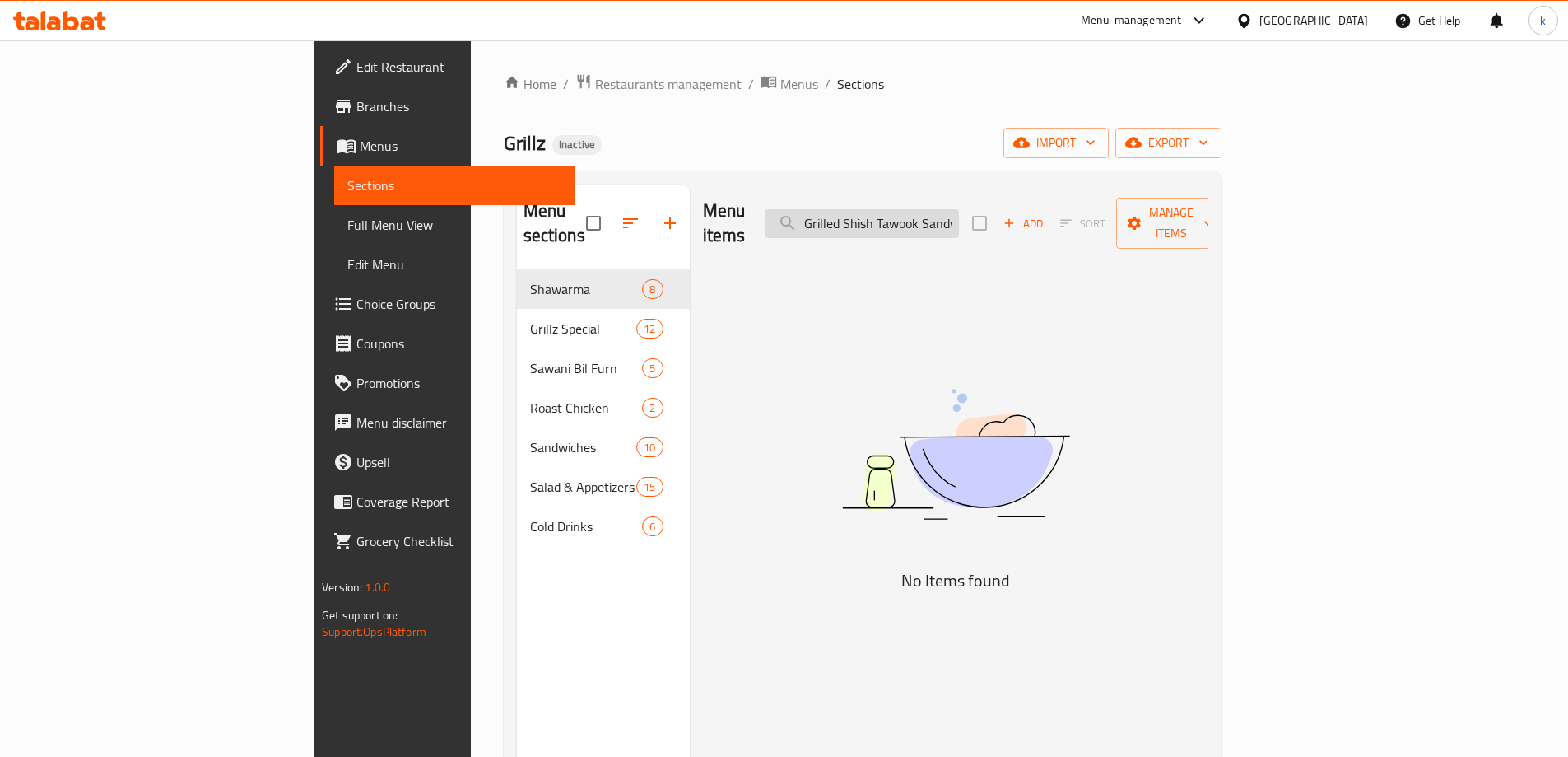
click at [959, 221] on input "Grilled Shish Tawook Sandwich" at bounding box center [861, 223] width 194 height 29
paste input "Makane"
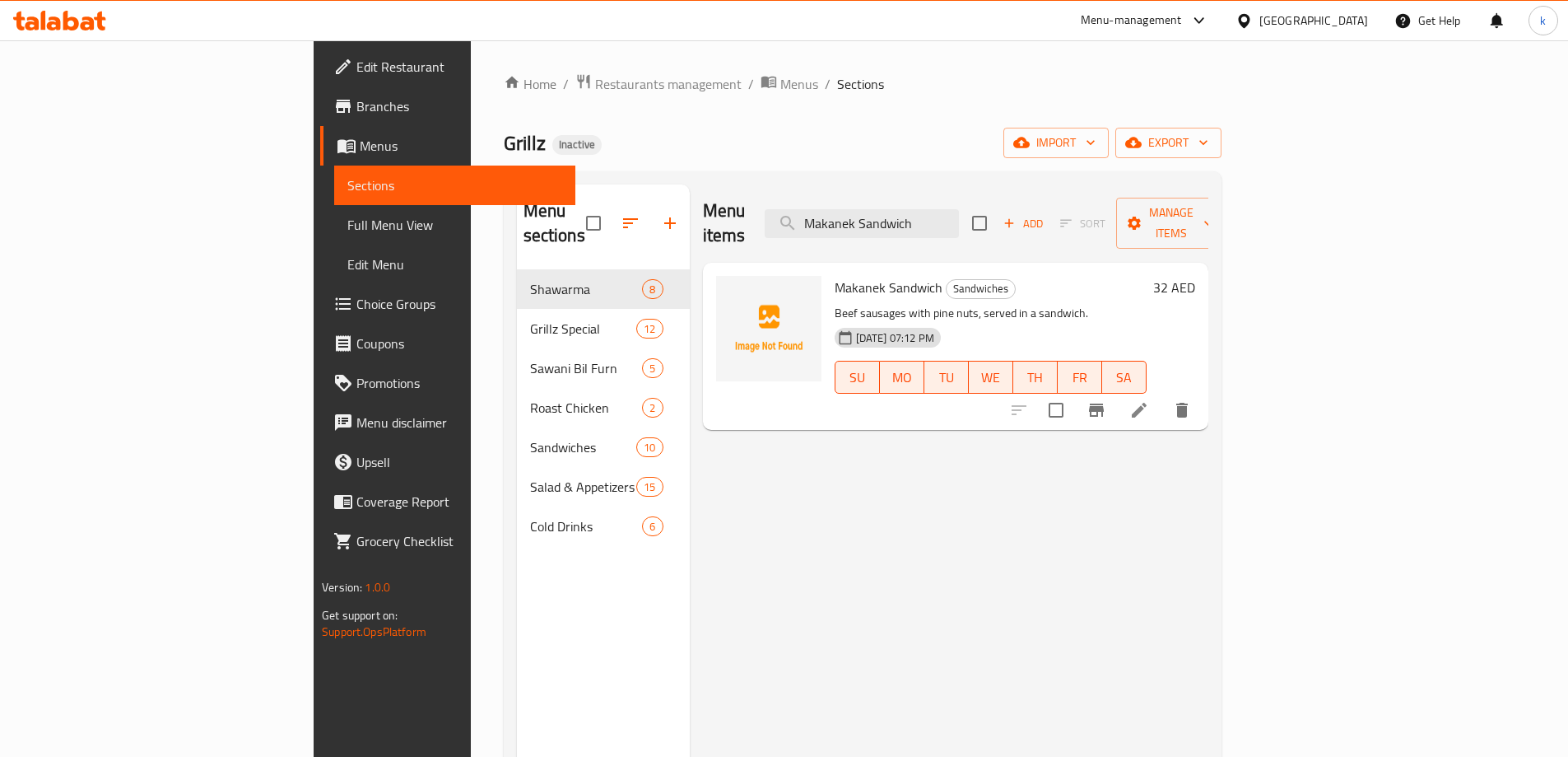
type input "Makanek Sandwich"
click at [1162, 395] on li at bounding box center [1139, 410] width 46 height 29
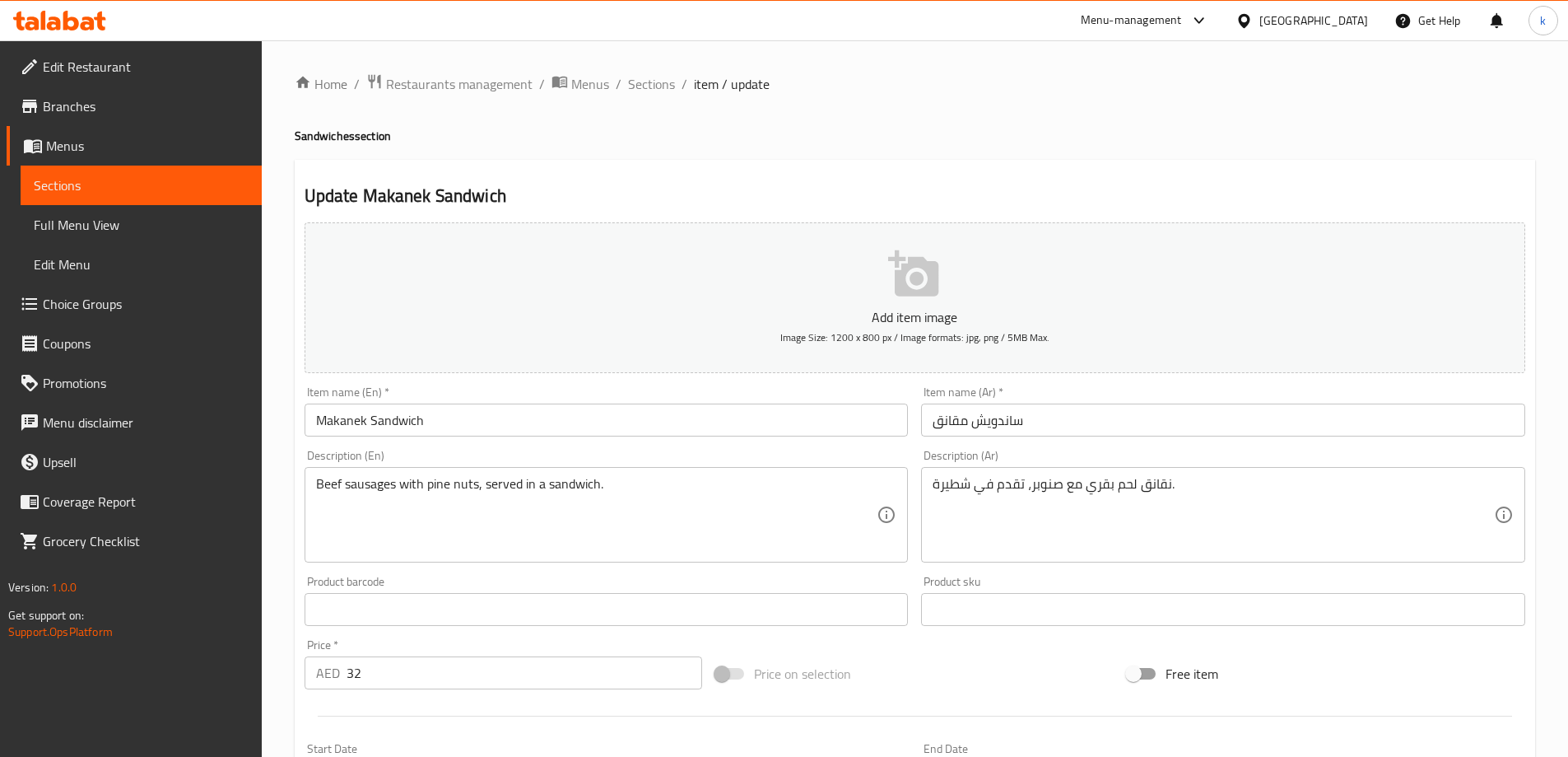
click at [1074, 475] on div "نقانق لحم بقري مع صنوبر، تقدم في شطيرة. Description (Ar)" at bounding box center [1223, 514] width 604 height 95
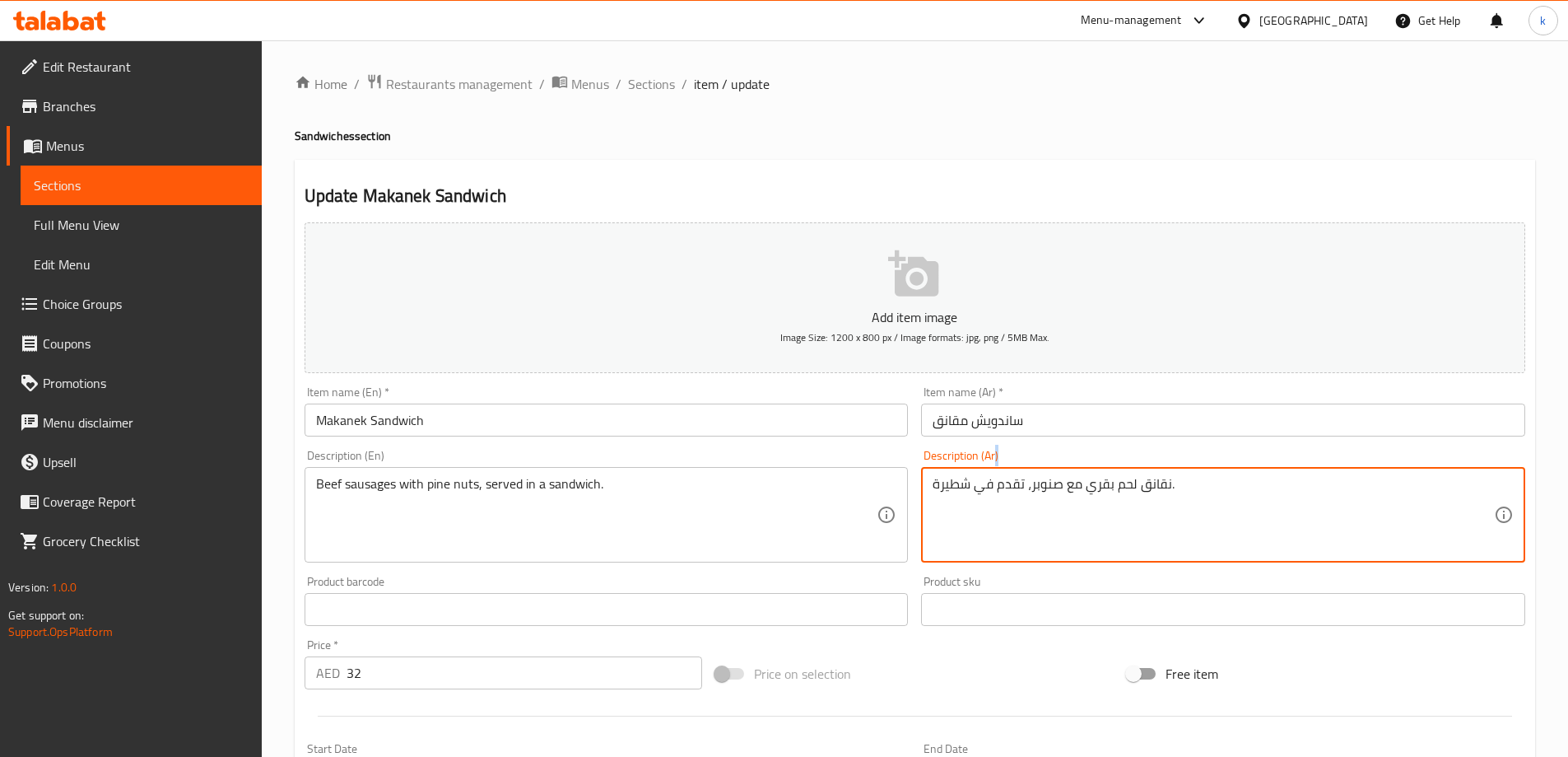
click at [1074, 475] on div "نقانق لحم بقري مع صنوبر، تقدم في شطيرة. Description (Ar)" at bounding box center [1223, 514] width 604 height 95
click at [1097, 488] on textarea "نقانق لحم بقري مع صنوبر، تقدم في شطيرة." at bounding box center [1213, 515] width 561 height 78
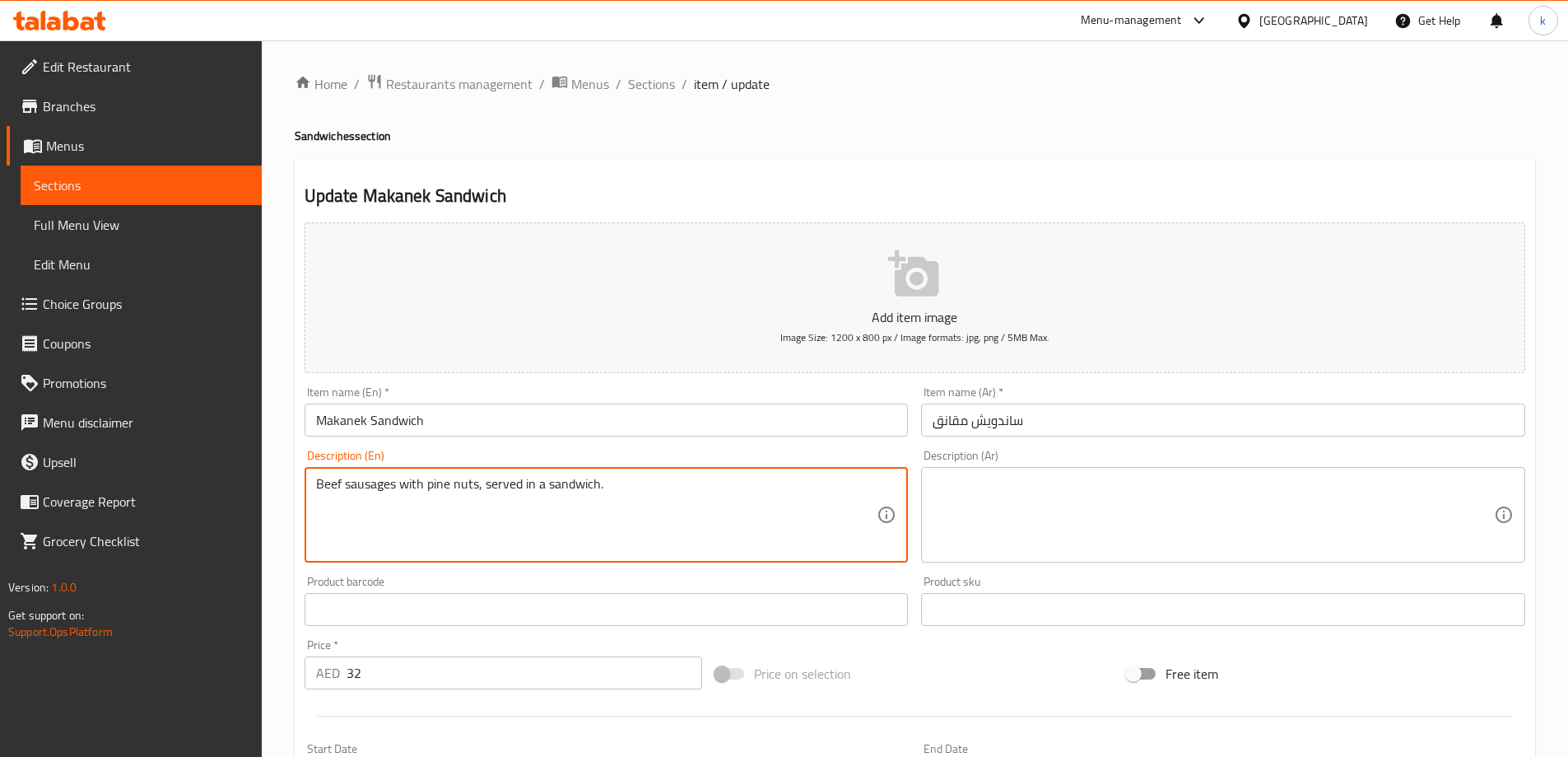
click at [545, 476] on textarea "Beef sausages with pine nuts, served in a sandwich." at bounding box center [597, 515] width 561 height 78
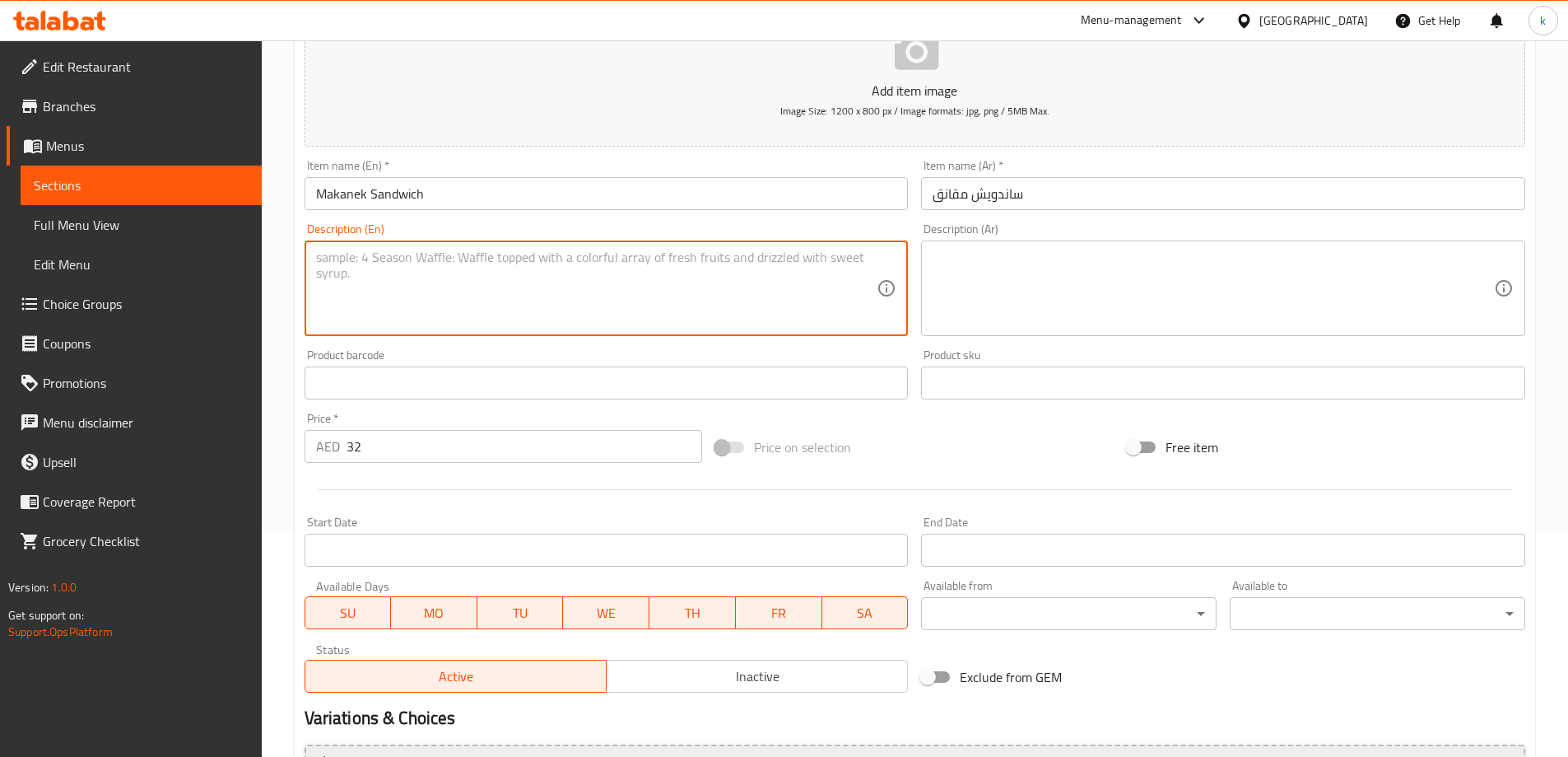
scroll to position [407, 0]
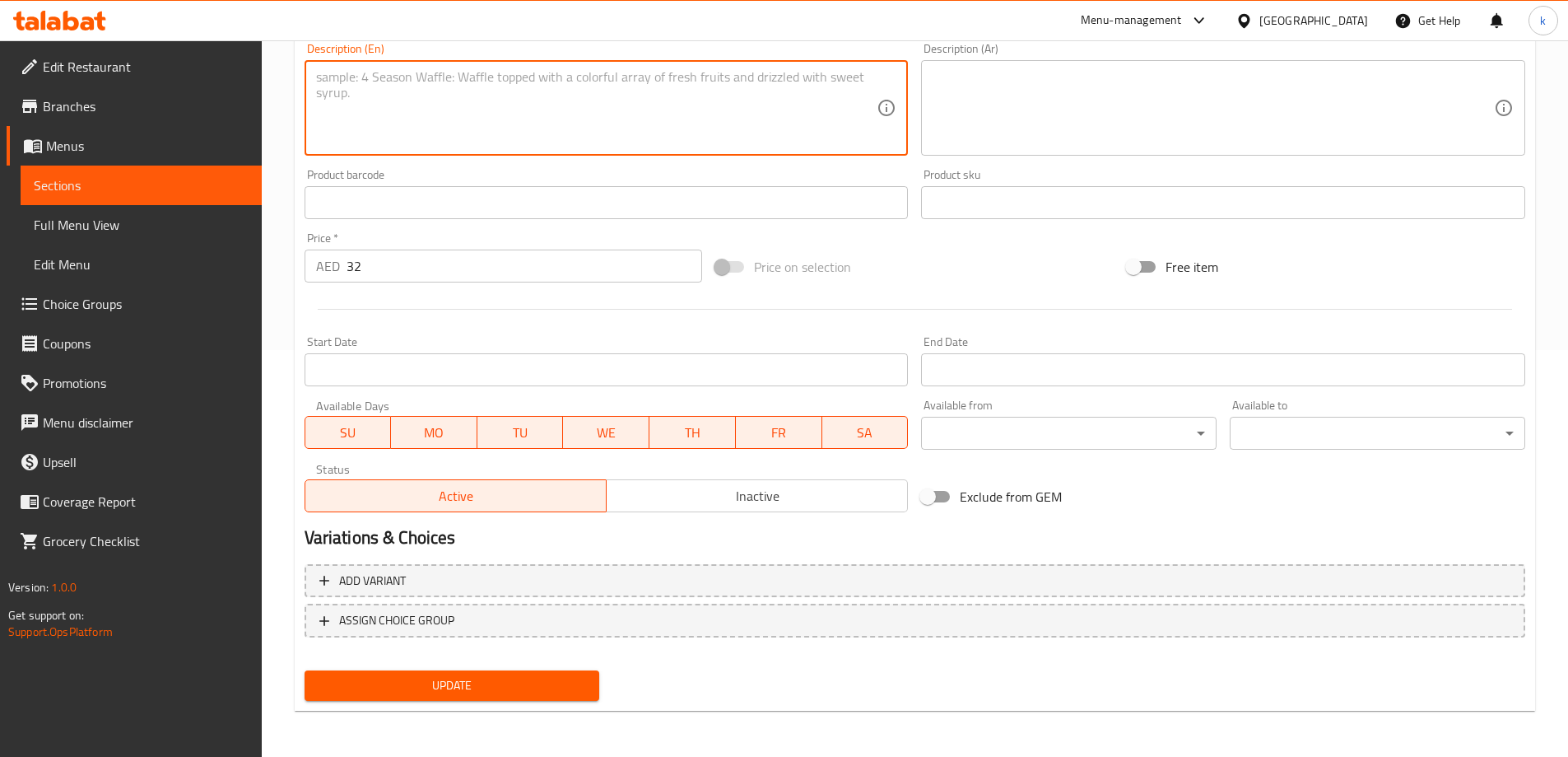
click at [474, 693] on span "Update" at bounding box center [452, 686] width 269 height 21
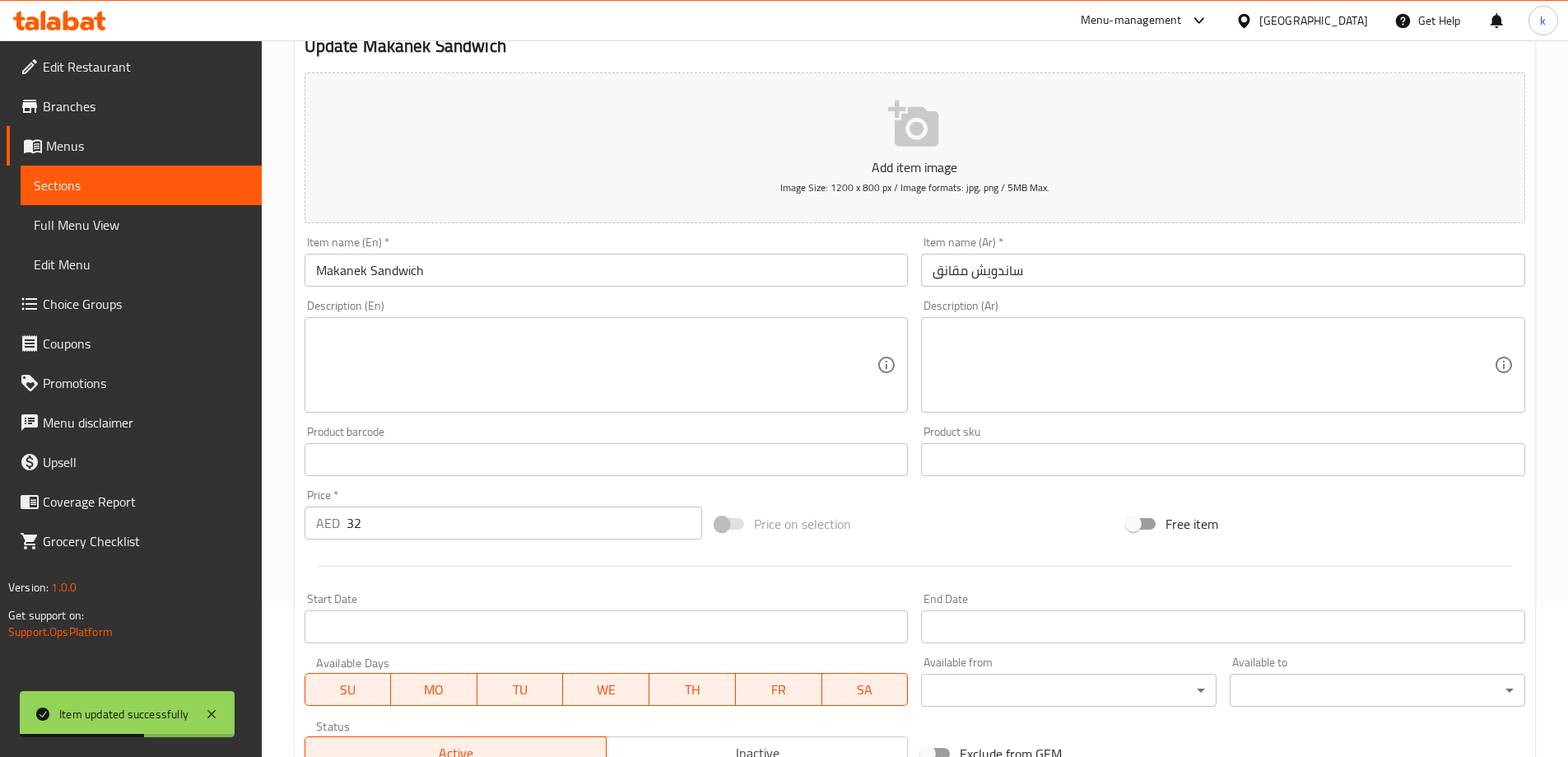
scroll to position [0, 0]
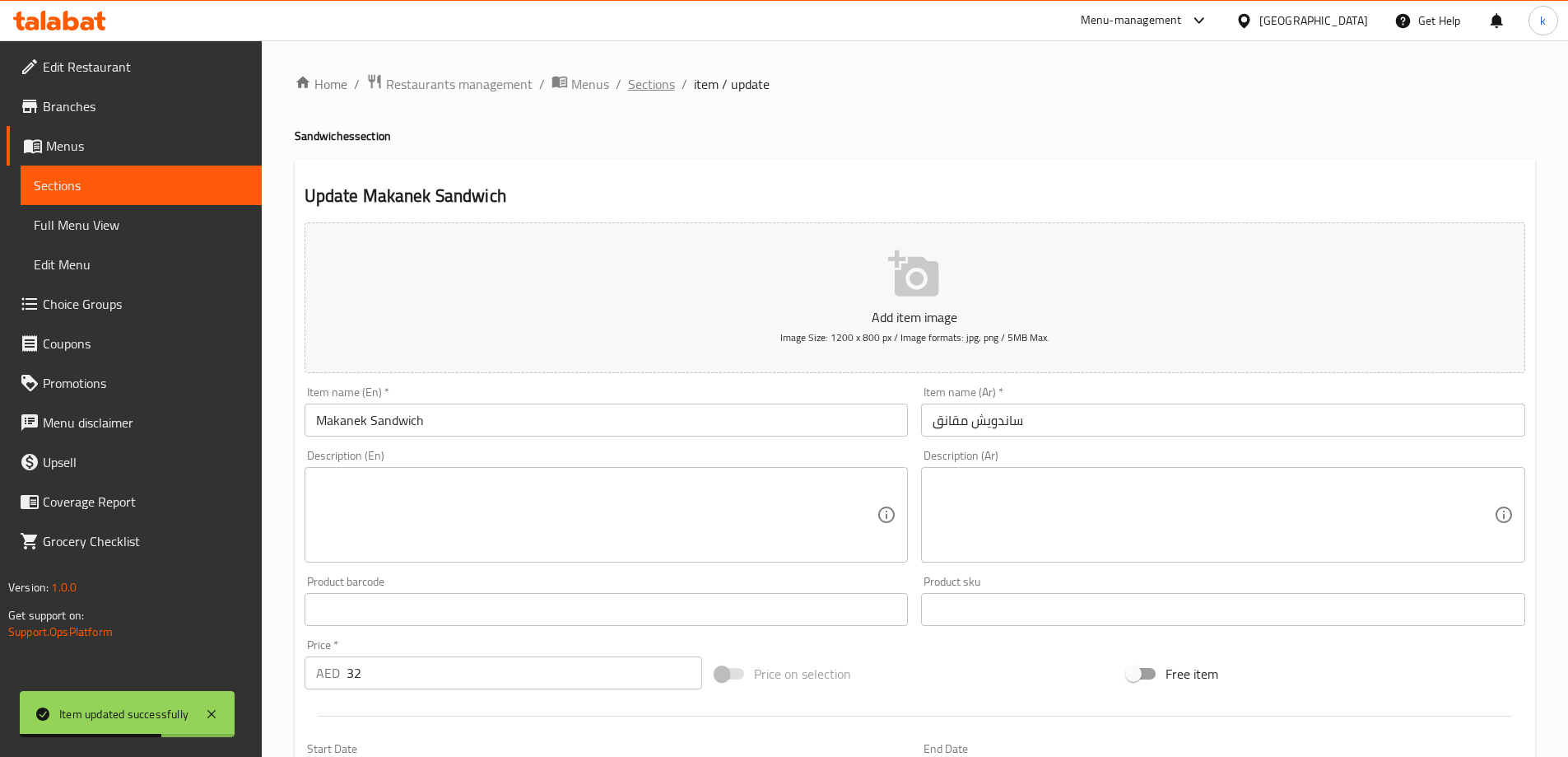
click at [636, 94] on span "Sections" at bounding box center [651, 84] width 47 height 20
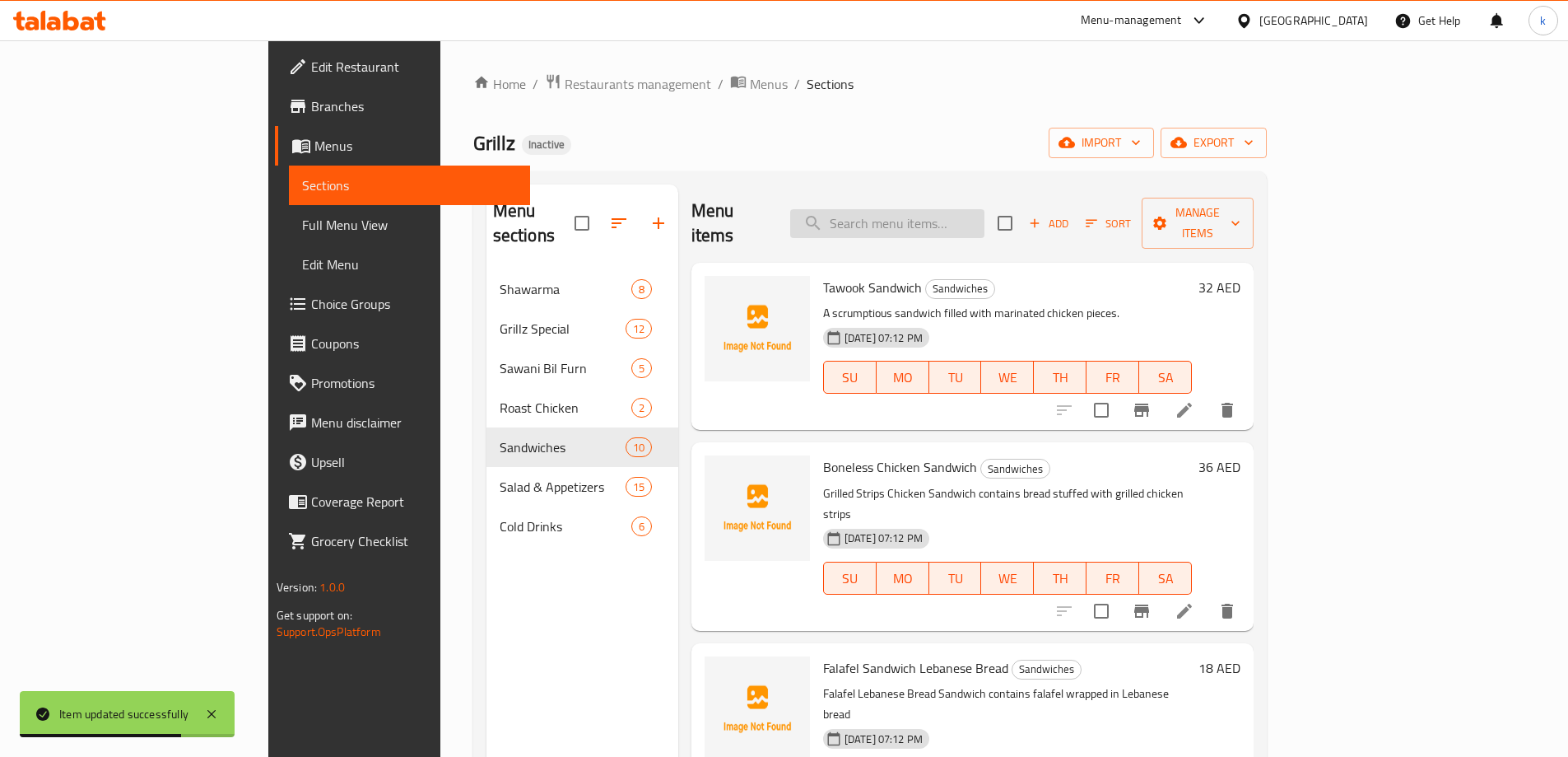
click at [977, 209] on input "search" at bounding box center [887, 223] width 194 height 29
paste input "(Content not found in the library.)"
type input "(Content not found in the library.)"
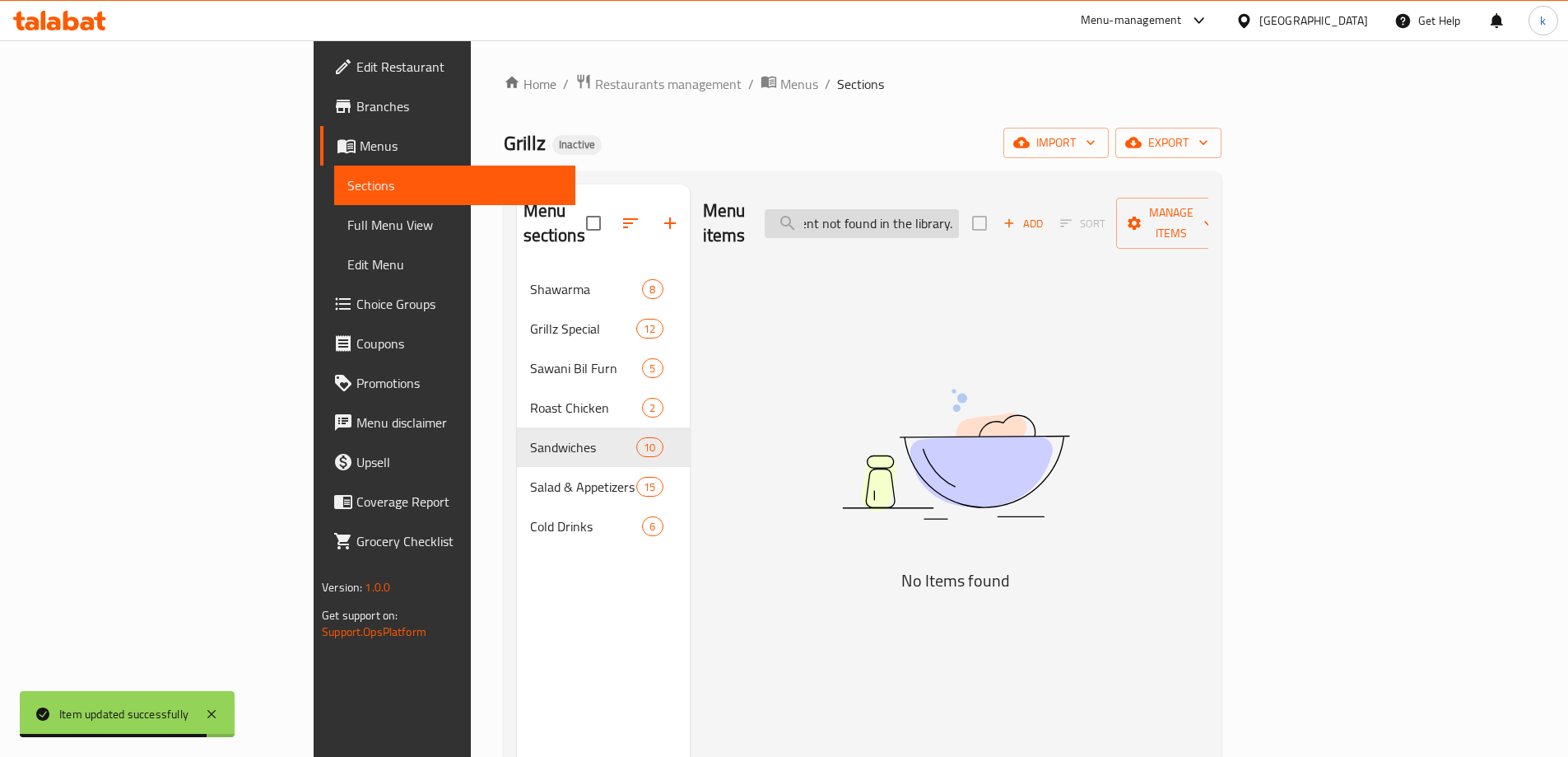
click at [959, 209] on input "(Content not found in the library.)" at bounding box center [861, 223] width 194 height 29
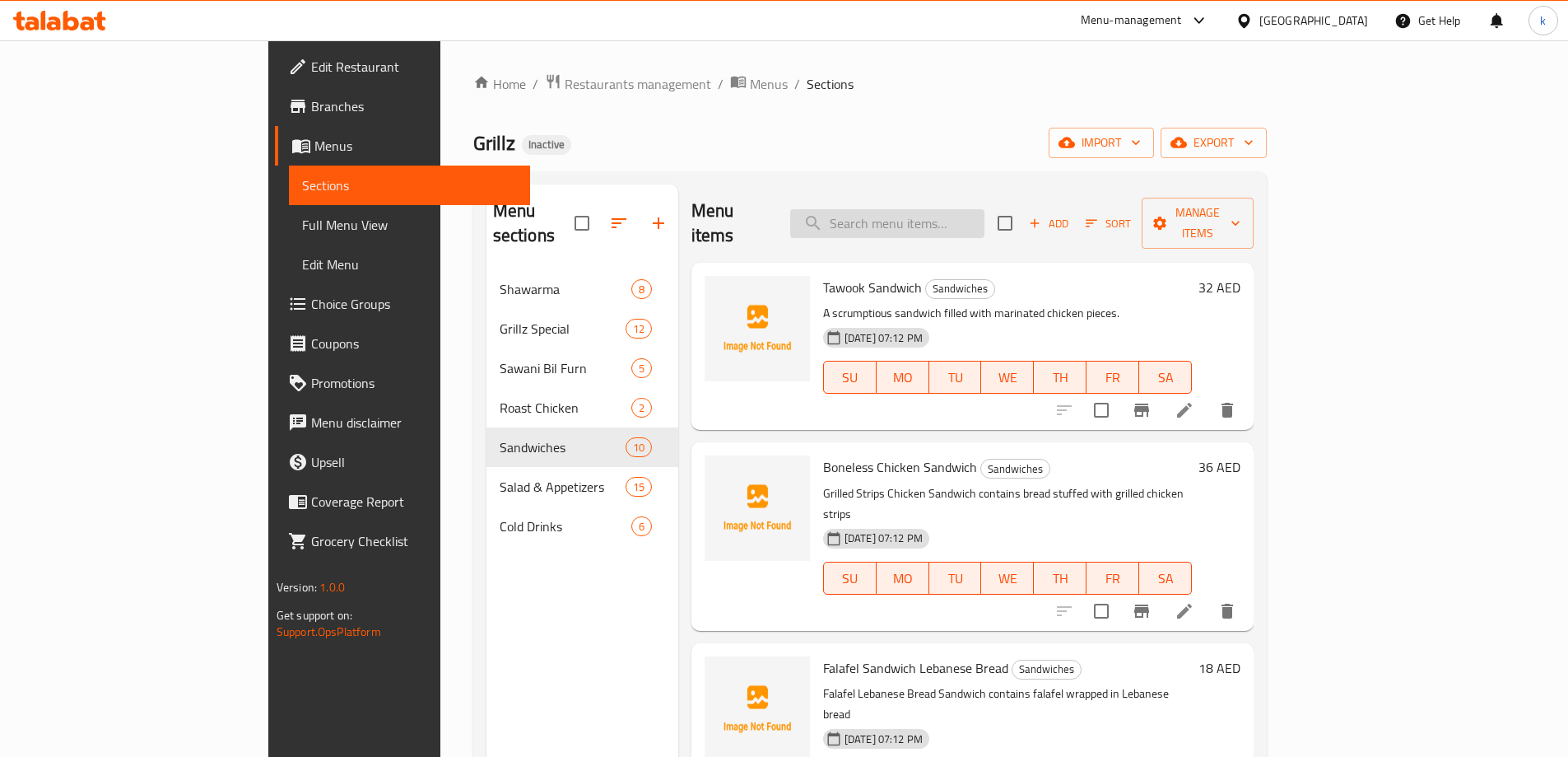
click at [984, 209] on input "search" at bounding box center [887, 223] width 194 height 29
paste input "Crispy Sandwich"
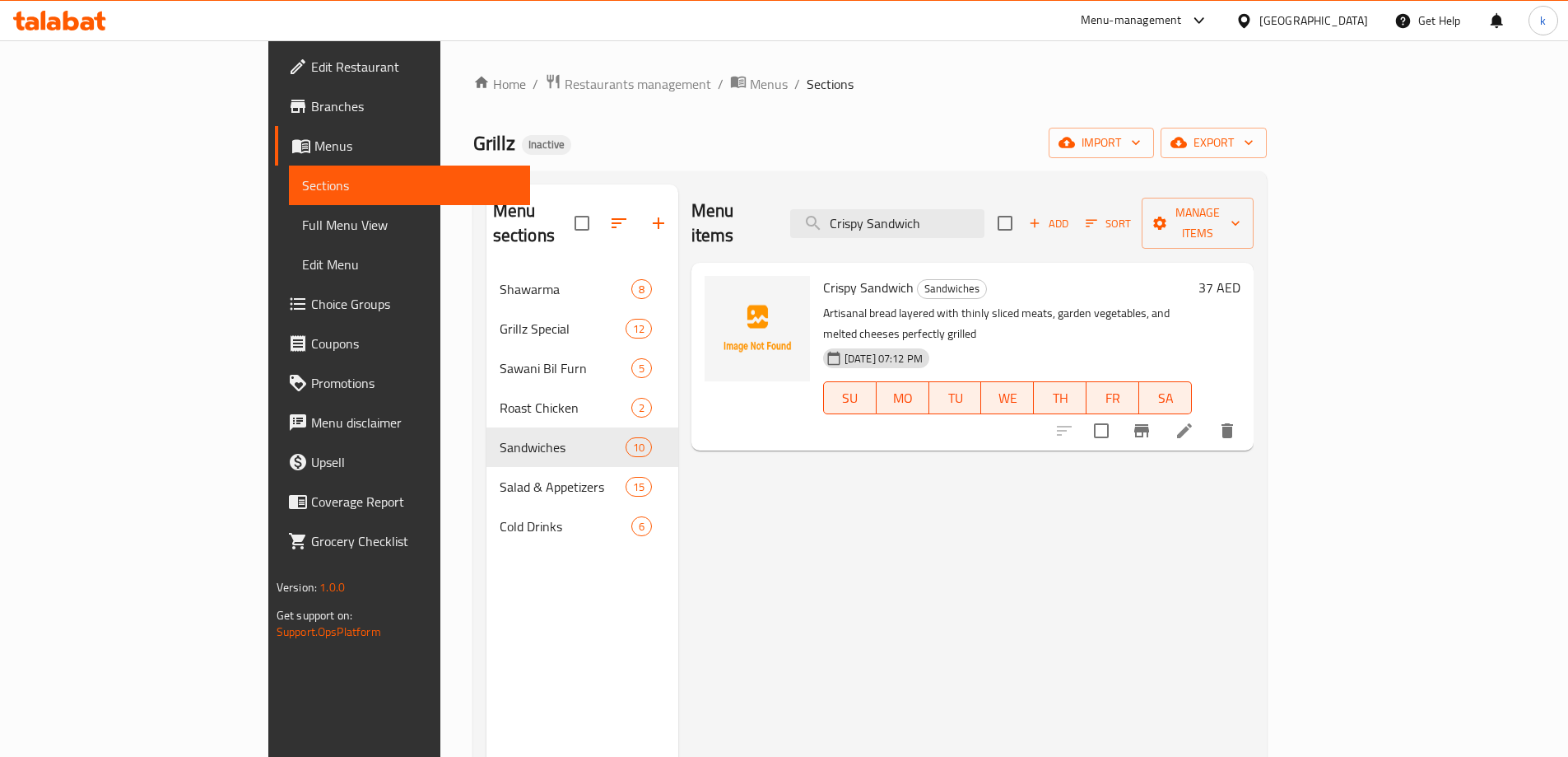
type input "Crispy Sandwich"
click at [1194, 421] on icon at bounding box center [1184, 430] width 20 height 20
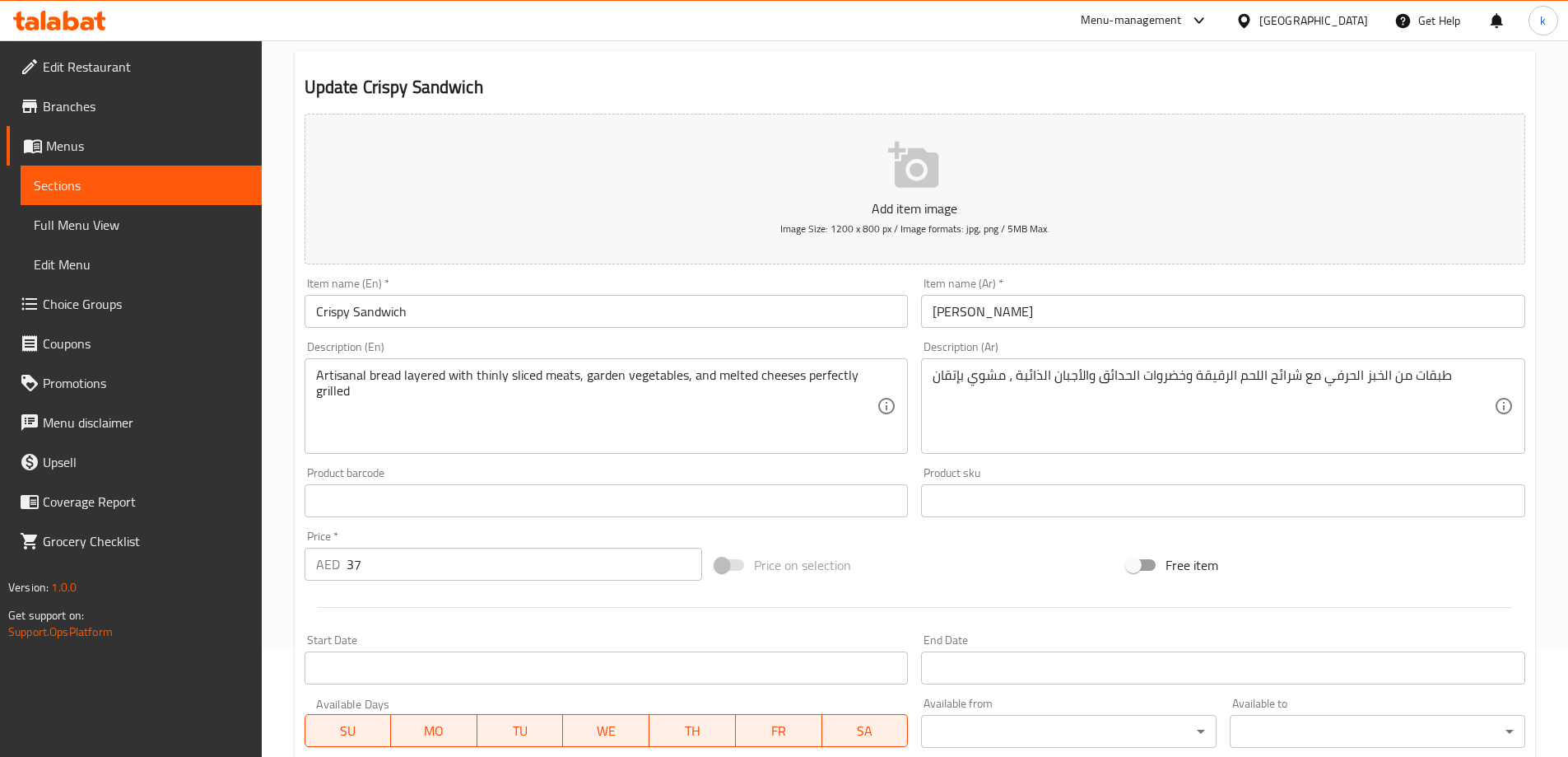
scroll to position [329, 0]
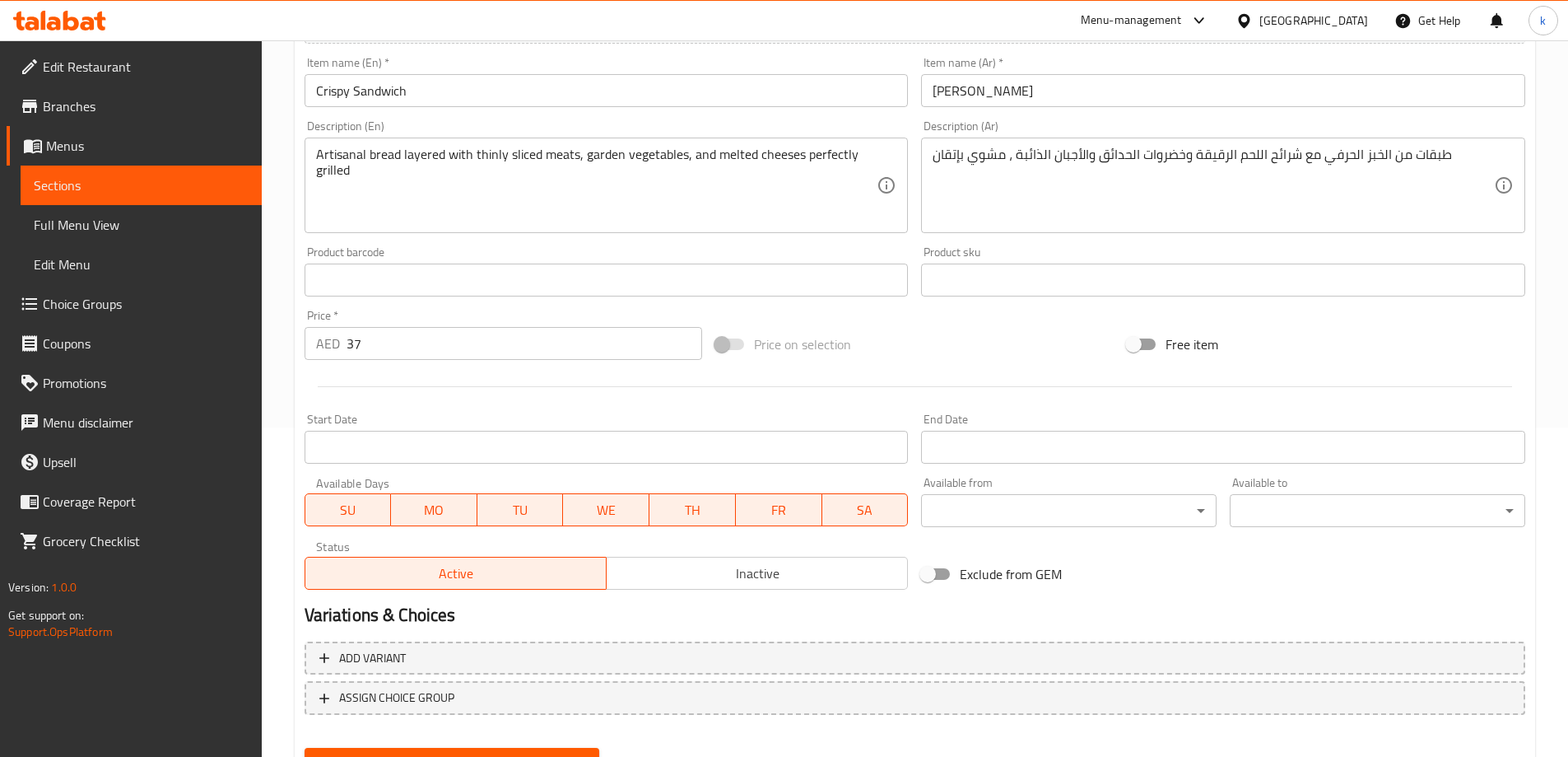
click at [1031, 149] on textarea "طبقات من الخبز الحرفي مع شرائح اللحم الرقيقة وخضروات الحدائق والأجبان الذائبة ،…" at bounding box center [1213, 185] width 561 height 78
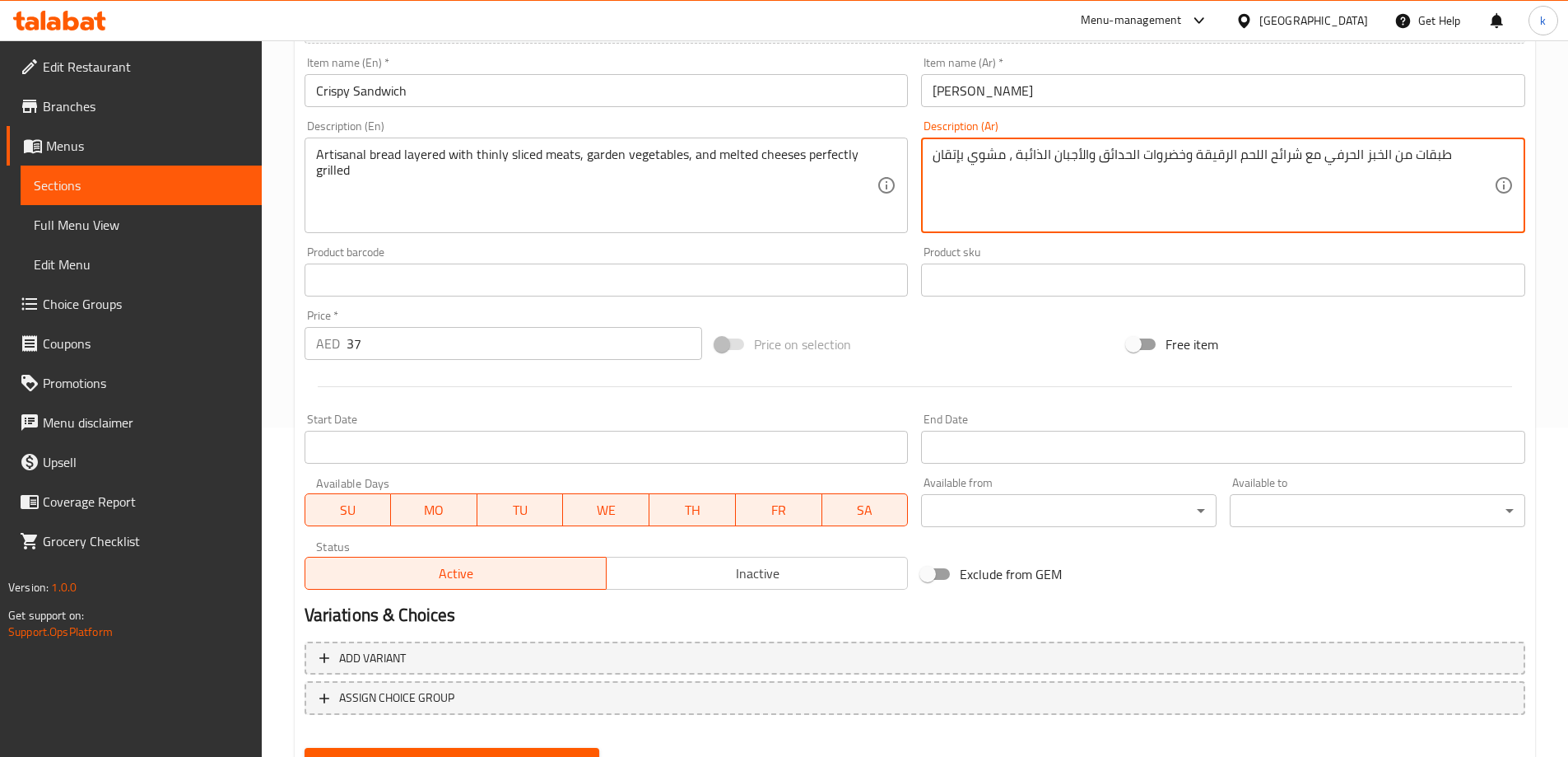
click at [1031, 149] on textarea "طبقات من الخبز الحرفي مع شرائح اللحم الرقيقة وخضروات الحدائق والأجبان الذائبة ،…" at bounding box center [1213, 185] width 561 height 78
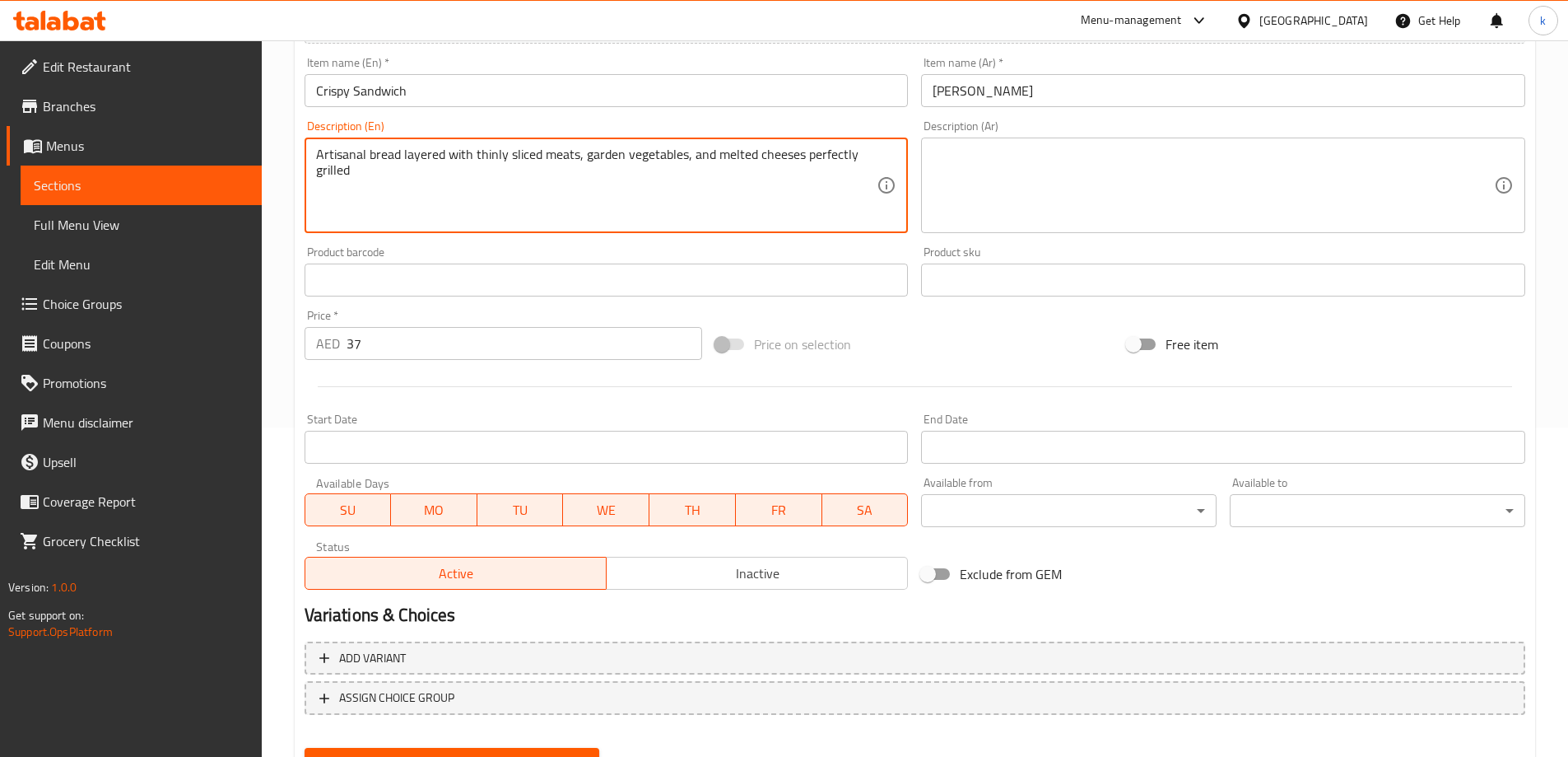
click at [380, 171] on textarea "Artisanal bread layered with thinly sliced meats, garden vegetables, and melted…" at bounding box center [597, 185] width 561 height 78
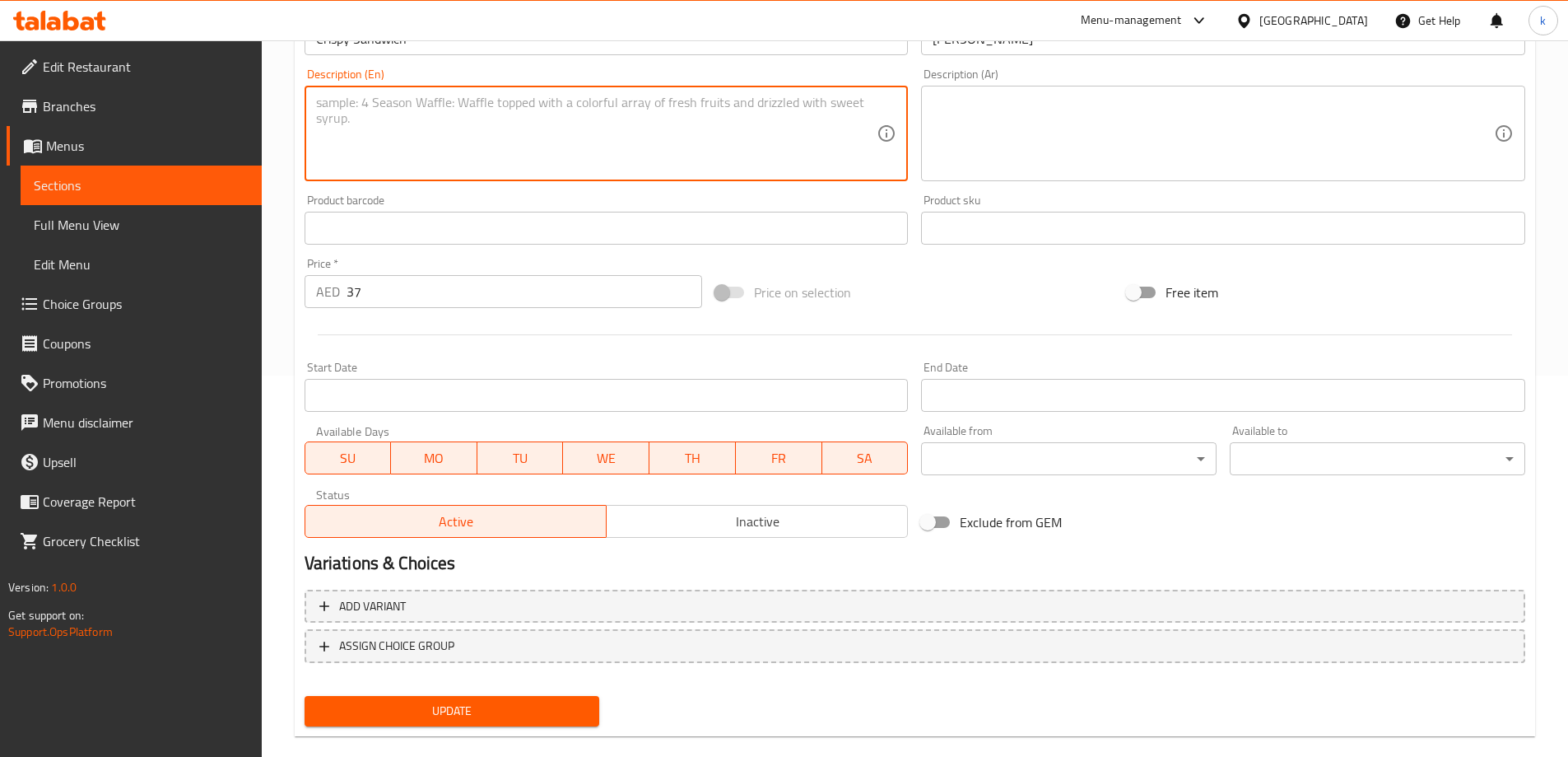
scroll to position [407, 0]
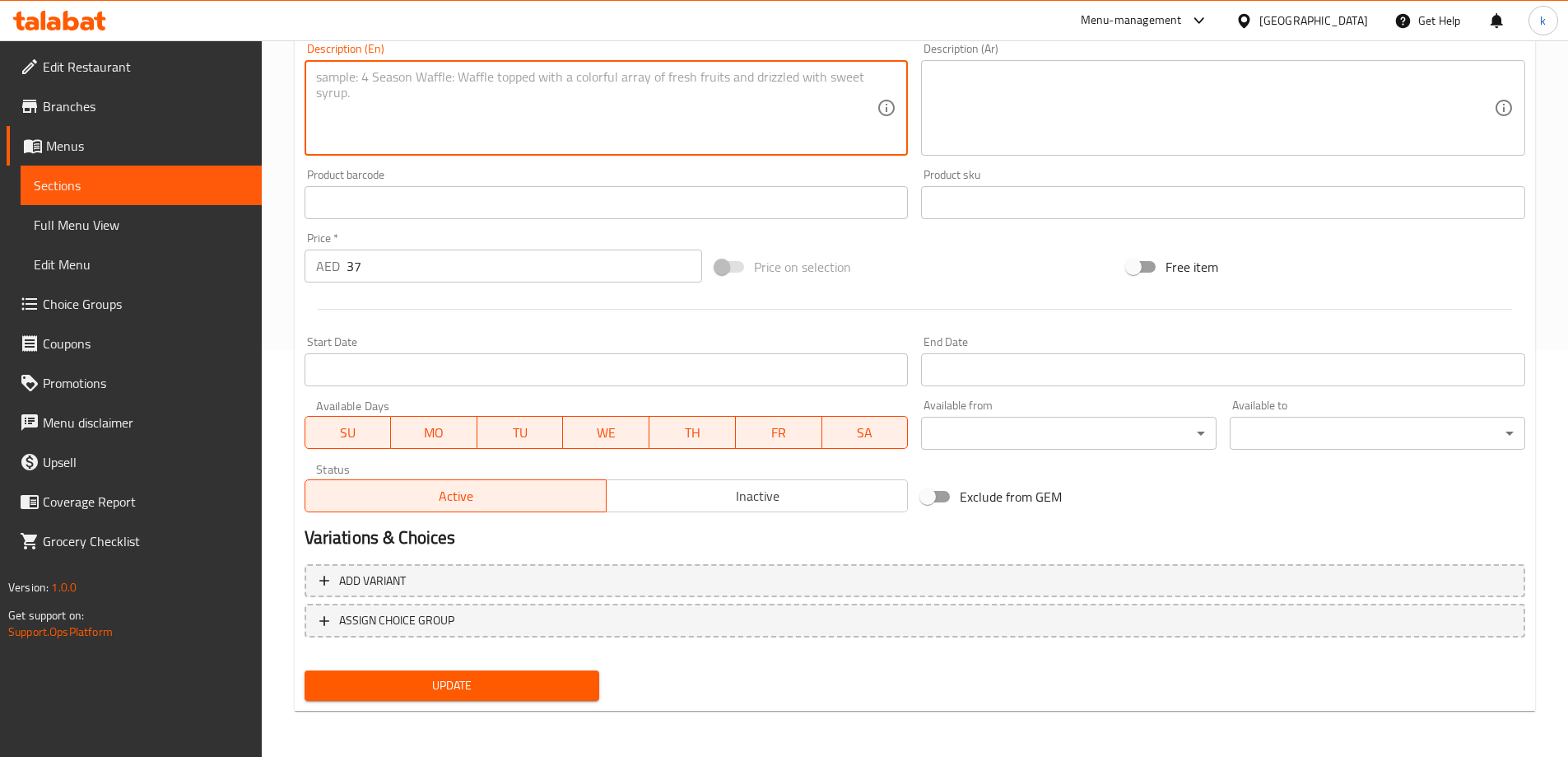
click at [470, 696] on button "Update" at bounding box center [452, 685] width 295 height 30
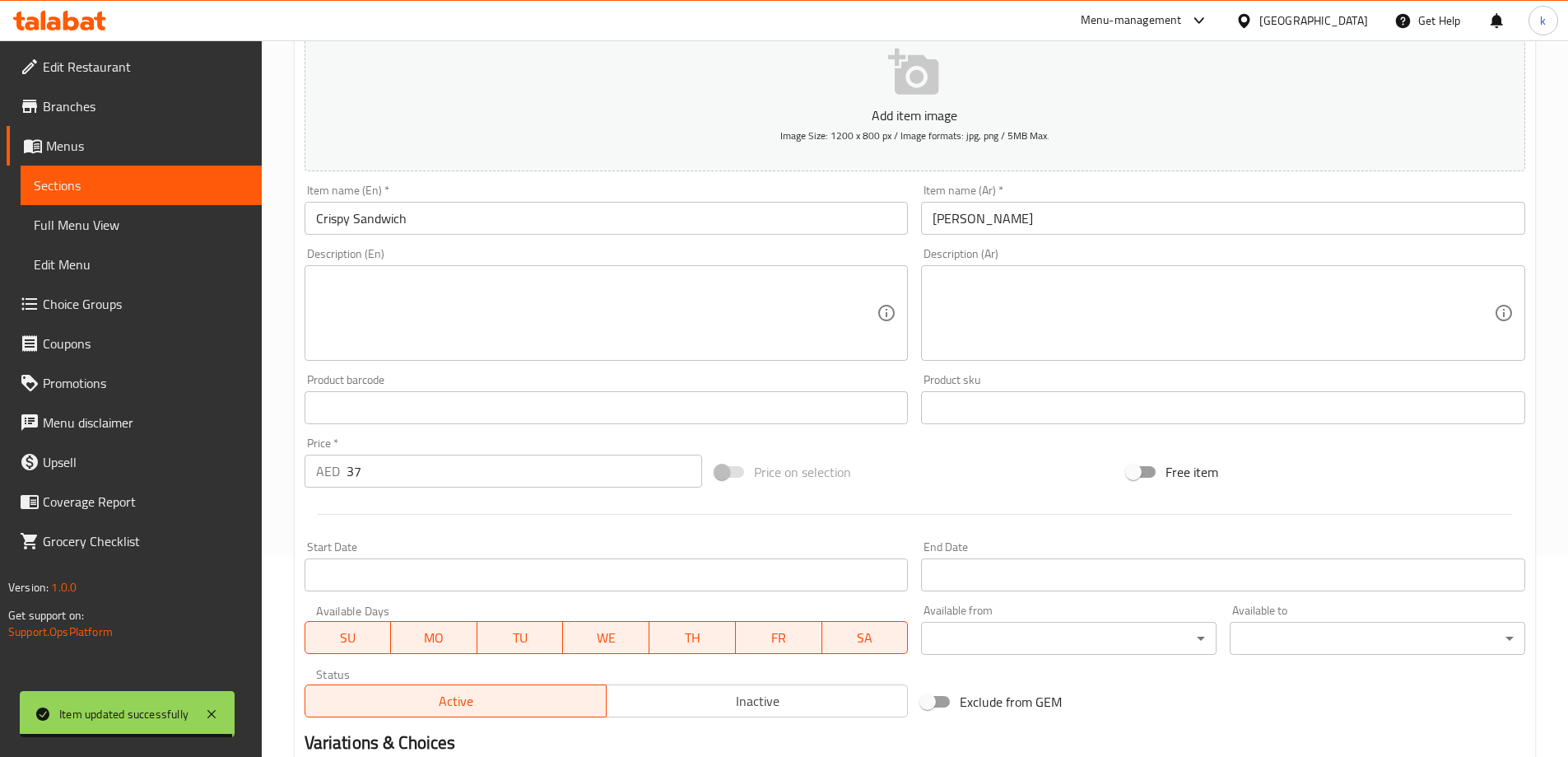
scroll to position [0, 0]
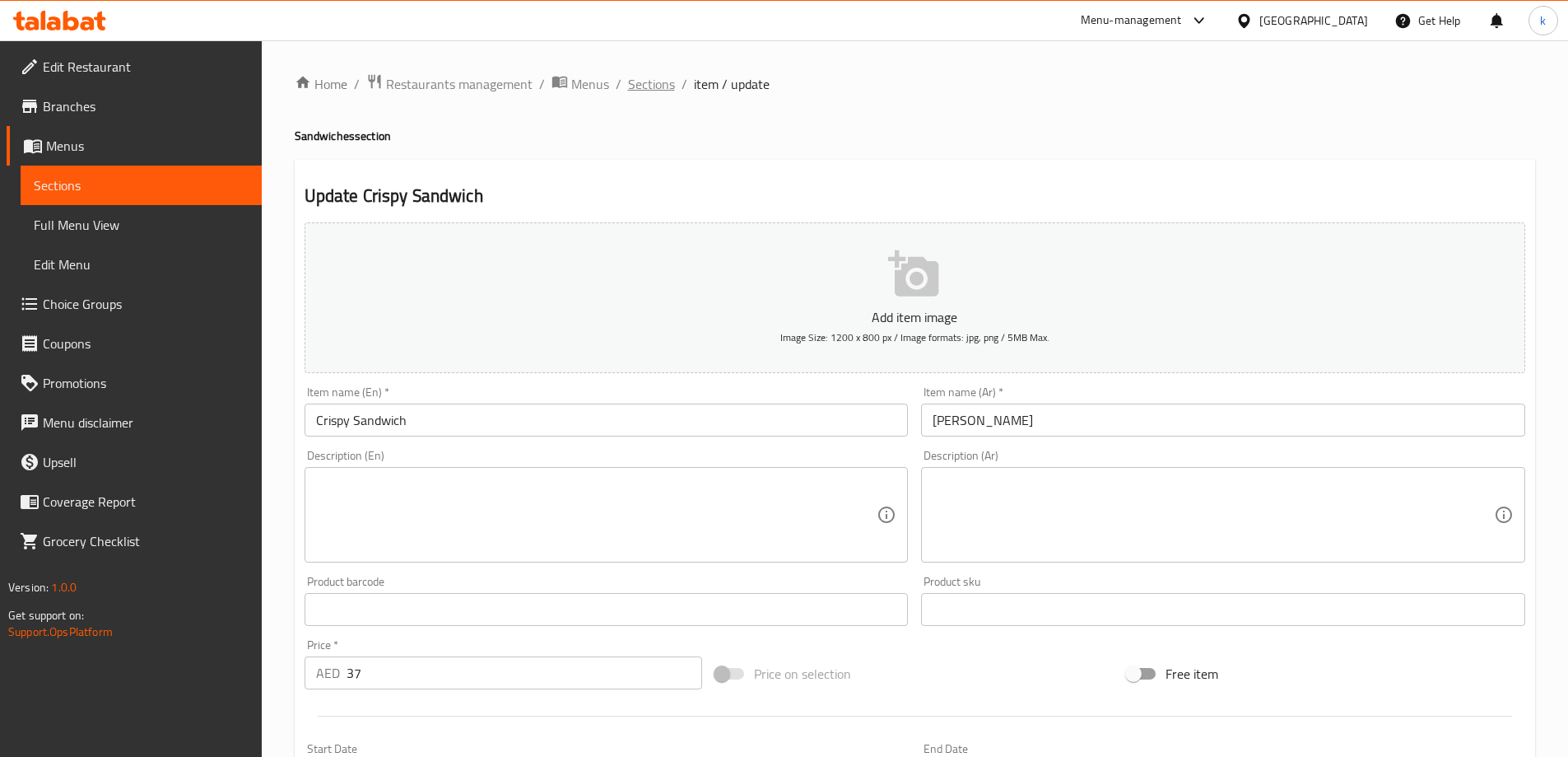
click at [636, 88] on span "Sections" at bounding box center [651, 84] width 47 height 20
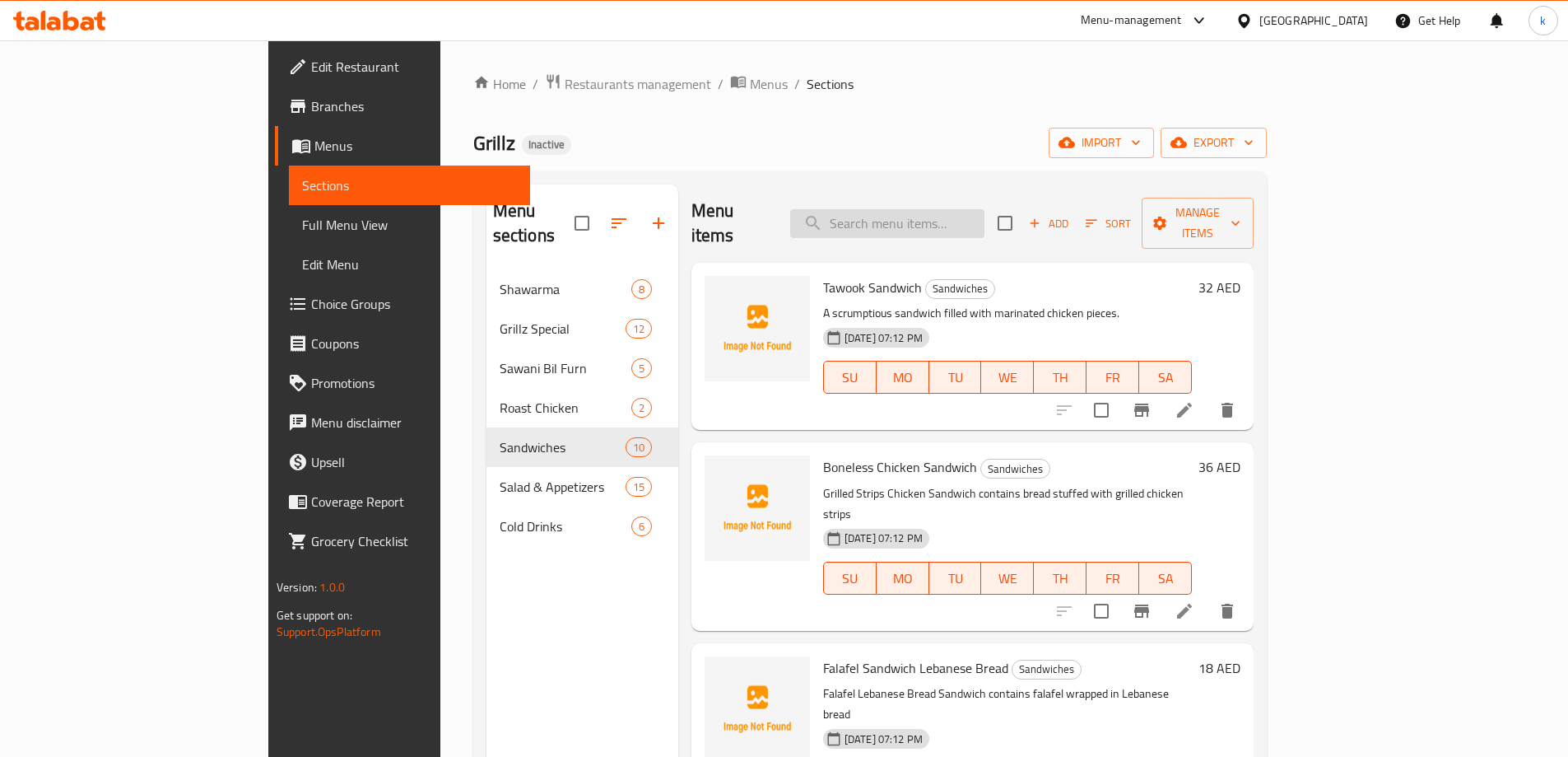
click at [984, 222] on input "search" at bounding box center [887, 223] width 194 height 29
paste input "Soft Drinks"
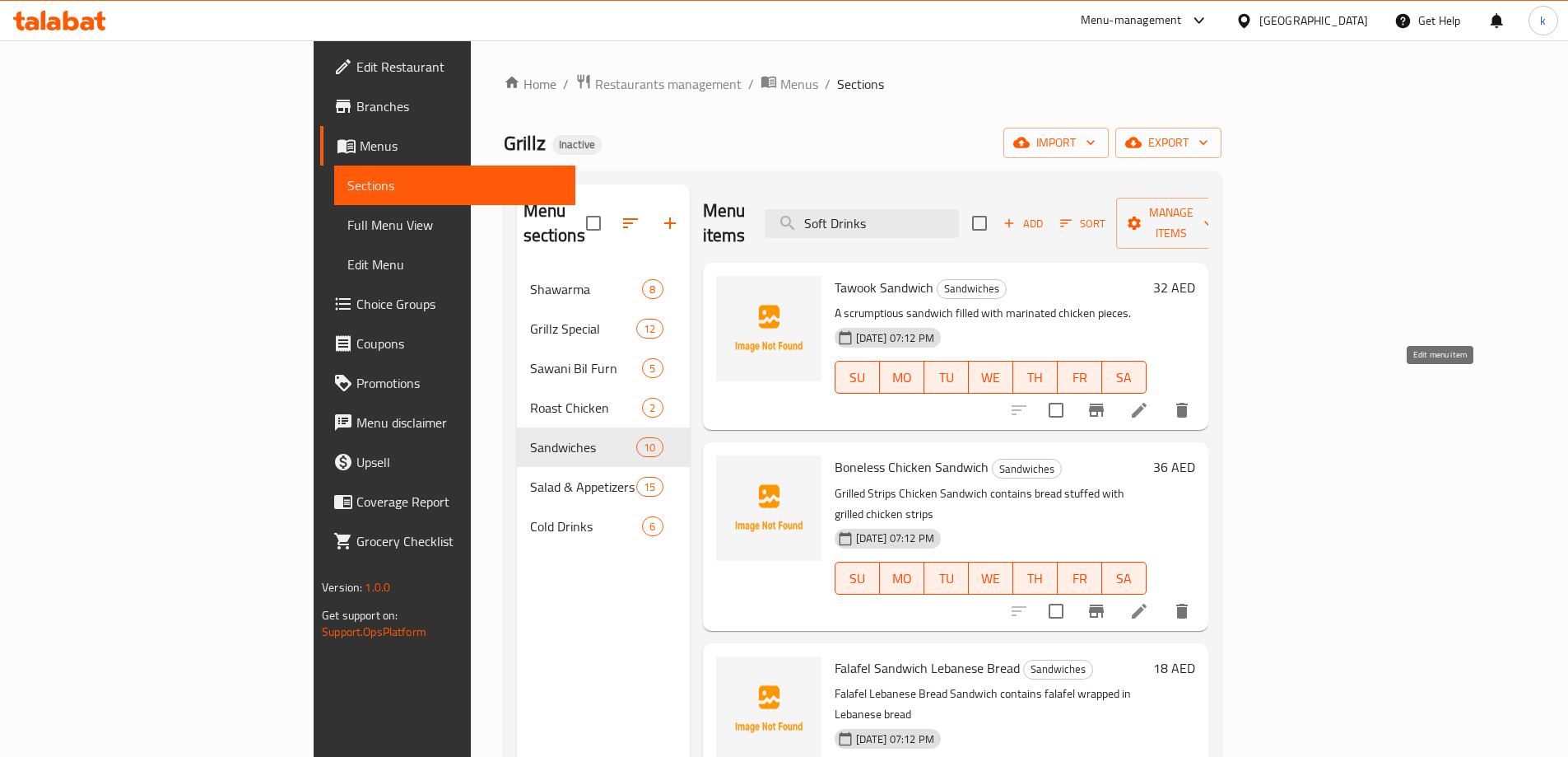
type input "Soft Drinks"
click at [1146, 403] on icon at bounding box center [1139, 410] width 15 height 15
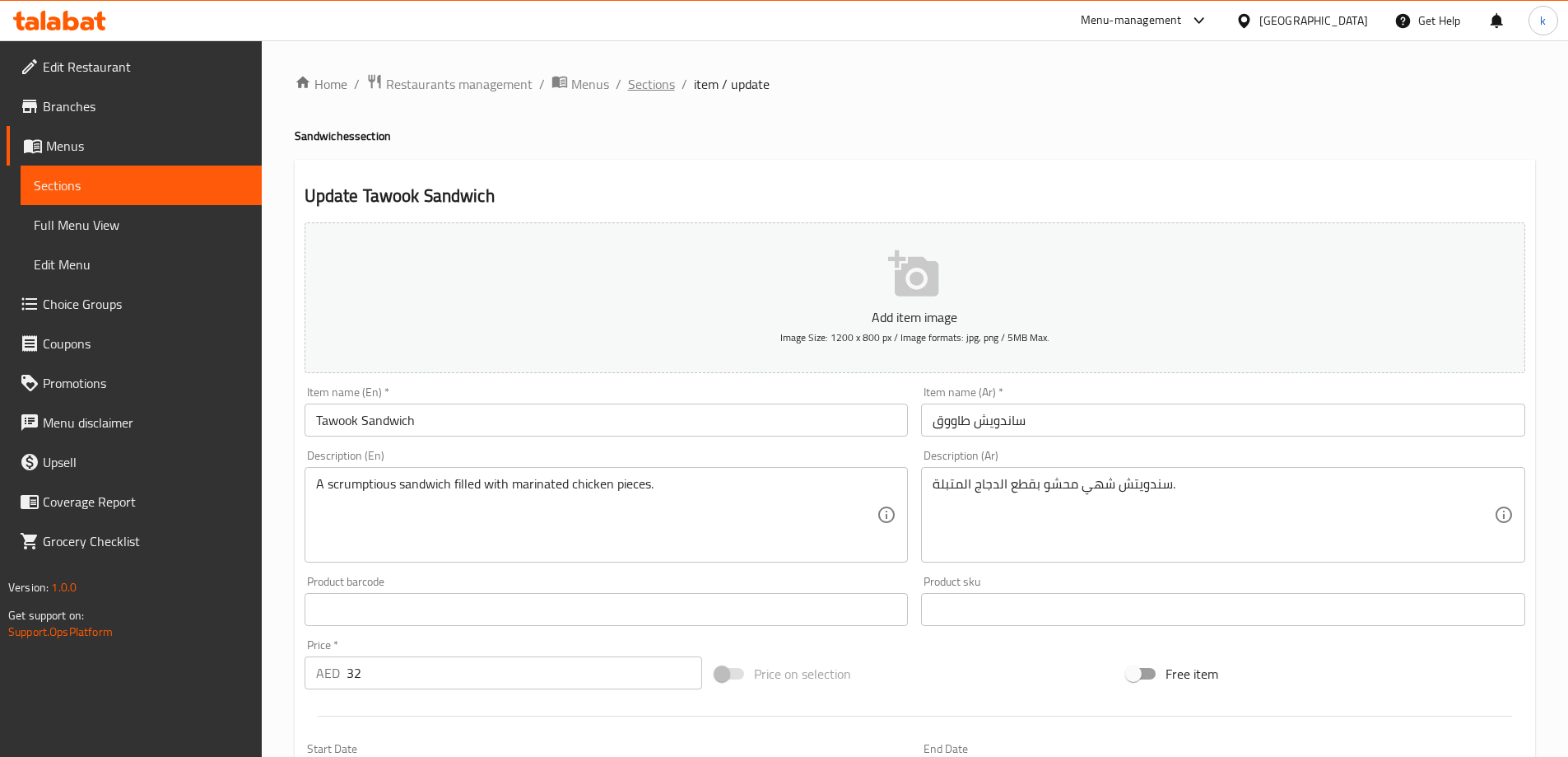
click at [632, 82] on span "Sections" at bounding box center [651, 84] width 47 height 20
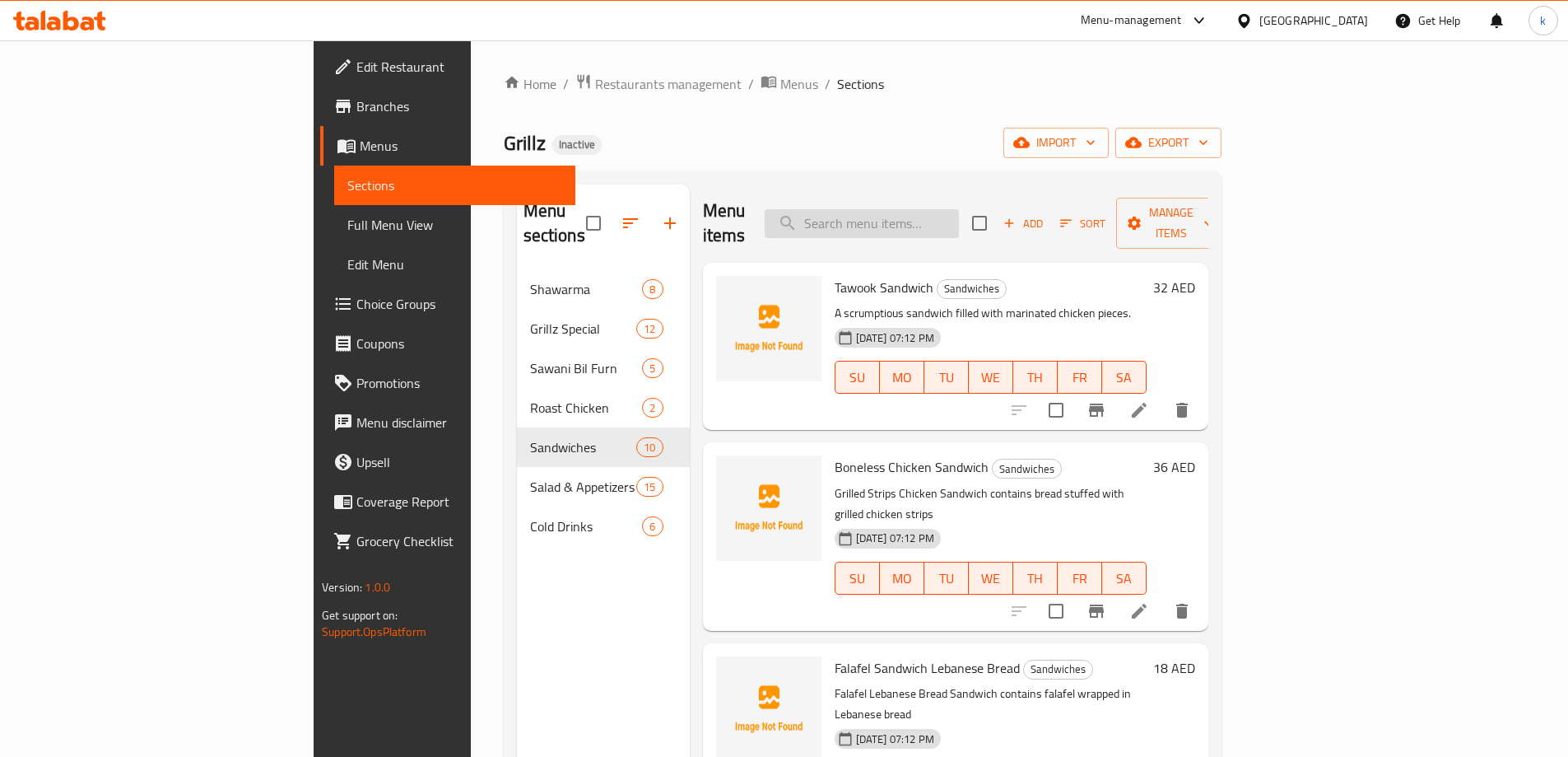
click at [959, 209] on input "search" at bounding box center [861, 223] width 194 height 29
paste input "Soft Drinks"
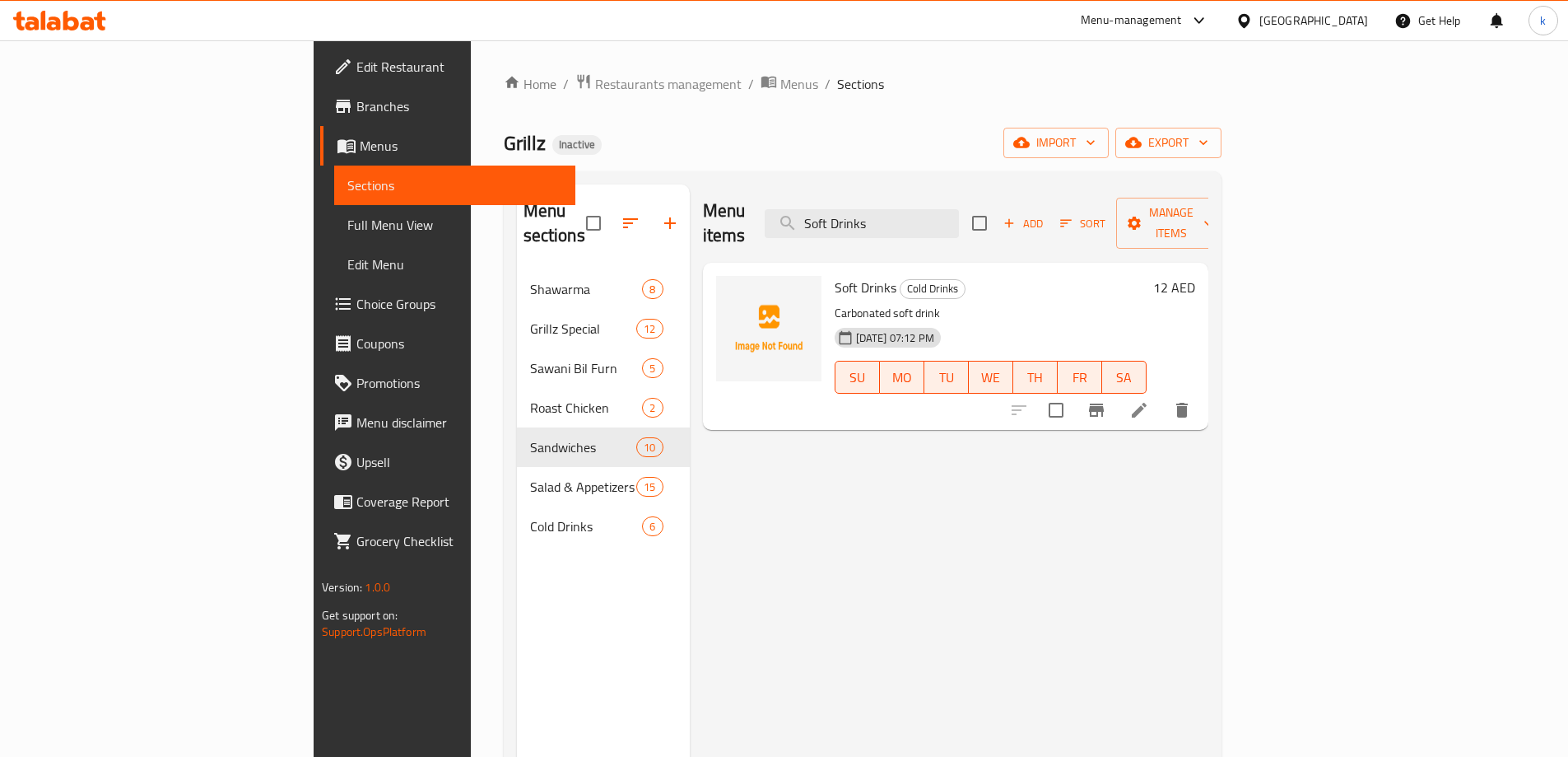
type input "Soft Drinks"
click at [1146, 403] on icon at bounding box center [1139, 410] width 15 height 15
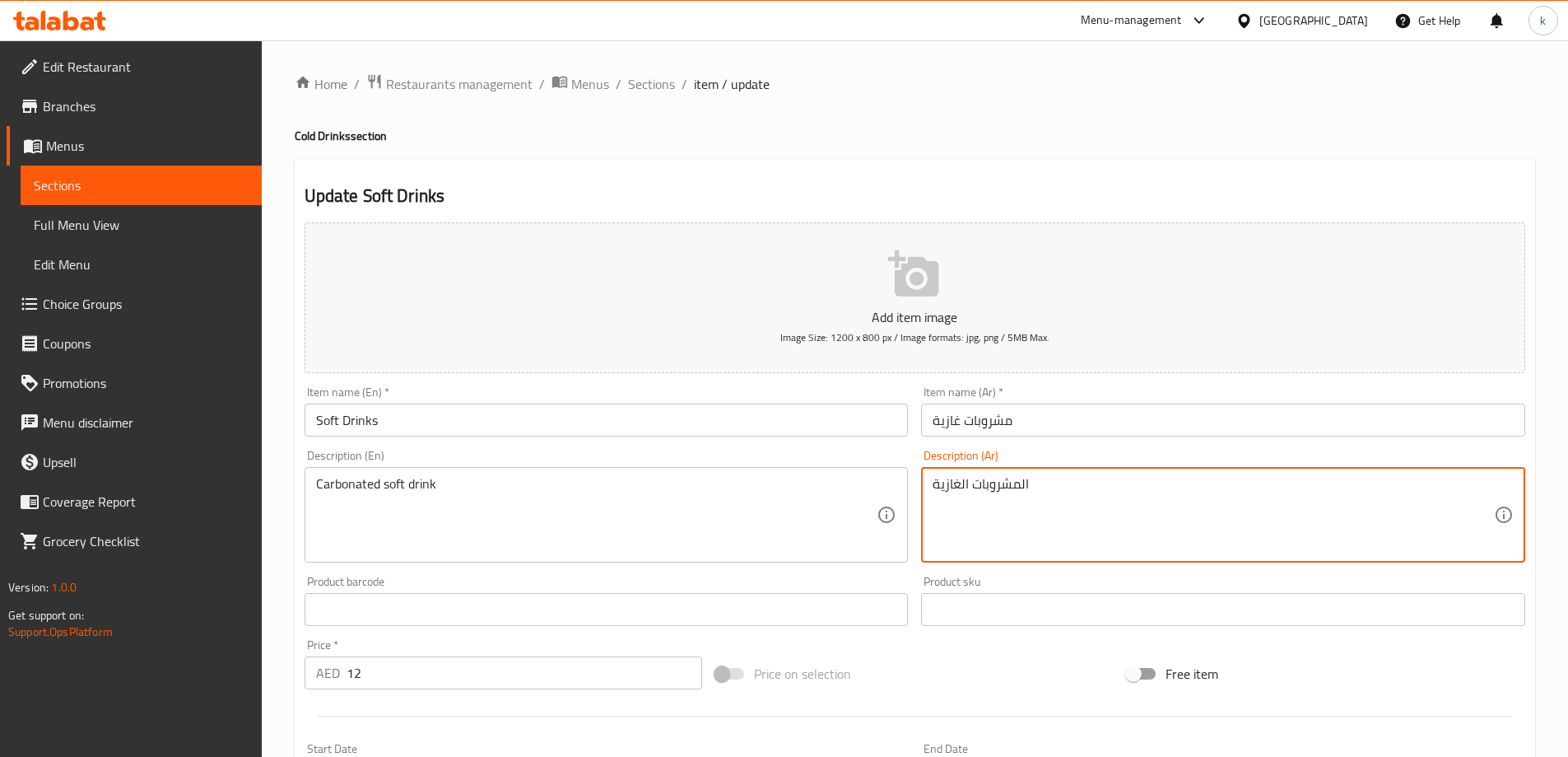
click at [1021, 482] on textarea "المشروبات الغازية" at bounding box center [1213, 515] width 561 height 78
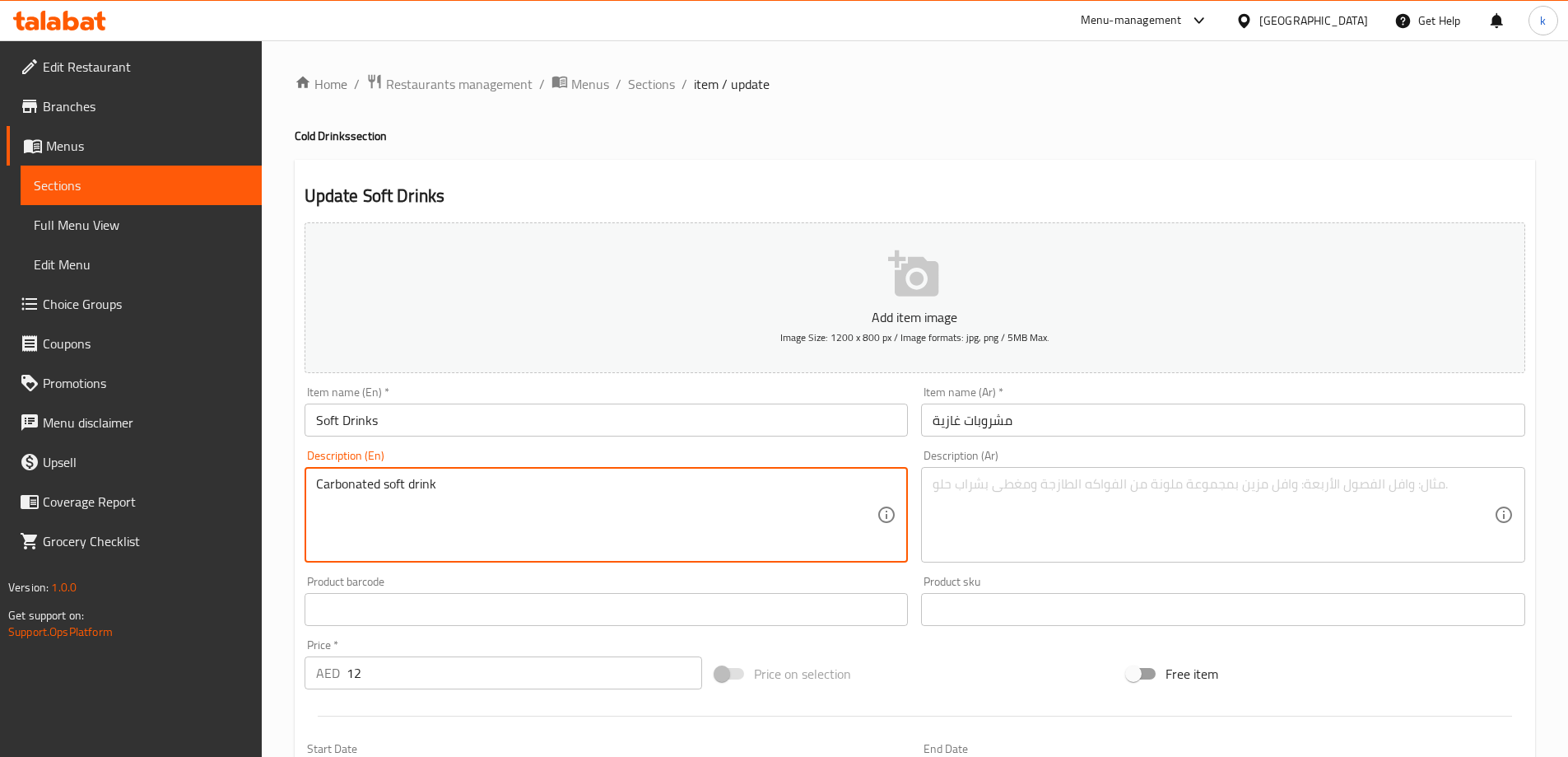
click at [441, 490] on textarea "Carbonated soft drink" at bounding box center [597, 515] width 561 height 78
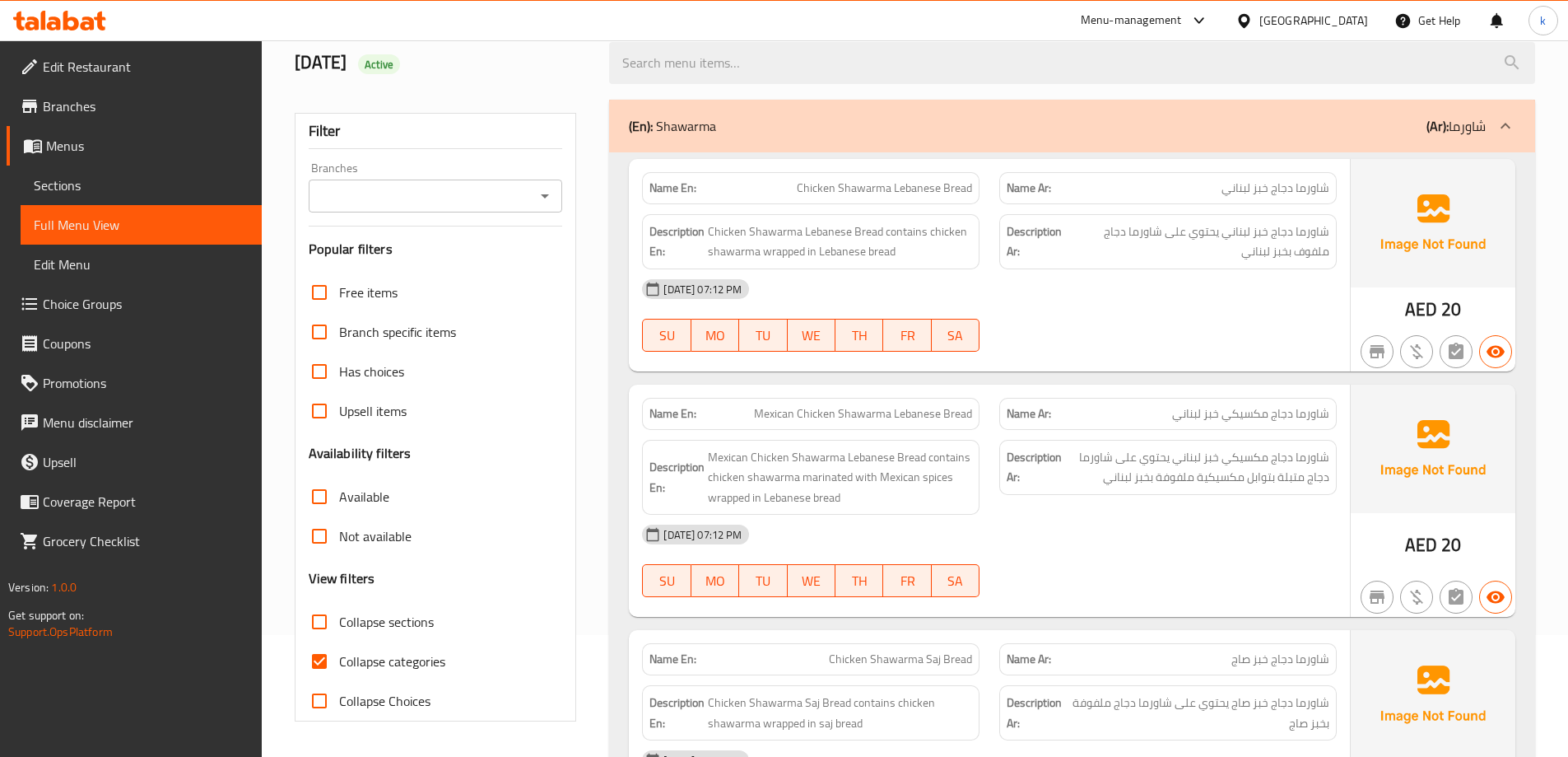
scroll to position [247, 0]
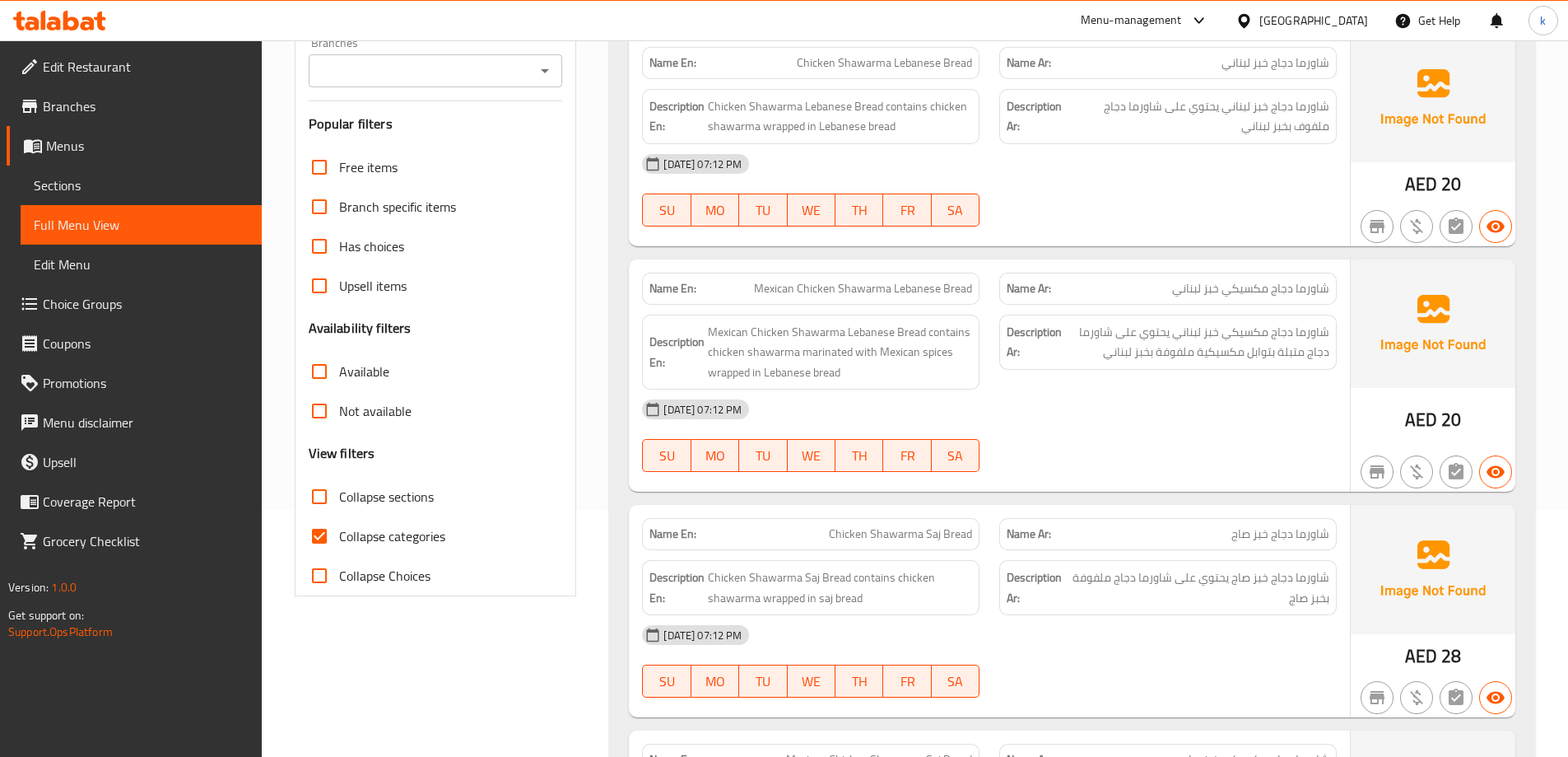
click at [368, 526] on span "Collapse categories" at bounding box center [392, 535] width 106 height 20
click at [339, 526] on input "Collapse categories" at bounding box center [319, 536] width 40 height 40
checkbox input "false"
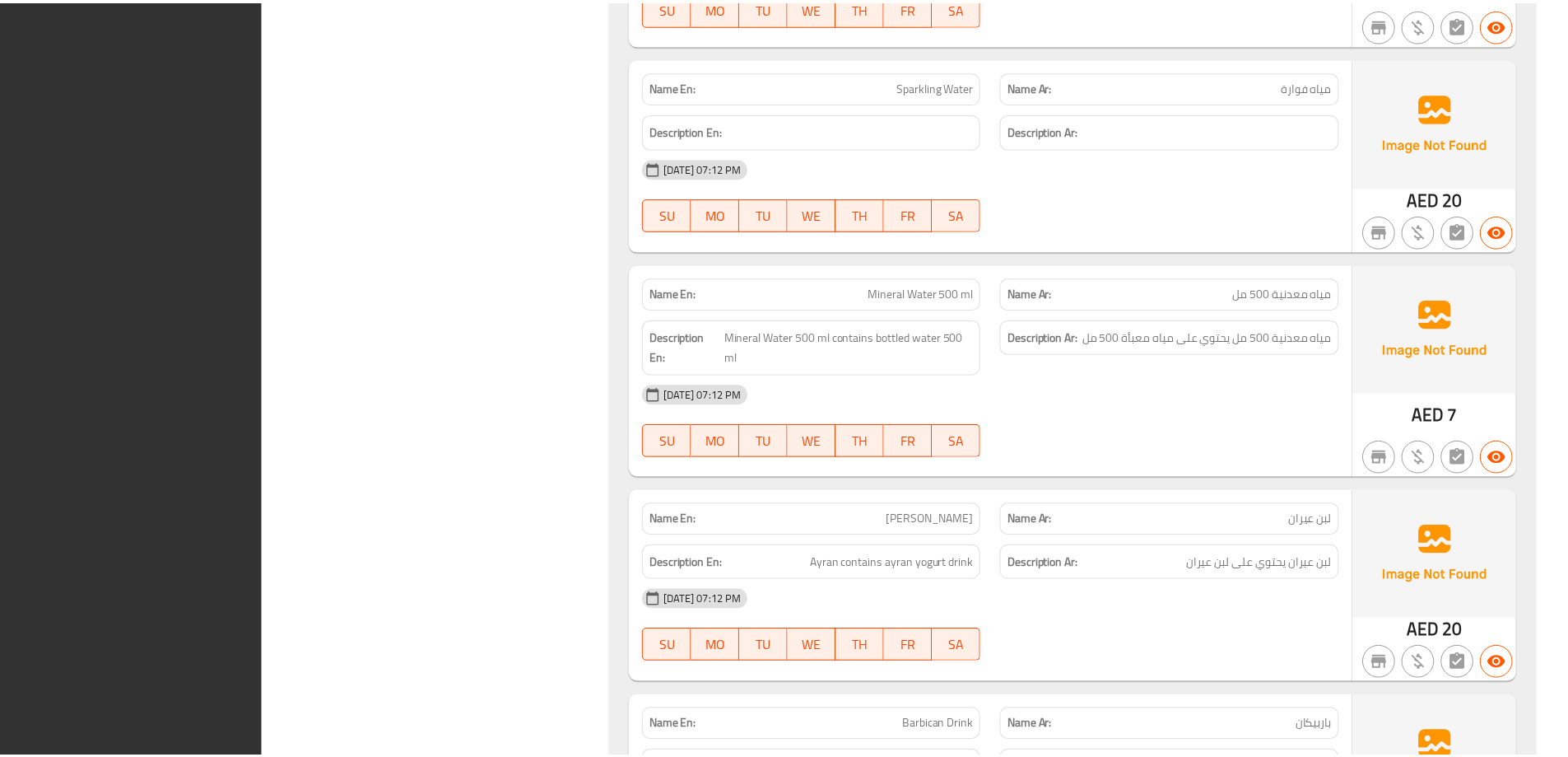
scroll to position [13777, 0]
